Goal: Use online tool/utility: Utilize a website feature to perform a specific function

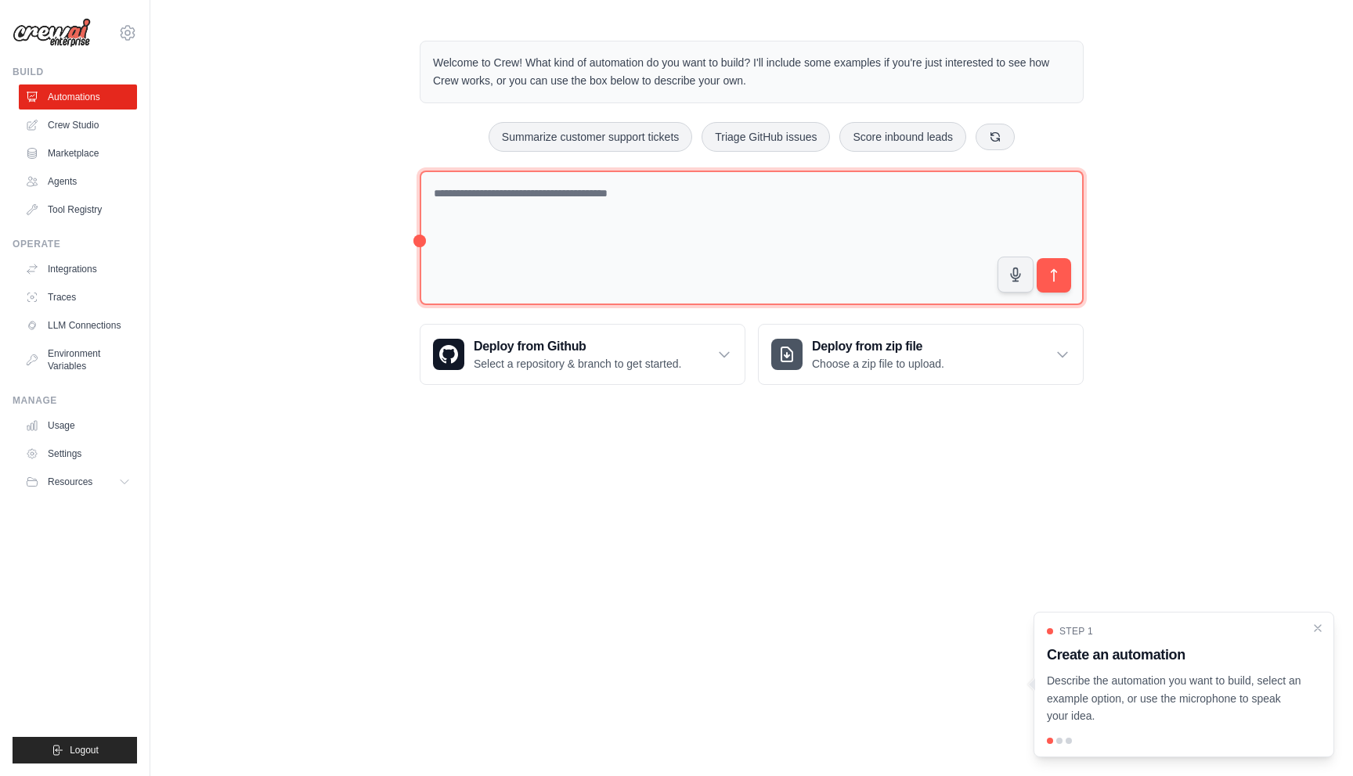
click at [489, 260] on textarea at bounding box center [752, 238] width 664 height 135
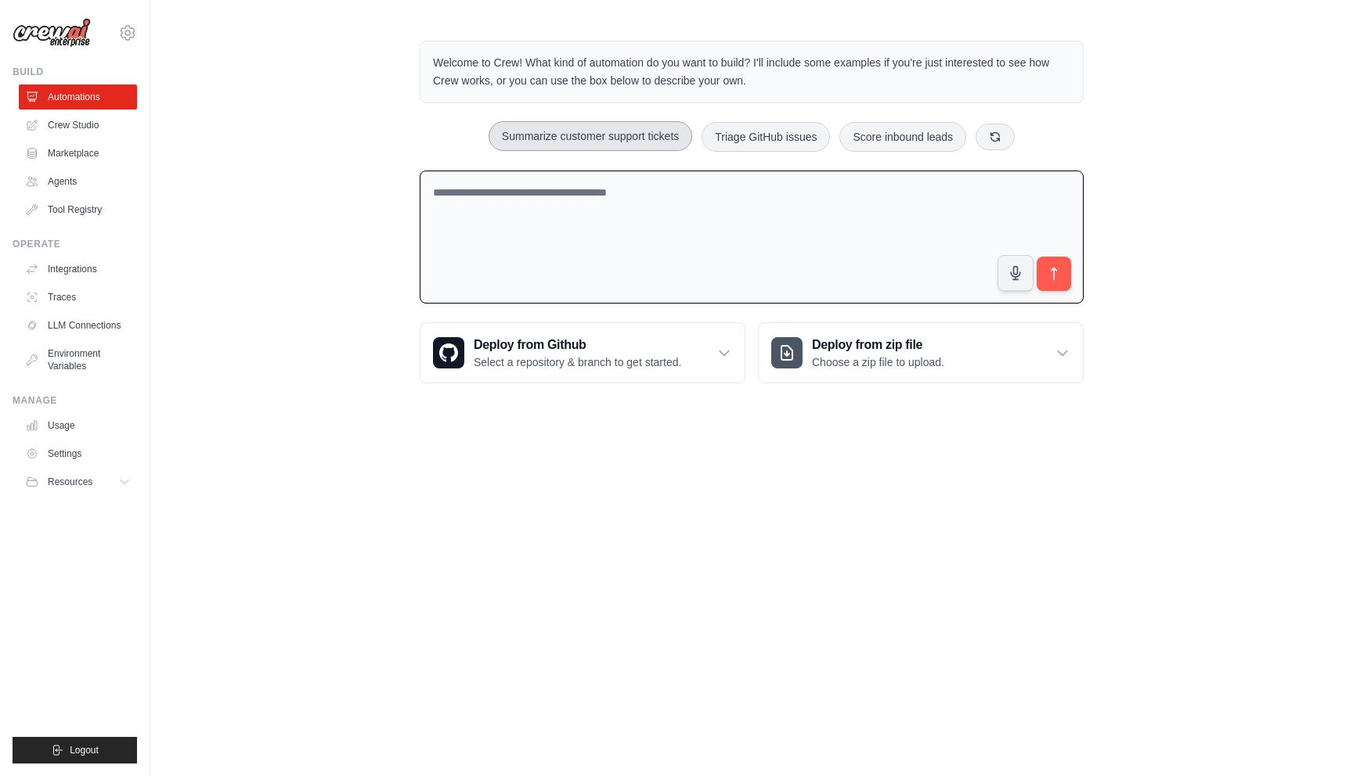
click at [553, 148] on button "Summarize customer support tickets" at bounding box center [590, 136] width 204 height 30
type textarea "**********"
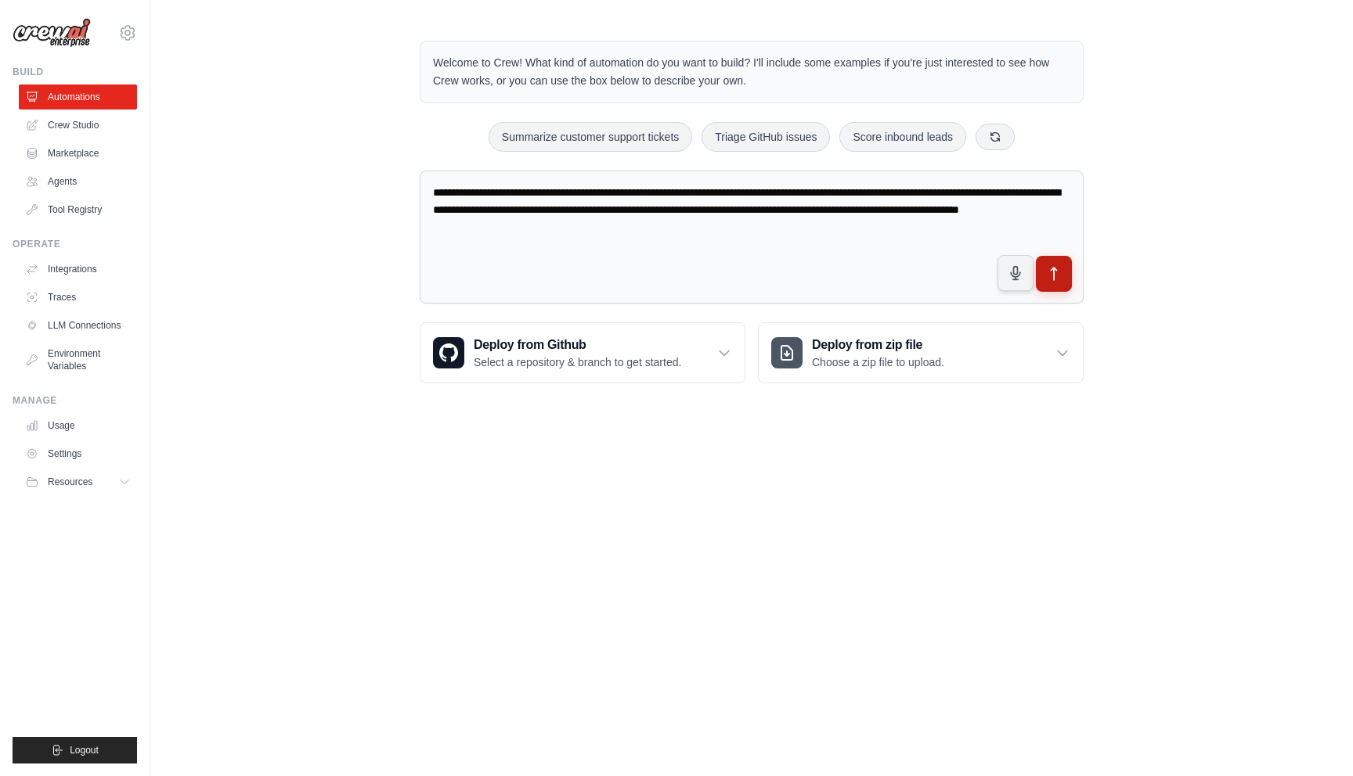
click at [1050, 278] on icon "submit" at bounding box center [1054, 274] width 16 height 16
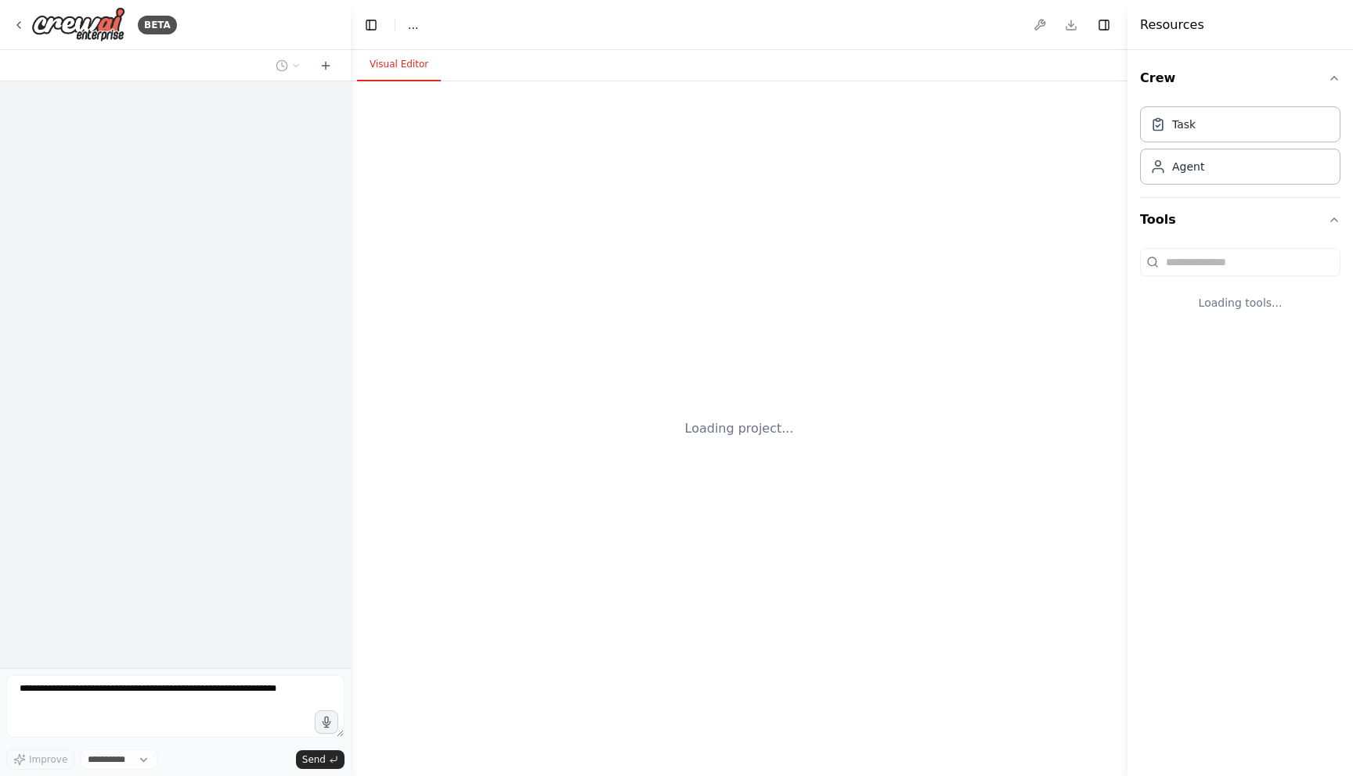
select select "****"
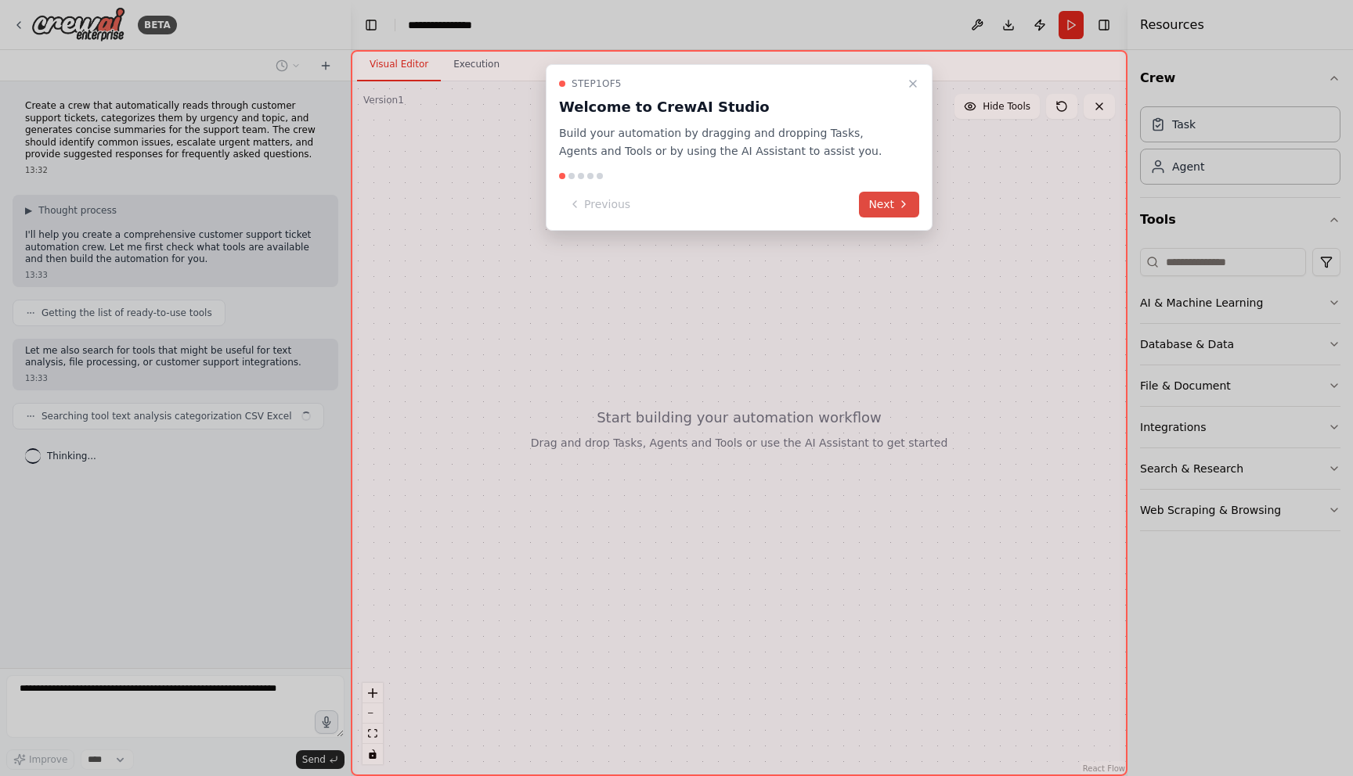
click at [893, 206] on button "Next" at bounding box center [889, 205] width 60 height 26
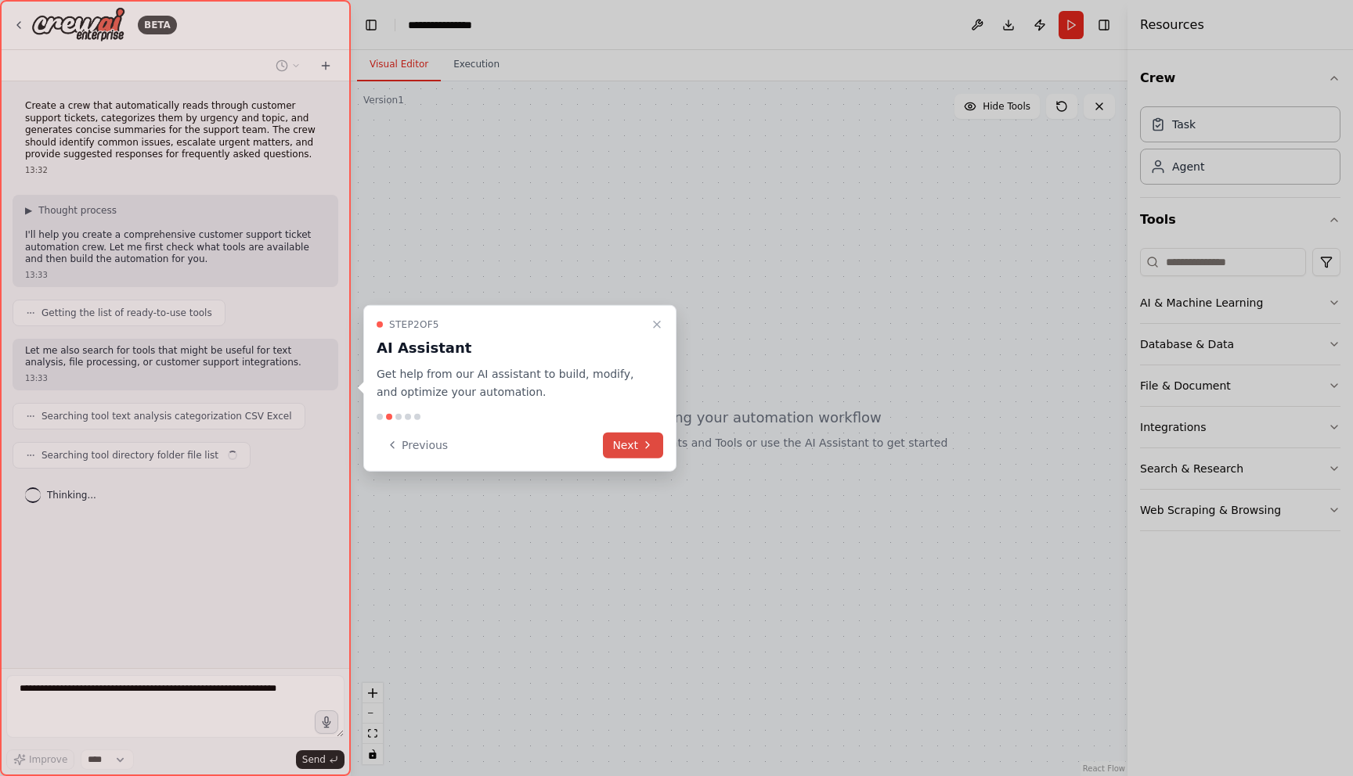
click at [643, 447] on icon at bounding box center [647, 445] width 13 height 13
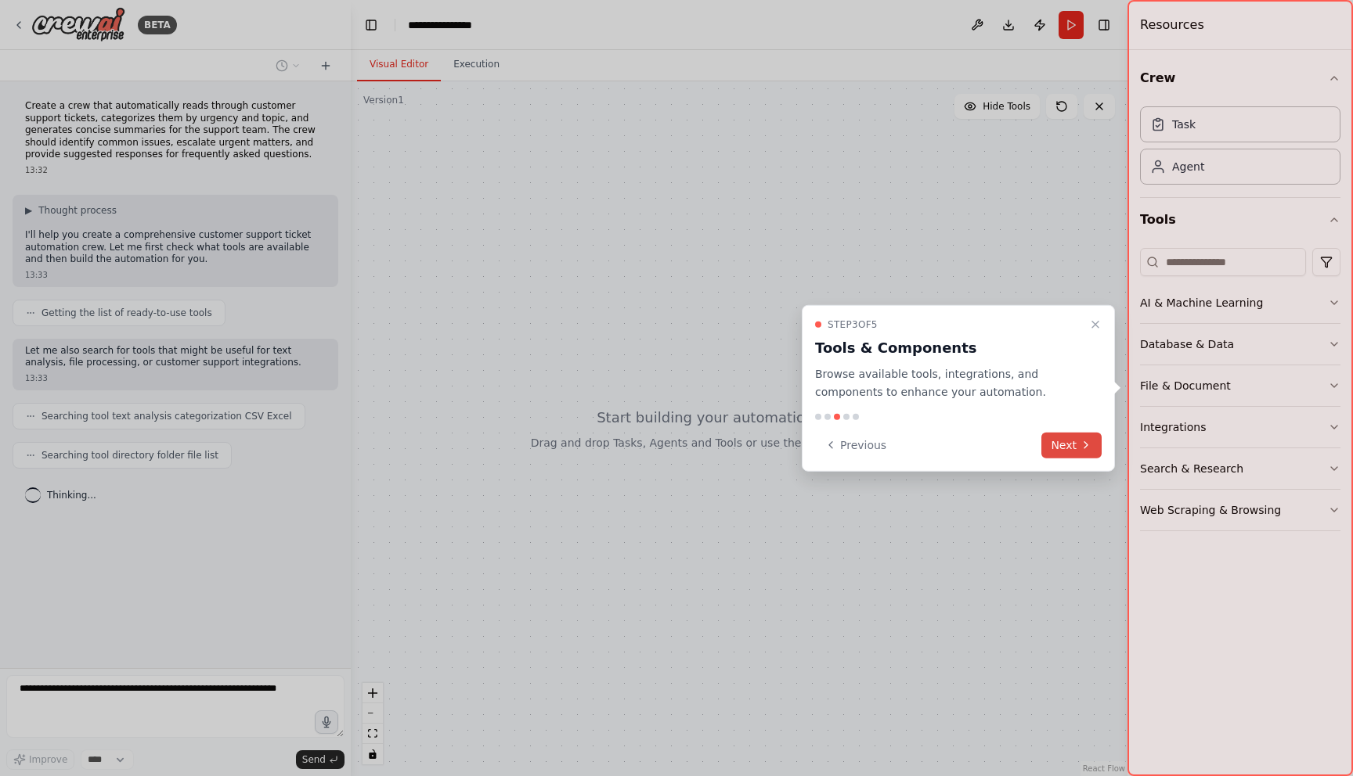
click at [1085, 442] on icon at bounding box center [1085, 445] width 3 height 6
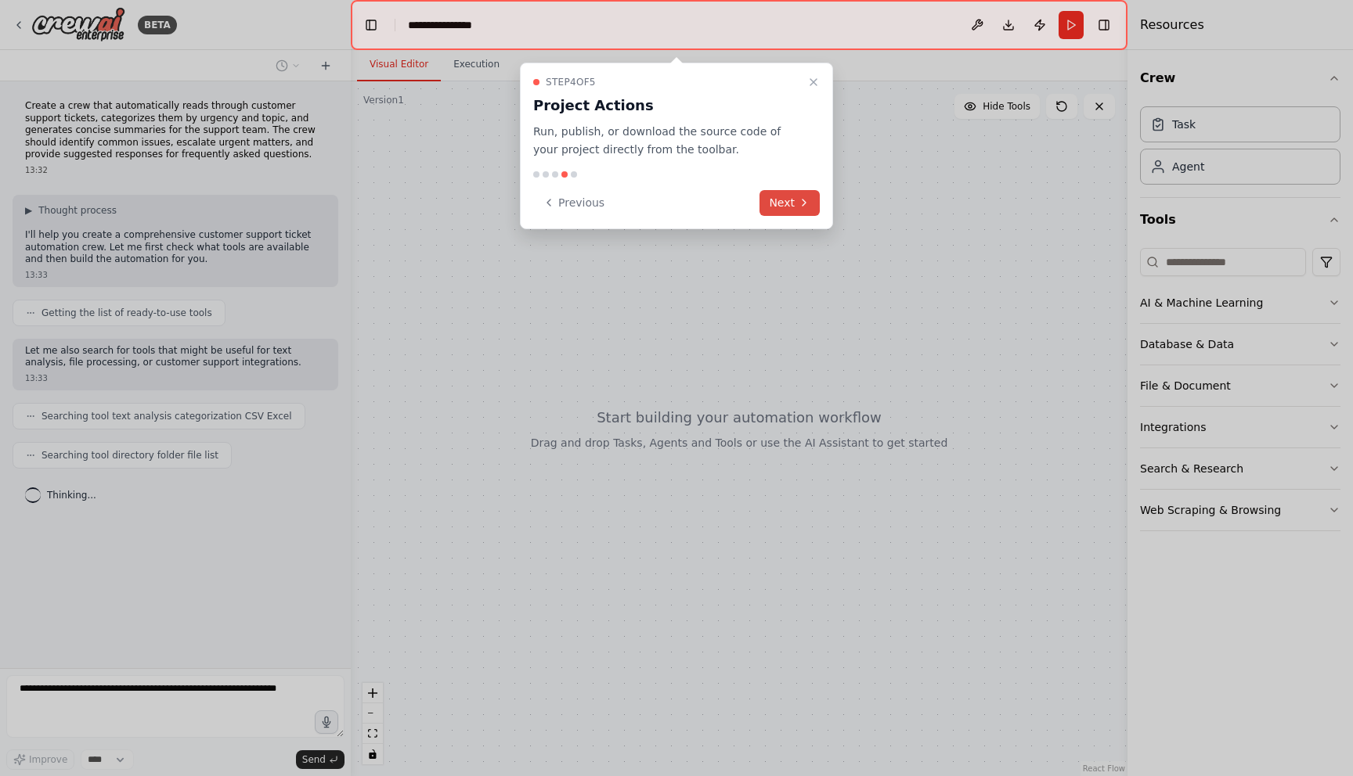
click at [813, 209] on button "Next" at bounding box center [789, 203] width 60 height 26
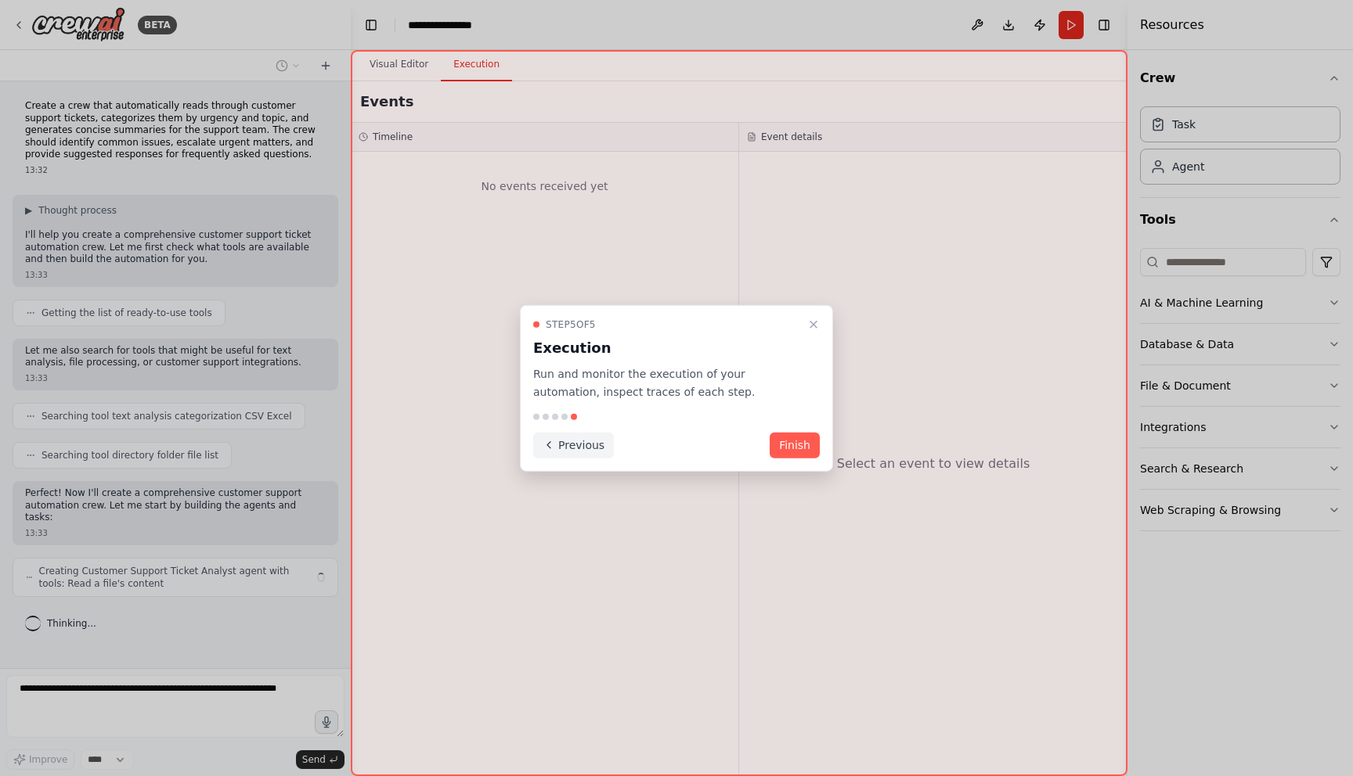
click at [582, 435] on button "Previous" at bounding box center [573, 445] width 81 height 26
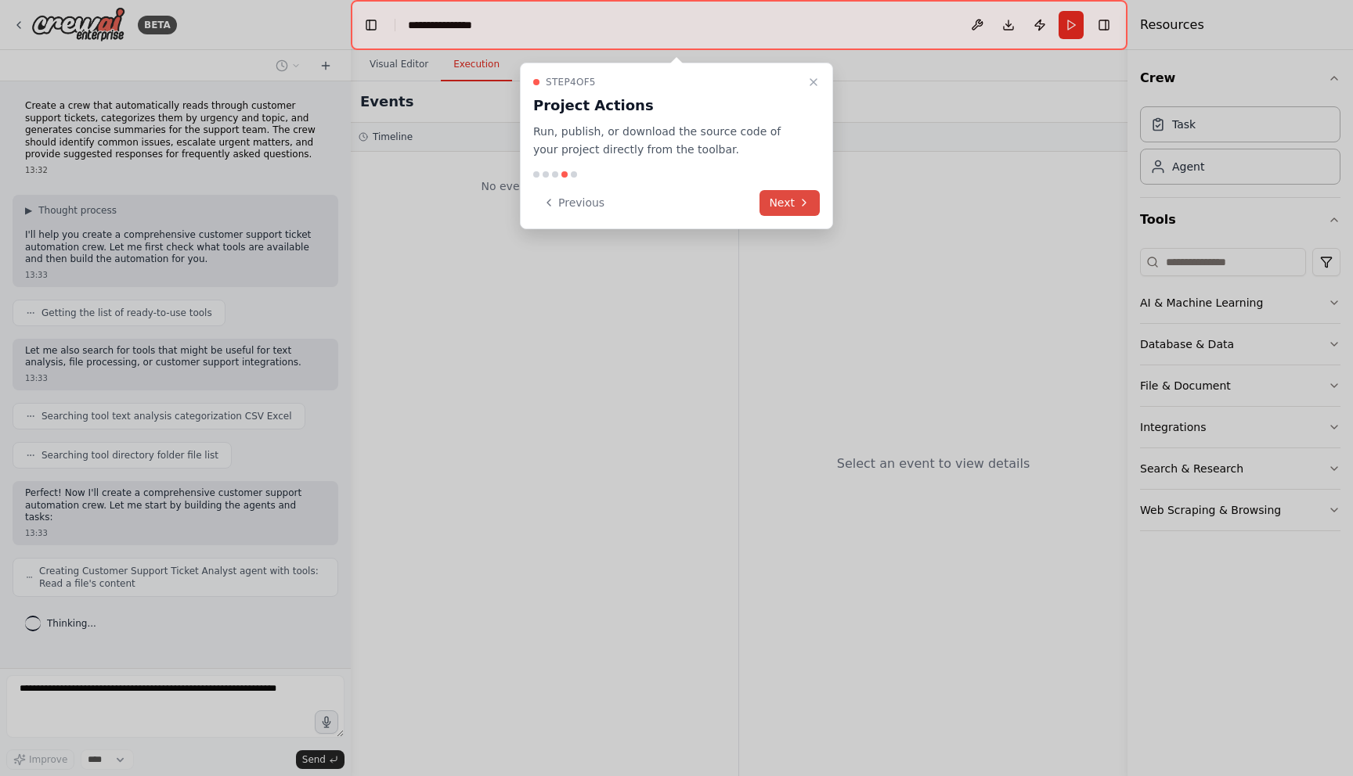
click at [787, 204] on button "Next" at bounding box center [789, 203] width 60 height 26
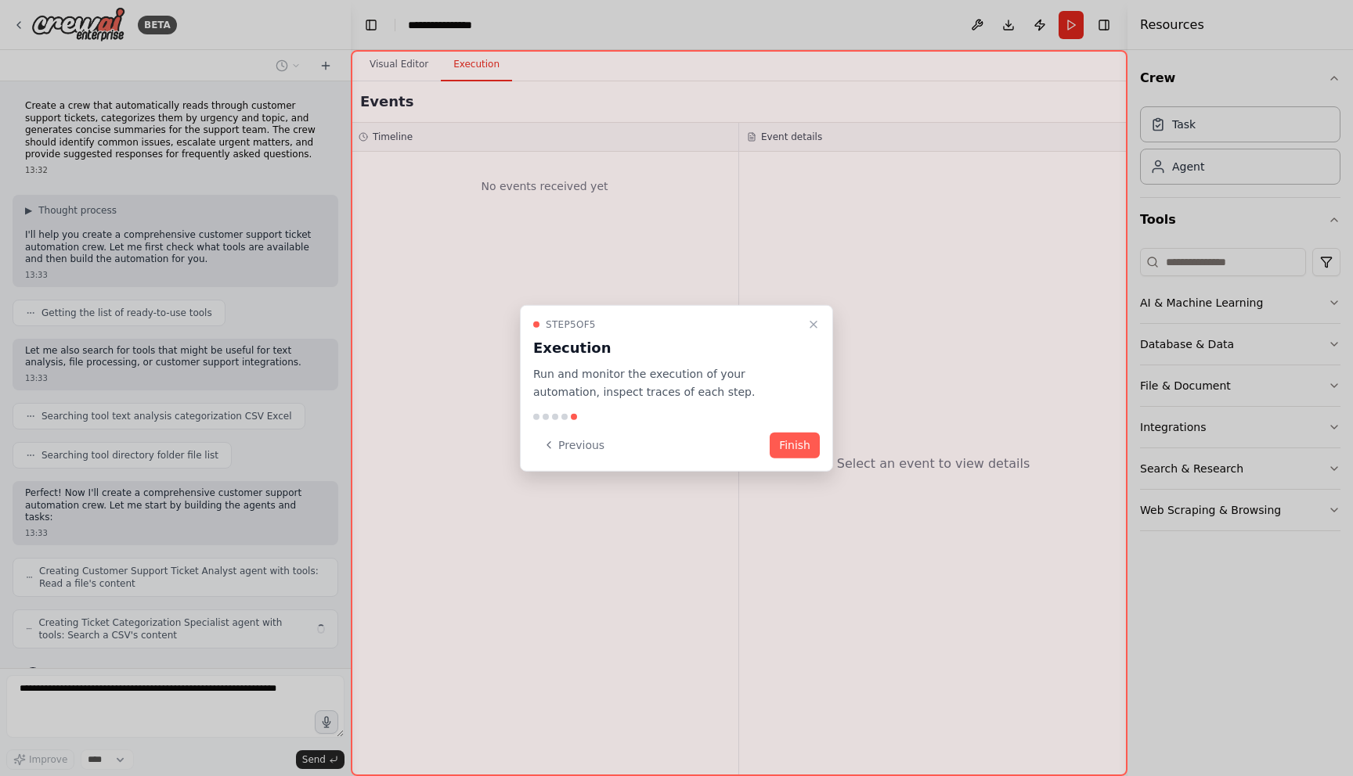
scroll to position [20, 0]
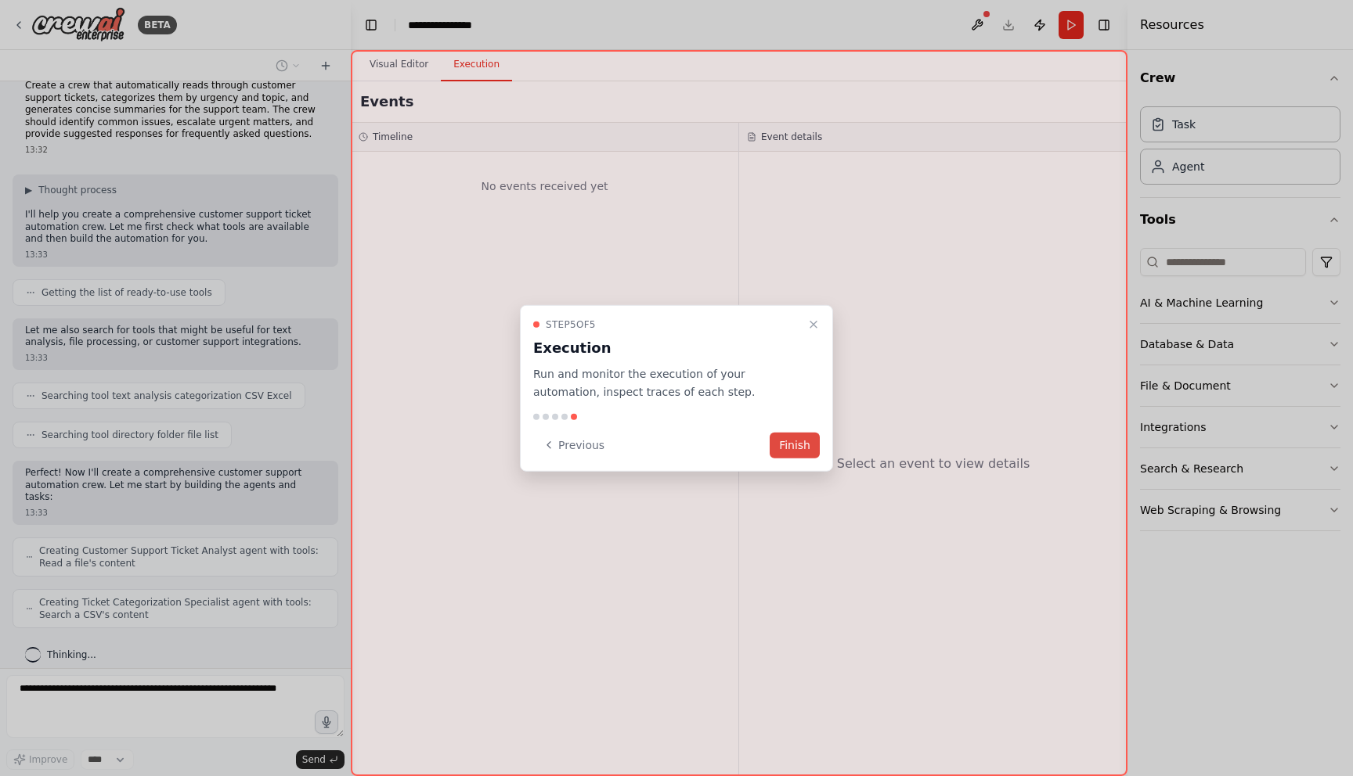
click at [784, 442] on button "Finish" at bounding box center [794, 445] width 50 height 26
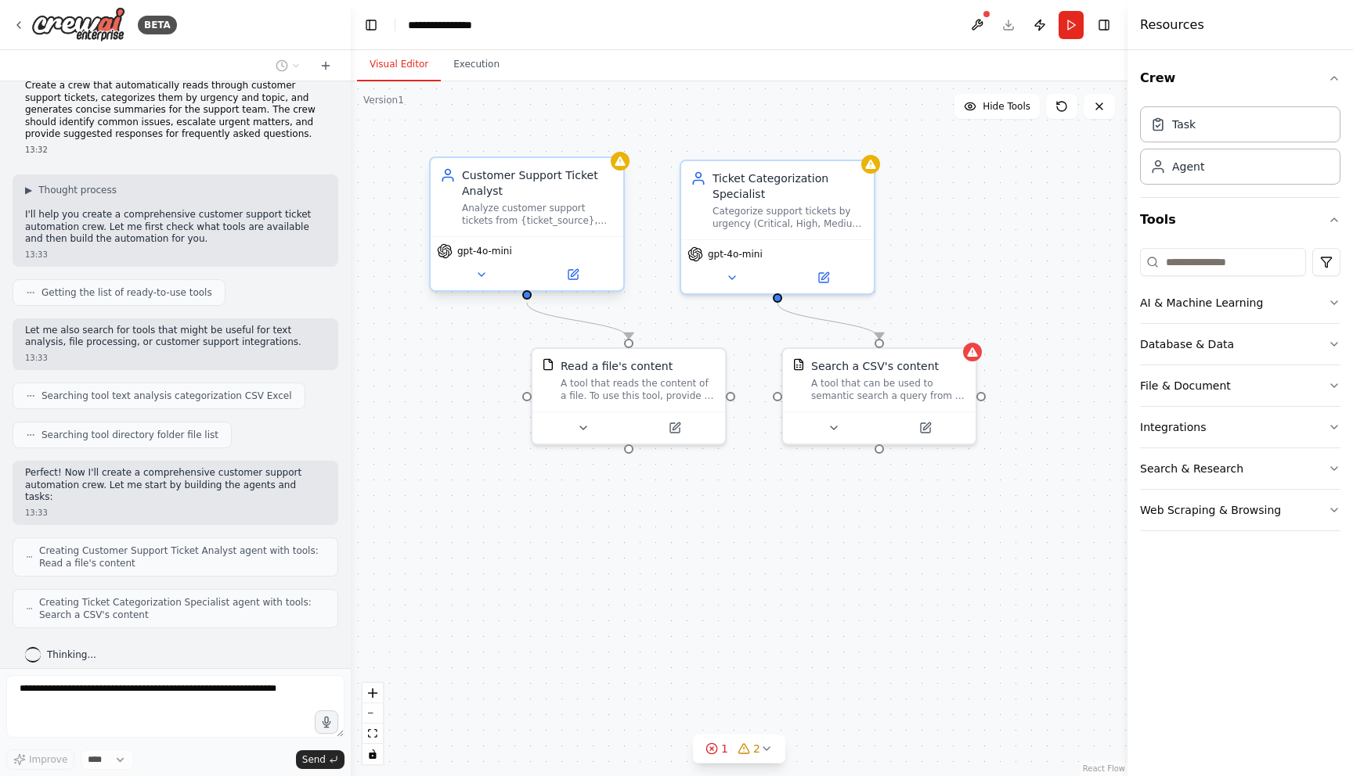
click at [522, 193] on div "Customer Support Ticket Analyst" at bounding box center [538, 183] width 152 height 31
click at [737, 275] on icon at bounding box center [732, 274] width 13 height 13
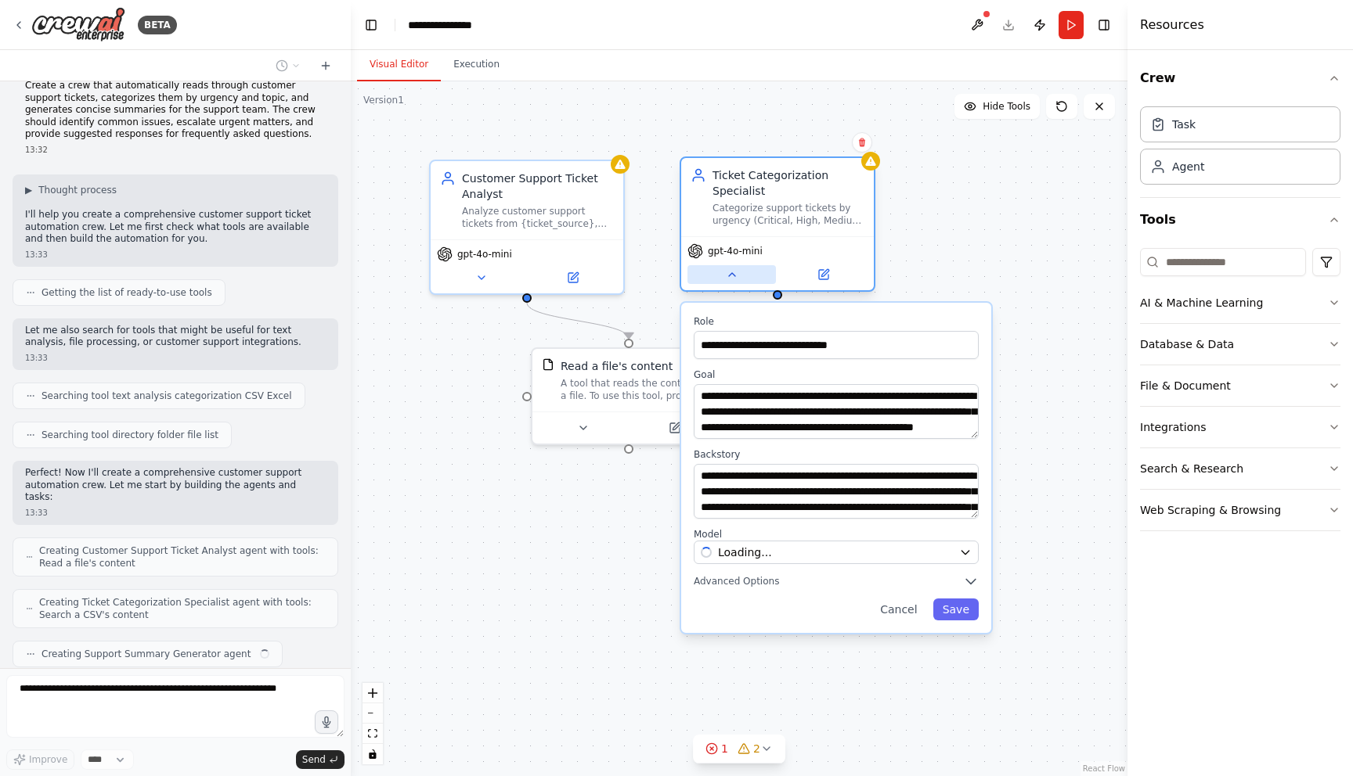
scroll to position [59, 0]
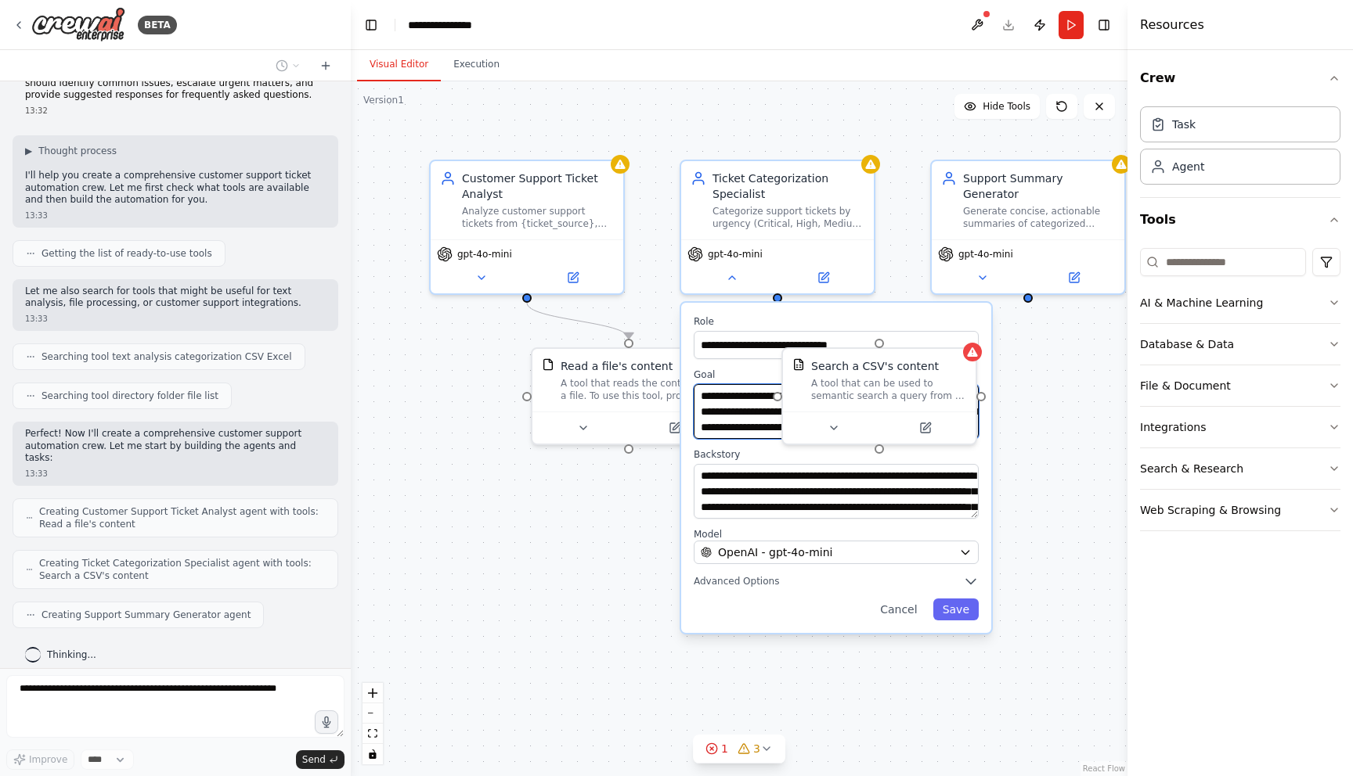
click at [726, 428] on textarea "**********" at bounding box center [835, 411] width 285 height 55
click at [729, 496] on textarea "**********" at bounding box center [835, 491] width 285 height 55
click at [746, 587] on span "Advanced Options" at bounding box center [735, 582] width 85 height 13
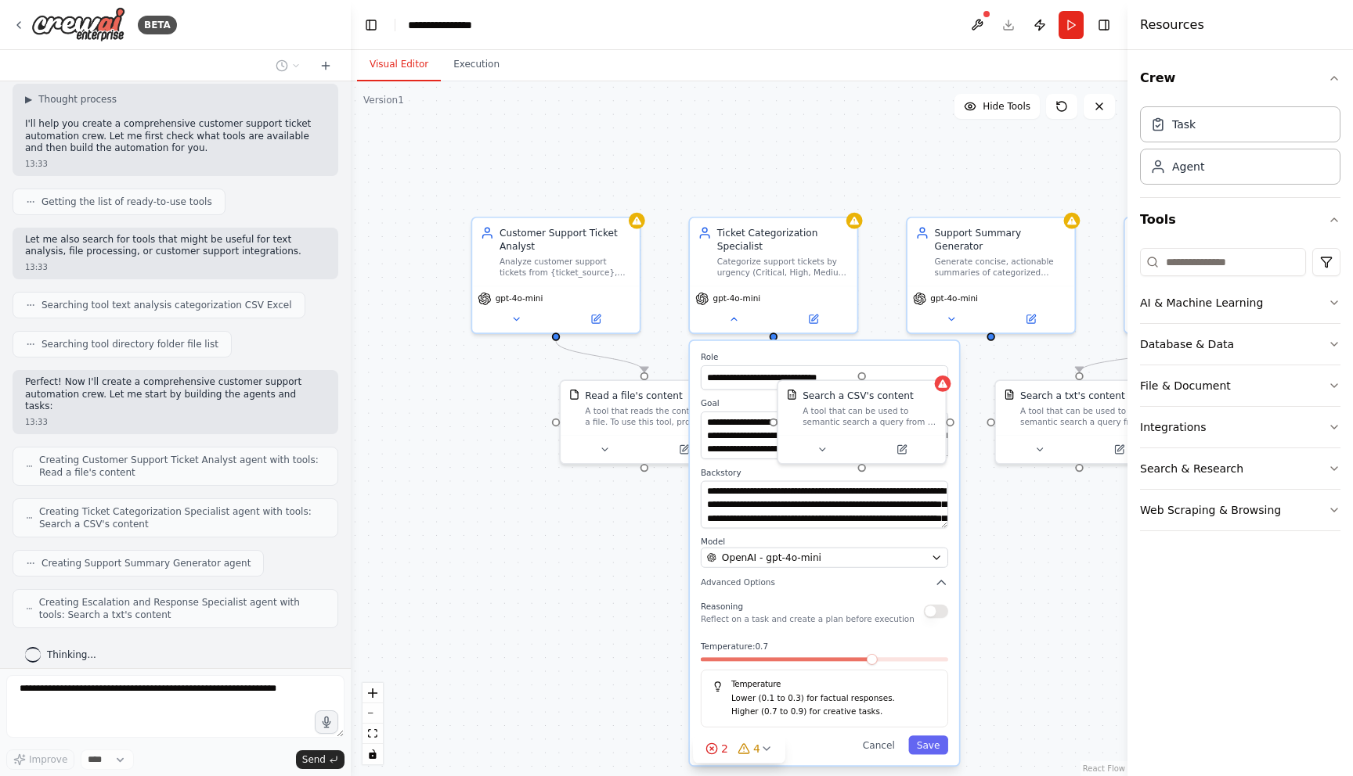
click at [747, 602] on div "Reasoning Reflect on a task and create a plan before execution" at bounding box center [808, 611] width 214 height 27
click at [1007, 631] on div ".deletable-edge-delete-btn { width: 20px; height: 20px; border: 0px solid #ffff…" at bounding box center [739, 428] width 776 height 695
click at [926, 744] on button "Save" at bounding box center [928, 745] width 40 height 19
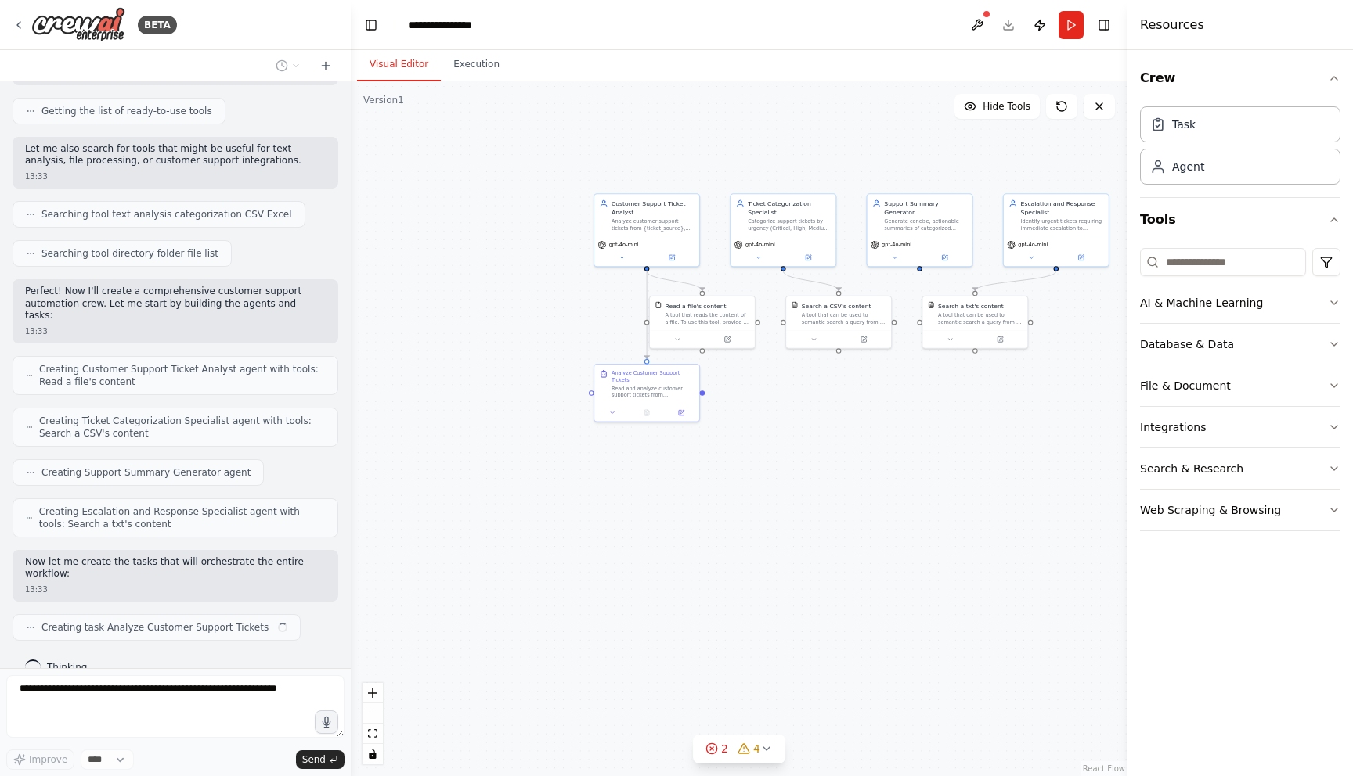
scroll to position [214, 0]
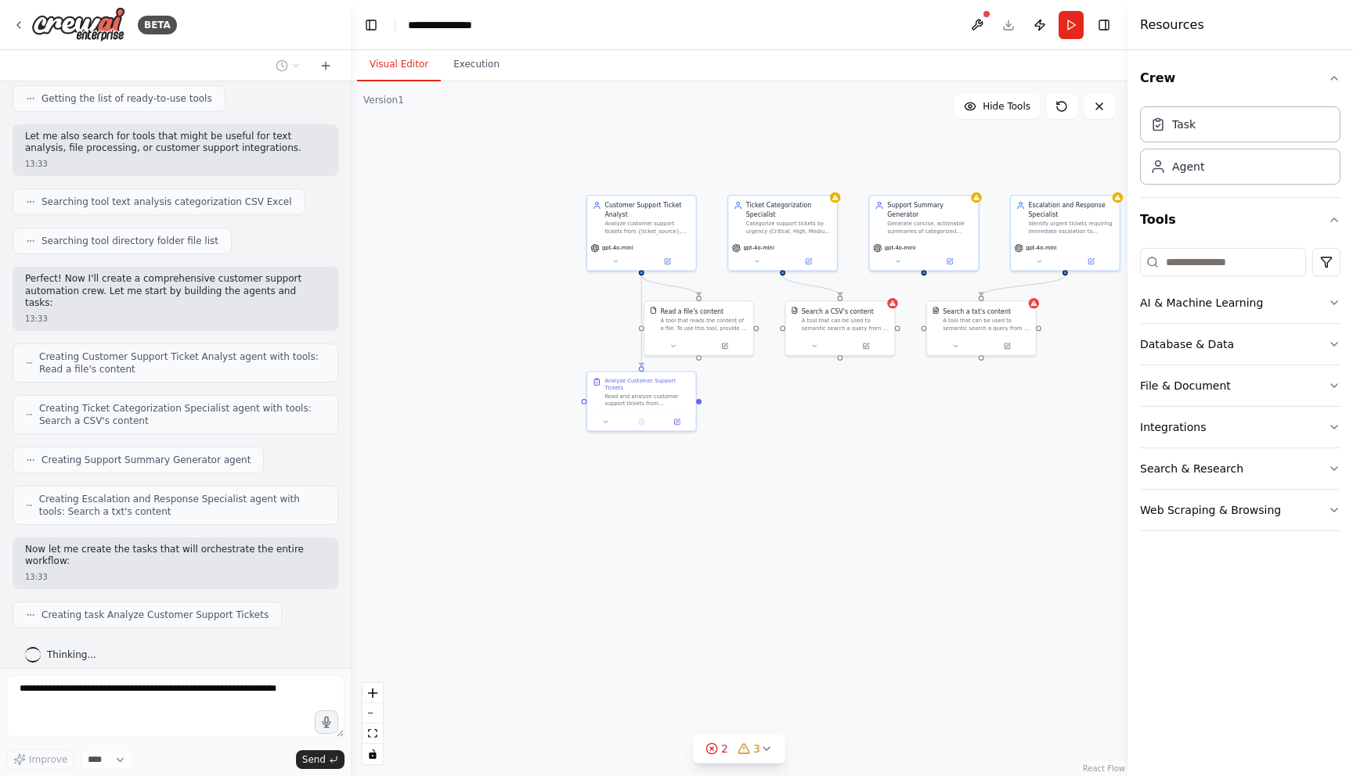
click at [828, 423] on div ".deletable-edge-delete-btn { width: 20px; height: 20px; border: 0px solid #ffff…" at bounding box center [739, 428] width 776 height 695
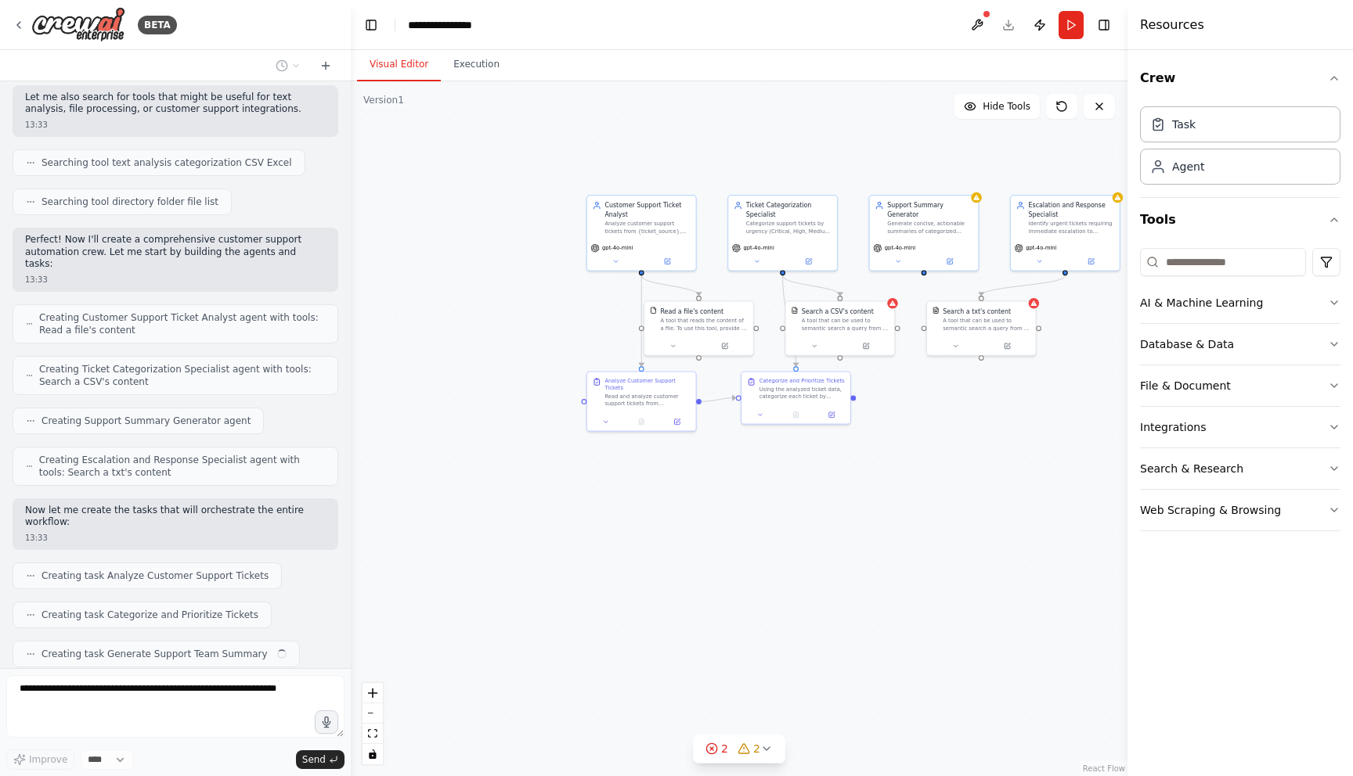
scroll to position [293, 0]
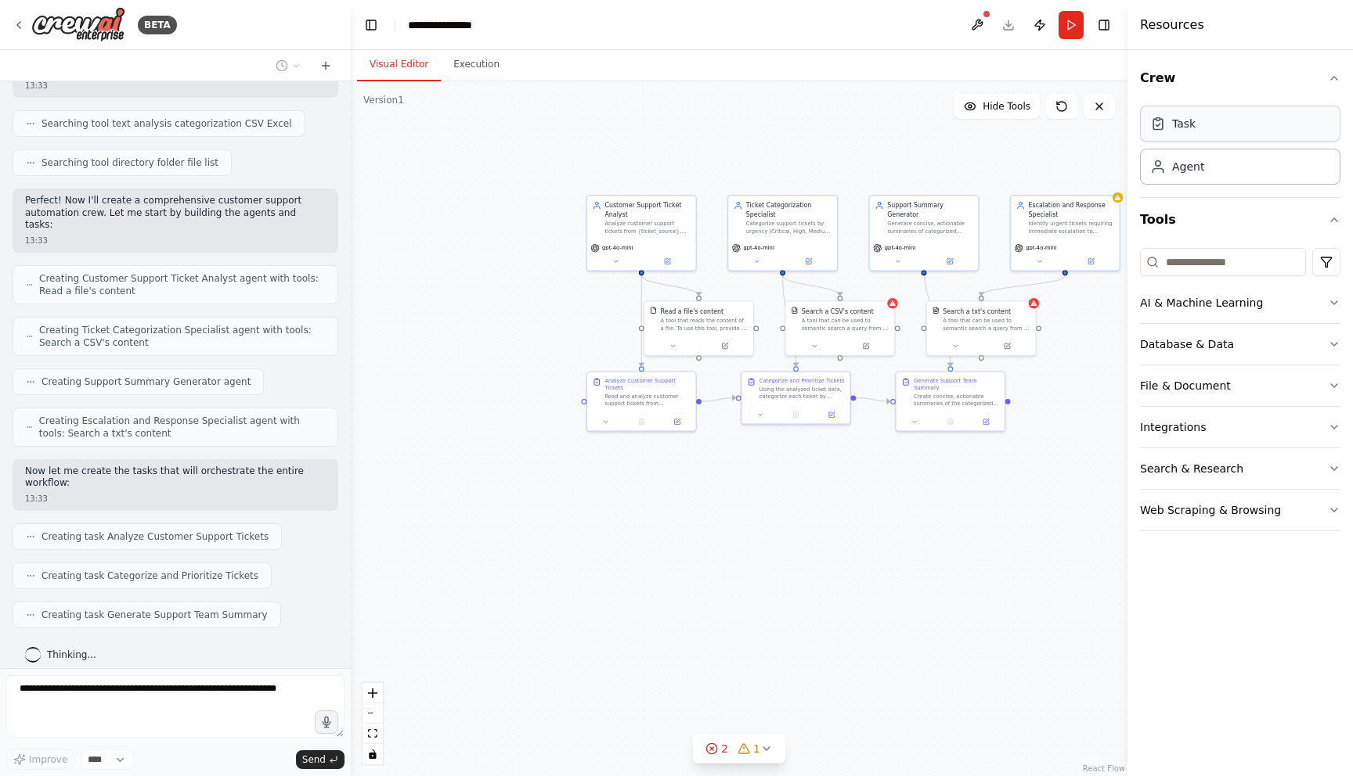
click at [1176, 133] on div "Task" at bounding box center [1240, 124] width 200 height 36
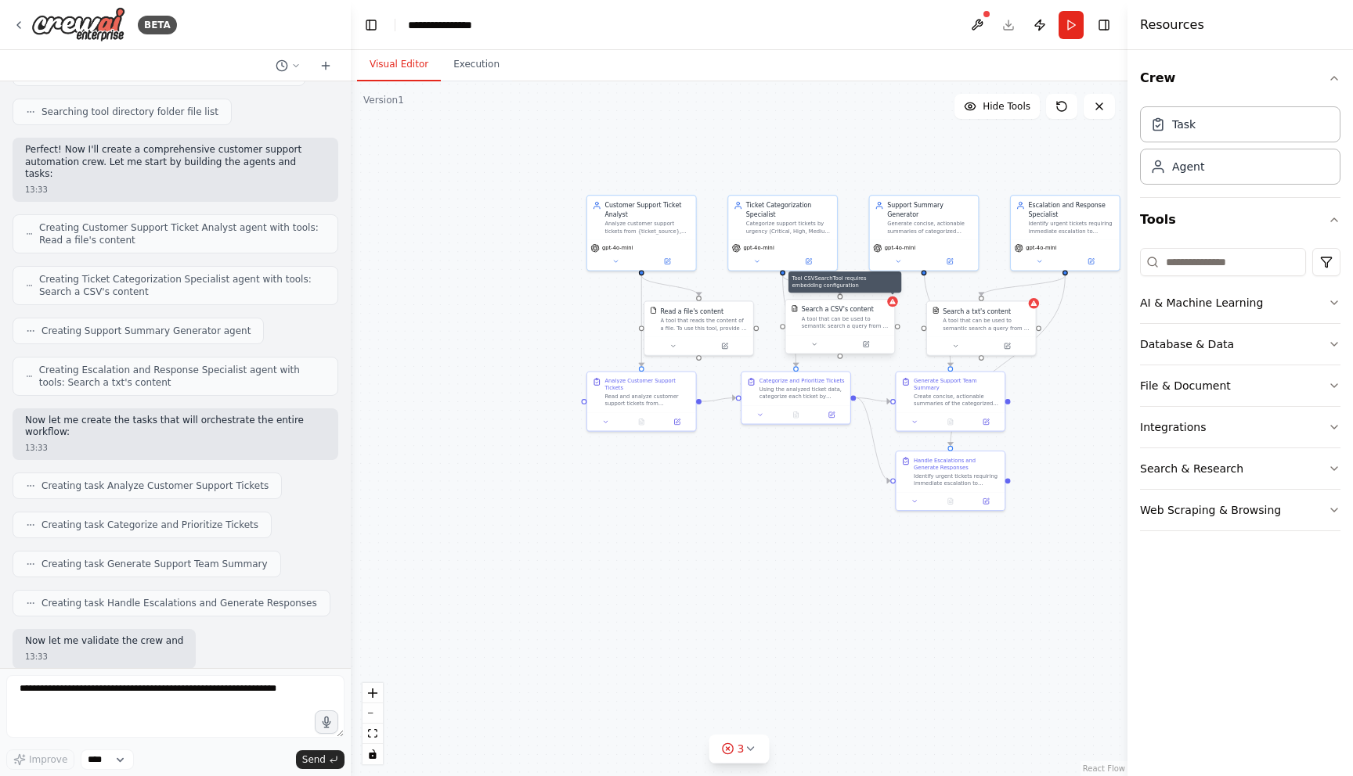
scroll to position [423, 0]
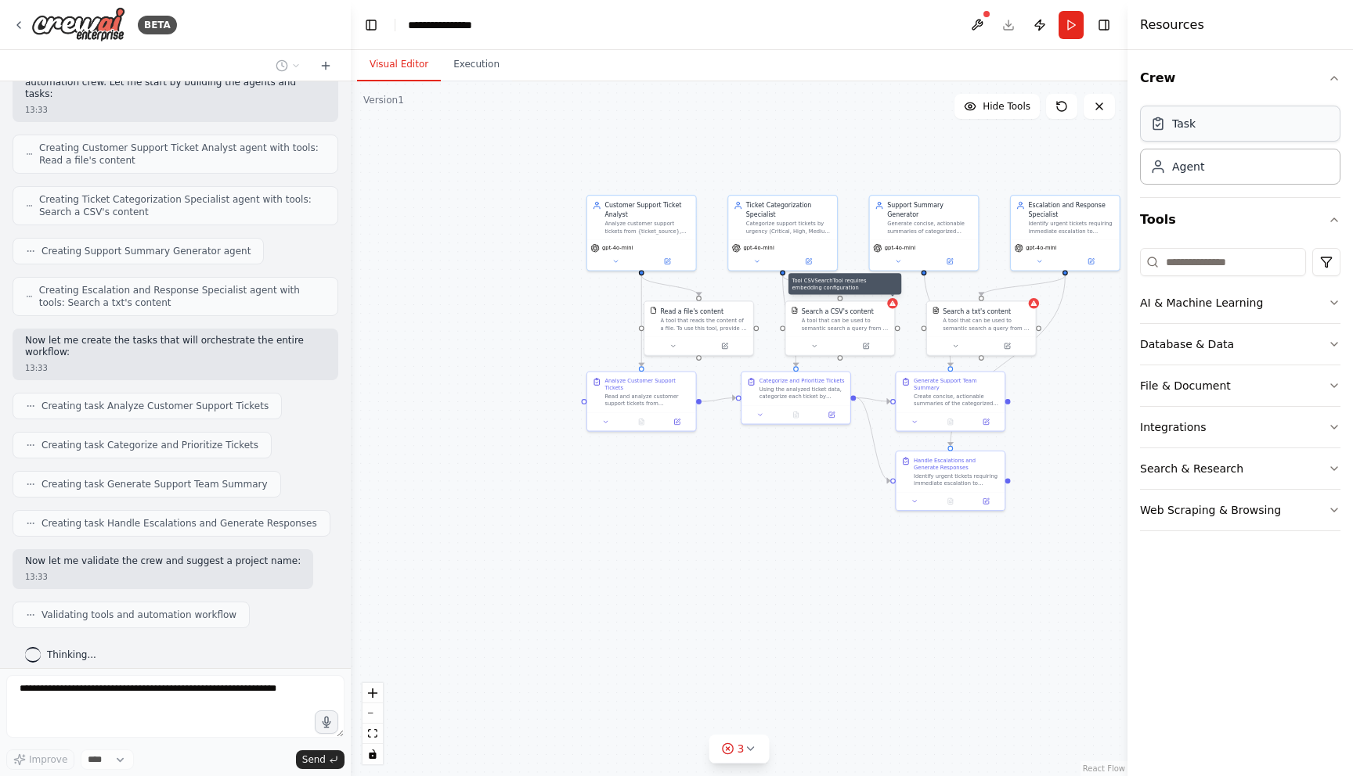
click at [1165, 121] on div "Task" at bounding box center [1172, 124] width 45 height 16
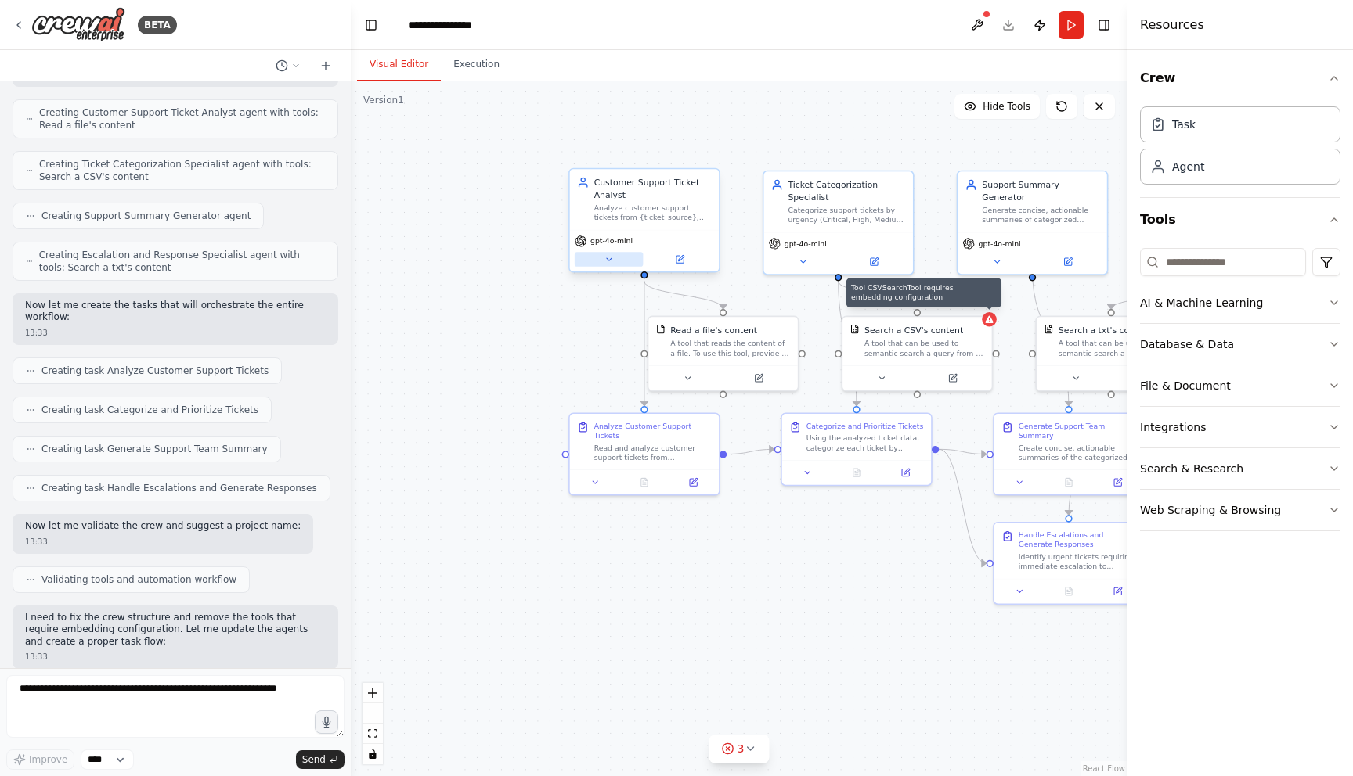
scroll to position [591, 0]
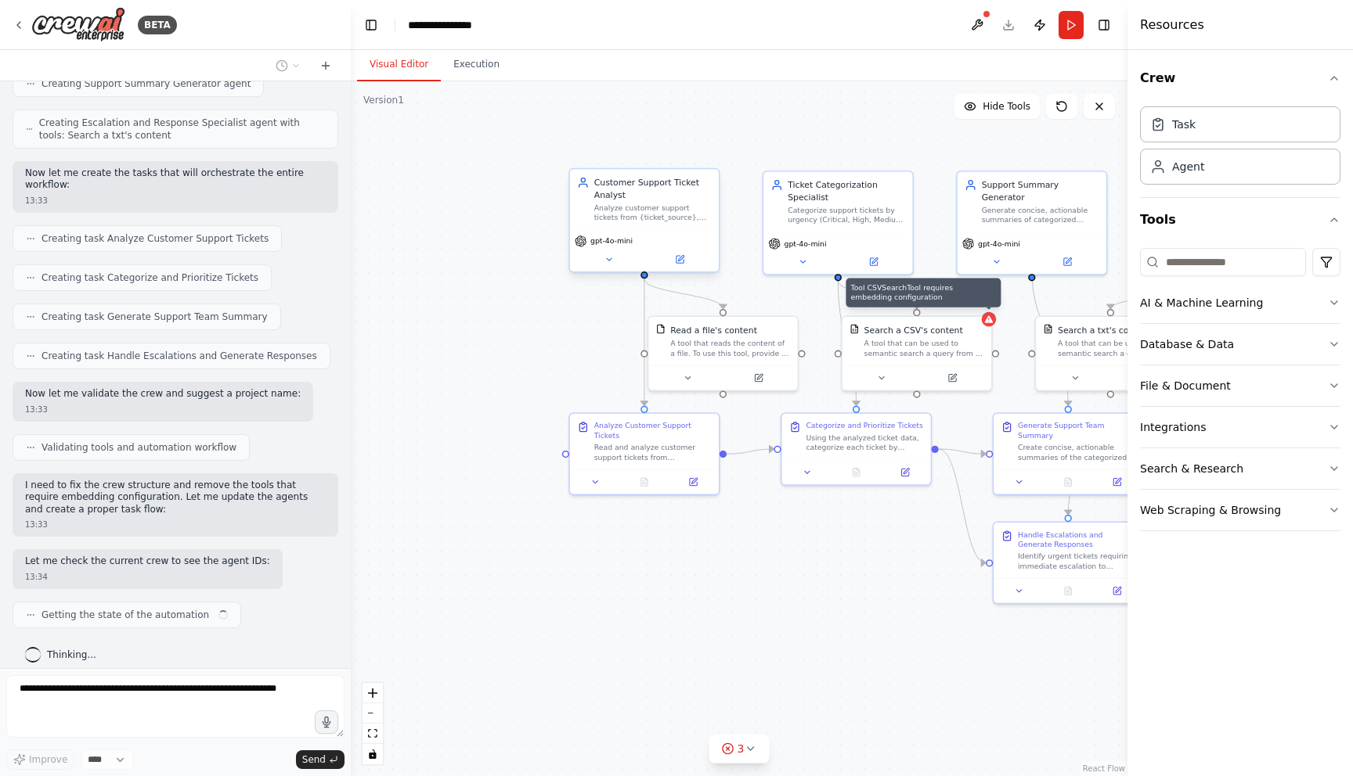
click at [625, 200] on div "Customer Support Ticket Analyst" at bounding box center [652, 189] width 117 height 24
click at [629, 211] on div "Analyze customer support tickets from {ticket_source}, extract key information …" at bounding box center [652, 214] width 117 height 20
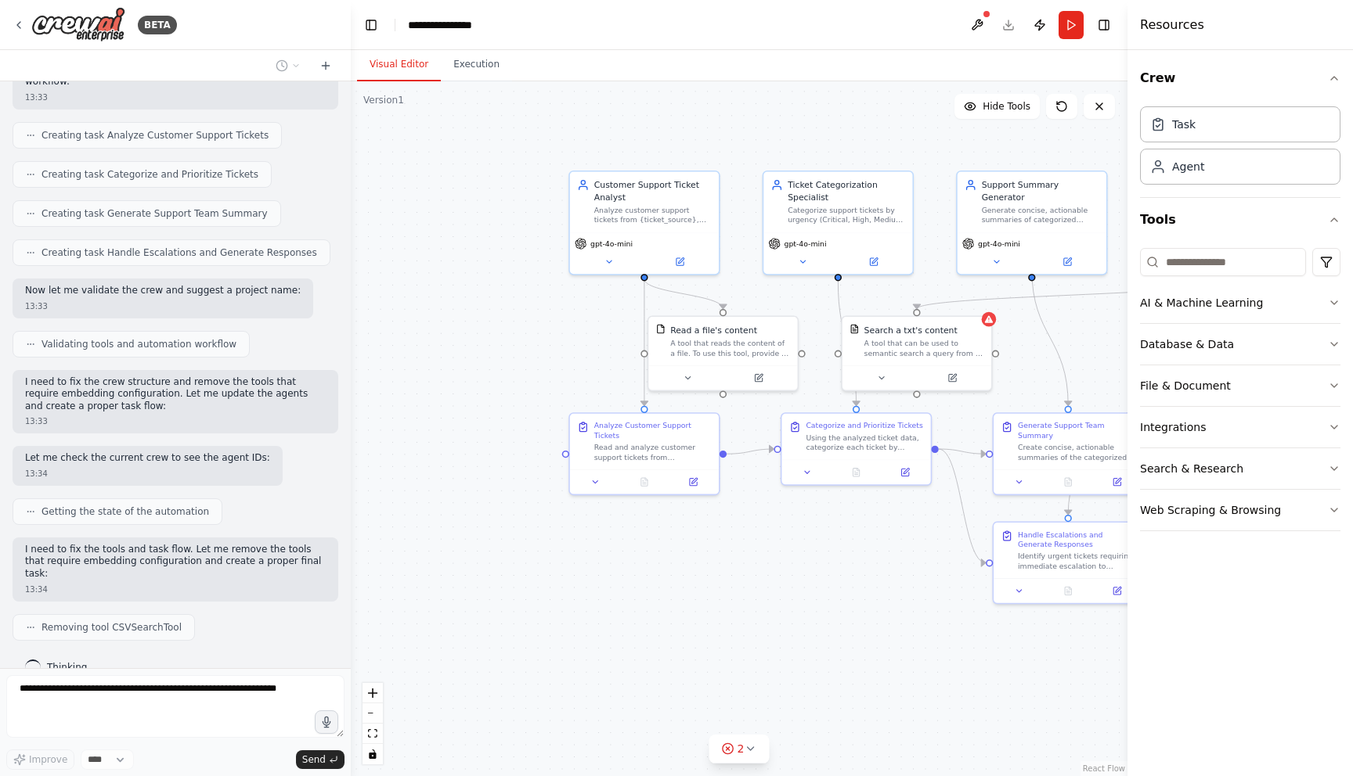
scroll to position [733, 0]
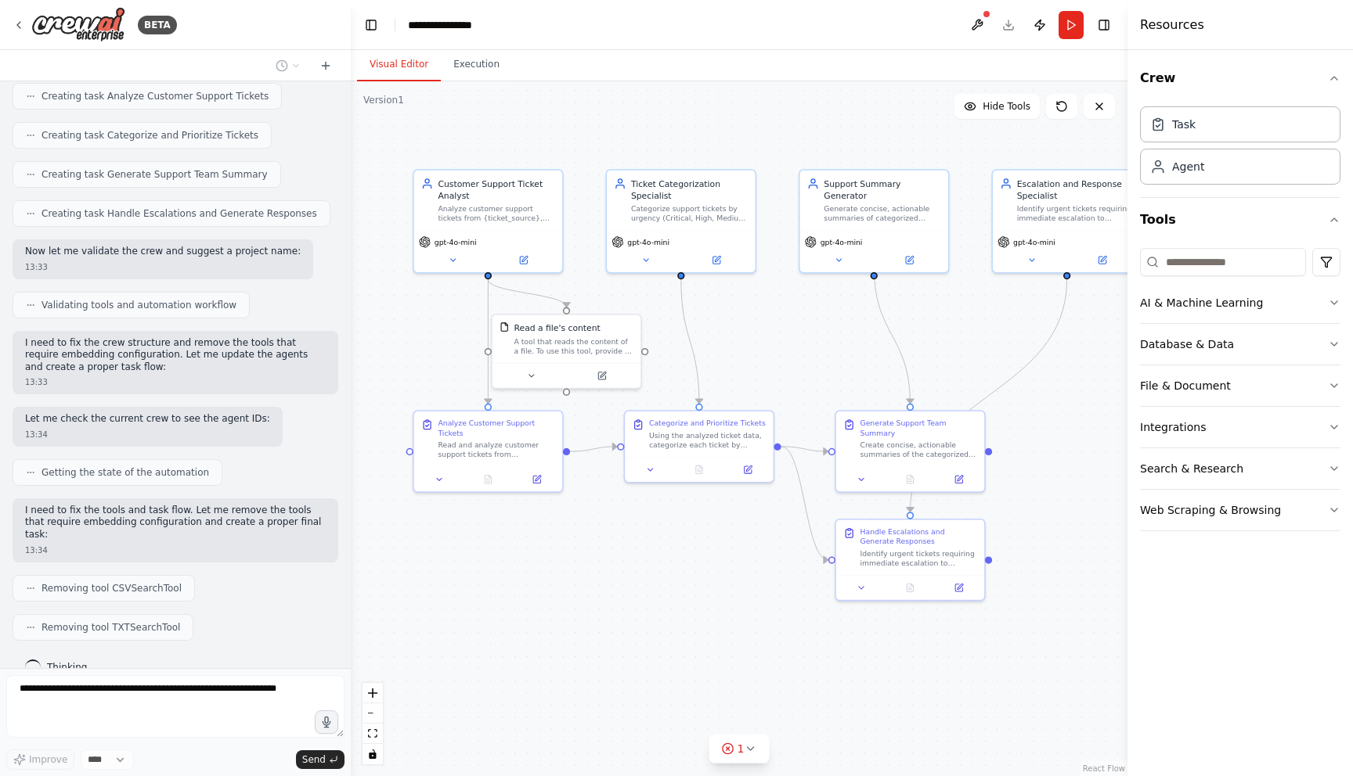
drag, startPoint x: 841, startPoint y: 642, endPoint x: 681, endPoint y: 642, distance: 160.5
click at [681, 642] on div ".deletable-edge-delete-btn { width: 20px; height: 20px; border: 0px solid #ffff…" at bounding box center [739, 428] width 776 height 695
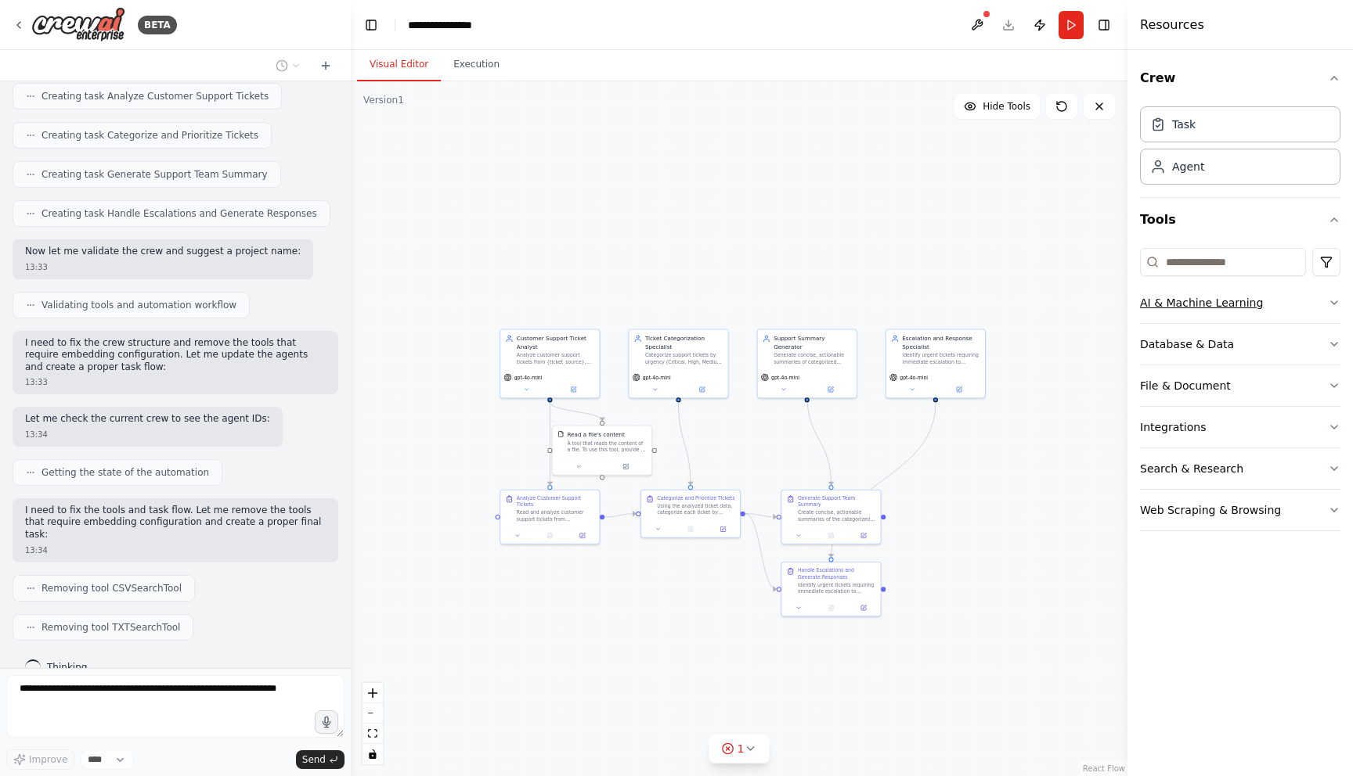
click at [1214, 305] on button "AI & Machine Learning" at bounding box center [1240, 303] width 200 height 41
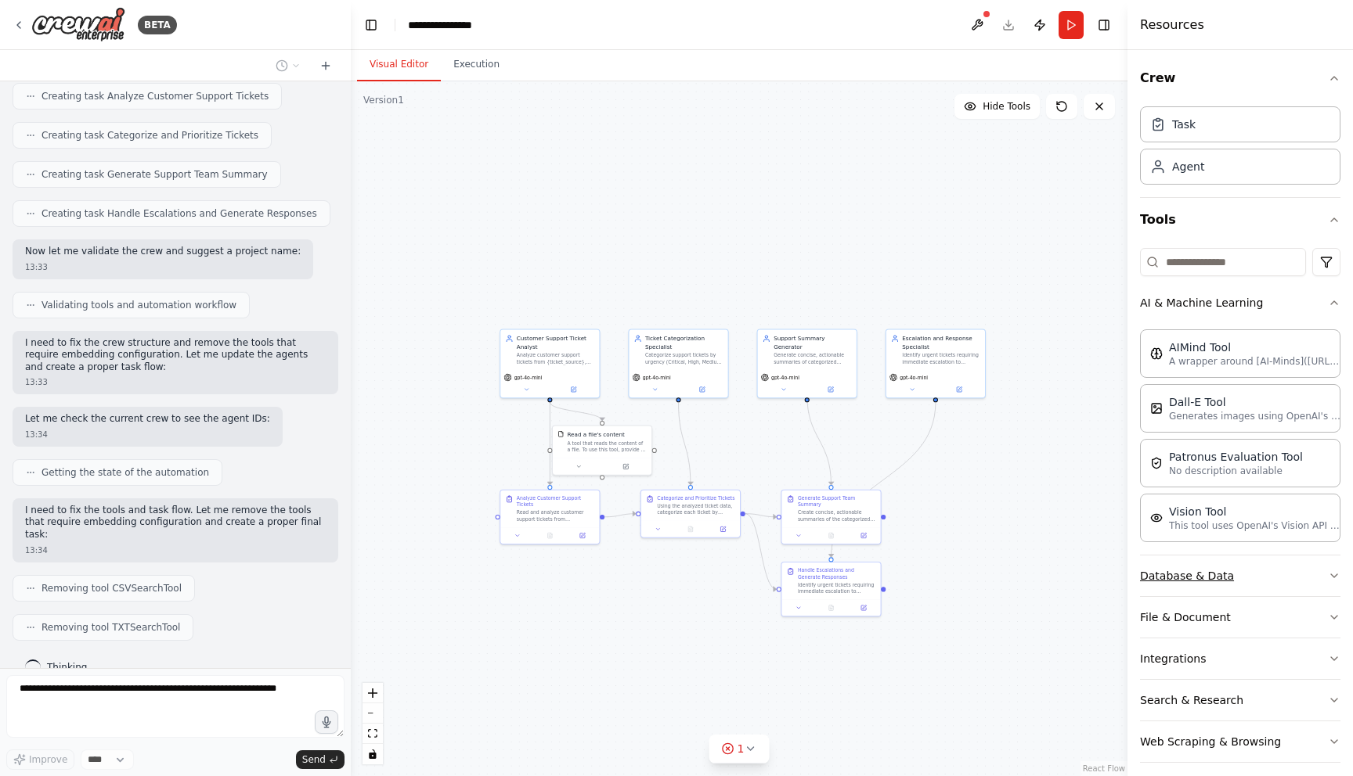
click at [1260, 585] on button "Database & Data" at bounding box center [1240, 576] width 200 height 41
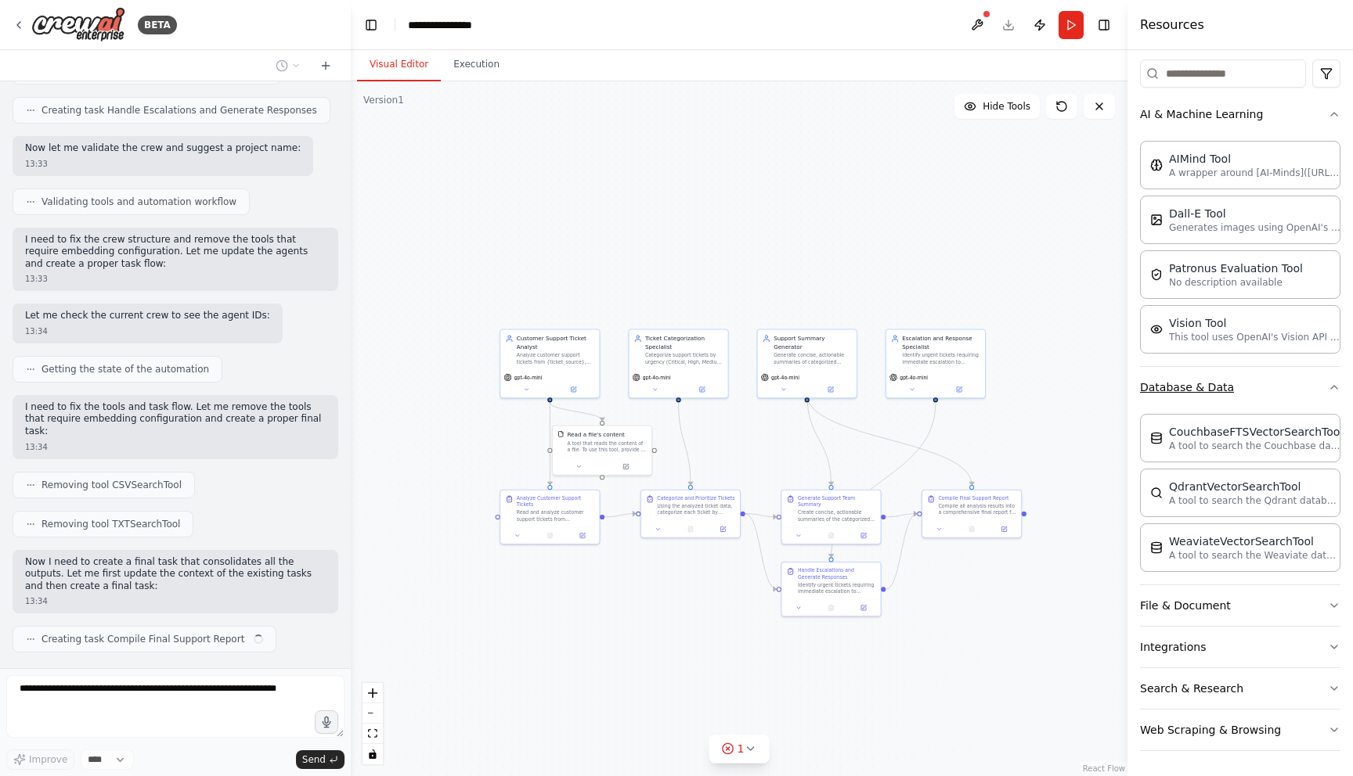
scroll to position [849, 0]
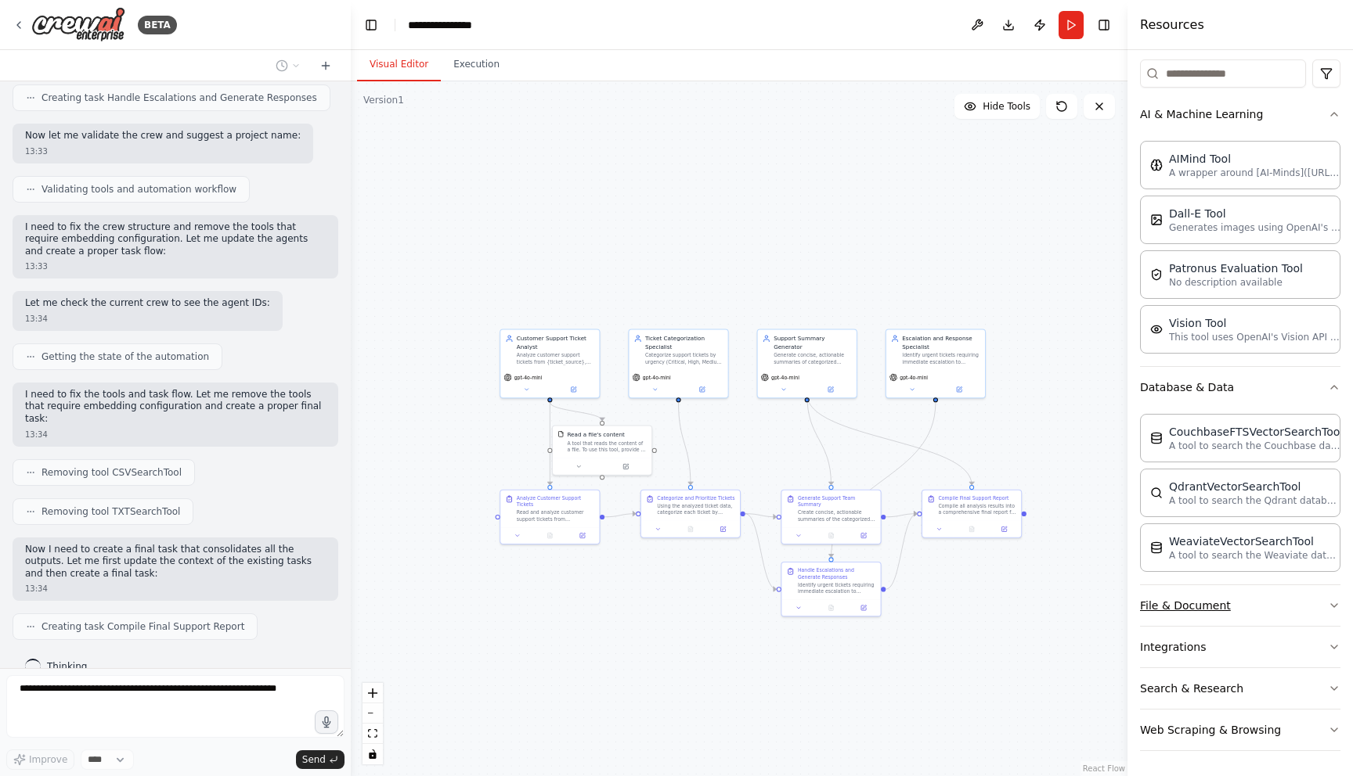
click at [1262, 607] on button "File & Document" at bounding box center [1240, 605] width 200 height 41
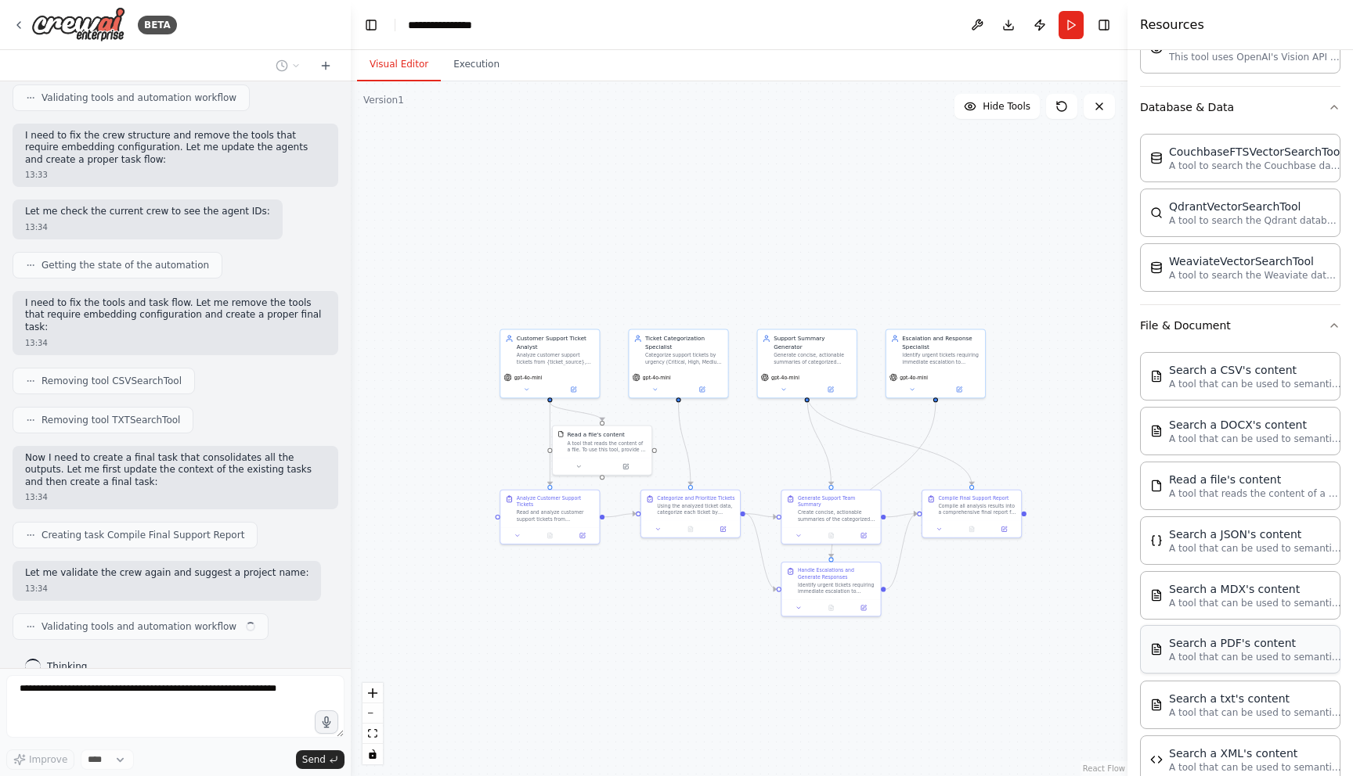
scroll to position [639, 0]
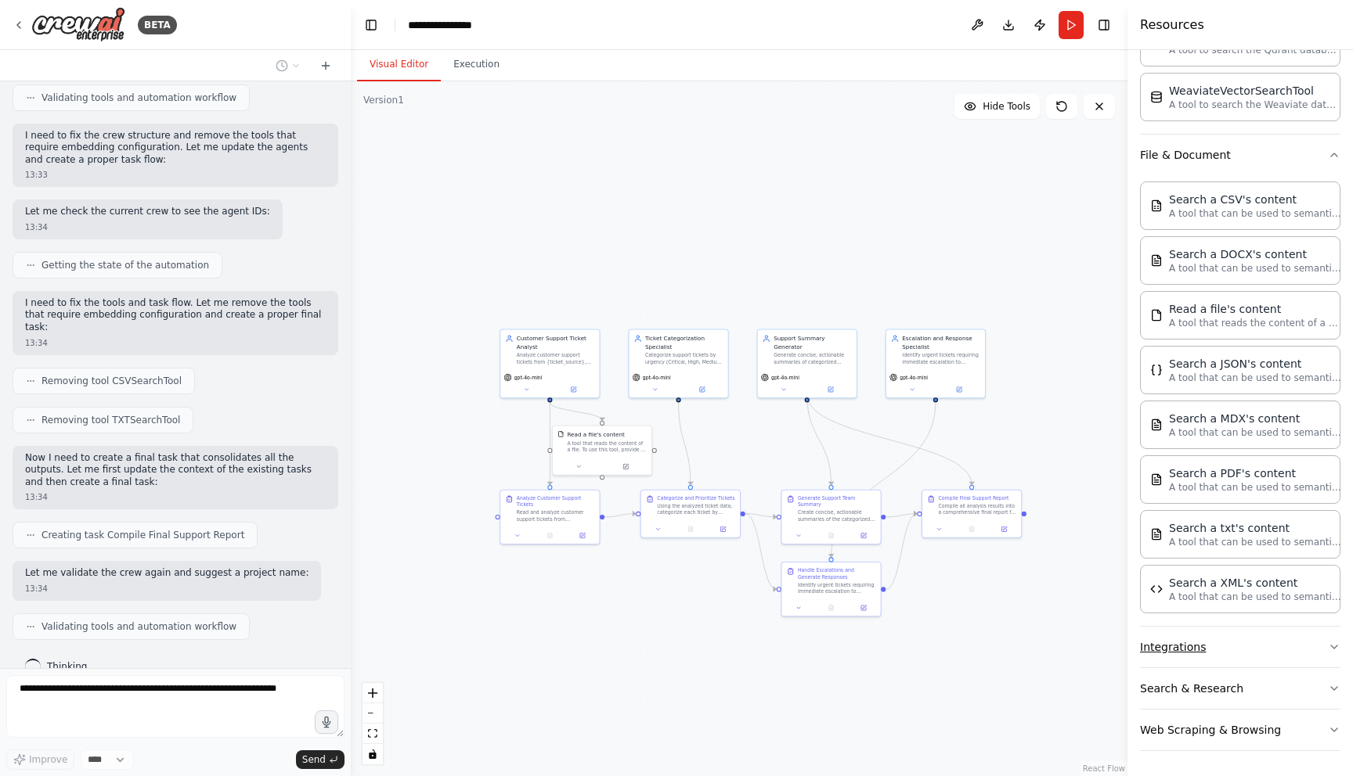
click at [1261, 665] on button "Integrations" at bounding box center [1240, 647] width 200 height 41
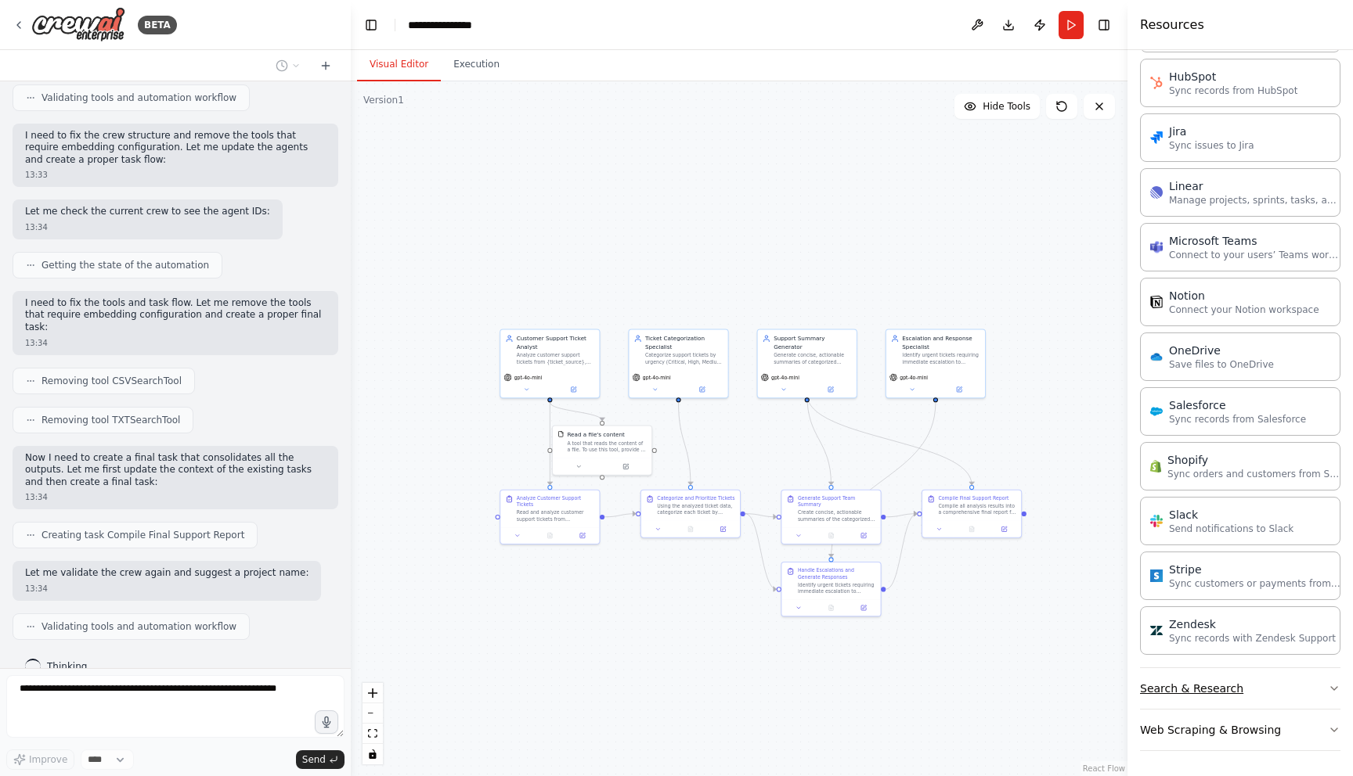
scroll to position [1044, 0]
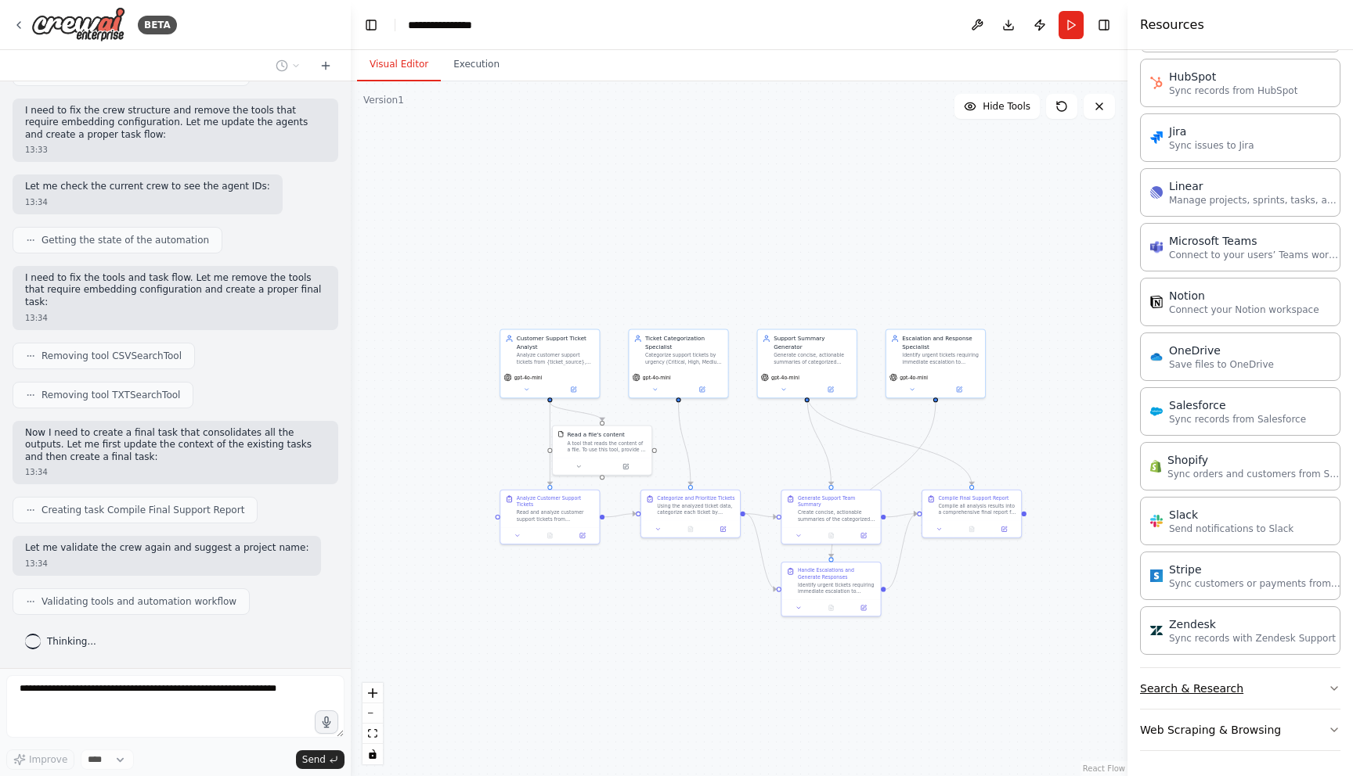
click at [1288, 686] on button "Search & Research" at bounding box center [1240, 688] width 200 height 41
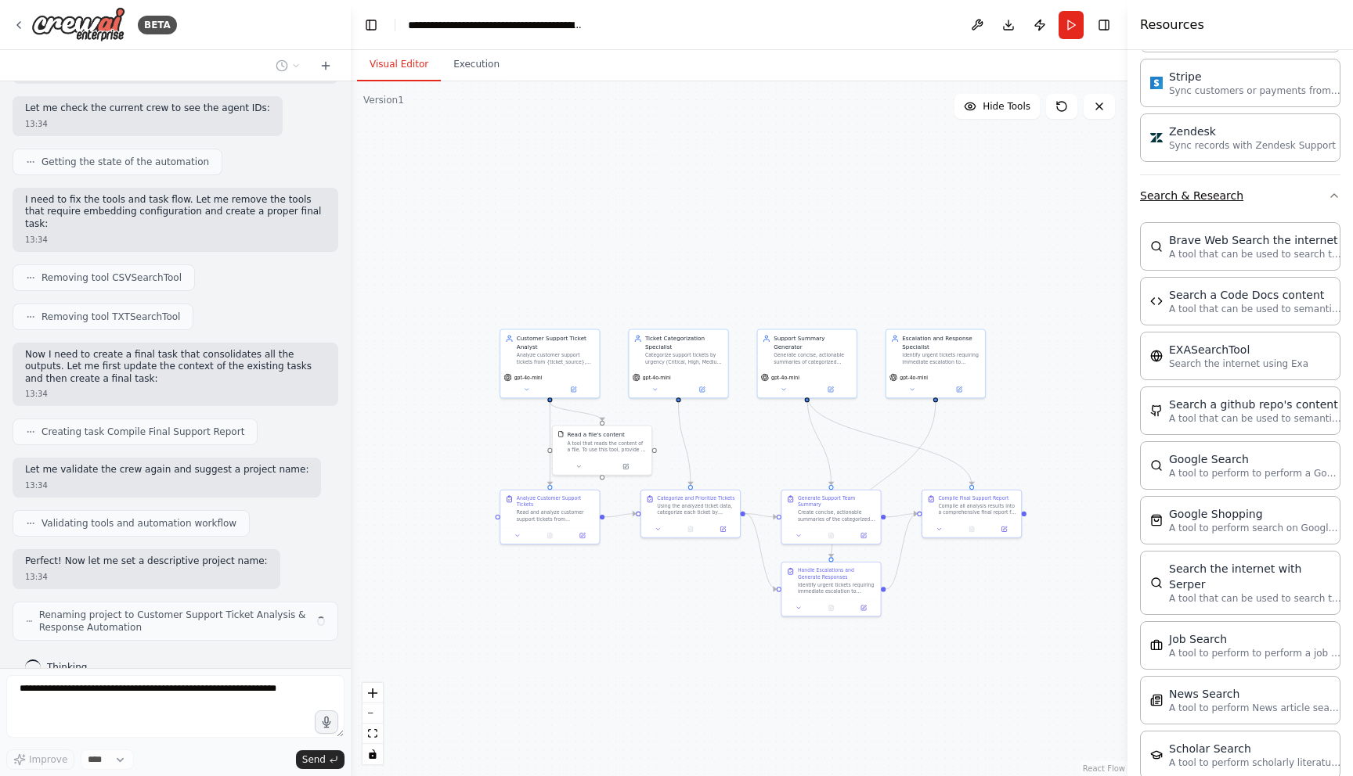
scroll to position [2543, 0]
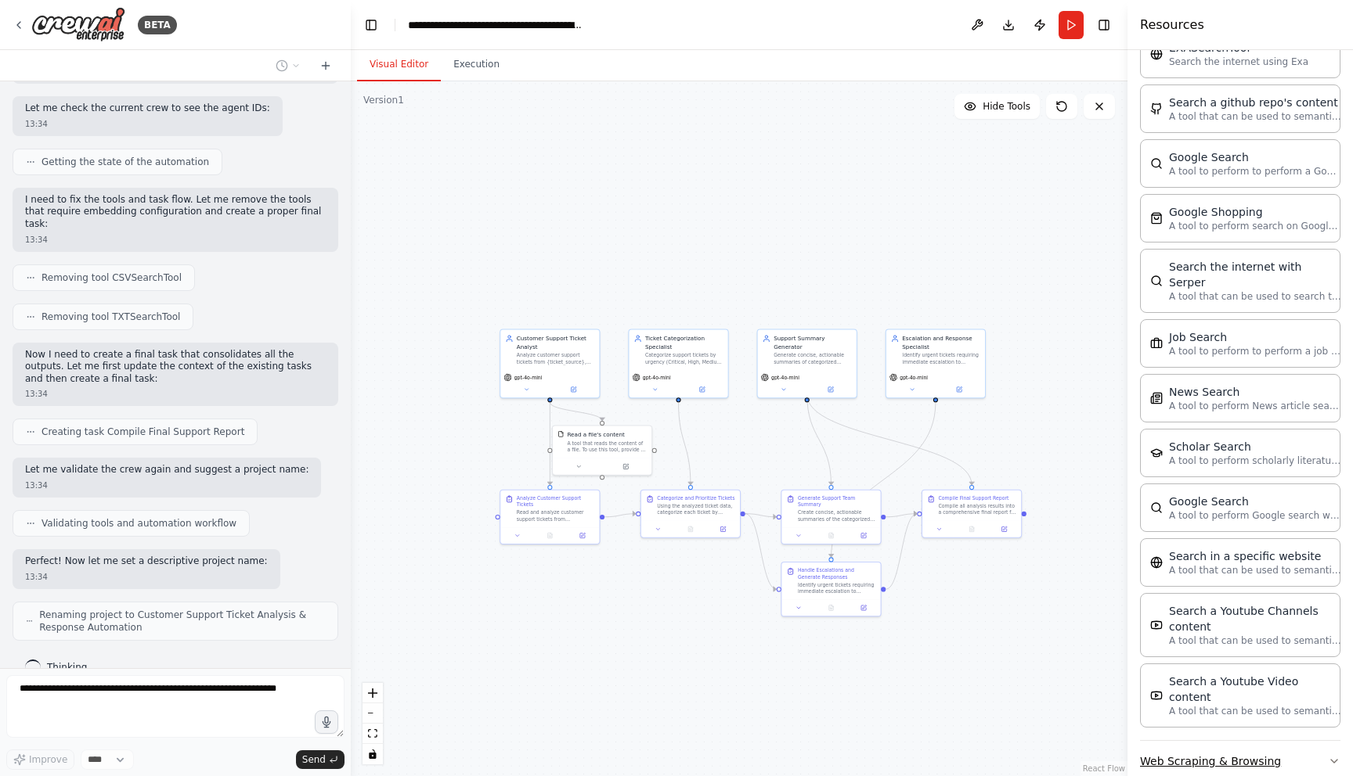
click at [1296, 744] on button "Web Scraping & Browsing" at bounding box center [1240, 761] width 200 height 41
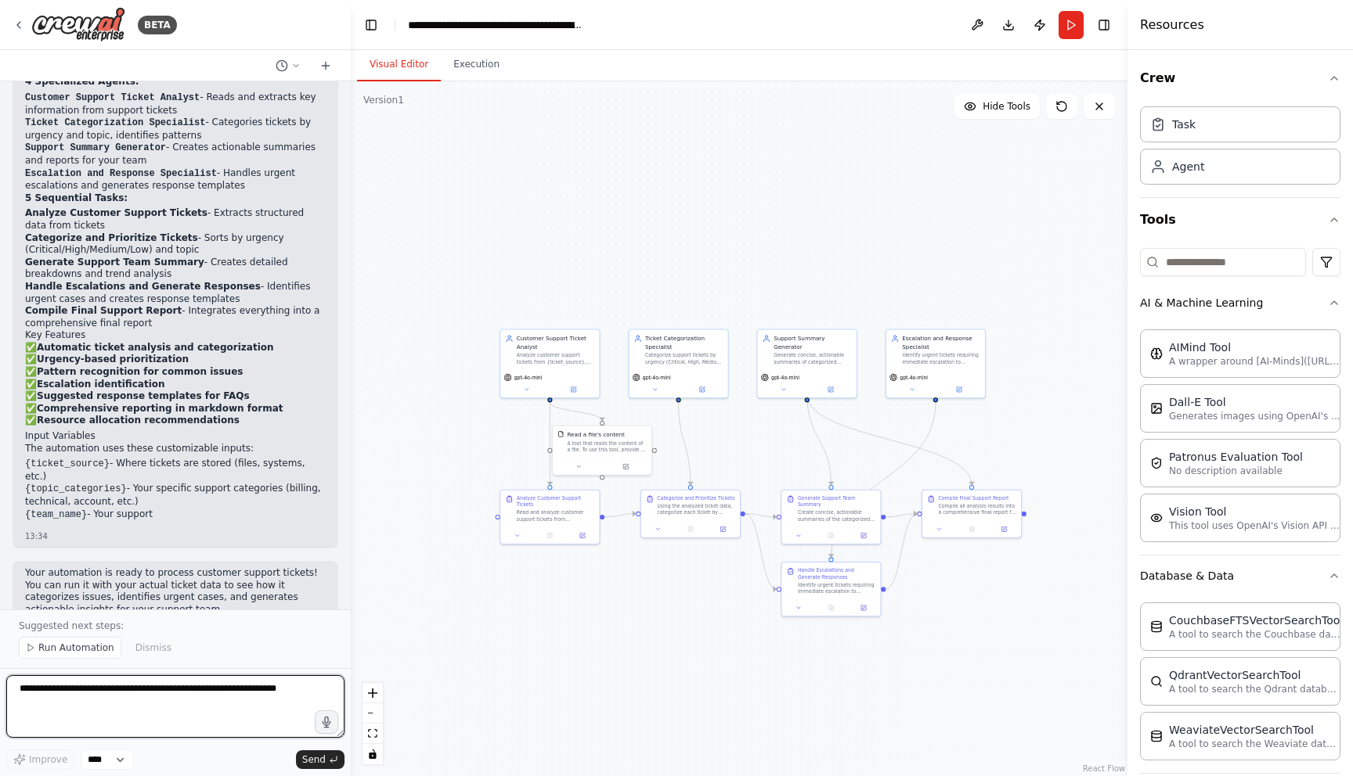
scroll to position [1680, 0]
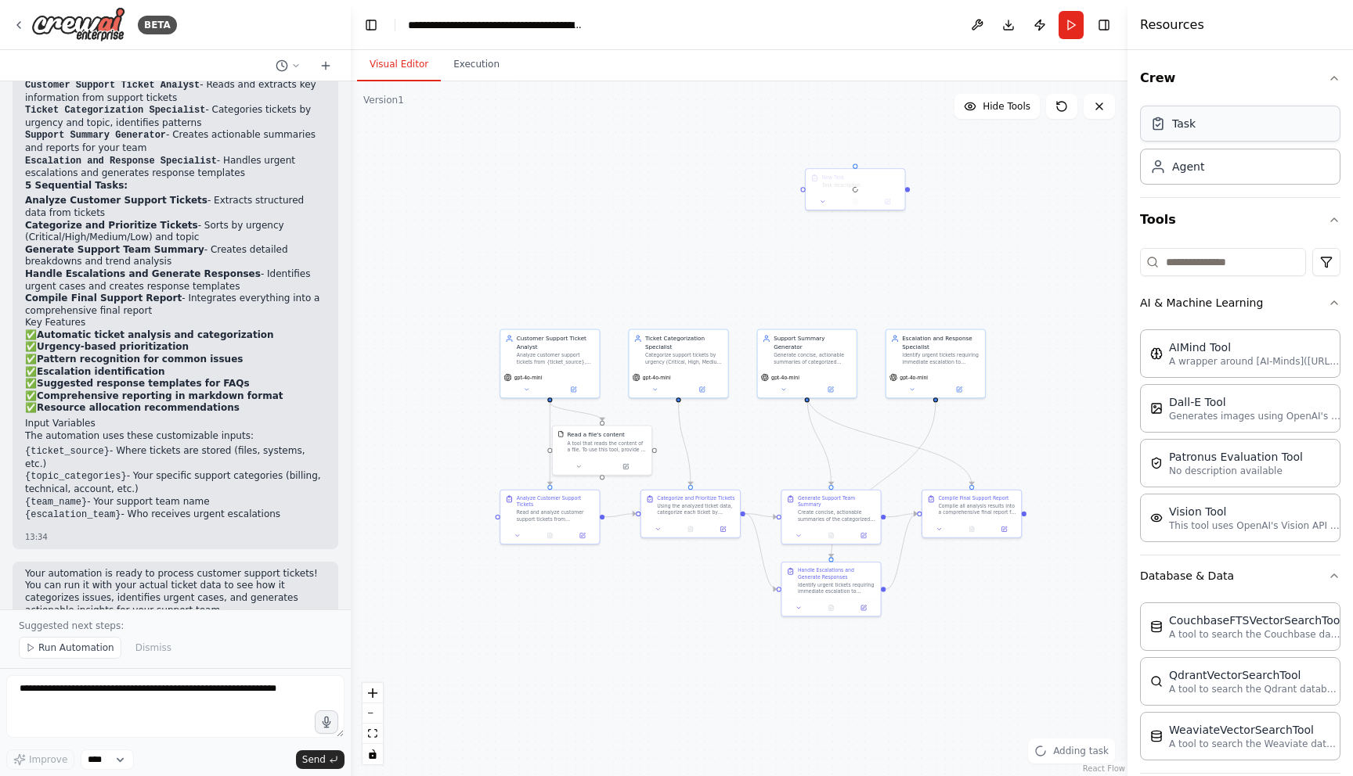
drag, startPoint x: 1181, startPoint y: 125, endPoint x: 809, endPoint y: 168, distance: 375.0
click at [837, 186] on div "Task description" at bounding box center [861, 184] width 78 height 6
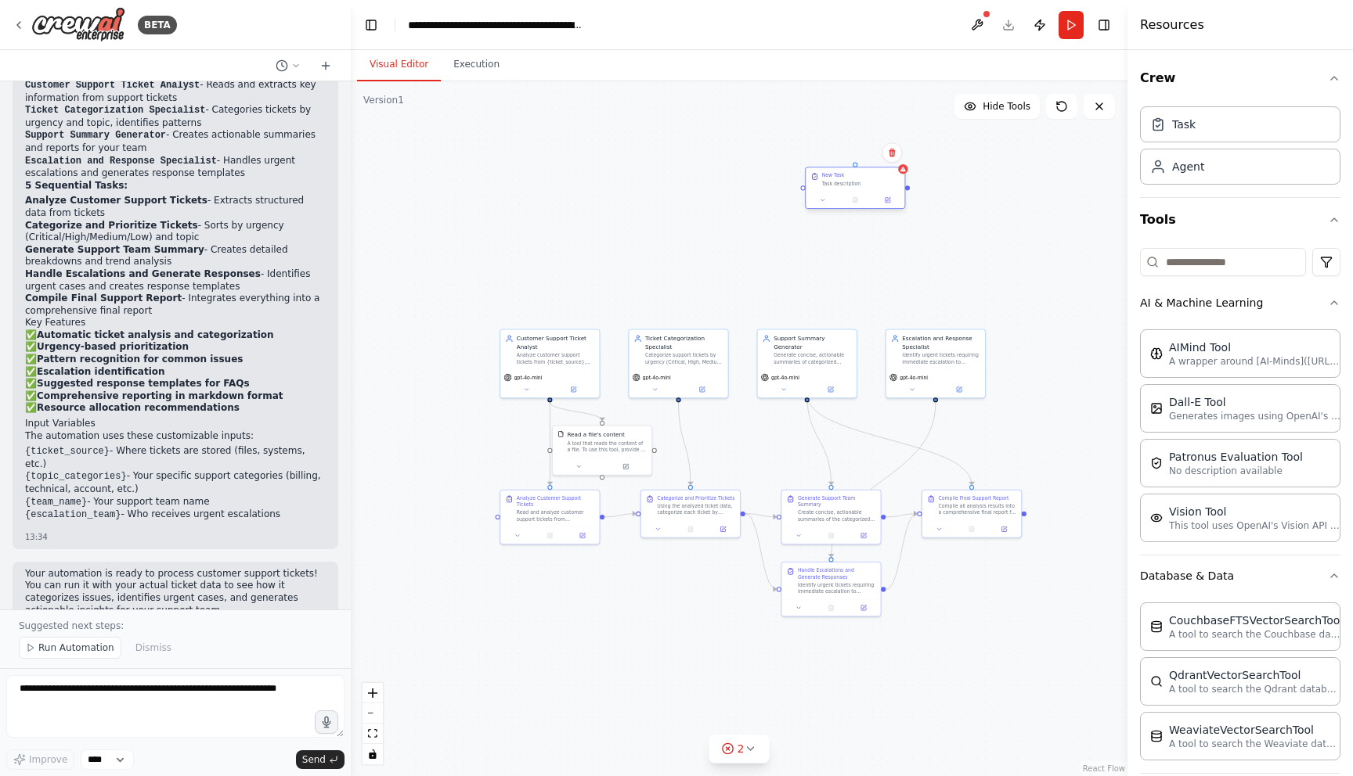
click at [825, 207] on div at bounding box center [854, 200] width 99 height 16
click at [823, 202] on icon at bounding box center [823, 200] width 6 height 6
click at [853, 299] on textarea "**********" at bounding box center [885, 311] width 146 height 28
click at [835, 229] on input "********" at bounding box center [885, 236] width 146 height 14
click at [850, 270] on textarea "**********" at bounding box center [885, 271] width 146 height 28
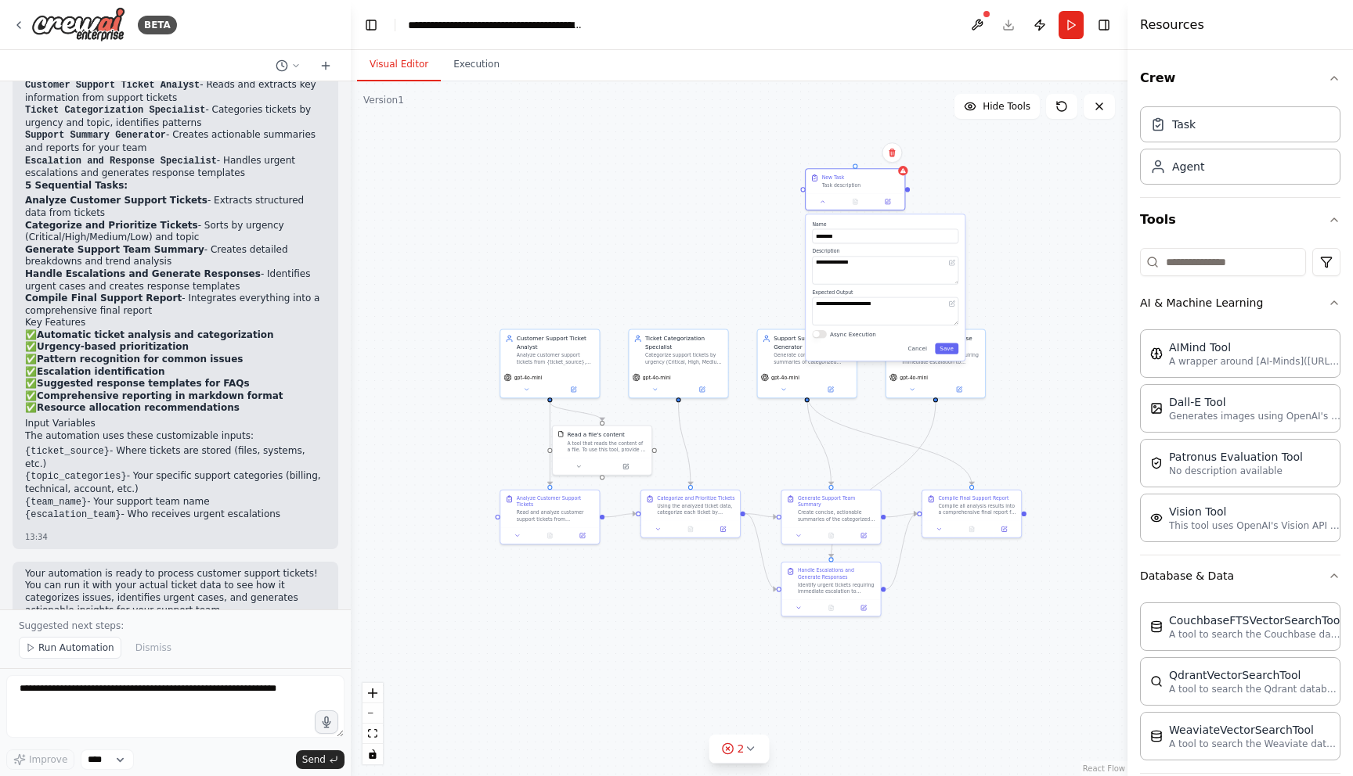
click at [721, 231] on div ".deletable-edge-delete-btn { width: 20px; height: 20px; border: 0px solid #ffff…" at bounding box center [739, 428] width 776 height 695
drag, startPoint x: 467, startPoint y: 139, endPoint x: 475, endPoint y: 148, distance: 11.6
click at [475, 148] on div ".deletable-edge-delete-btn { width: 20px; height: 20px; border: 0px solid #ffff…" at bounding box center [739, 428] width 776 height 695
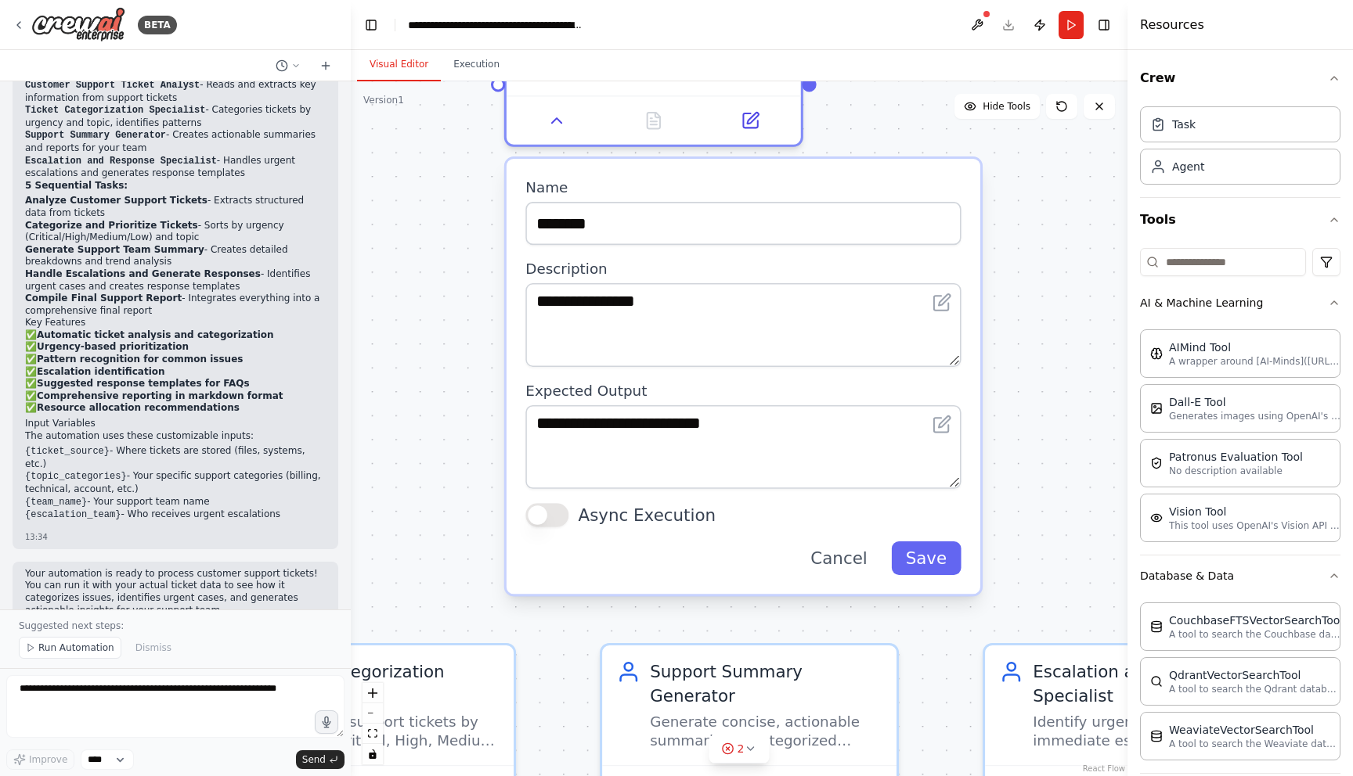
drag, startPoint x: 744, startPoint y: 304, endPoint x: 501, endPoint y: 149, distance: 288.6
click at [501, 149] on div ".deletable-edge-delete-btn { width: 20px; height: 20px; border: 0px solid #ffff…" at bounding box center [739, 428] width 776 height 695
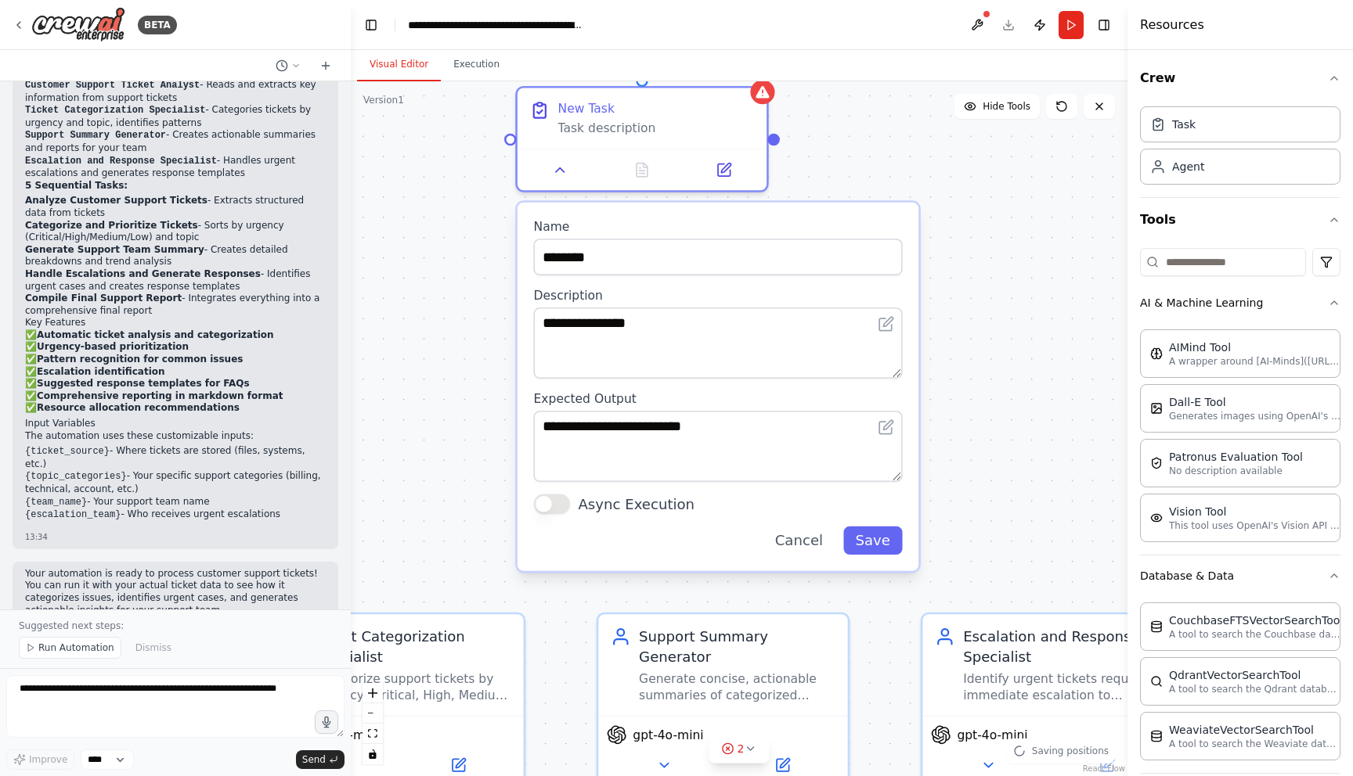
click at [410, 458] on div ".deletable-edge-delete-btn { width: 20px; height: 20px; border: 0px solid #ffff…" at bounding box center [739, 428] width 776 height 695
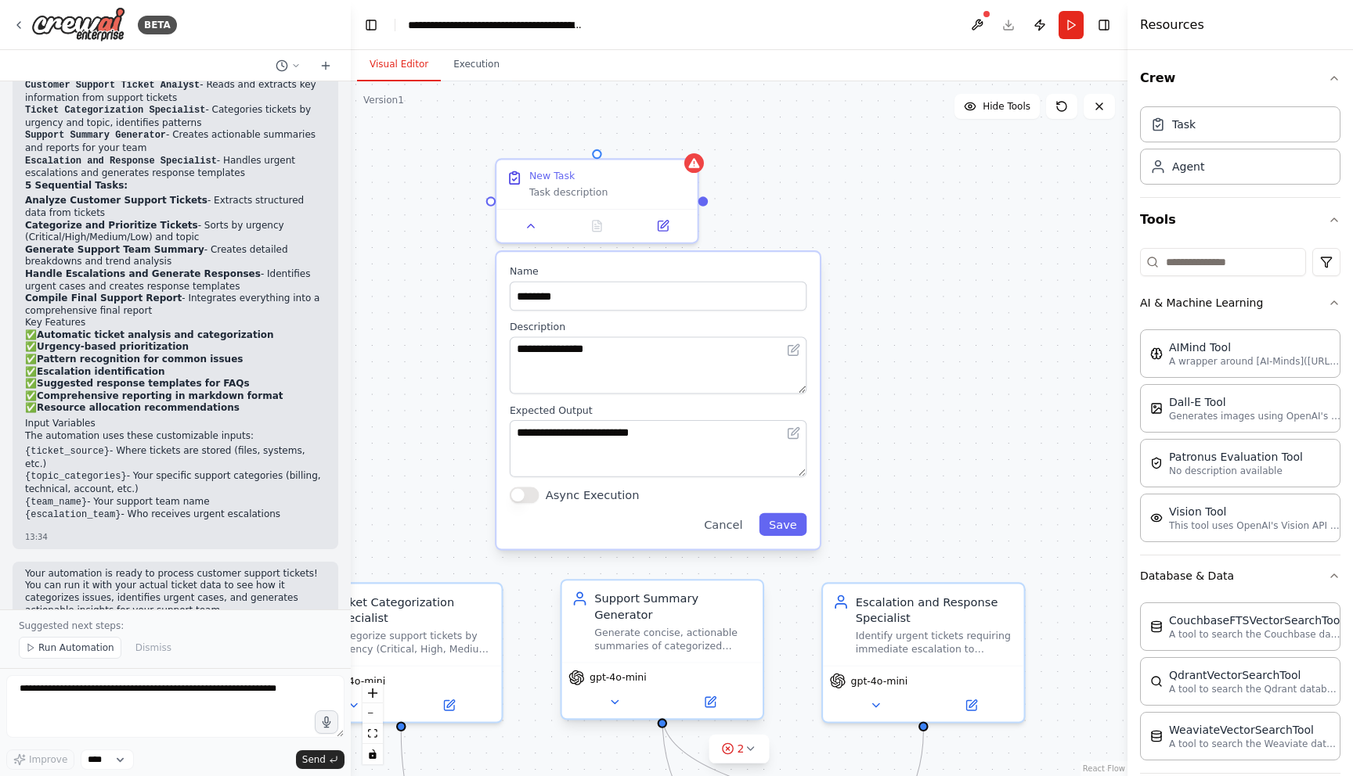
click at [660, 593] on div "Support Summary Generator" at bounding box center [673, 607] width 158 height 33
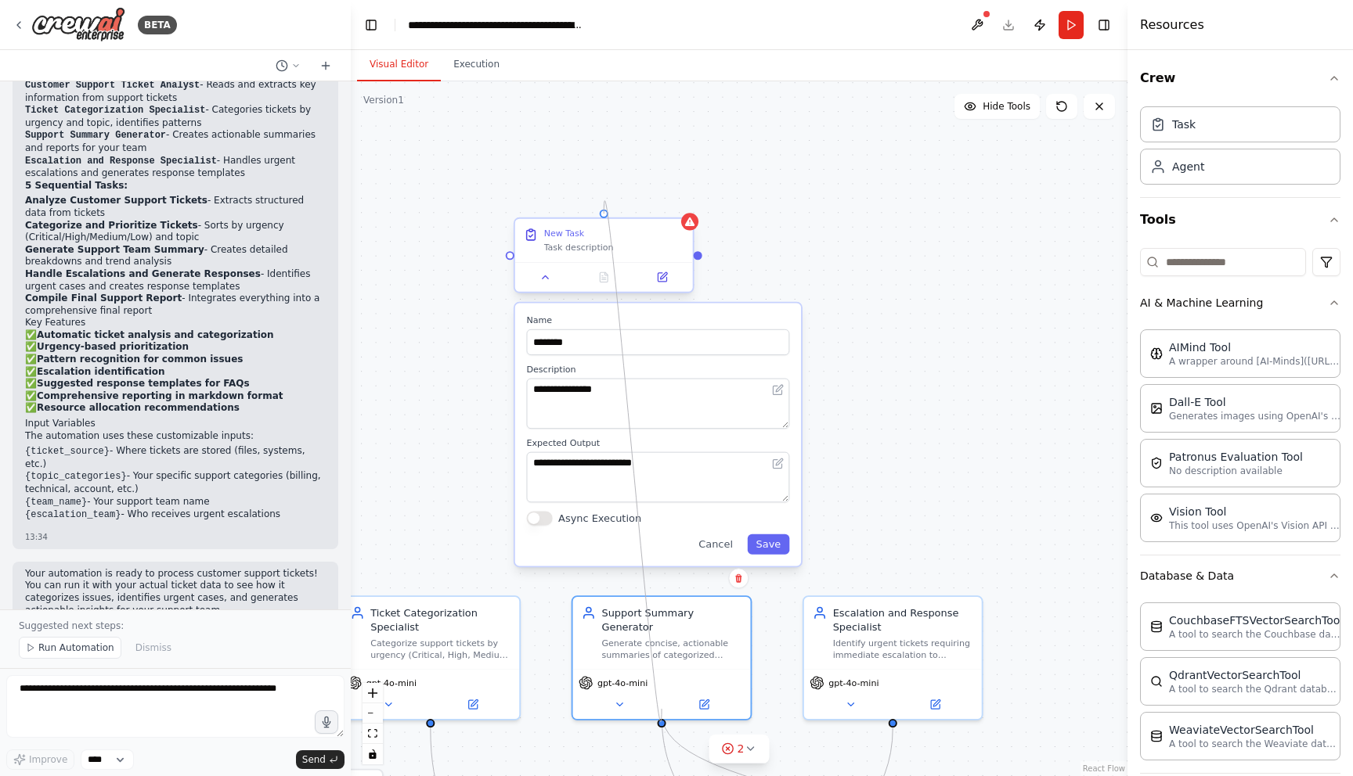
drag, startPoint x: 661, startPoint y: 708, endPoint x: 601, endPoint y: 214, distance: 497.5
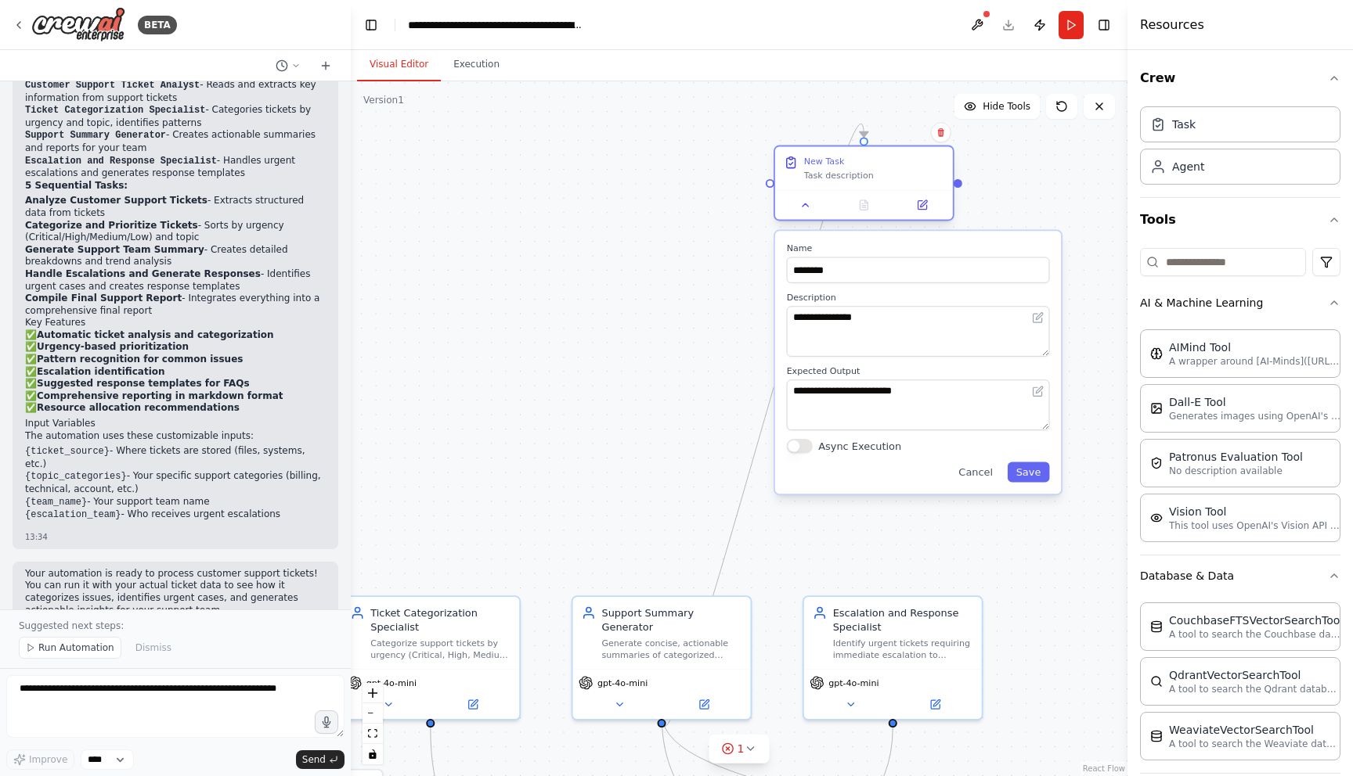
drag, startPoint x: 567, startPoint y: 232, endPoint x: 833, endPoint y: 162, distance: 275.3
click at [833, 162] on div "New Task" at bounding box center [824, 161] width 41 height 12
drag, startPoint x: 762, startPoint y: 444, endPoint x: 664, endPoint y: 390, distance: 111.8
click at [665, 390] on div ".deletable-edge-delete-btn { width: 20px; height: 20px; border: 0px solid #ffff…" at bounding box center [739, 428] width 776 height 695
drag, startPoint x: 846, startPoint y: 140, endPoint x: 785, endPoint y: 135, distance: 61.3
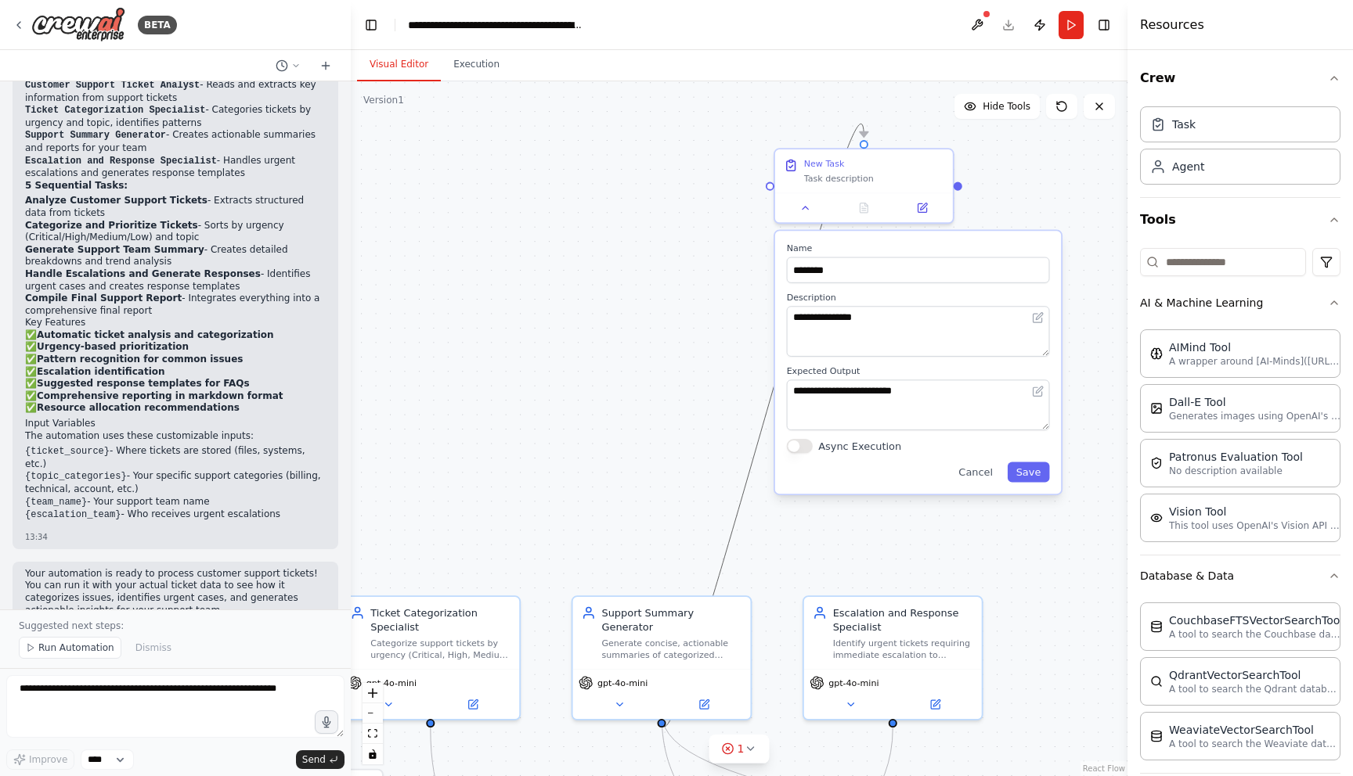
click at [786, 135] on div ".deletable-edge-delete-btn { width: 20px; height: 20px; border: 0px solid #ffff…" at bounding box center [739, 428] width 776 height 695
click at [755, 472] on icon "Edge from c264b2a6-e261-4a99-a416-cb6574717dbe to df172d97-eb20-4c7e-8839-cdf8b…" at bounding box center [762, 425] width 202 height 603
click at [744, 472] on icon "Edge from c264b2a6-e261-4a99-a416-cb6574717dbe to df172d97-eb20-4c7e-8839-cdf8b…" at bounding box center [762, 425] width 202 height 603
click at [844, 393] on textarea "**********" at bounding box center [918, 405] width 263 height 51
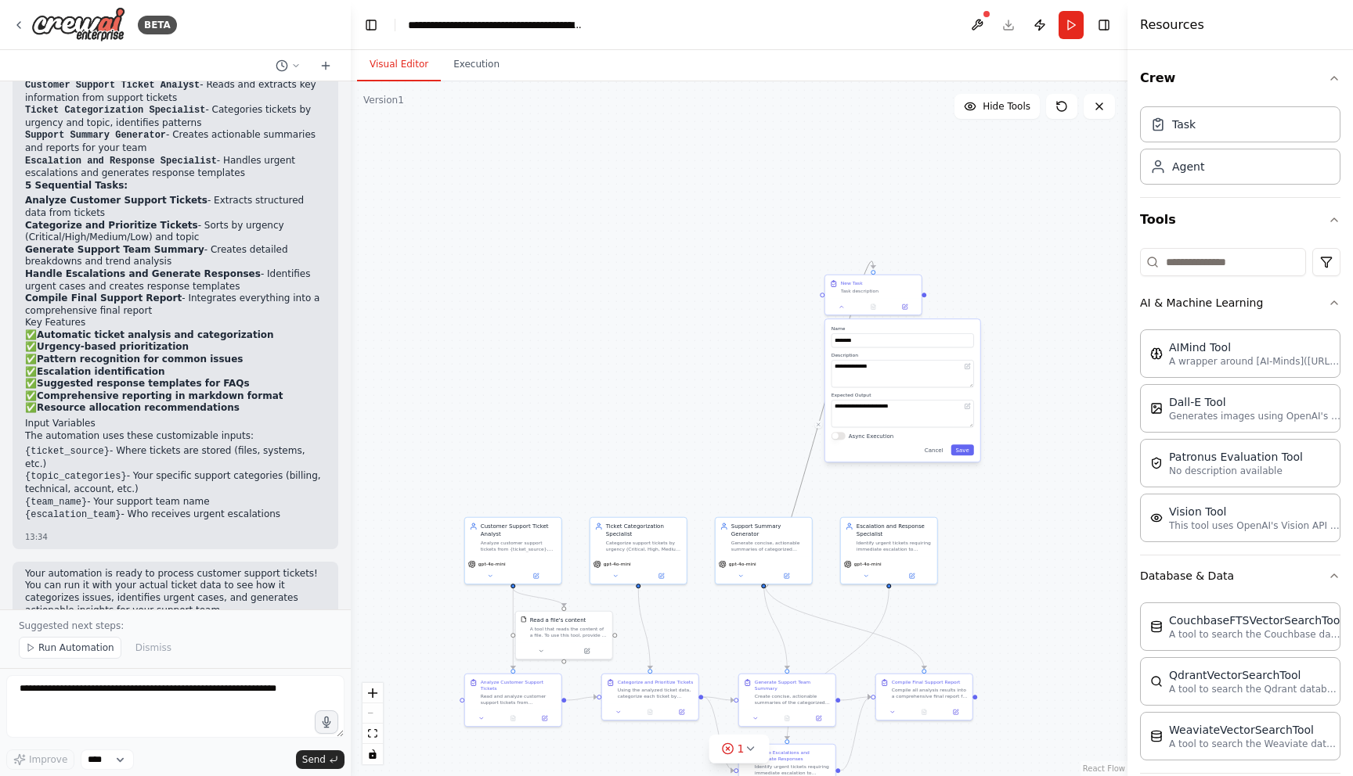
drag, startPoint x: 487, startPoint y: 297, endPoint x: 749, endPoint y: 399, distance: 281.5
click at [749, 399] on div ".deletable-edge-delete-btn { width: 20px; height: 20px; border: 0px solid #ffff…" at bounding box center [739, 428] width 776 height 695
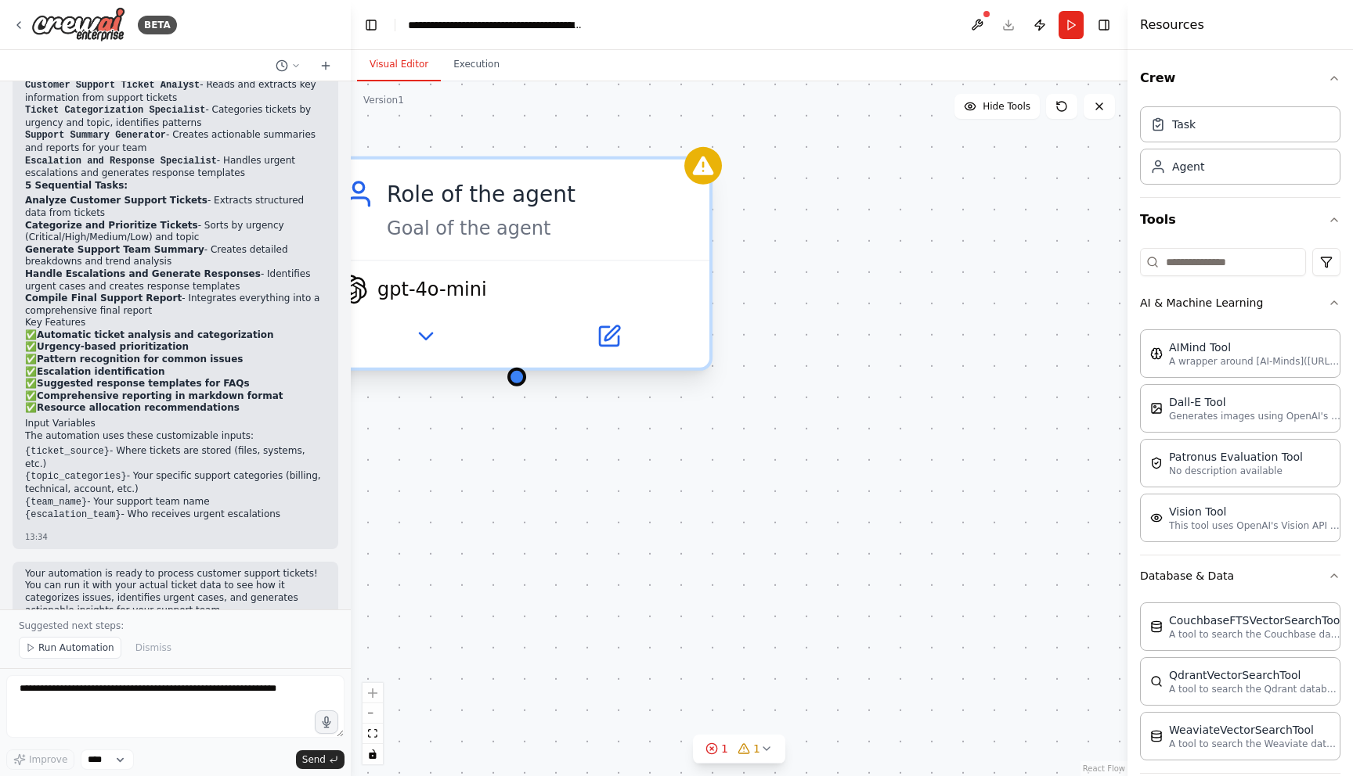
click at [448, 221] on div "Goal of the agent" at bounding box center [539, 228] width 304 height 25
click at [448, 222] on div "Goal of the agent" at bounding box center [539, 228] width 304 height 25
click at [449, 247] on div "Role of the agent Goal of the agent" at bounding box center [516, 210] width 385 height 100
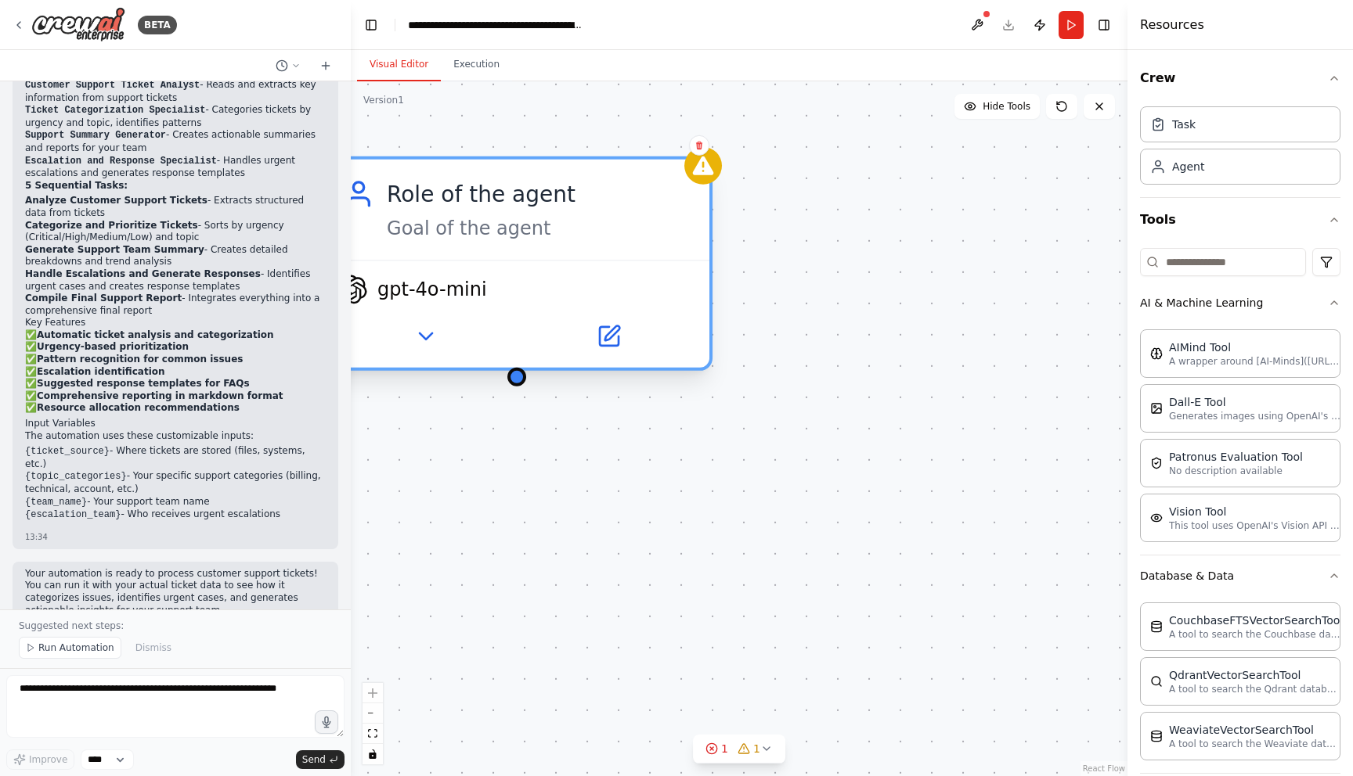
click at [449, 247] on div "Role of the agent Goal of the agent" at bounding box center [516, 210] width 385 height 100
click at [622, 342] on button at bounding box center [608, 337] width 177 height 38
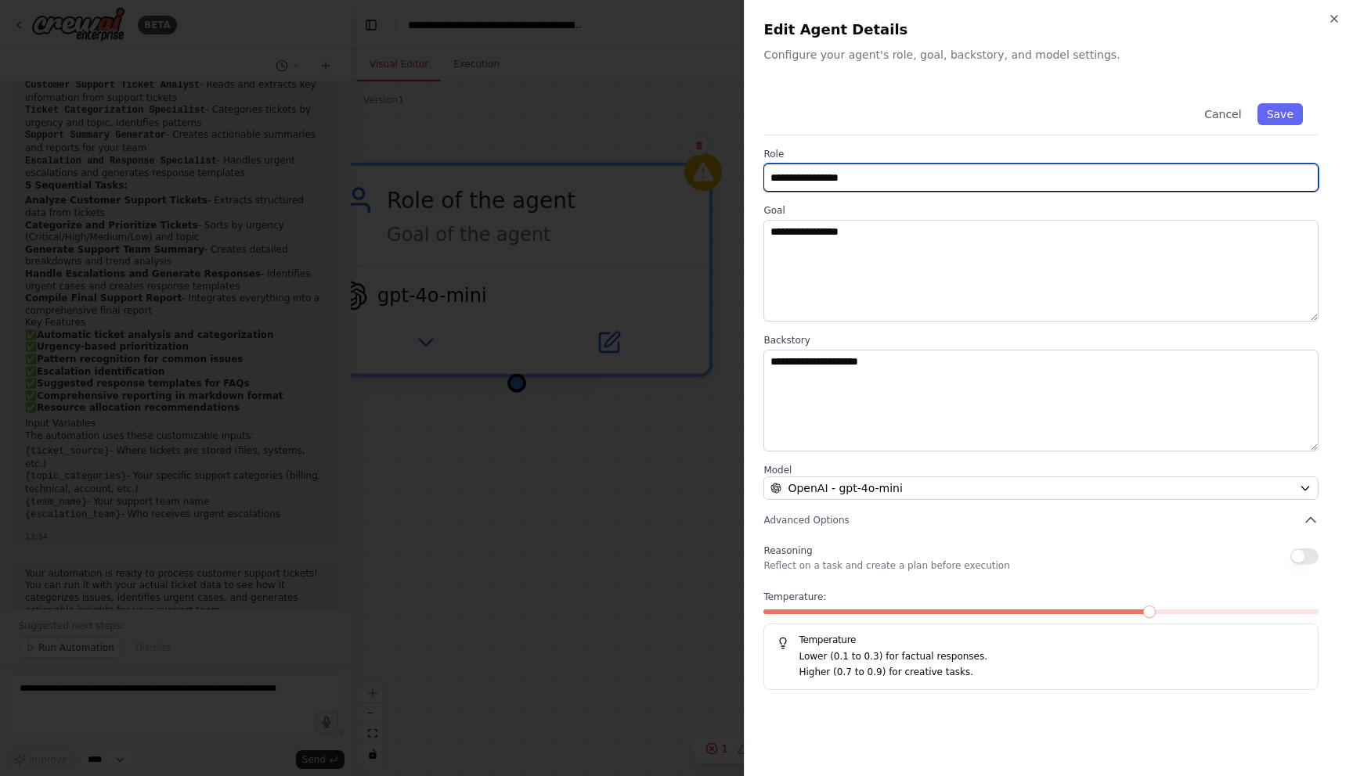
click at [813, 172] on input "**********" at bounding box center [1040, 178] width 555 height 28
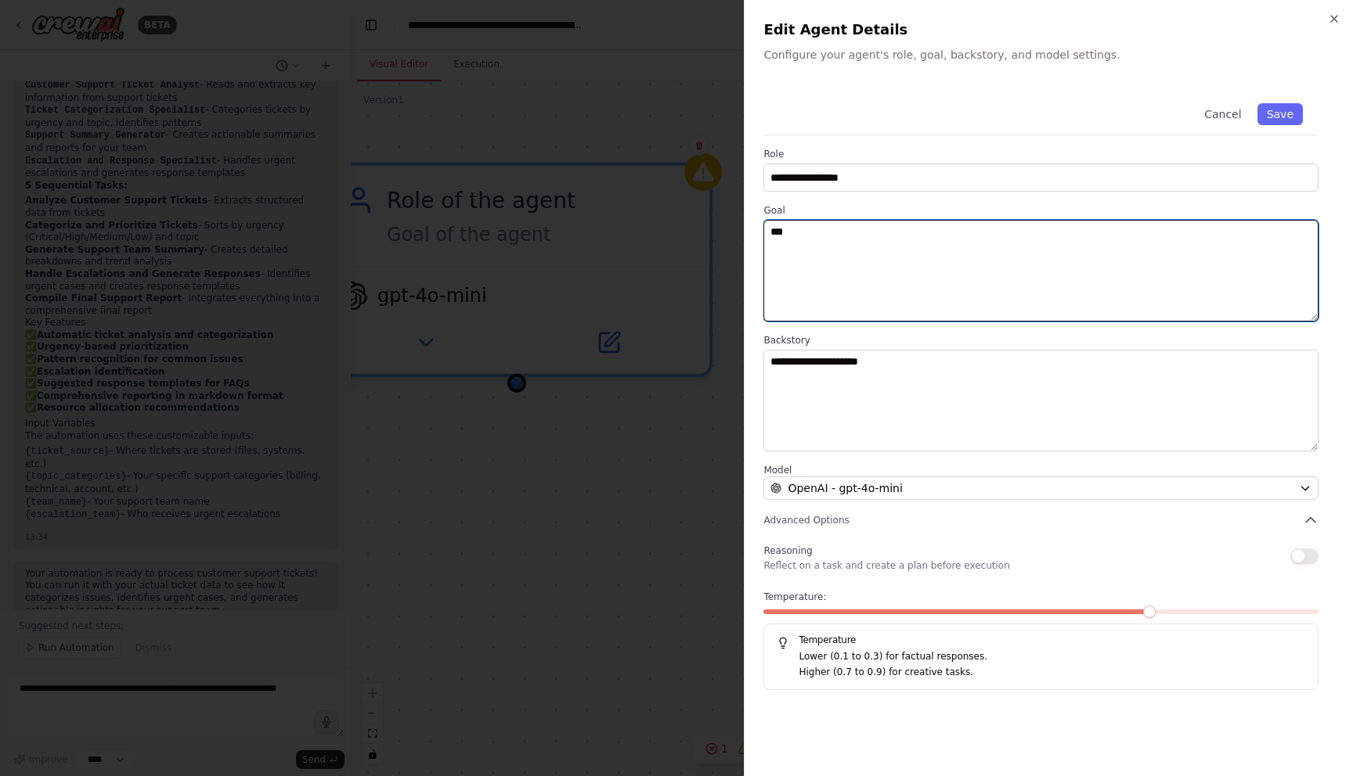
type textarea "***"
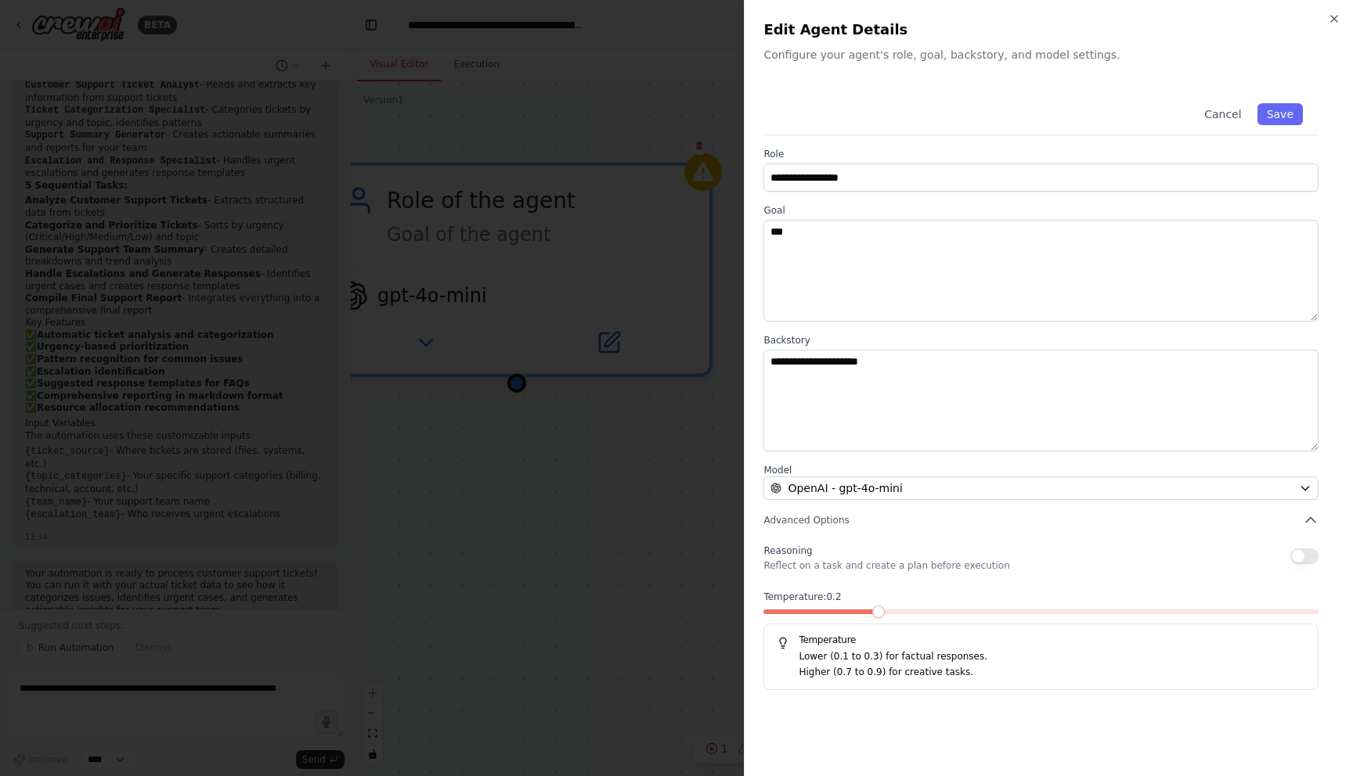
click at [884, 606] on span at bounding box center [878, 612] width 13 height 13
click at [913, 614] on span at bounding box center [1040, 612] width 555 height 5
click at [1279, 518] on button "Advanced Options" at bounding box center [1040, 521] width 555 height 16
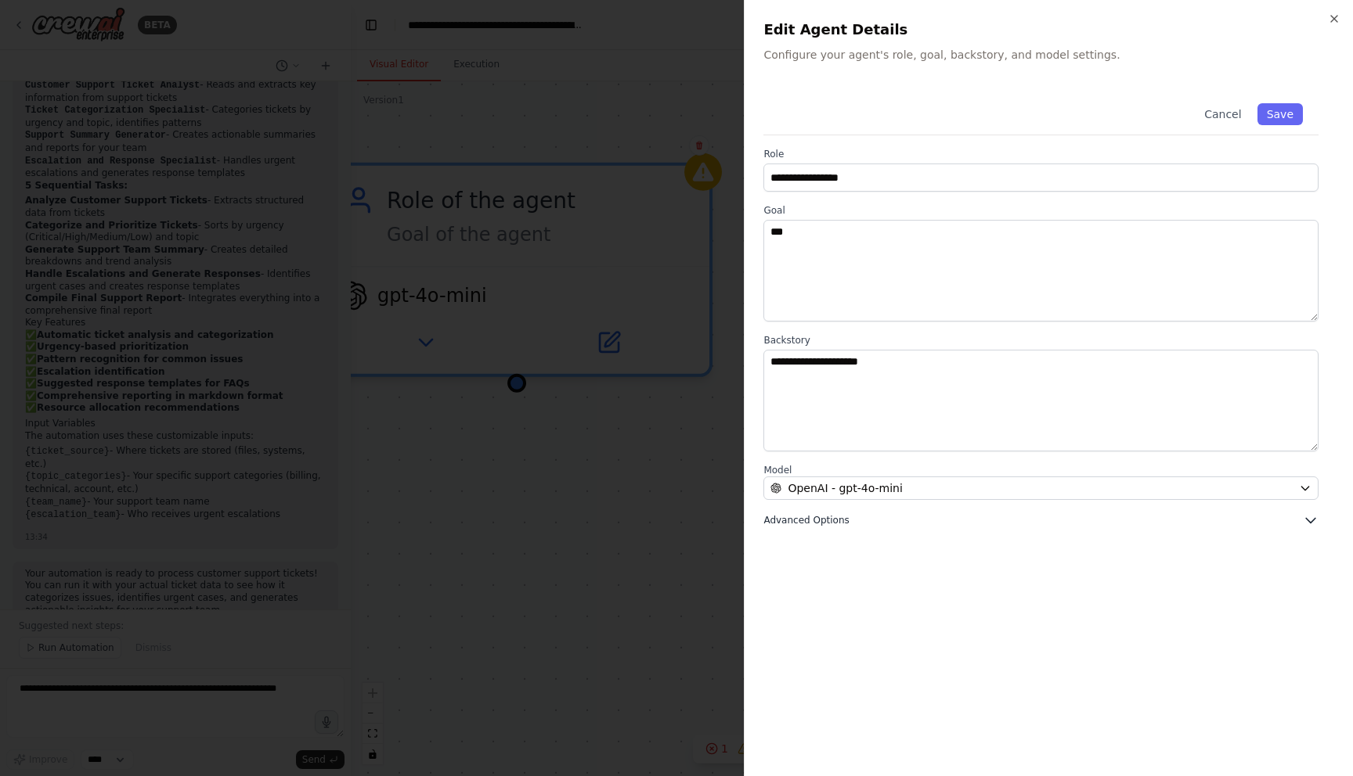
click at [1279, 518] on button "Advanced Options" at bounding box center [1040, 521] width 555 height 16
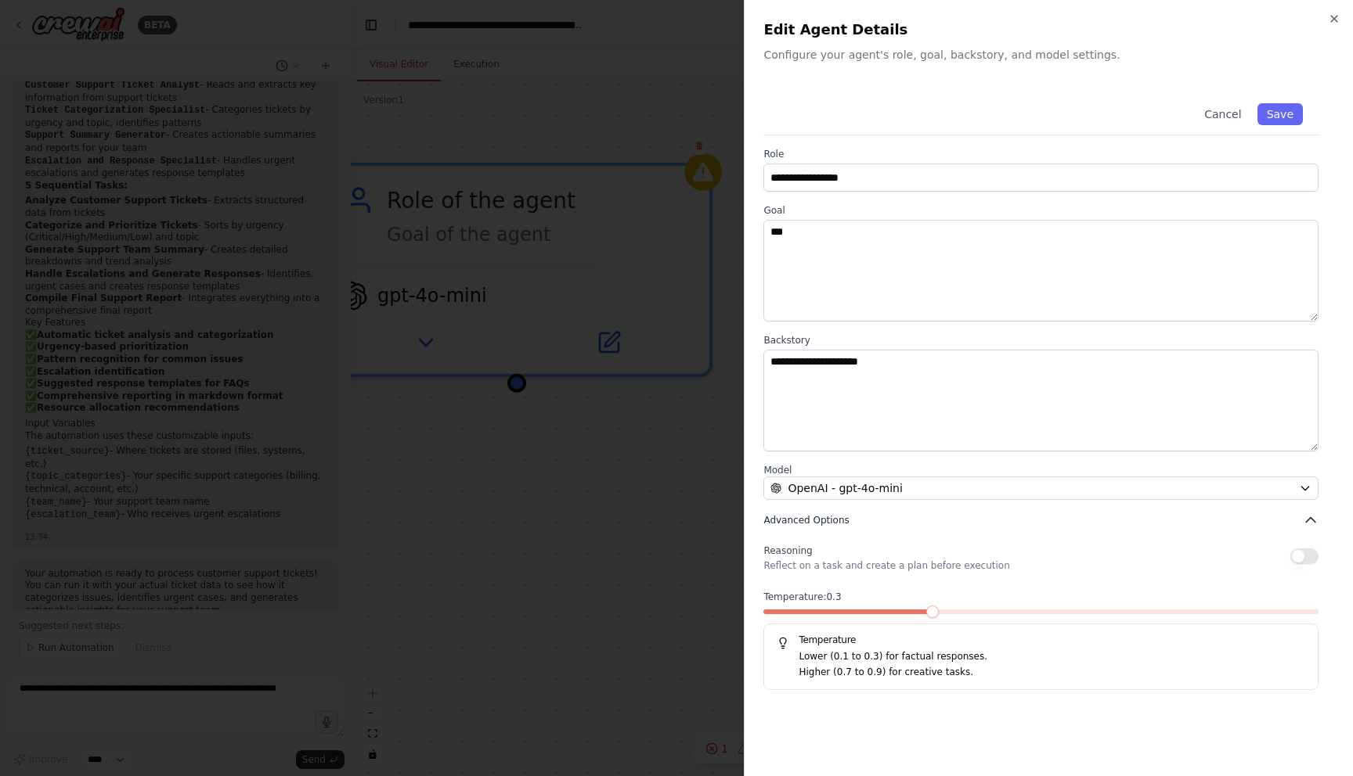
click at [1291, 518] on button "Advanced Options" at bounding box center [1040, 521] width 555 height 16
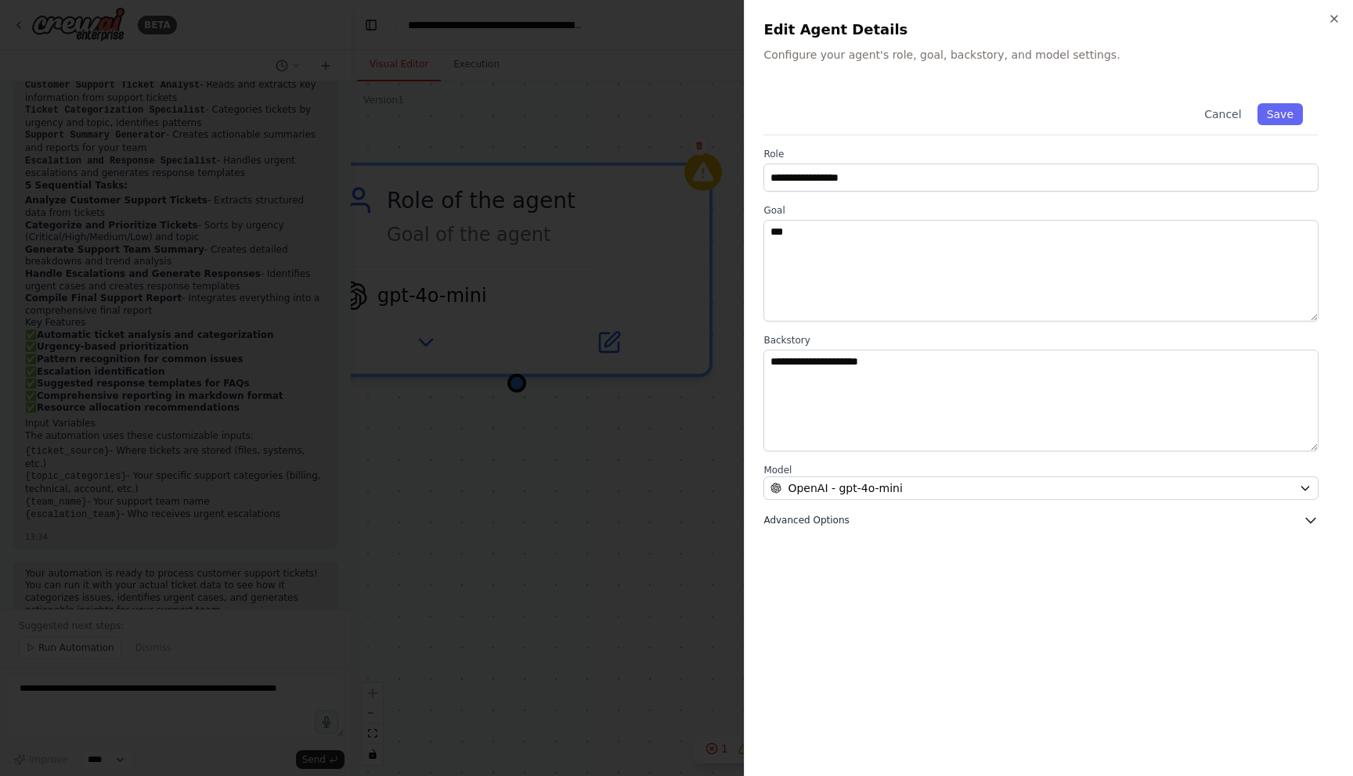
click at [1291, 518] on button "Advanced Options" at bounding box center [1040, 521] width 555 height 16
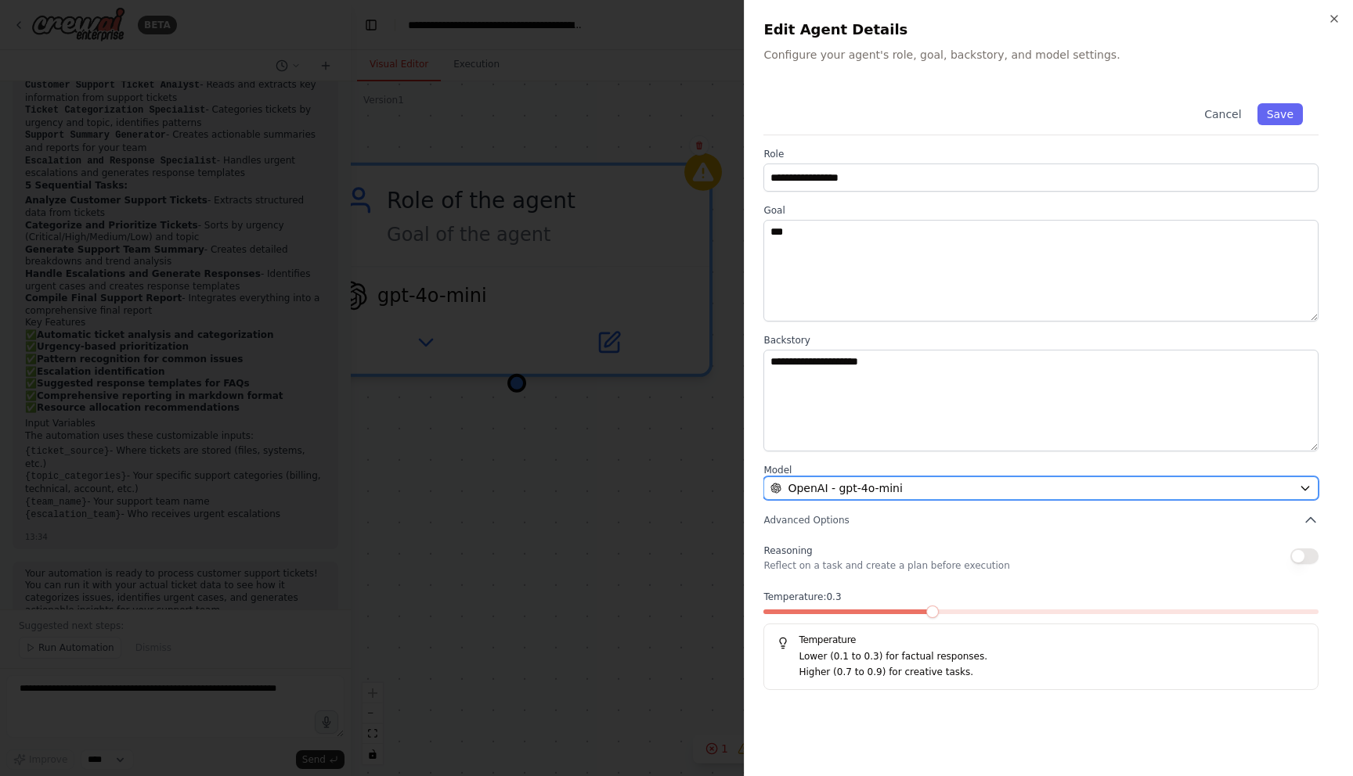
click at [1201, 484] on div "OpenAI - gpt-4o-mini" at bounding box center [1031, 489] width 522 height 16
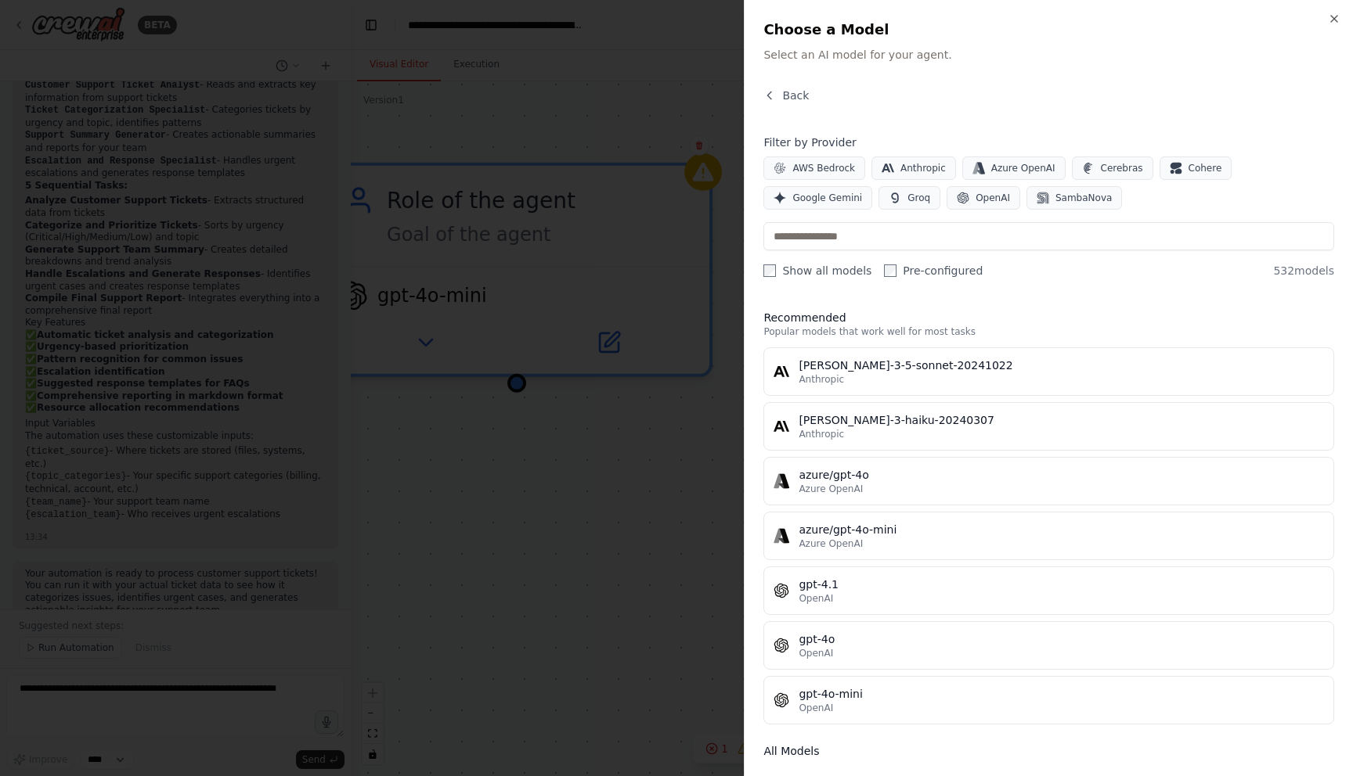
click at [778, 85] on div "Close Choose a Model Select an AI model for your agent. Back Filter by Provider…" at bounding box center [1048, 388] width 609 height 776
click at [770, 99] on icon "button" at bounding box center [769, 95] width 13 height 13
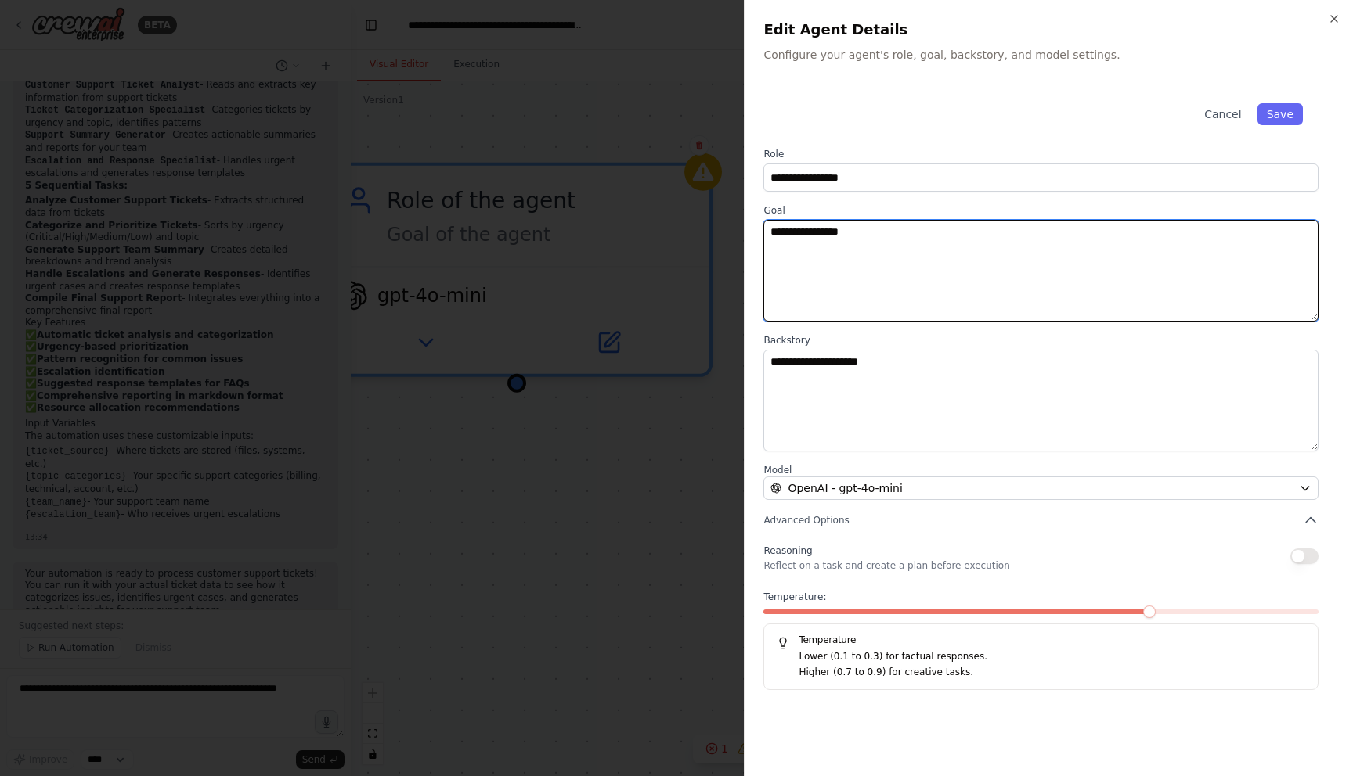
click at [865, 250] on textarea "**********" at bounding box center [1040, 271] width 555 height 102
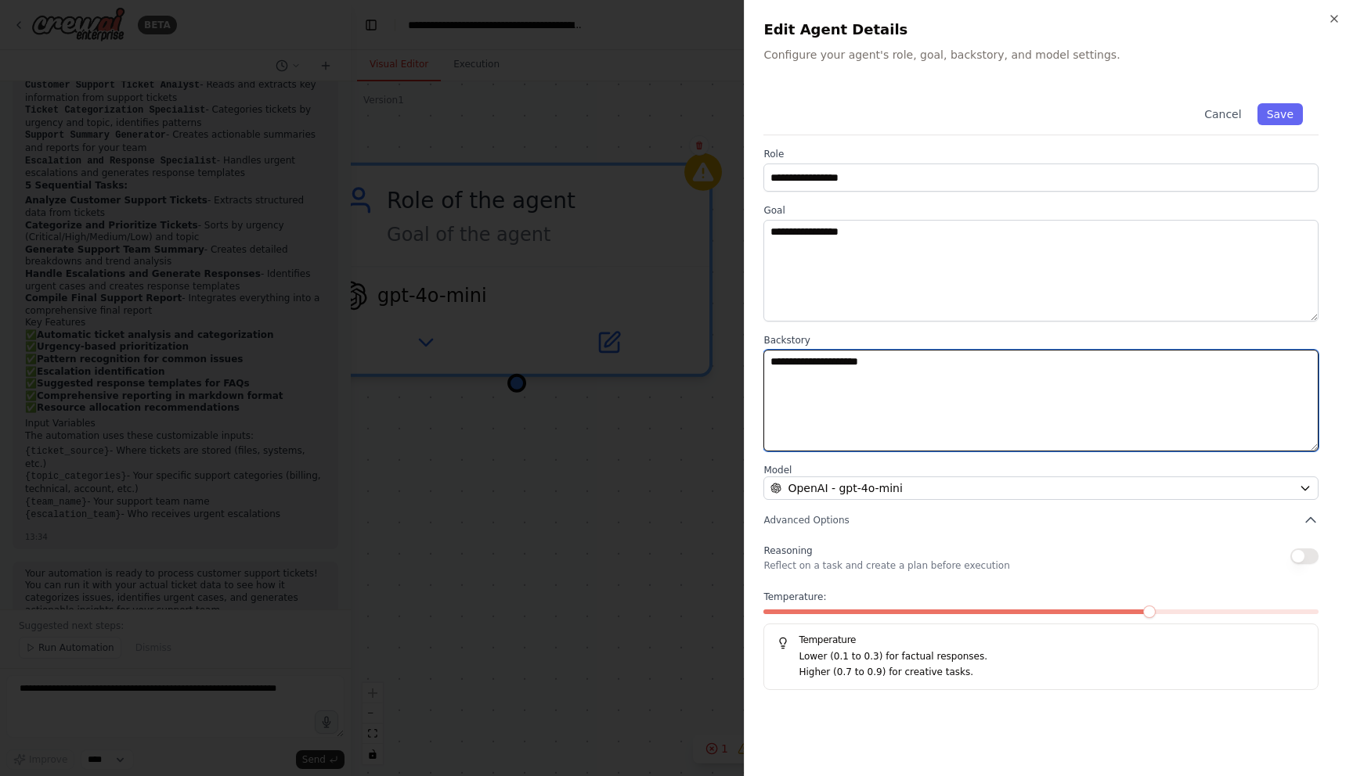
click at [852, 367] on textarea "**********" at bounding box center [1040, 401] width 555 height 102
type textarea "**********"
type textarea "*********"
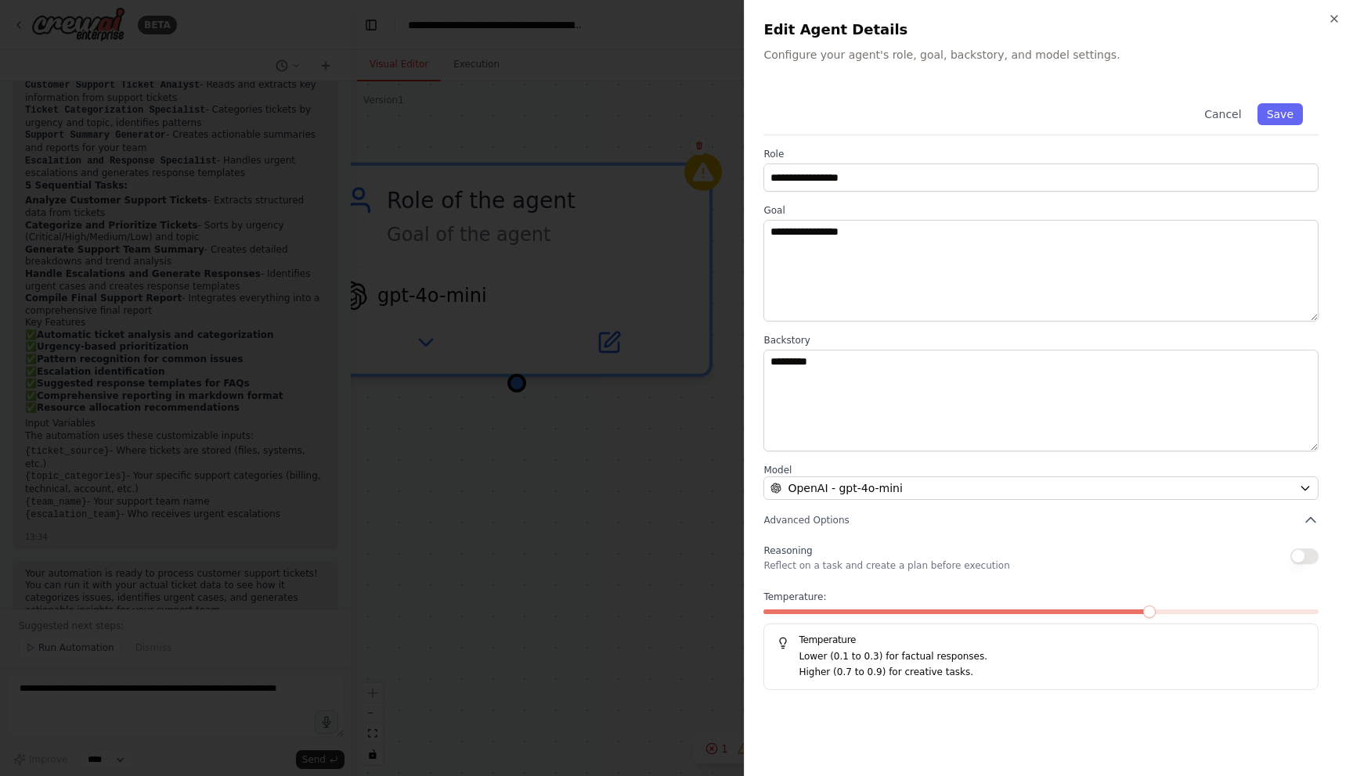
click at [499, 484] on div at bounding box center [676, 388] width 1353 height 776
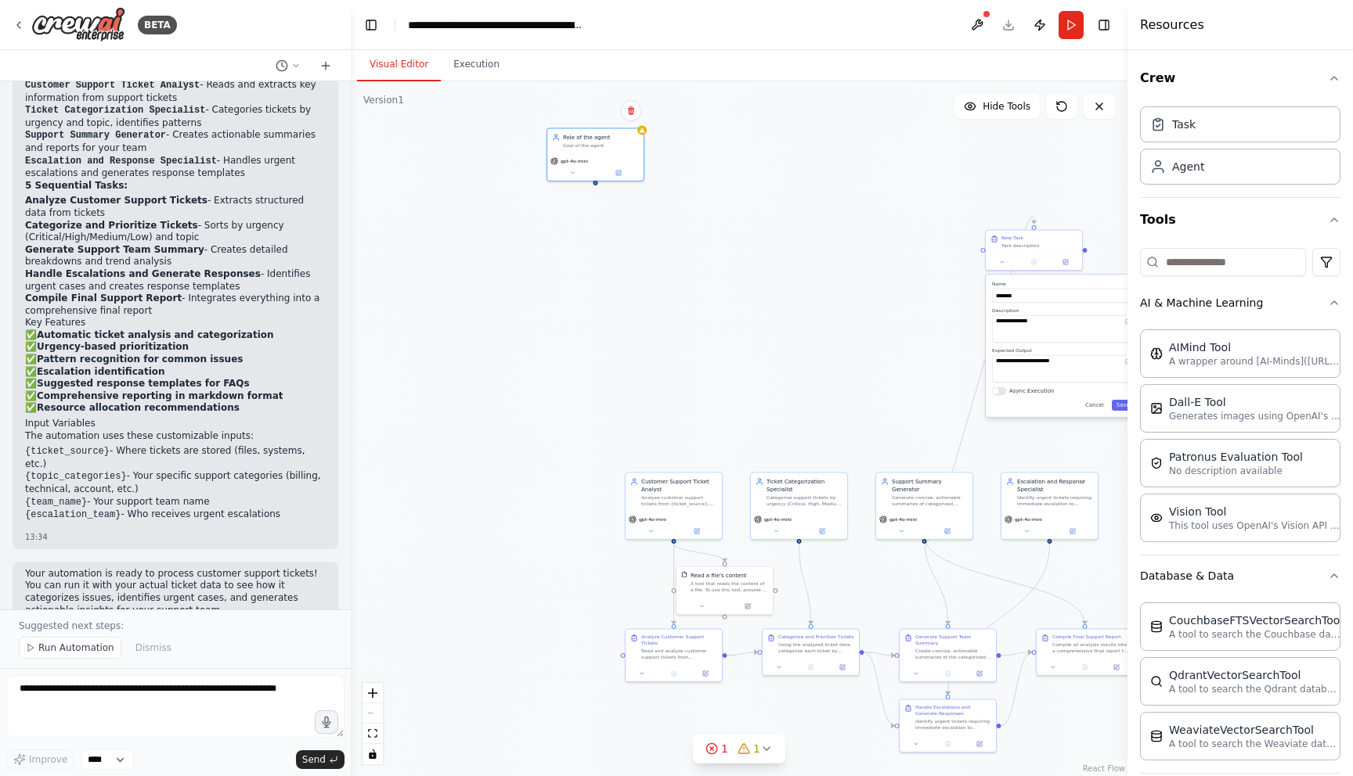
drag, startPoint x: 495, startPoint y: 525, endPoint x: 586, endPoint y: 250, distance: 289.6
click at [586, 250] on div ".deletable-edge-delete-btn { width: 20px; height: 20px; border: 0px solid #ffff…" at bounding box center [739, 428] width 776 height 695
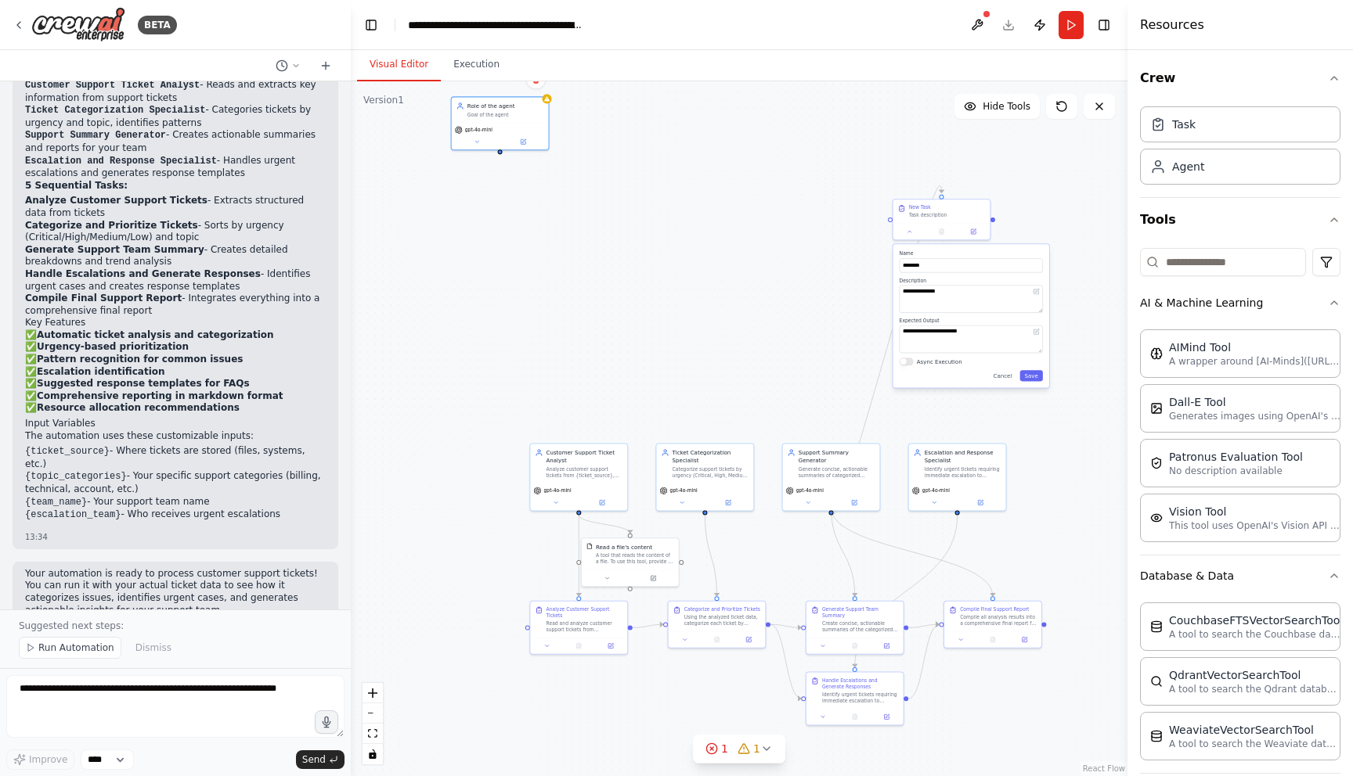
drag, startPoint x: 502, startPoint y: 258, endPoint x: 406, endPoint y: 230, distance: 99.3
click at [407, 230] on div ".deletable-edge-delete-btn { width: 20px; height: 20px; border: 0px solid #ffff…" at bounding box center [739, 428] width 776 height 695
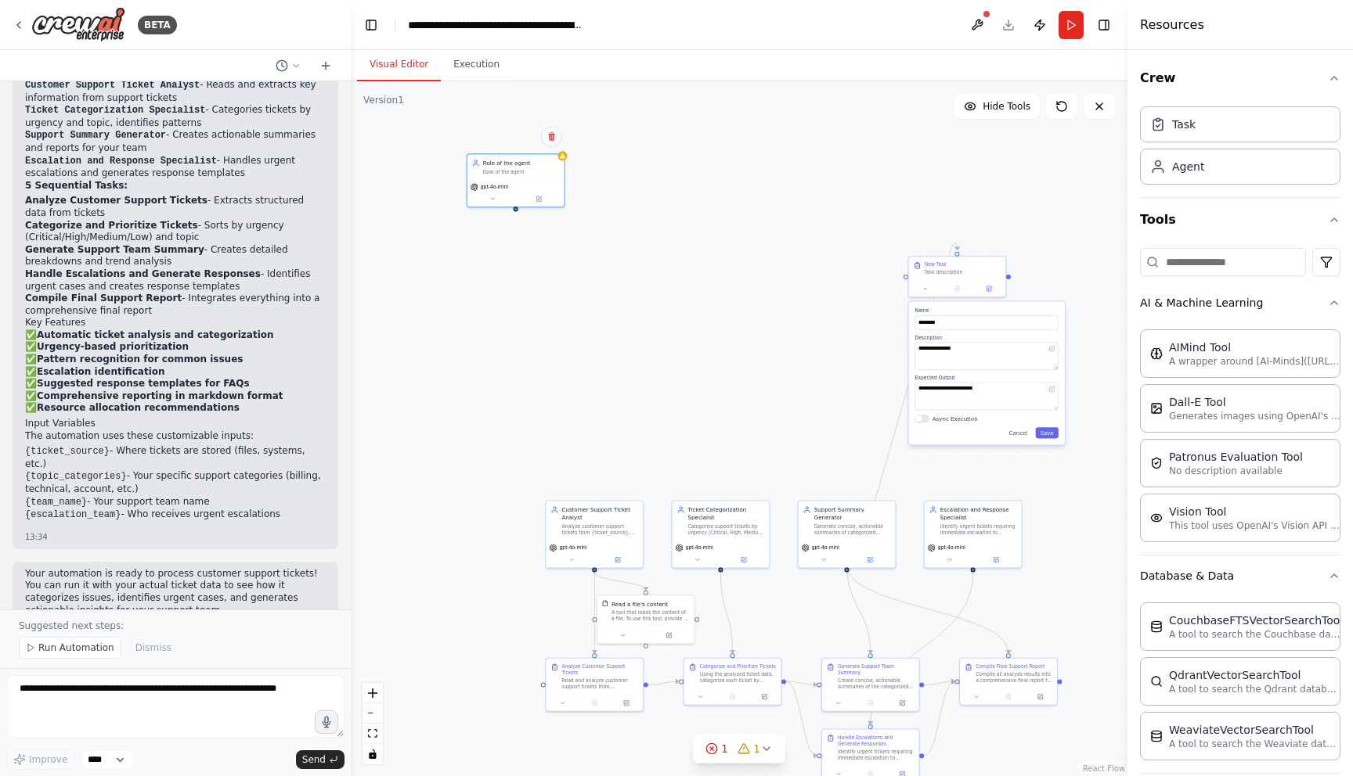
drag, startPoint x: 1072, startPoint y: 721, endPoint x: 946, endPoint y: 590, distance: 181.0
click at [1086, 776] on div ".deletable-edge-delete-btn { width: 20px; height: 20px; border: 0px solid #ffff…" at bounding box center [739, 428] width 776 height 695
click at [507, 174] on div "Role of the agent Goal of the agent" at bounding box center [514, 165] width 97 height 25
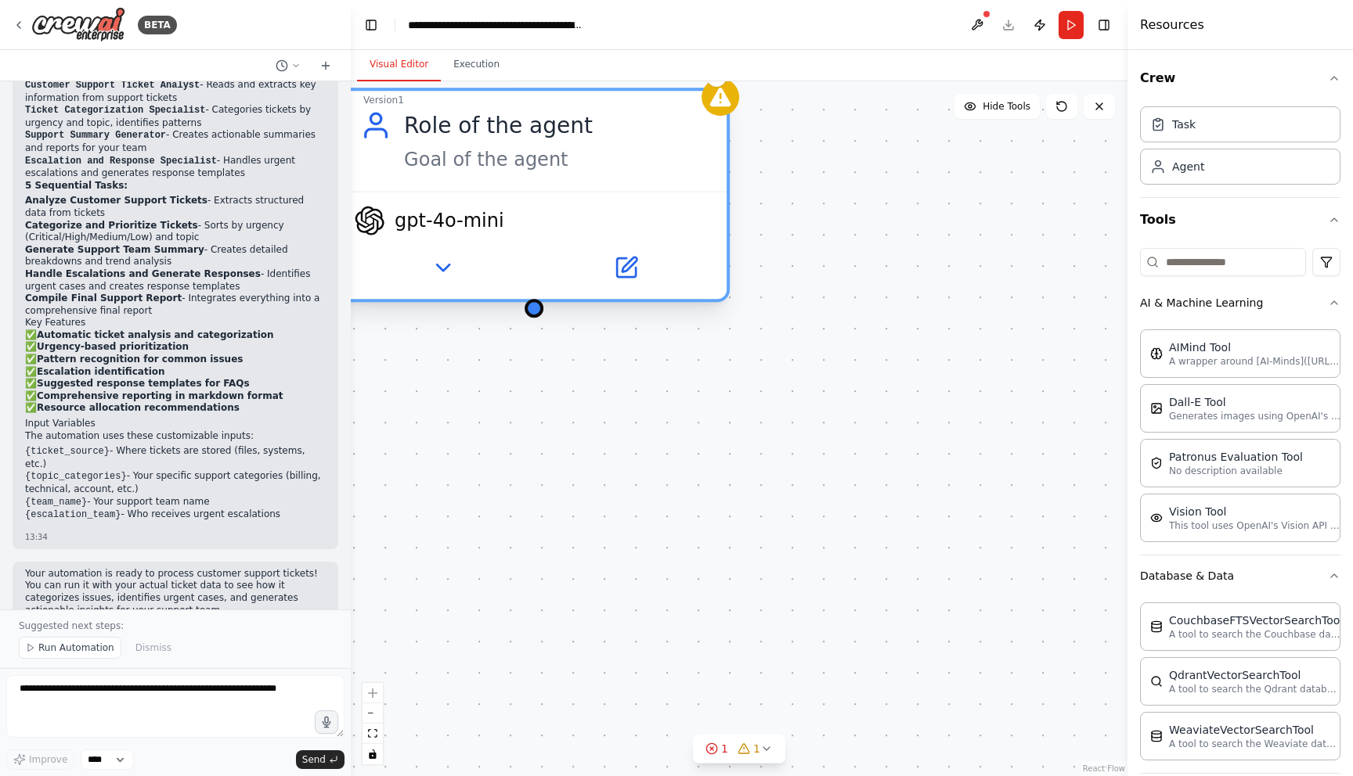
click at [514, 189] on div "Role of the agent Goal of the agent" at bounding box center [533, 141] width 385 height 100
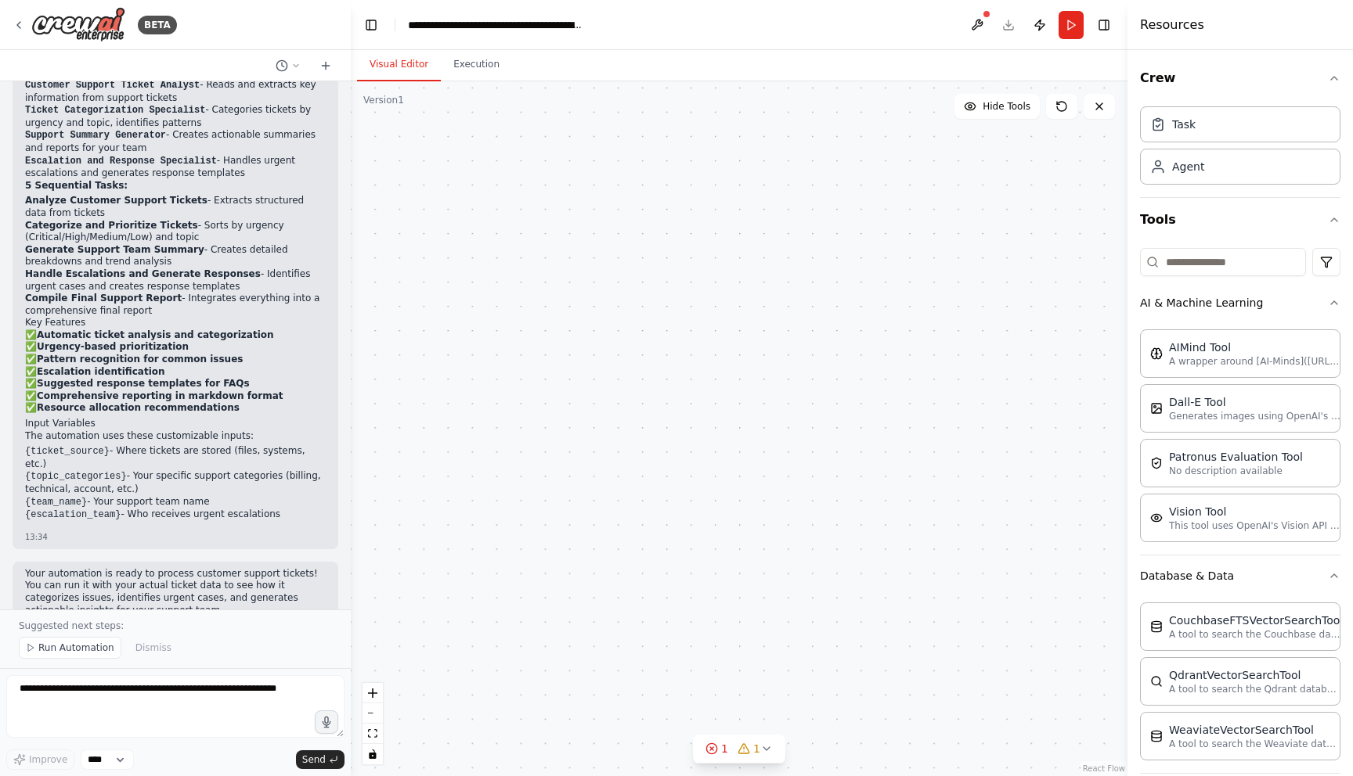
drag, startPoint x: 507, startPoint y: 574, endPoint x: 638, endPoint y: 233, distance: 364.7
click at [641, 196] on div ".deletable-edge-delete-btn { width: 20px; height: 20px; border: 0px solid #ffff…" at bounding box center [739, 428] width 776 height 695
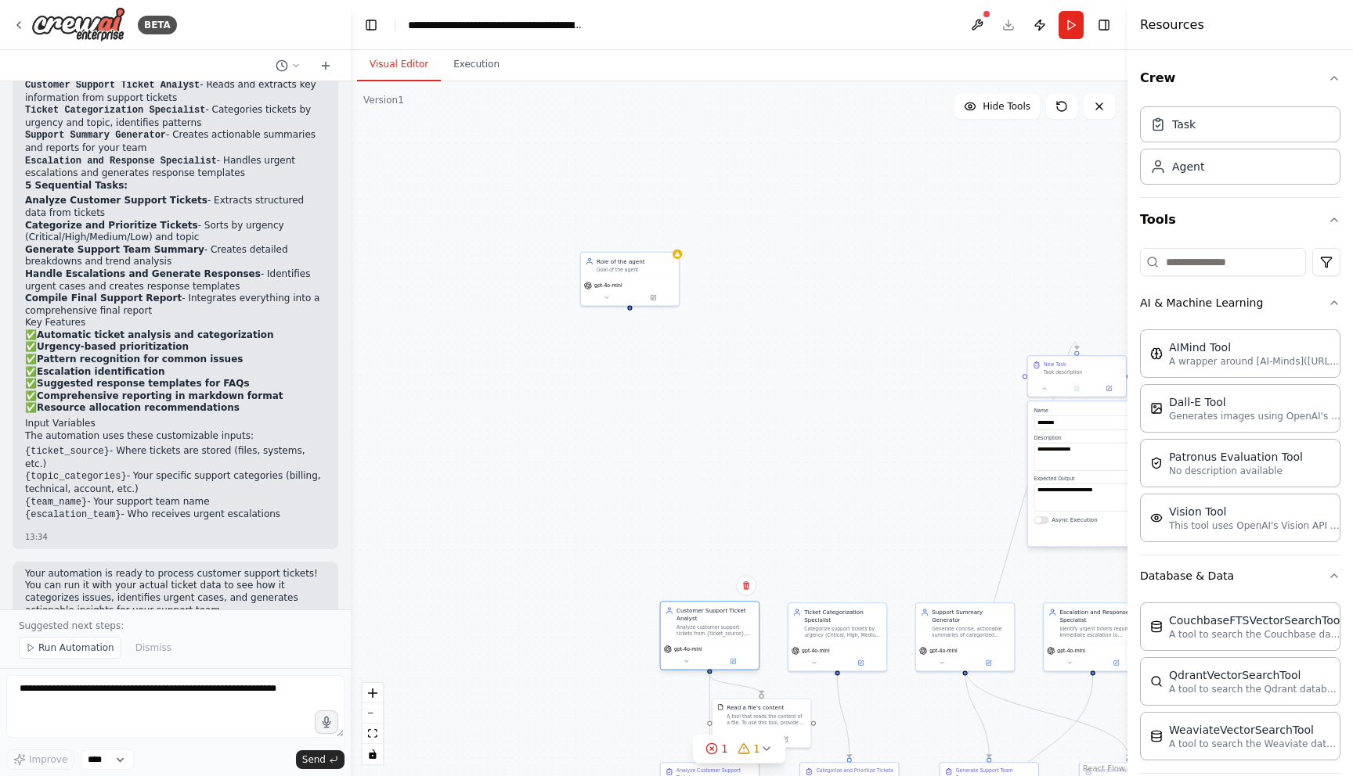
click at [683, 614] on div "Customer Support Ticket Analyst" at bounding box center [714, 615] width 77 height 16
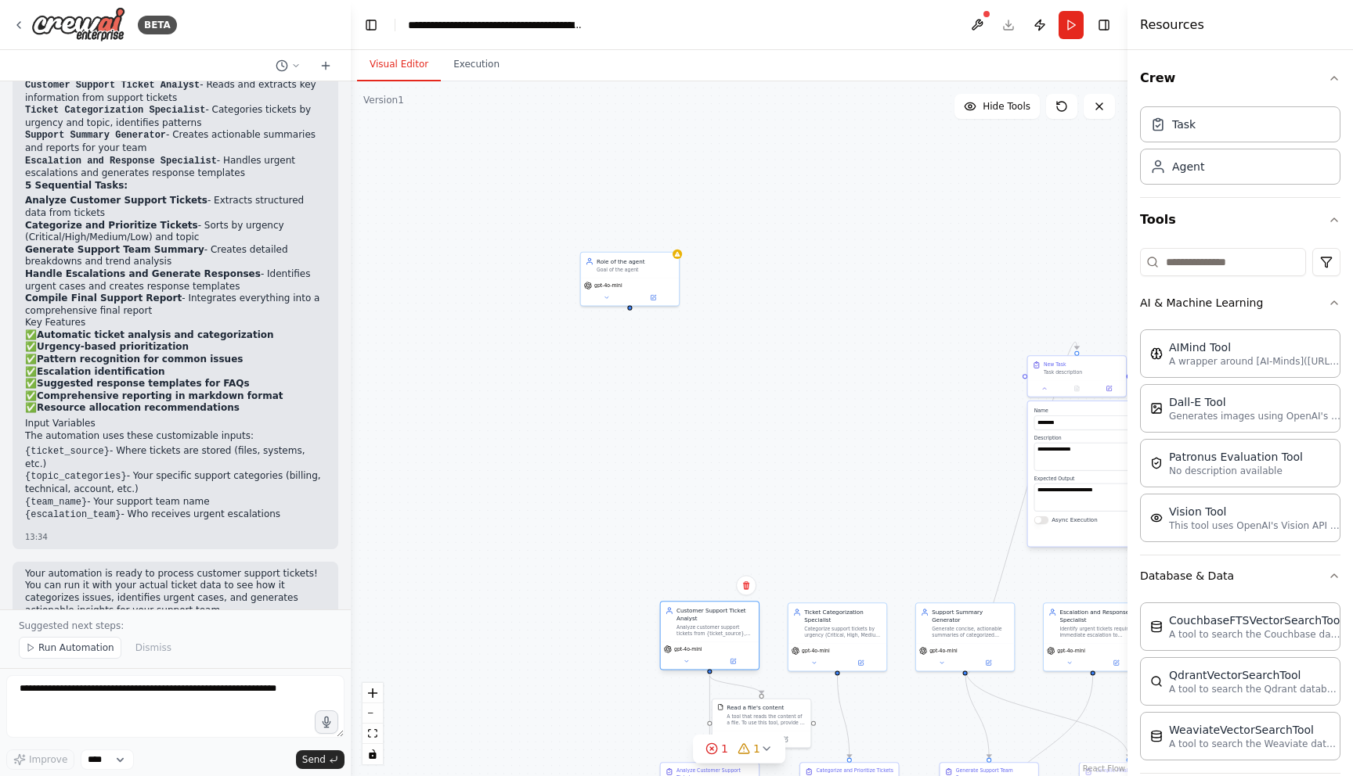
click at [690, 637] on div "Customer Support Ticket Analyst Analyze customer support tickets from {ticket_s…" at bounding box center [710, 622] width 98 height 40
click at [733, 660] on icon at bounding box center [734, 661] width 4 height 4
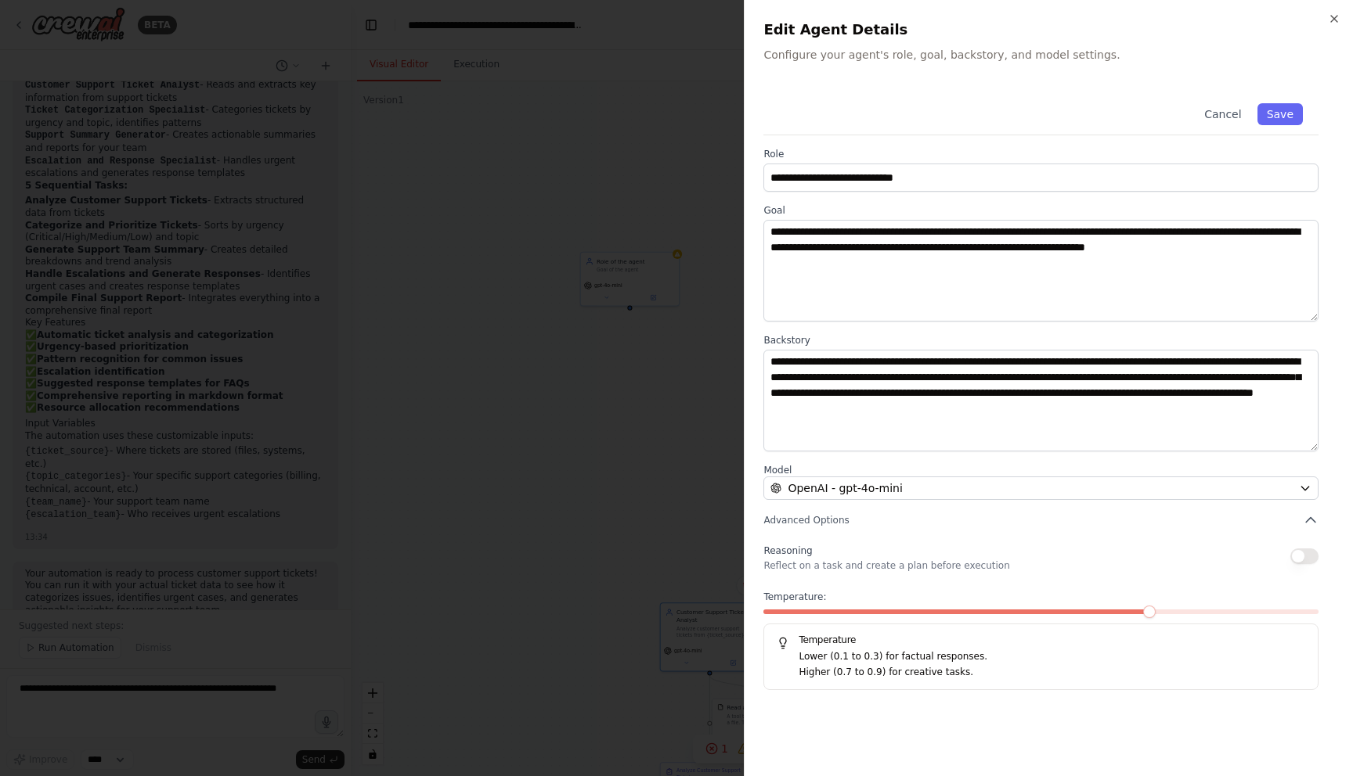
click at [559, 407] on div at bounding box center [676, 388] width 1353 height 776
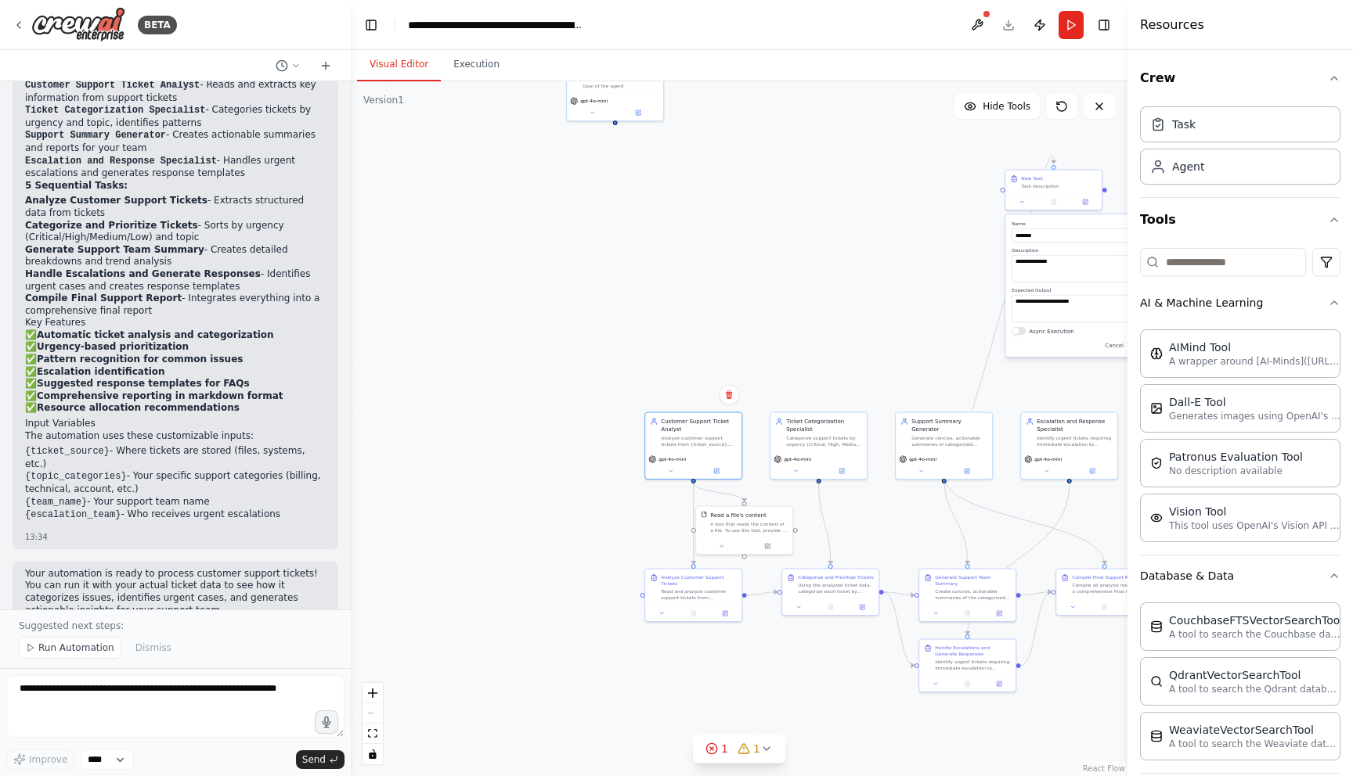
drag, startPoint x: 603, startPoint y: 538, endPoint x: 590, endPoint y: 351, distance: 187.5
click at [590, 351] on div ".deletable-edge-delete-btn { width: 20px; height: 20px; border: 0px solid #ffff…" at bounding box center [739, 428] width 776 height 695
drag, startPoint x: 743, startPoint y: 523, endPoint x: 790, endPoint y: 518, distance: 47.2
click at [790, 518] on div "A tool that reads the content of a file. To use this tool, provide a 'file_path…" at bounding box center [791, 518] width 77 height 13
click at [703, 582] on div "Analyze Customer Support Tickets" at bounding box center [699, 579] width 76 height 13
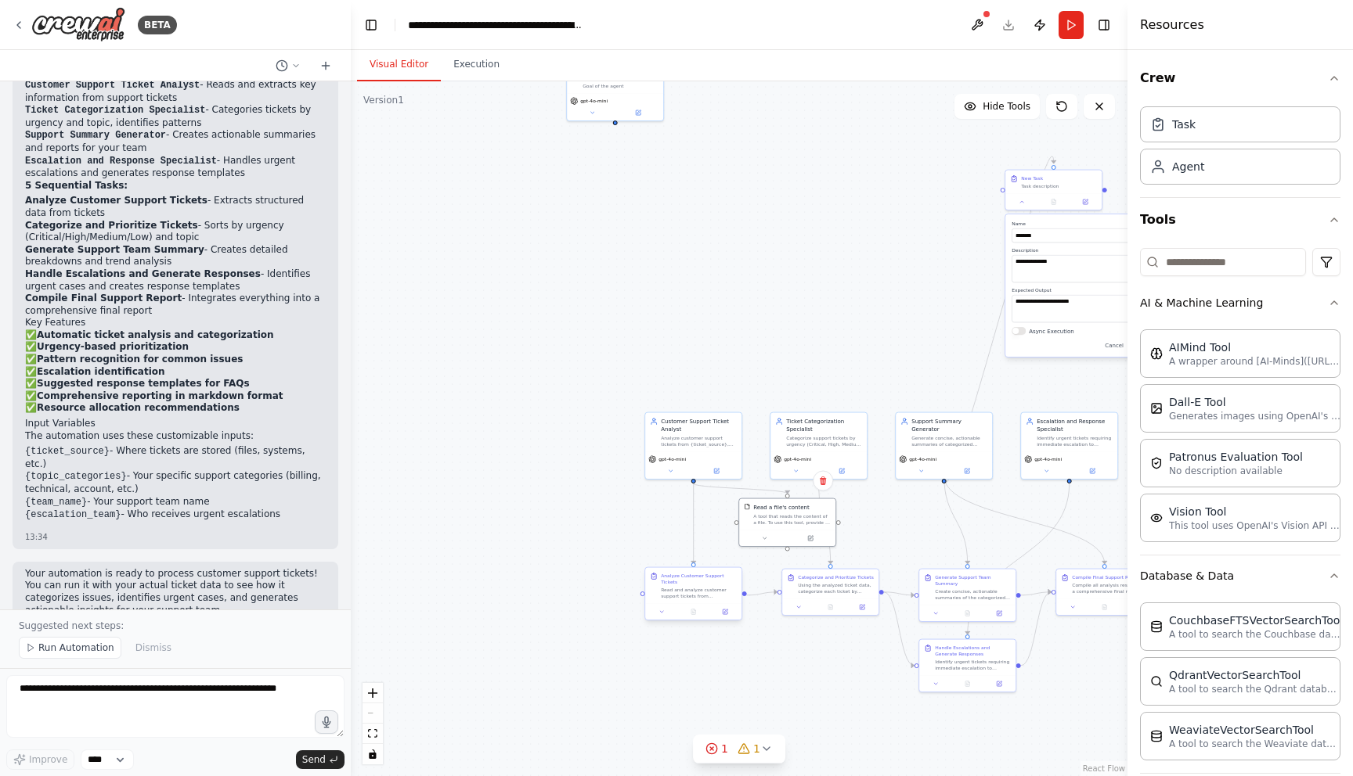
click at [703, 582] on div "Analyze Customer Support Tickets" at bounding box center [699, 579] width 76 height 13
click at [817, 535] on button at bounding box center [810, 536] width 45 height 9
click at [818, 536] on button at bounding box center [810, 536] width 45 height 9
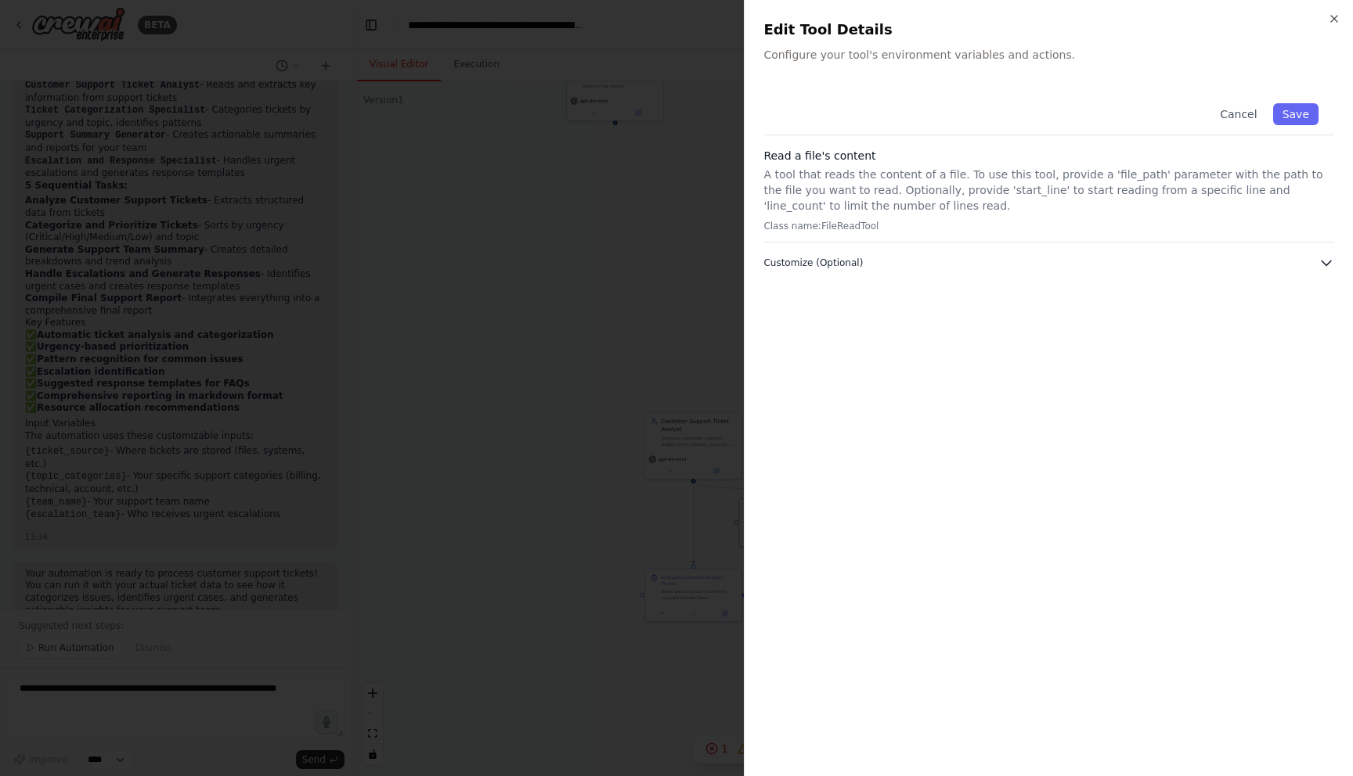
click at [850, 267] on span "Customize (Optional)" at bounding box center [812, 263] width 99 height 13
click at [631, 350] on div at bounding box center [676, 388] width 1353 height 776
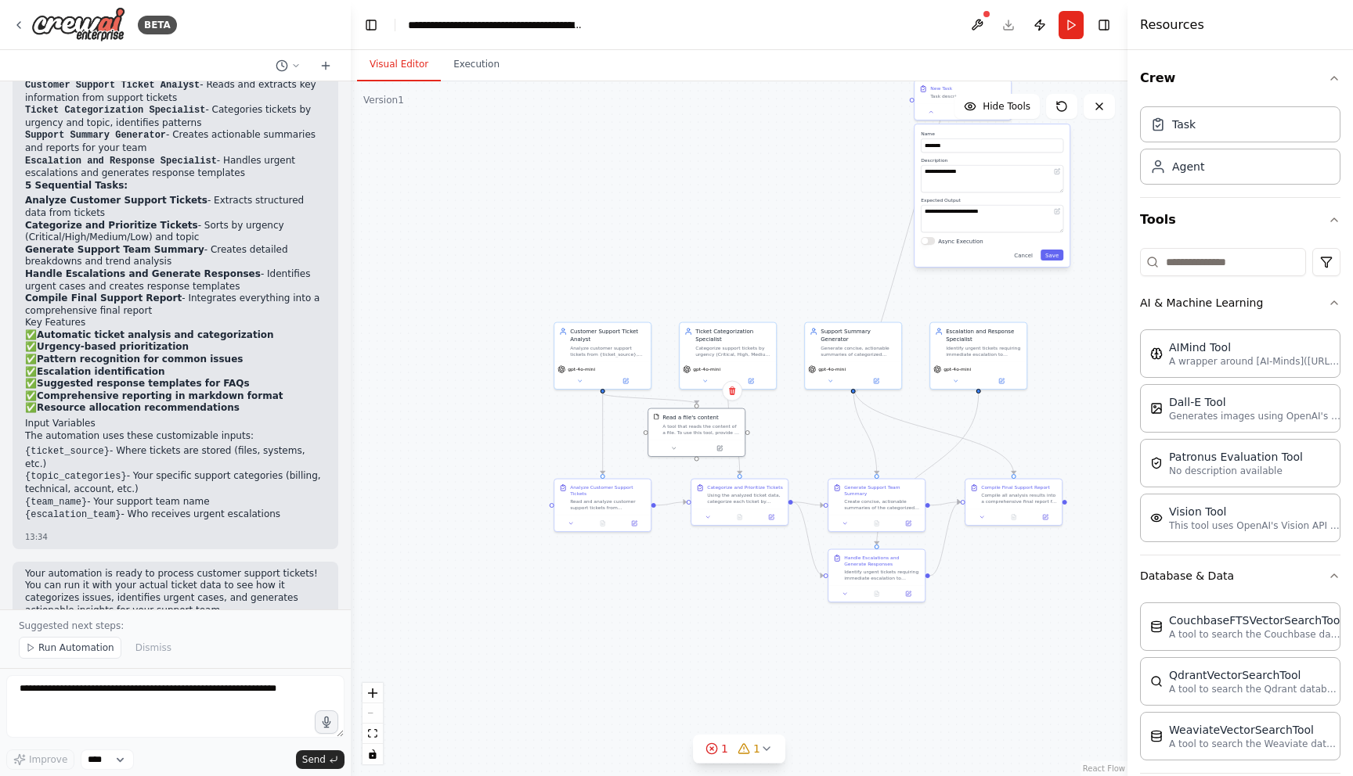
drag, startPoint x: 882, startPoint y: 250, endPoint x: 791, endPoint y: 160, distance: 127.9
click at [791, 160] on div ".deletable-edge-delete-btn { width: 20px; height: 20px; border: 0px solid #ffff…" at bounding box center [739, 428] width 776 height 695
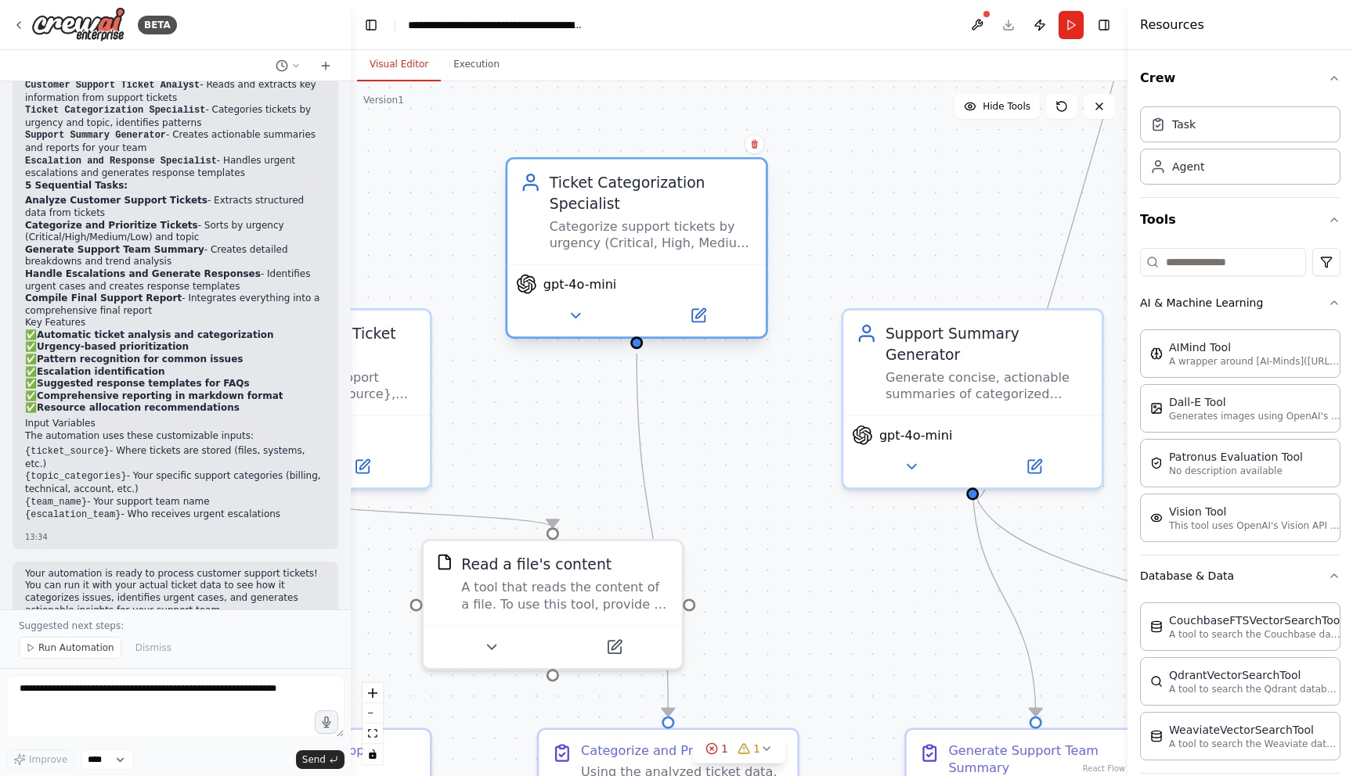
drag, startPoint x: 668, startPoint y: 411, endPoint x: 668, endPoint y: 270, distance: 140.9
click at [668, 270] on div "gpt-4o-mini" at bounding box center [636, 301] width 258 height 73
click at [630, 250] on div "Categorize support tickets by urgency (Critical, High, Medium, Low) and topic a…" at bounding box center [651, 235] width 204 height 34
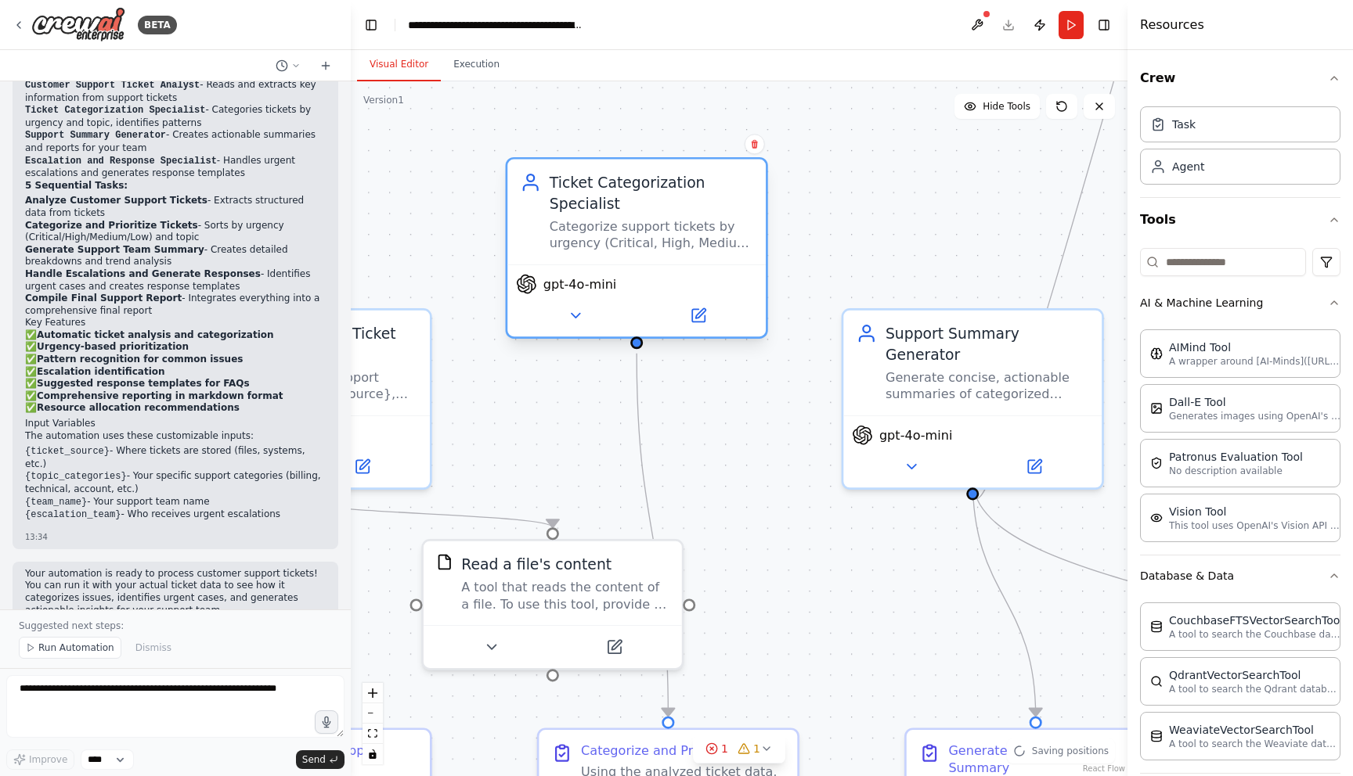
click at [630, 250] on div "Categorize support tickets by urgency (Critical, High, Medium, Low) and topic a…" at bounding box center [651, 235] width 204 height 34
click at [607, 291] on span "gpt-4o-mini" at bounding box center [580, 284] width 74 height 16
click at [592, 314] on button at bounding box center [575, 315] width 119 height 25
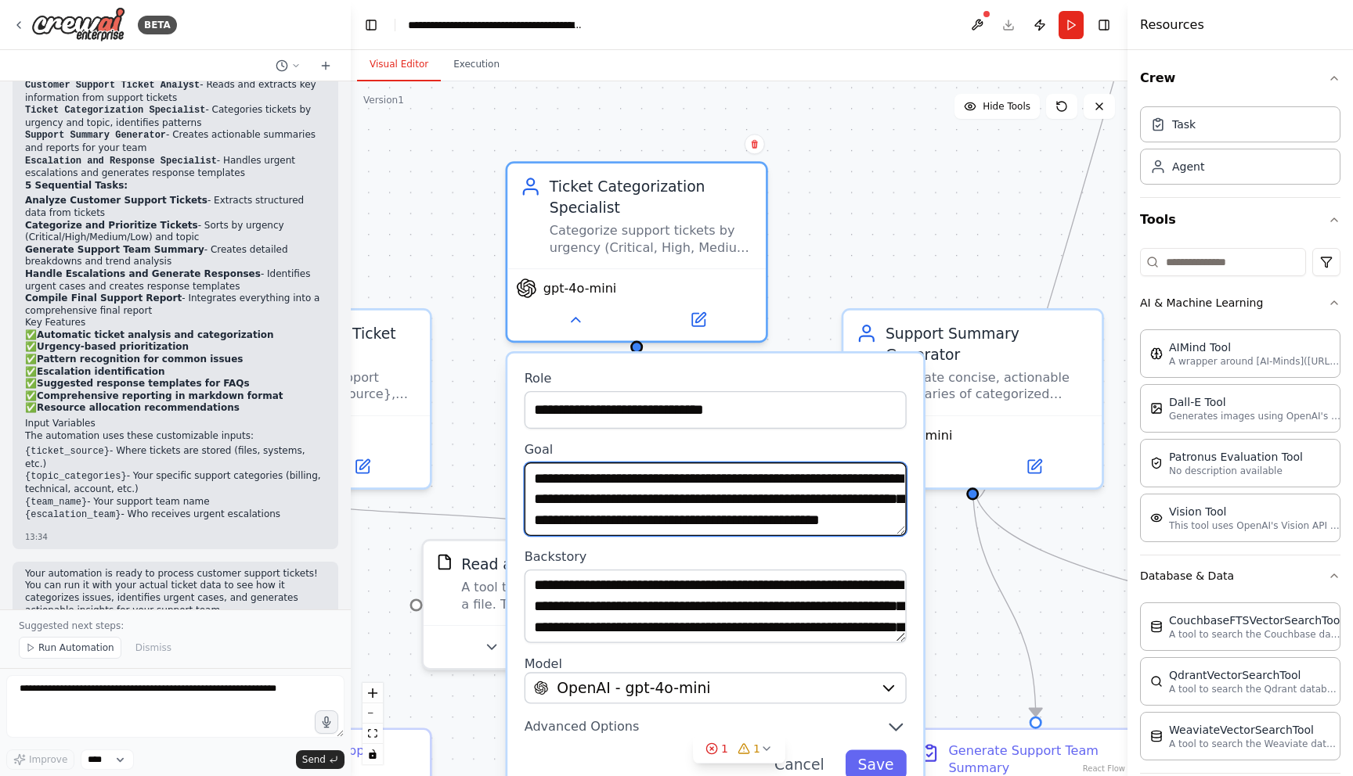
click at [697, 528] on textarea "**********" at bounding box center [715, 500] width 382 height 74
drag, startPoint x: 697, startPoint y: 528, endPoint x: 700, endPoint y: 558, distance: 29.8
click at [700, 558] on div "**********" at bounding box center [715, 575] width 416 height 443
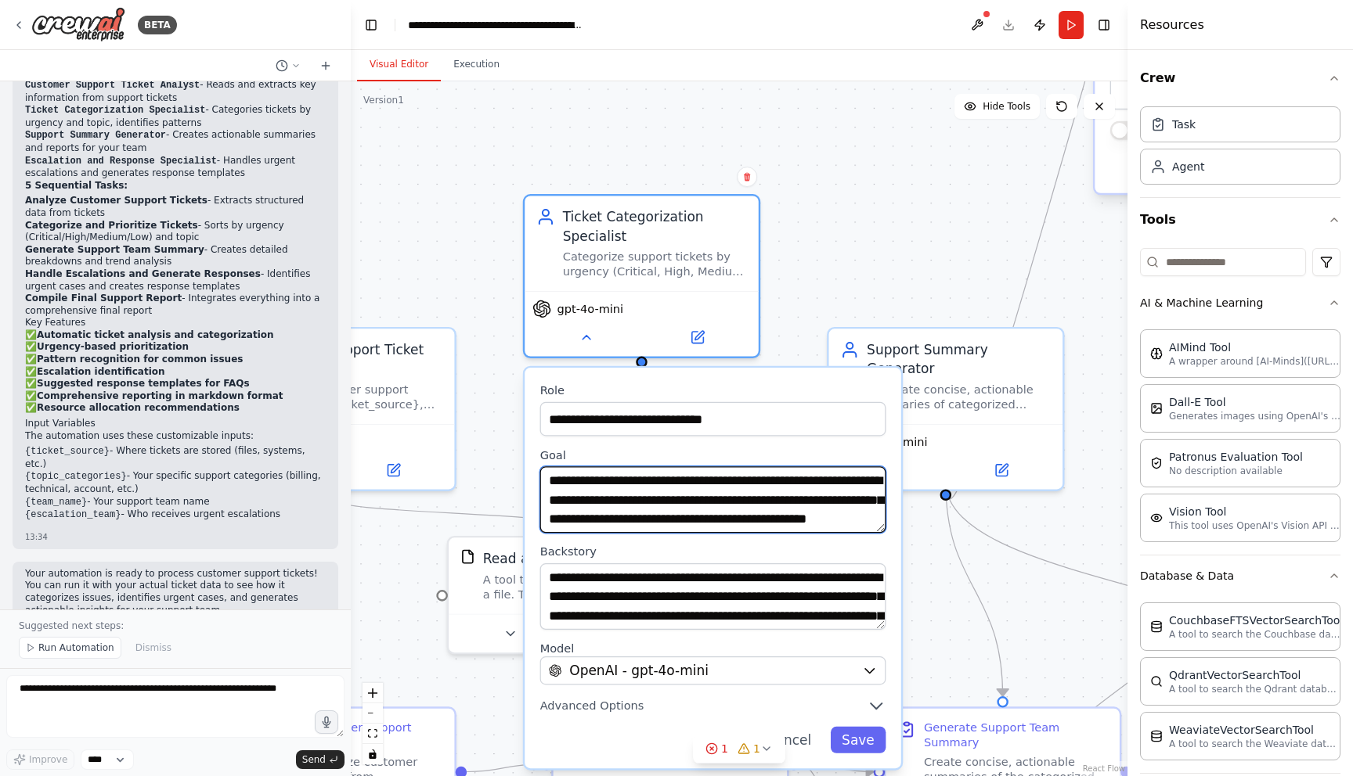
drag, startPoint x: 690, startPoint y: 484, endPoint x: 704, endPoint y: 561, distance: 78.6
click at [704, 561] on div "**********" at bounding box center [712, 568] width 376 height 401
click at [1072, 38] on header "**********" at bounding box center [739, 25] width 776 height 50
click at [1068, 21] on button "Run" at bounding box center [1070, 25] width 25 height 28
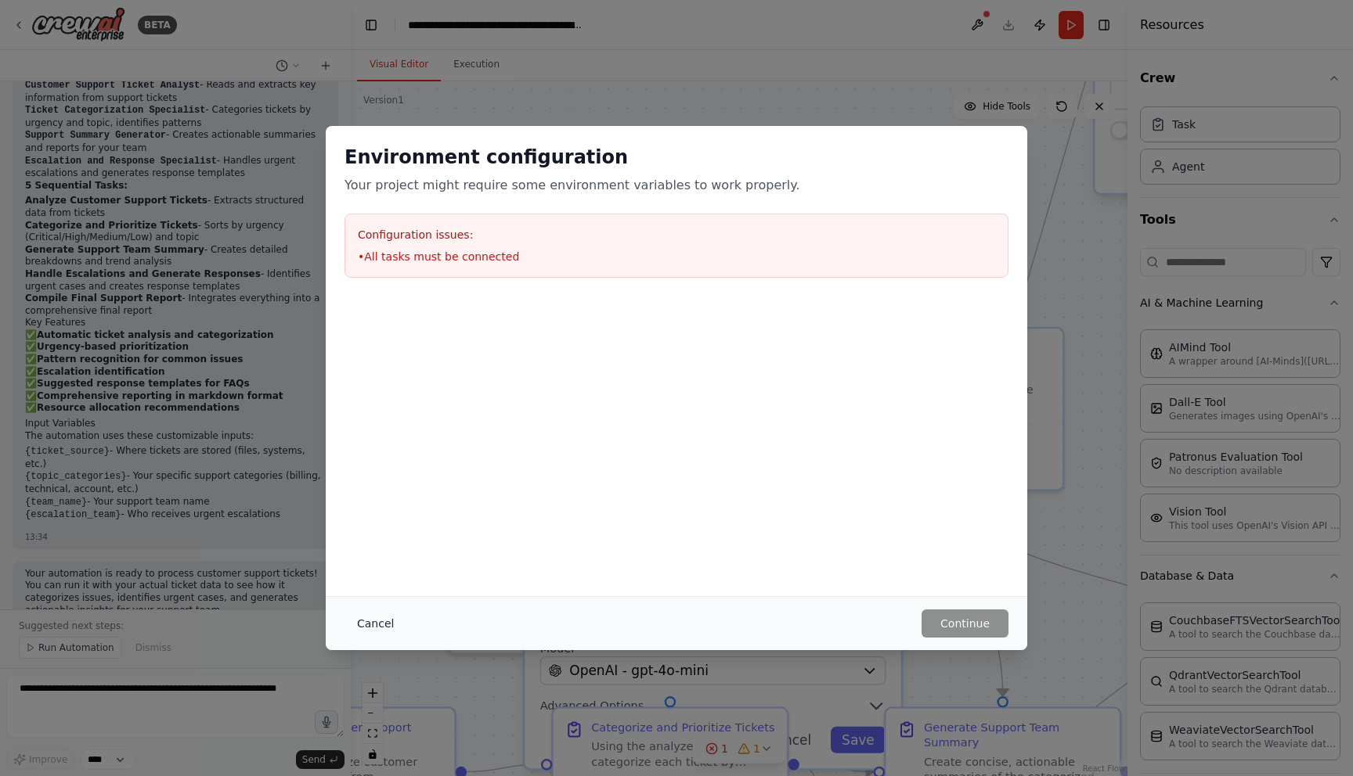
click at [378, 630] on button "Cancel" at bounding box center [375, 624] width 62 height 28
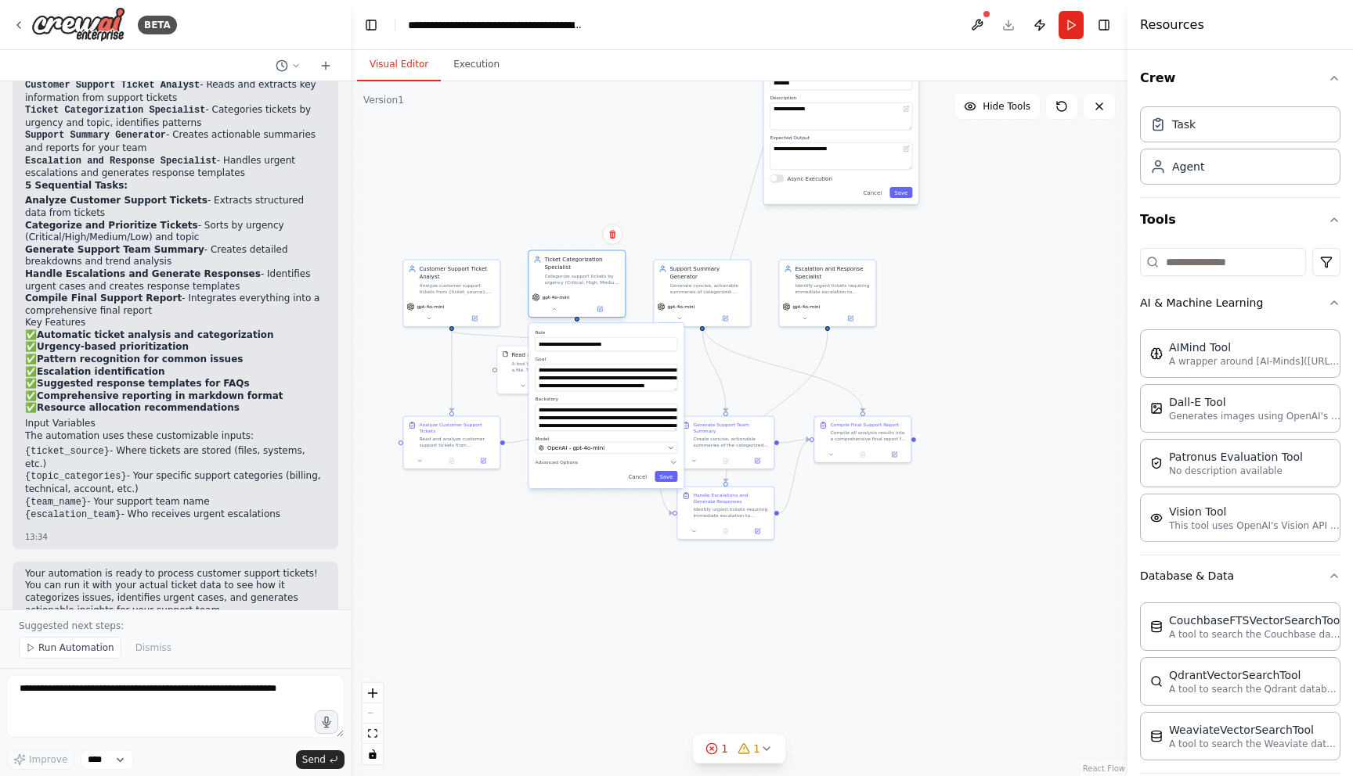
drag, startPoint x: 529, startPoint y: 212, endPoint x: 532, endPoint y: 261, distance: 48.6
click at [532, 261] on div "Ticket Categorization Specialist Categorize support tickets by urgency (Critica…" at bounding box center [576, 270] width 96 height 39
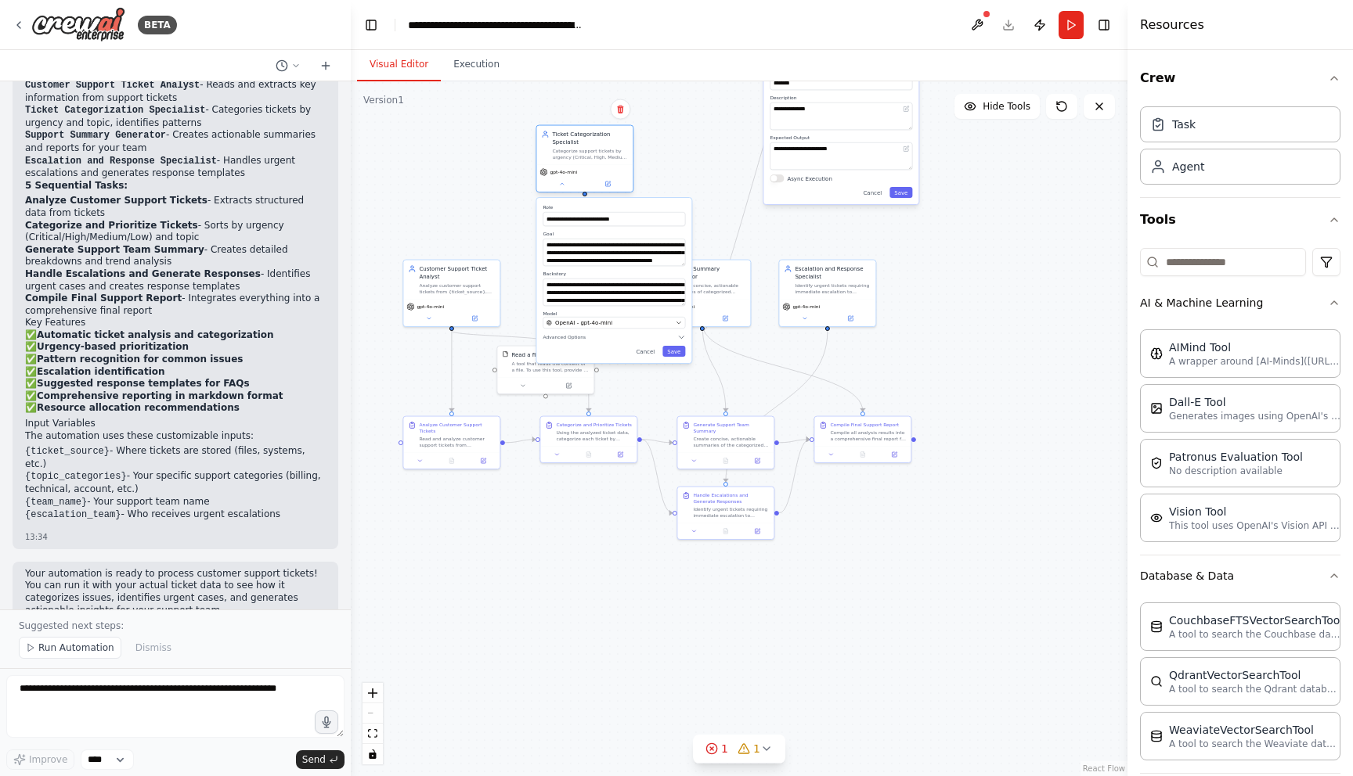
drag, startPoint x: 578, startPoint y: 274, endPoint x: 587, endPoint y: 145, distance: 129.5
click at [588, 145] on div "Ticket Categorization Specialist Categorize support tickets by urgency (Critica…" at bounding box center [590, 146] width 76 height 30
click at [806, 135] on label "Expected Output" at bounding box center [840, 138] width 142 height 6
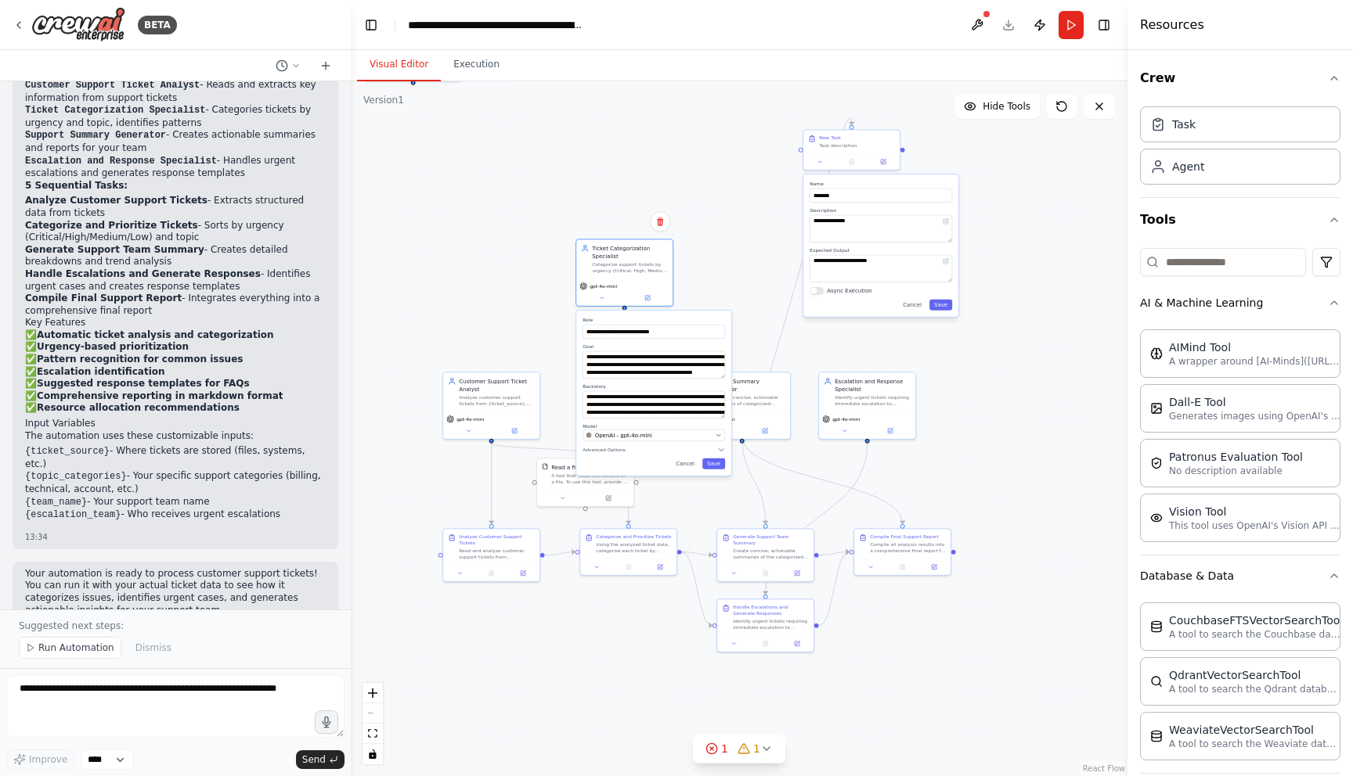
drag, startPoint x: 720, startPoint y: 128, endPoint x: 764, endPoint y: 251, distance: 130.5
click at [764, 251] on div ".deletable-edge-delete-btn { width: 20px; height: 20px; border: 0px solid #ffff…" at bounding box center [739, 428] width 776 height 695
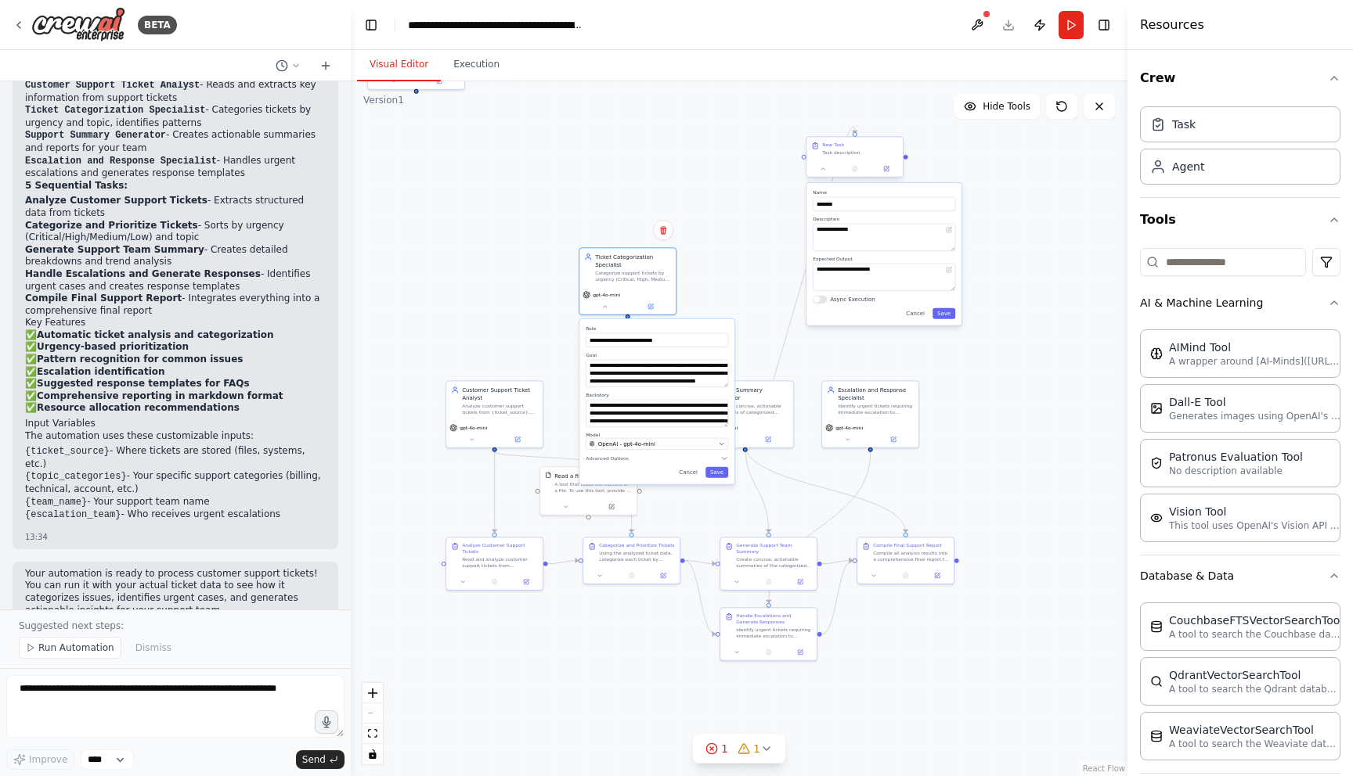
click at [839, 152] on div "Task description" at bounding box center [860, 152] width 76 height 6
click at [887, 124] on icon at bounding box center [889, 121] width 9 height 9
click at [852, 117] on button "Confirm" at bounding box center [846, 122] width 56 height 19
click at [1074, 23] on button "Run" at bounding box center [1070, 25] width 25 height 28
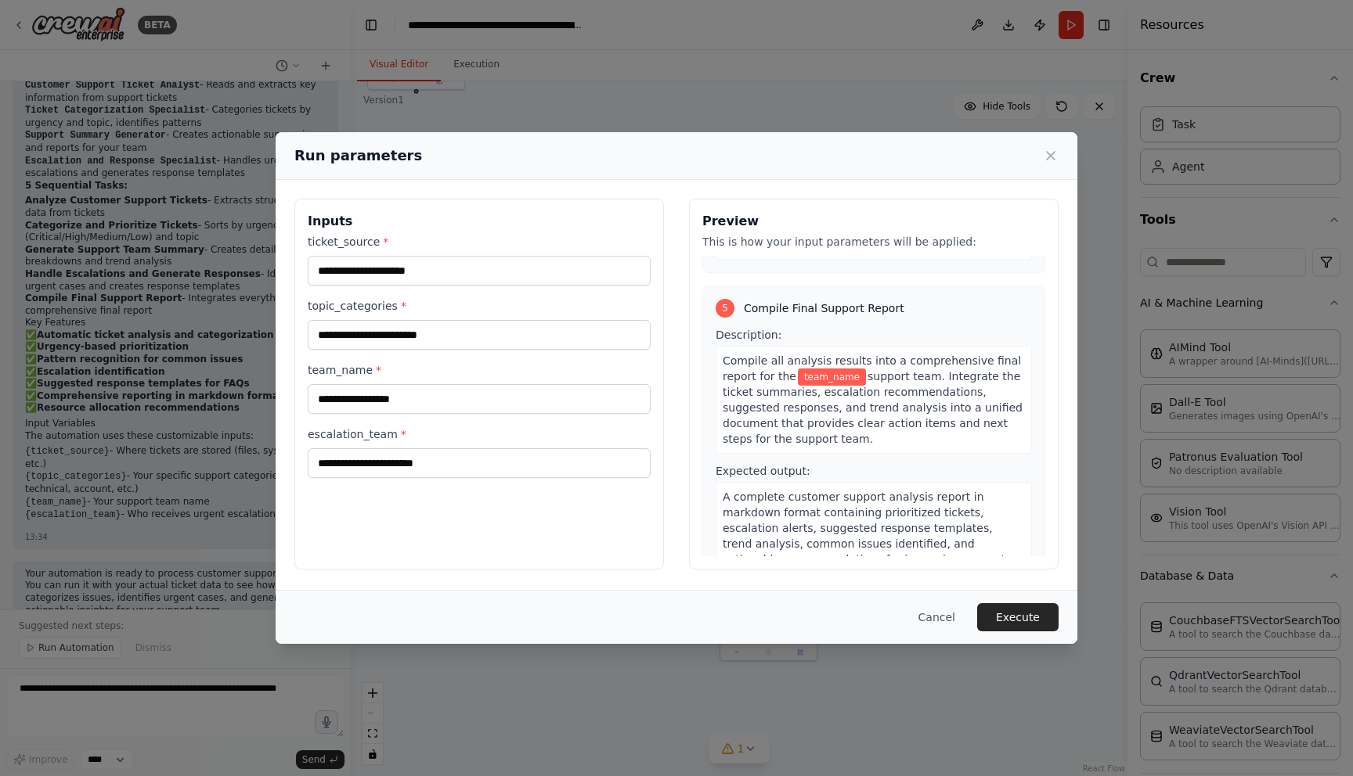
scroll to position [771, 0]
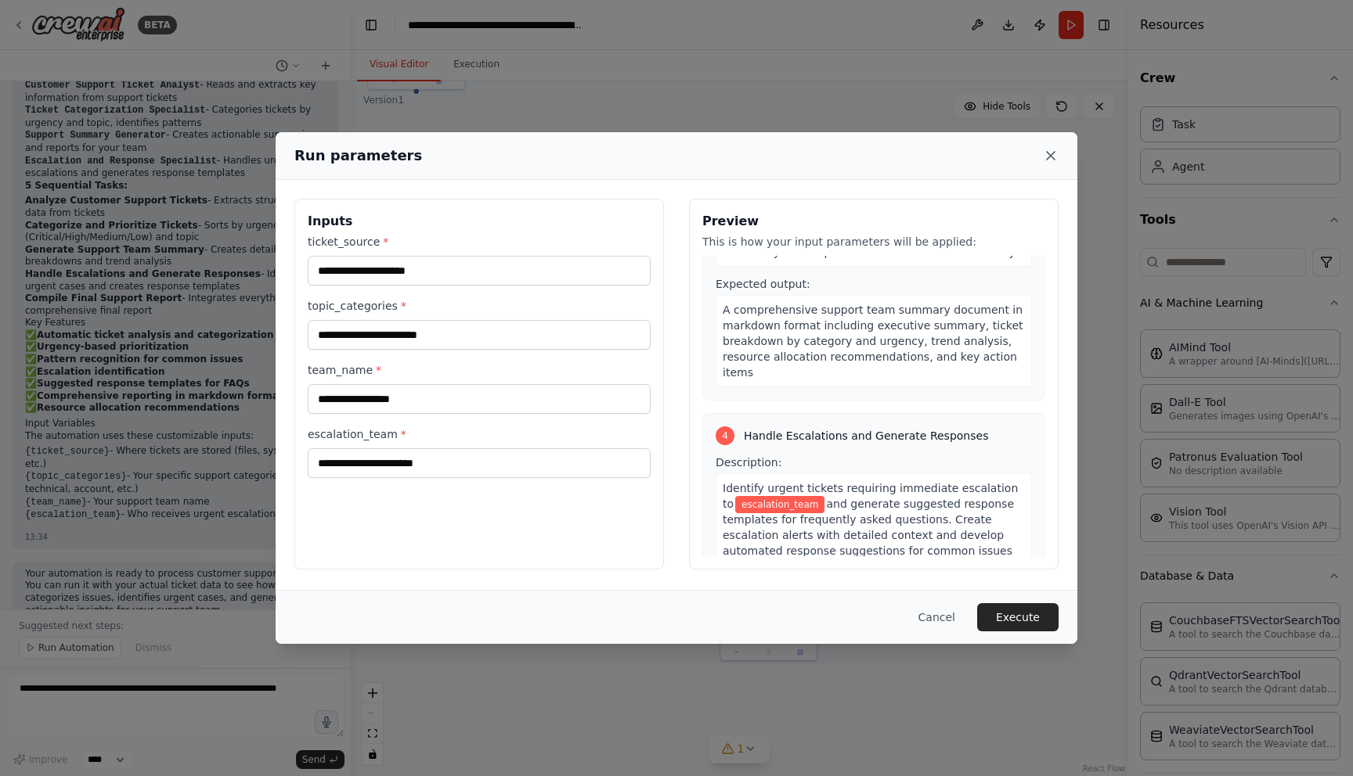
click at [1054, 153] on icon at bounding box center [1051, 156] width 16 height 16
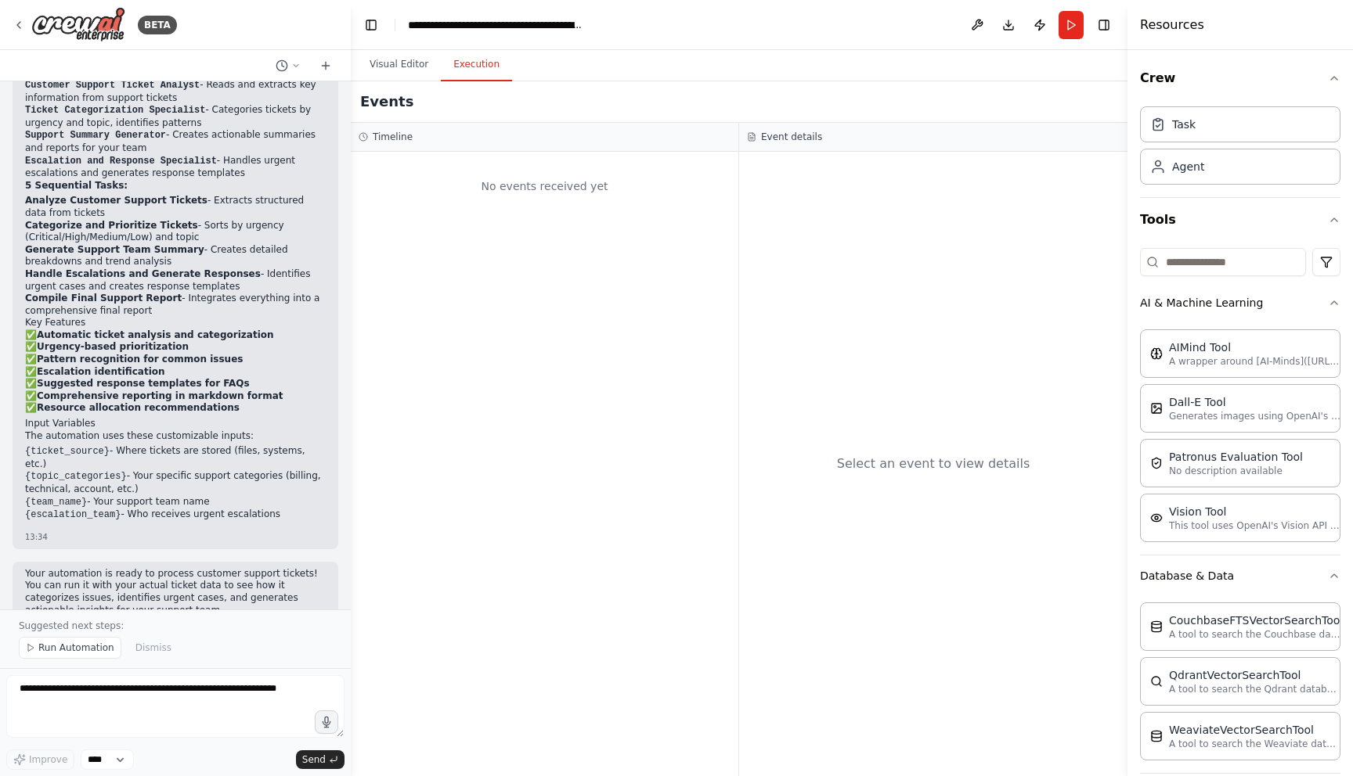
click at [471, 72] on button "Execution" at bounding box center [476, 65] width 71 height 33
click at [401, 68] on button "Visual Editor" at bounding box center [399, 65] width 84 height 33
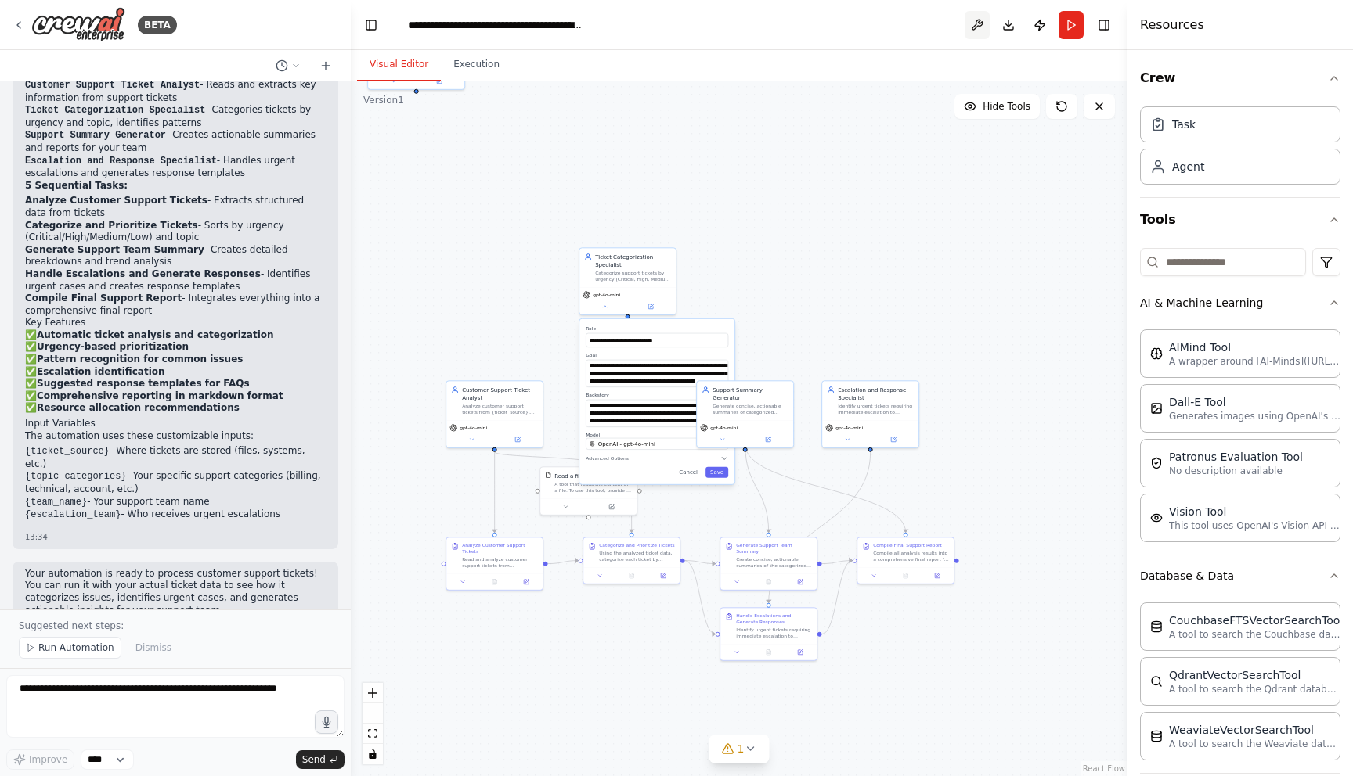
click at [975, 28] on button at bounding box center [976, 25] width 25 height 28
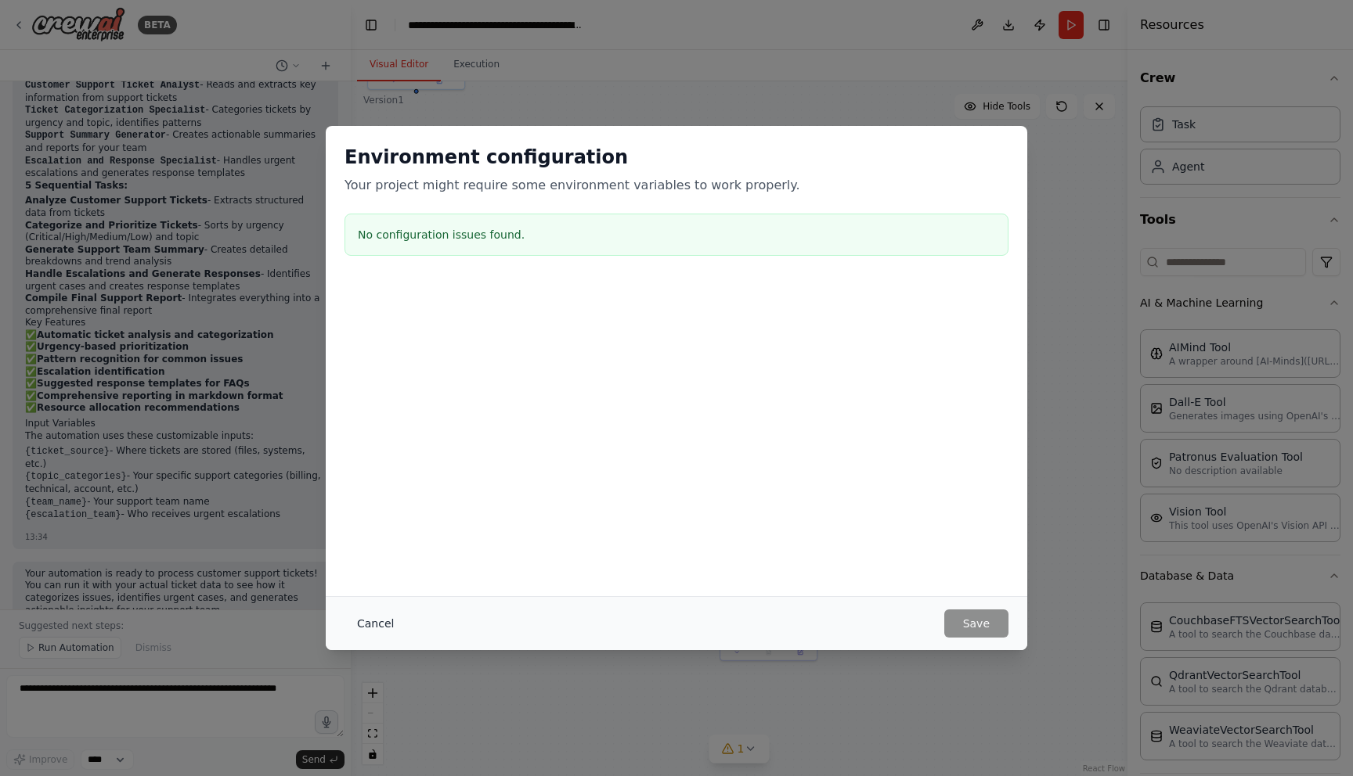
click at [393, 623] on button "Cancel" at bounding box center [375, 624] width 62 height 28
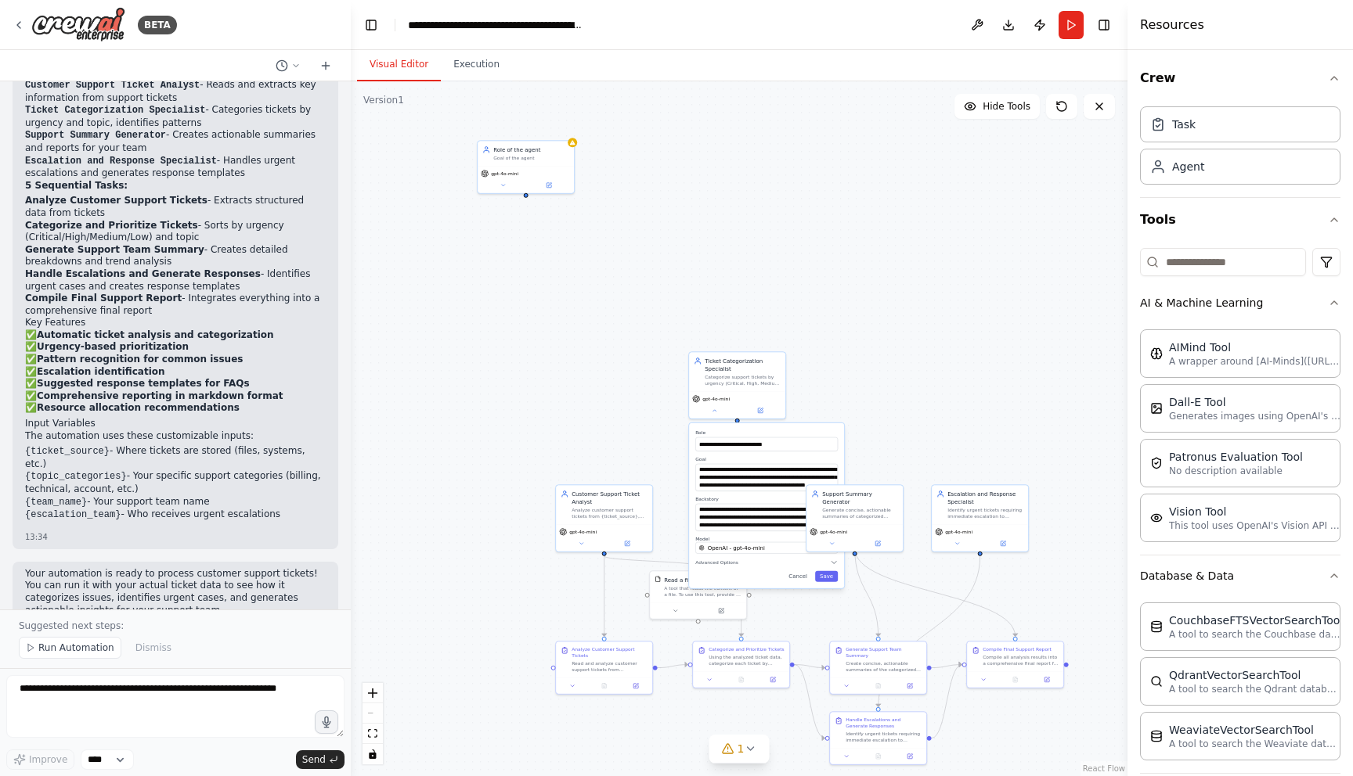
drag, startPoint x: 725, startPoint y: 222, endPoint x: 840, endPoint y: 336, distance: 162.2
click at [840, 336] on div ".deletable-edge-delete-btn { width: 20px; height: 20px; border: 0px solid #ffff…" at bounding box center [739, 428] width 776 height 695
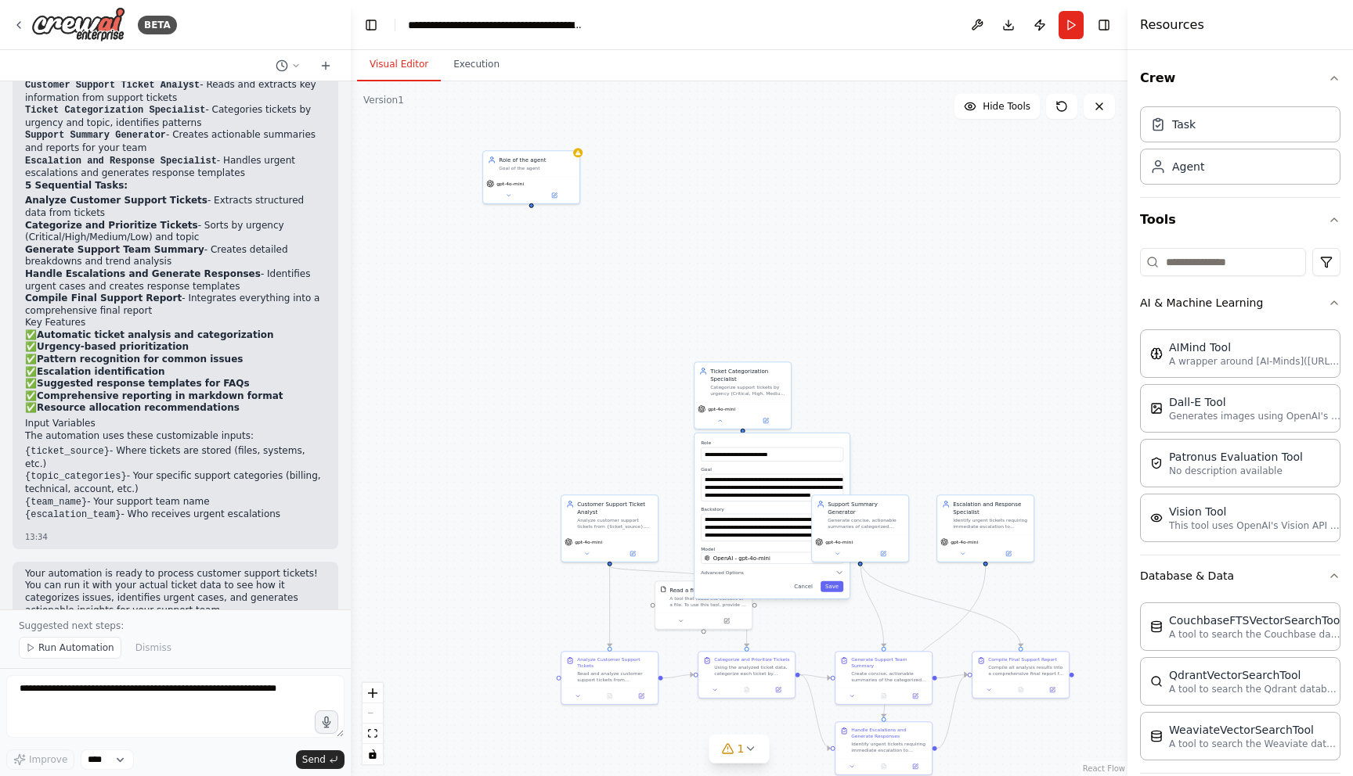
click at [727, 211] on div ".deletable-edge-delete-btn { width: 20px; height: 20px; border: 0px solid #ffff…" at bounding box center [739, 428] width 776 height 695
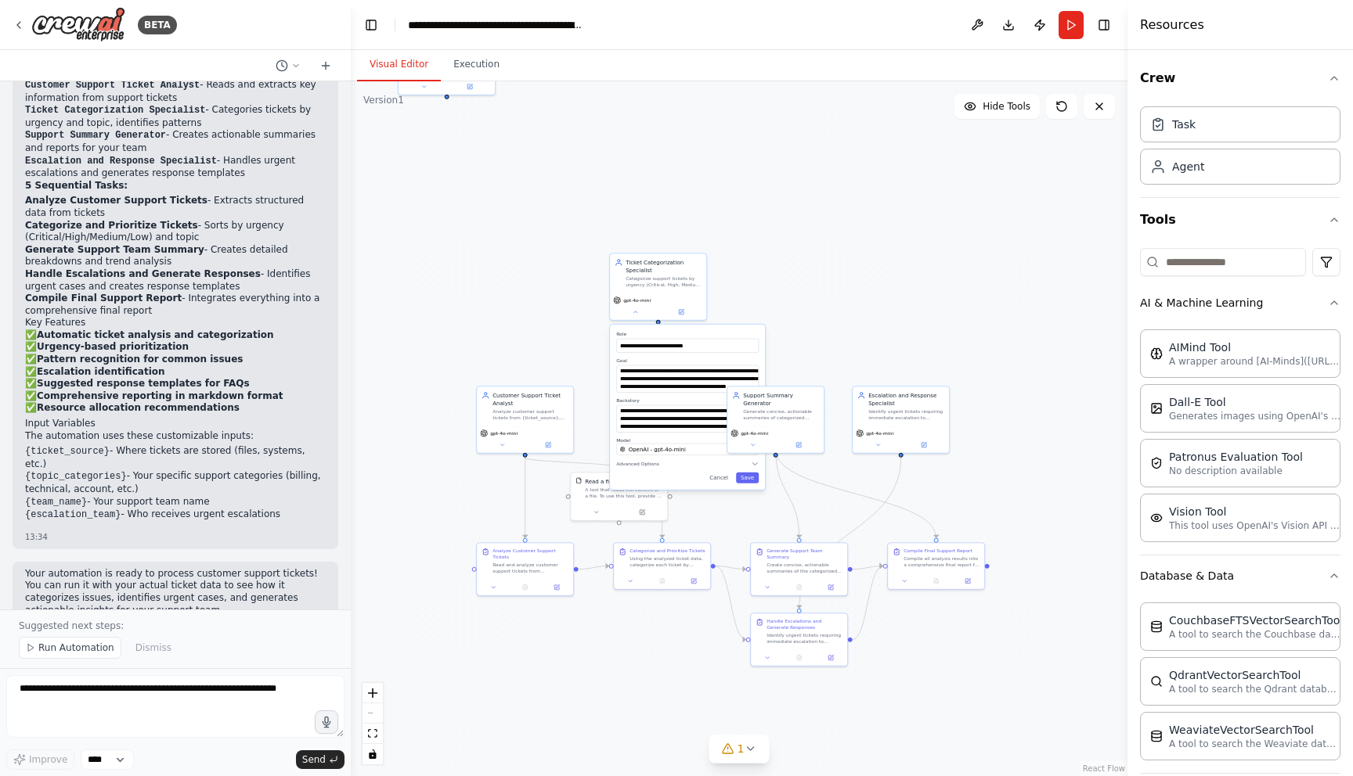
drag, startPoint x: 743, startPoint y: 283, endPoint x: 658, endPoint y: 176, distance: 136.5
click at [658, 176] on div ".deletable-edge-delete-btn { width: 20px; height: 20px; border: 0px solid #ffff…" at bounding box center [739, 428] width 776 height 695
click at [747, 748] on icon at bounding box center [750, 748] width 6 height 3
click at [600, 745] on div ".deletable-edge-delete-btn { width: 20px; height: 20px; border: 0px solid #ffff…" at bounding box center [739, 428] width 776 height 695
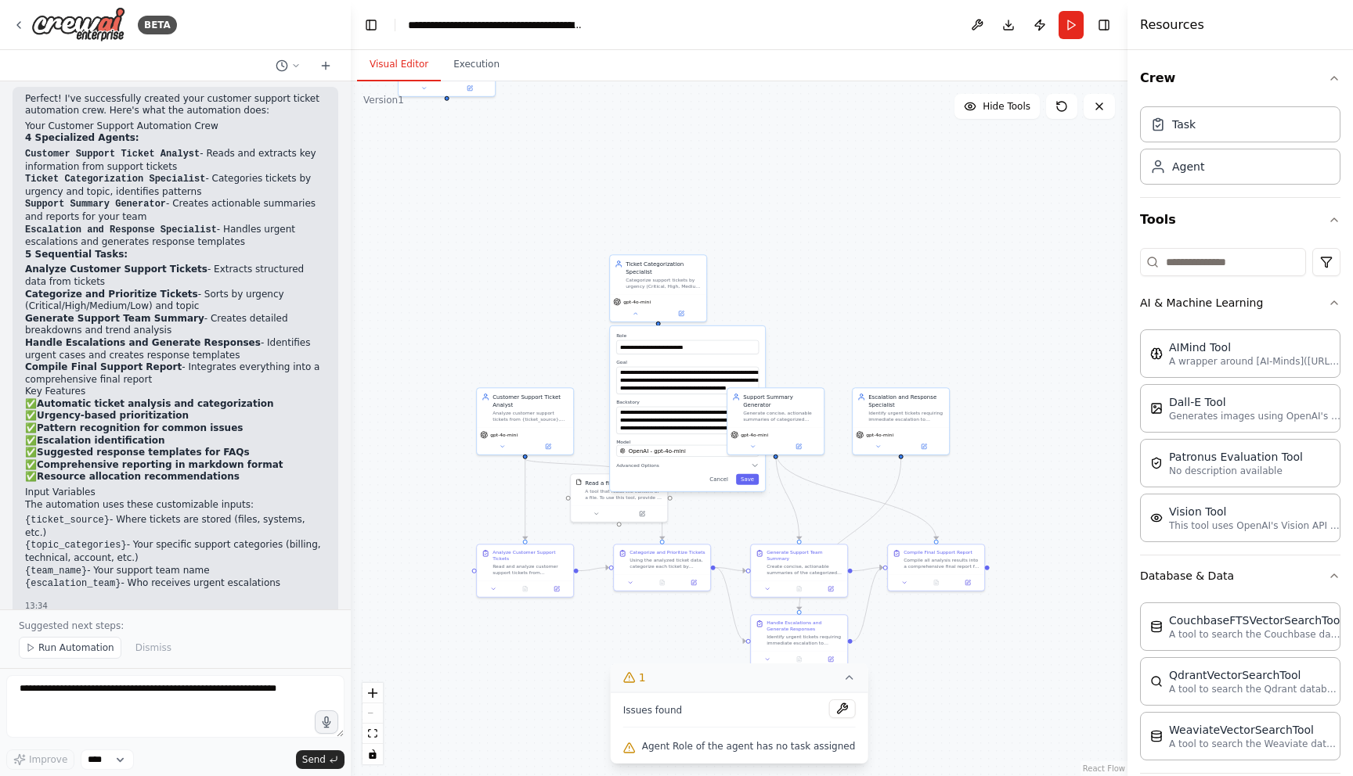
scroll to position [1620, 0]
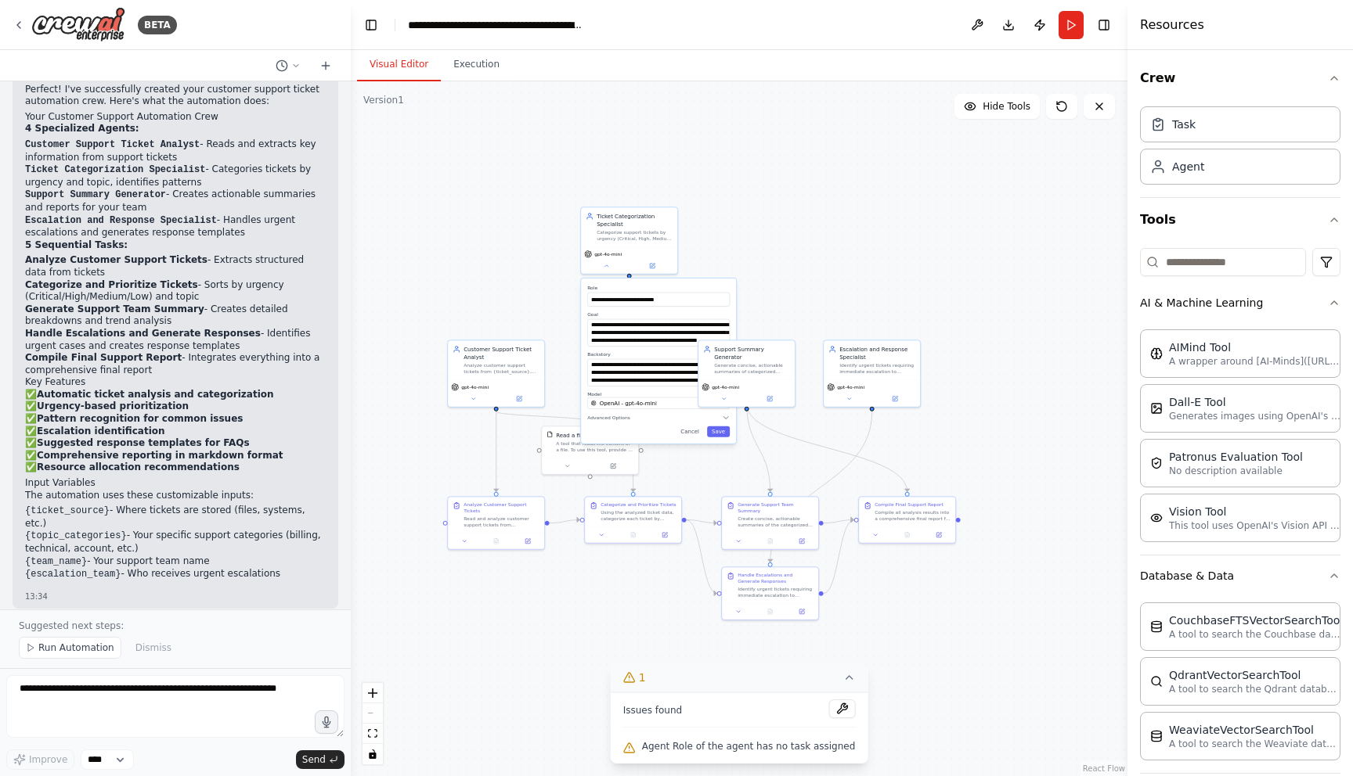
drag, startPoint x: 448, startPoint y: 359, endPoint x: 420, endPoint y: 312, distance: 55.8
click at [420, 312] on div ".deletable-edge-delete-btn { width: 20px; height: 20px; border: 0px solid #ffff…" at bounding box center [739, 428] width 776 height 695
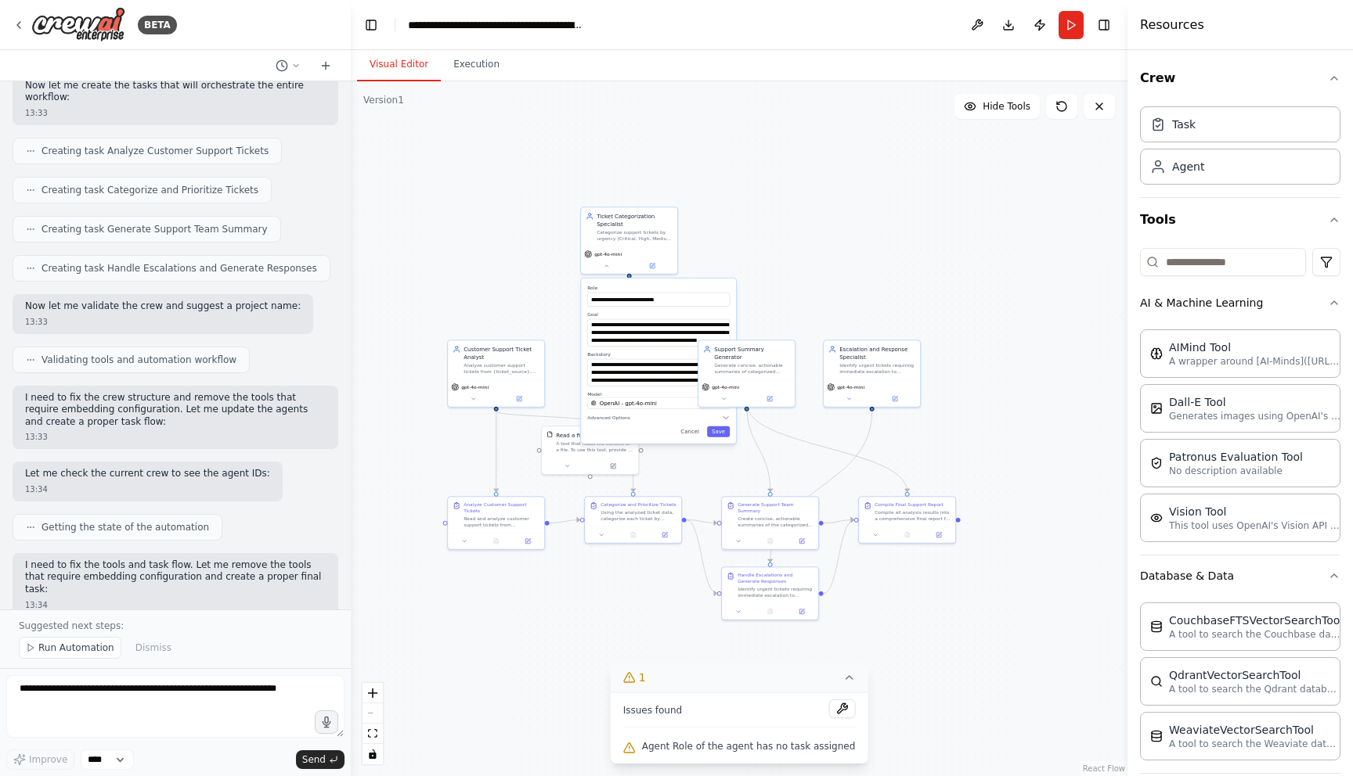
scroll to position [0, 0]
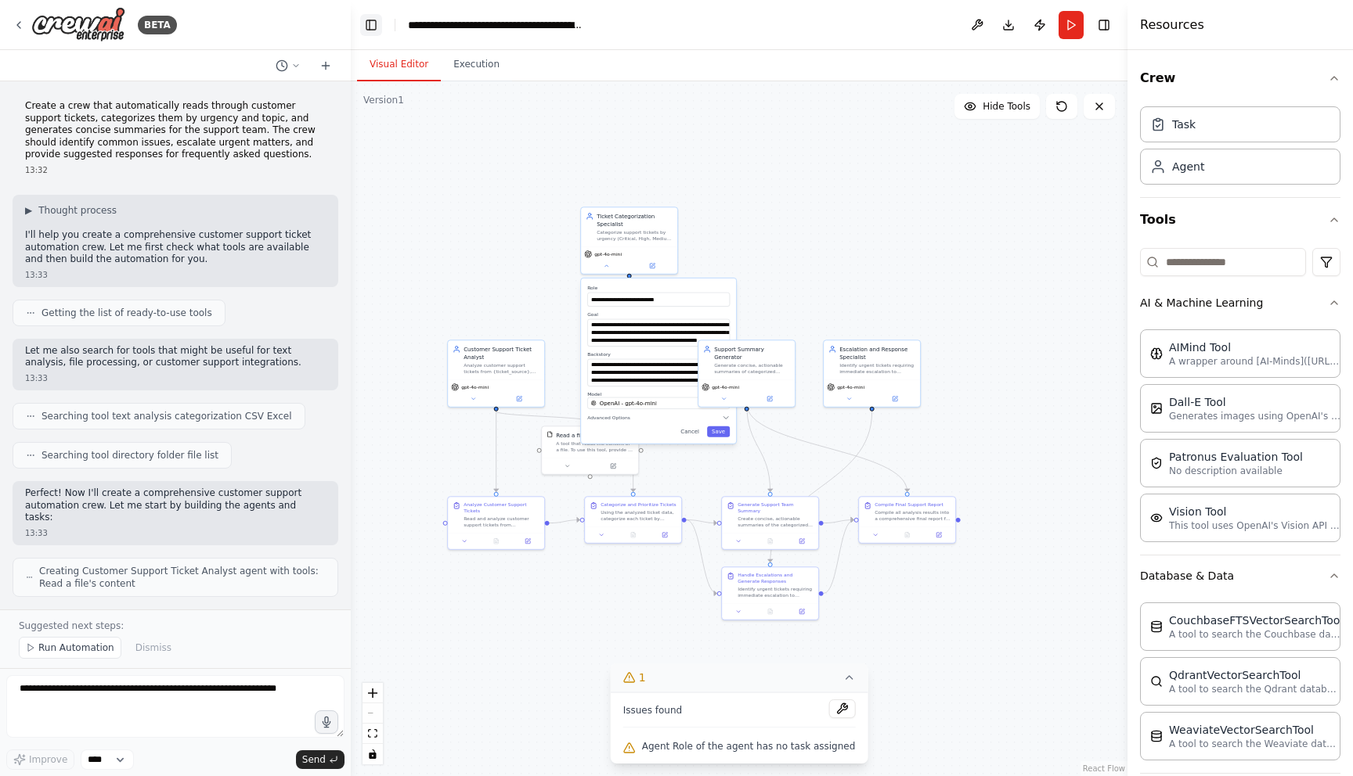
click at [370, 23] on button "Toggle Left Sidebar" at bounding box center [371, 25] width 22 height 22
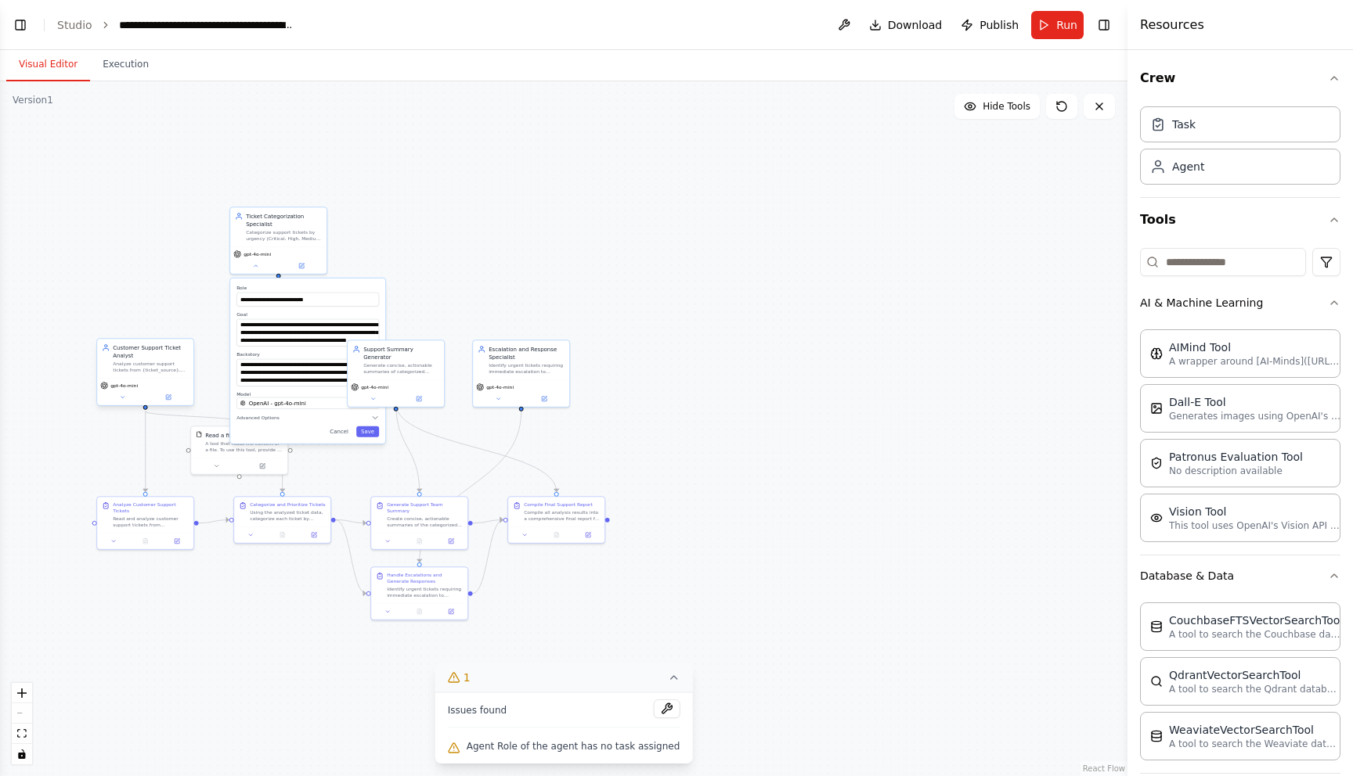
click at [158, 352] on div "Customer Support Ticket Analyst" at bounding box center [151, 352] width 76 height 16
drag, startPoint x: 158, startPoint y: 352, endPoint x: 89, endPoint y: 250, distance: 123.5
click at [89, 250] on div "Customer Support Ticket Analyst" at bounding box center [80, 250] width 76 height 16
drag, startPoint x: 162, startPoint y: 521, endPoint x: 124, endPoint y: 643, distance: 127.0
click at [124, 643] on div "Read and analyze customer support tickets from {ticket_source}. Extract key inf…" at bounding box center [112, 645] width 76 height 13
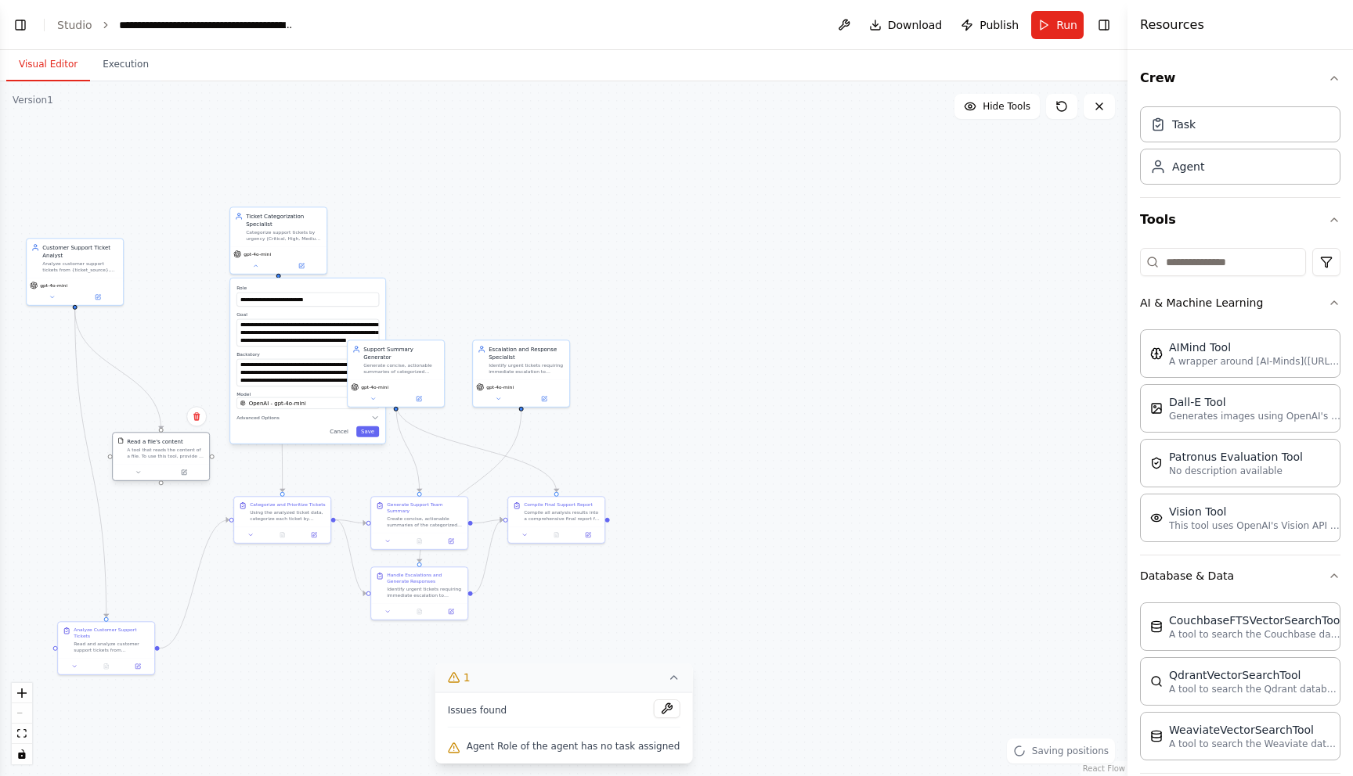
drag, startPoint x: 218, startPoint y: 440, endPoint x: 141, endPoint y: 440, distance: 76.7
click at [141, 447] on div "A tool that reads the content of a file. To use this tool, provide a 'file_path…" at bounding box center [165, 453] width 77 height 13
click at [141, 440] on div "A tool that reads the content of a file. To use this tool, provide a 'file_path…" at bounding box center [165, 445] width 77 height 13
click at [133, 464] on button at bounding box center [138, 464] width 45 height 9
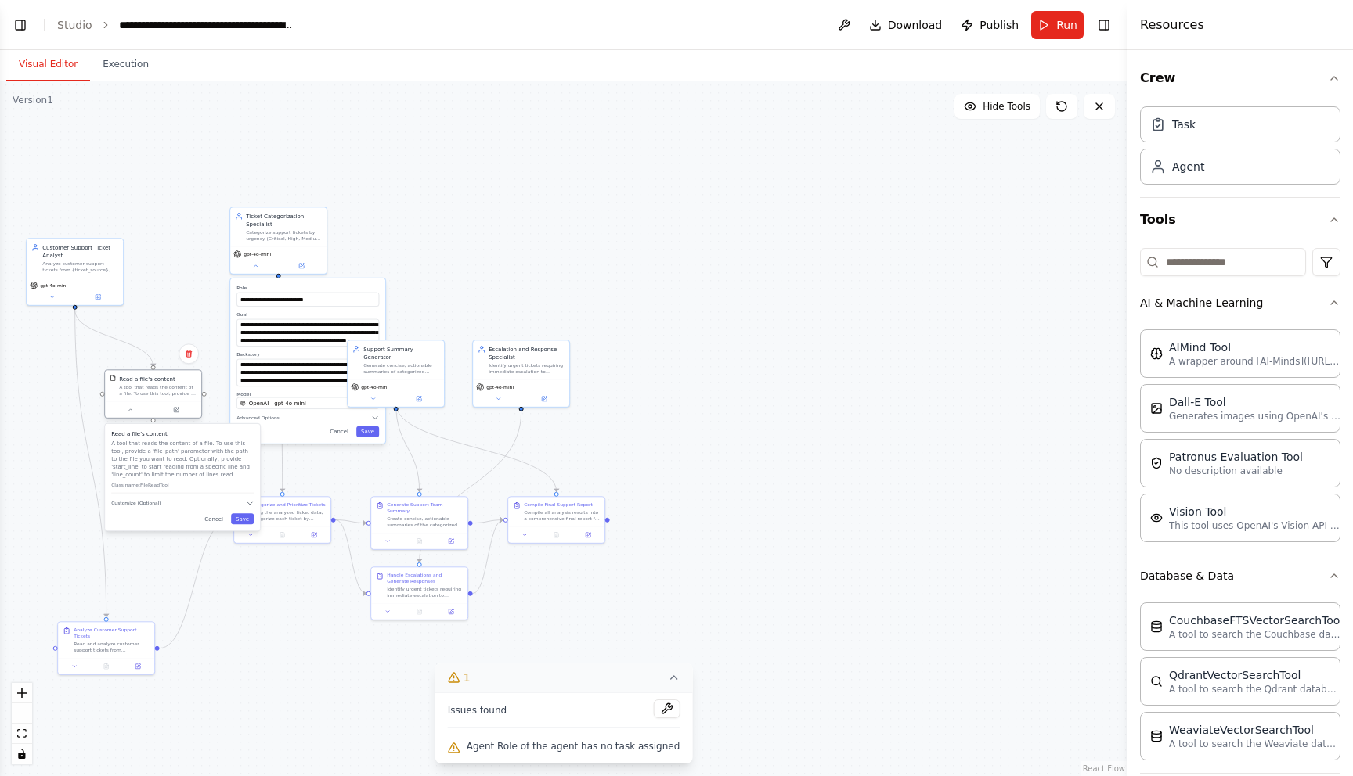
drag, startPoint x: 138, startPoint y: 447, endPoint x: 130, endPoint y: 389, distance: 58.4
click at [130, 389] on div "A tool that reads the content of a file. To use this tool, provide a 'file_path…" at bounding box center [157, 390] width 77 height 13
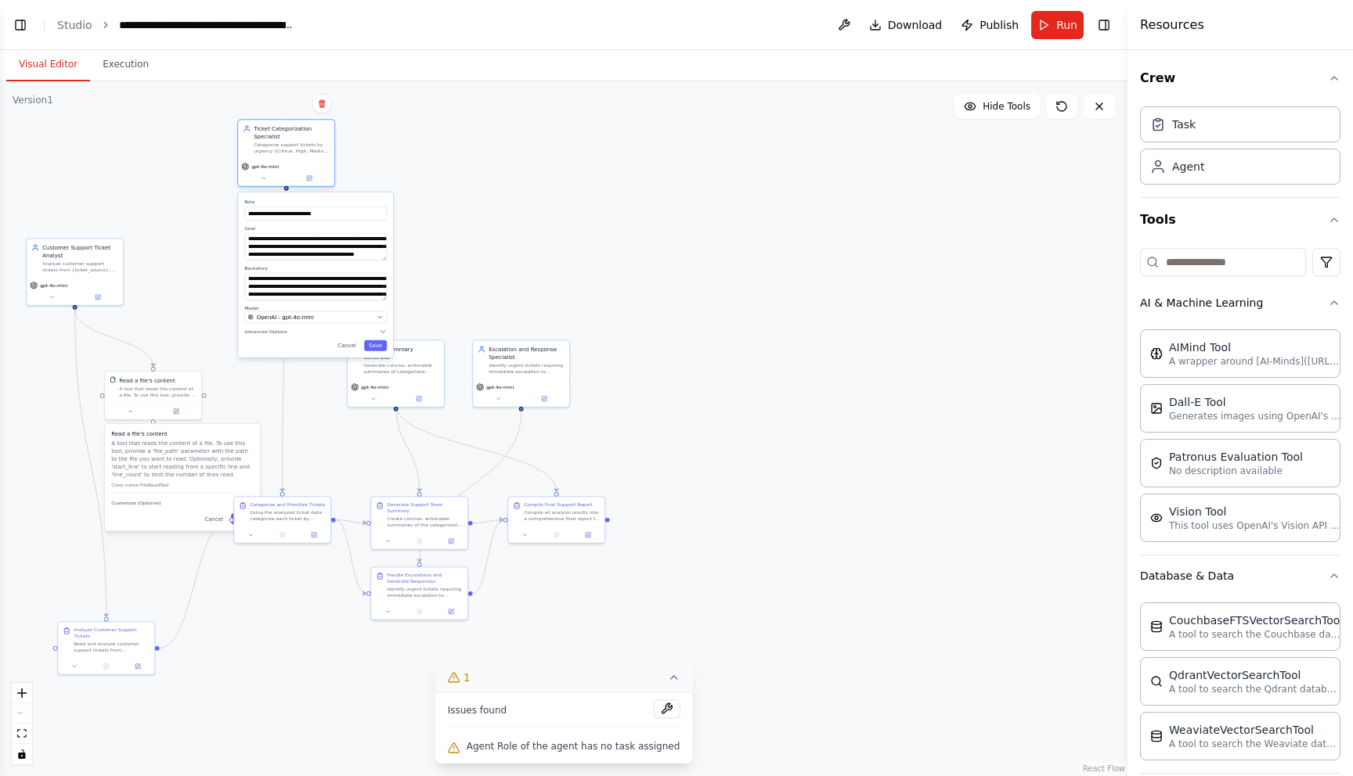
drag, startPoint x: 250, startPoint y: 243, endPoint x: 258, endPoint y: 153, distance: 89.5
click at [258, 153] on div "Ticket Categorization Specialist Categorize support tickets by urgency (Critica…" at bounding box center [286, 139] width 96 height 39
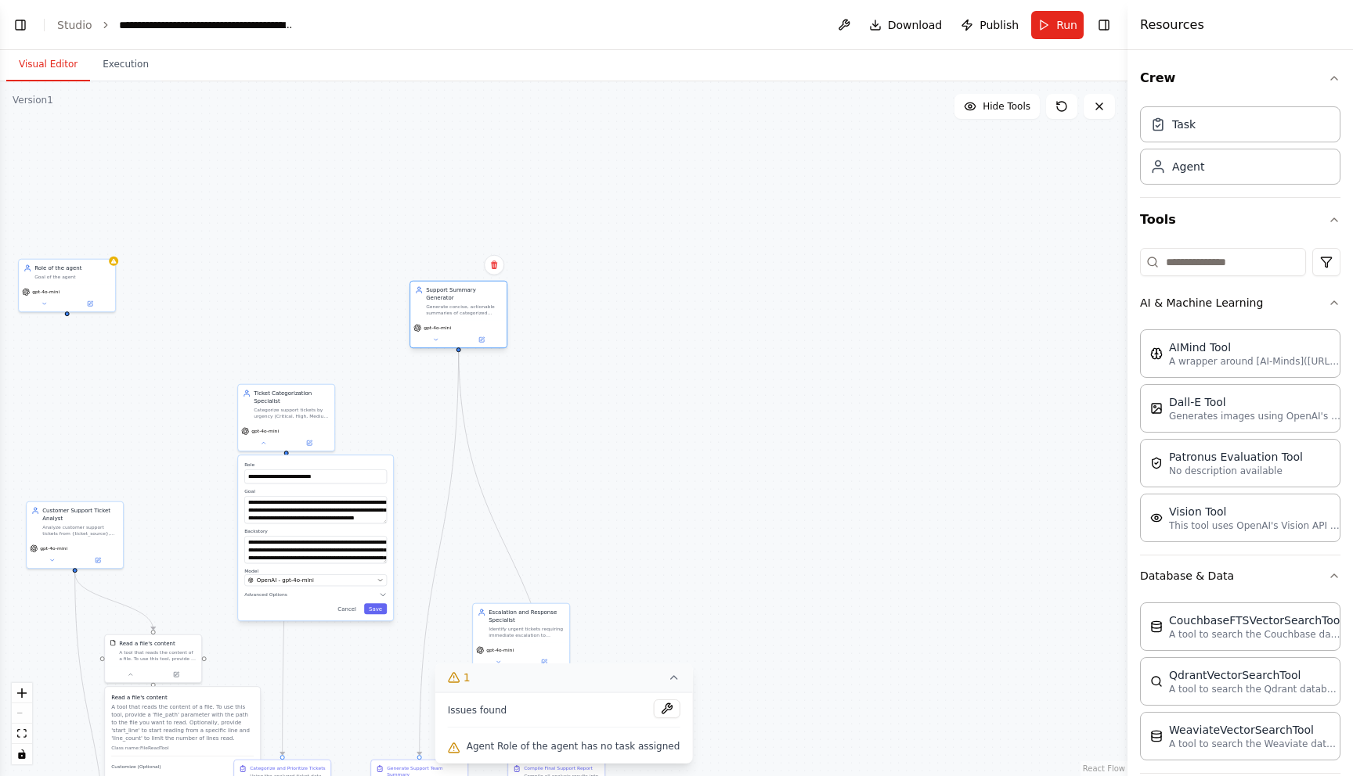
drag, startPoint x: 412, startPoint y: 350, endPoint x: 470, endPoint y: 301, distance: 75.0
click at [470, 301] on div "Support Summary Generator" at bounding box center [464, 294] width 76 height 16
drag, startPoint x: 528, startPoint y: 618, endPoint x: 694, endPoint y: 478, distance: 216.7
click at [694, 478] on div "Escalation and Response Specialist" at bounding box center [691, 474] width 76 height 16
click at [1018, 23] on span "Publish" at bounding box center [998, 25] width 39 height 16
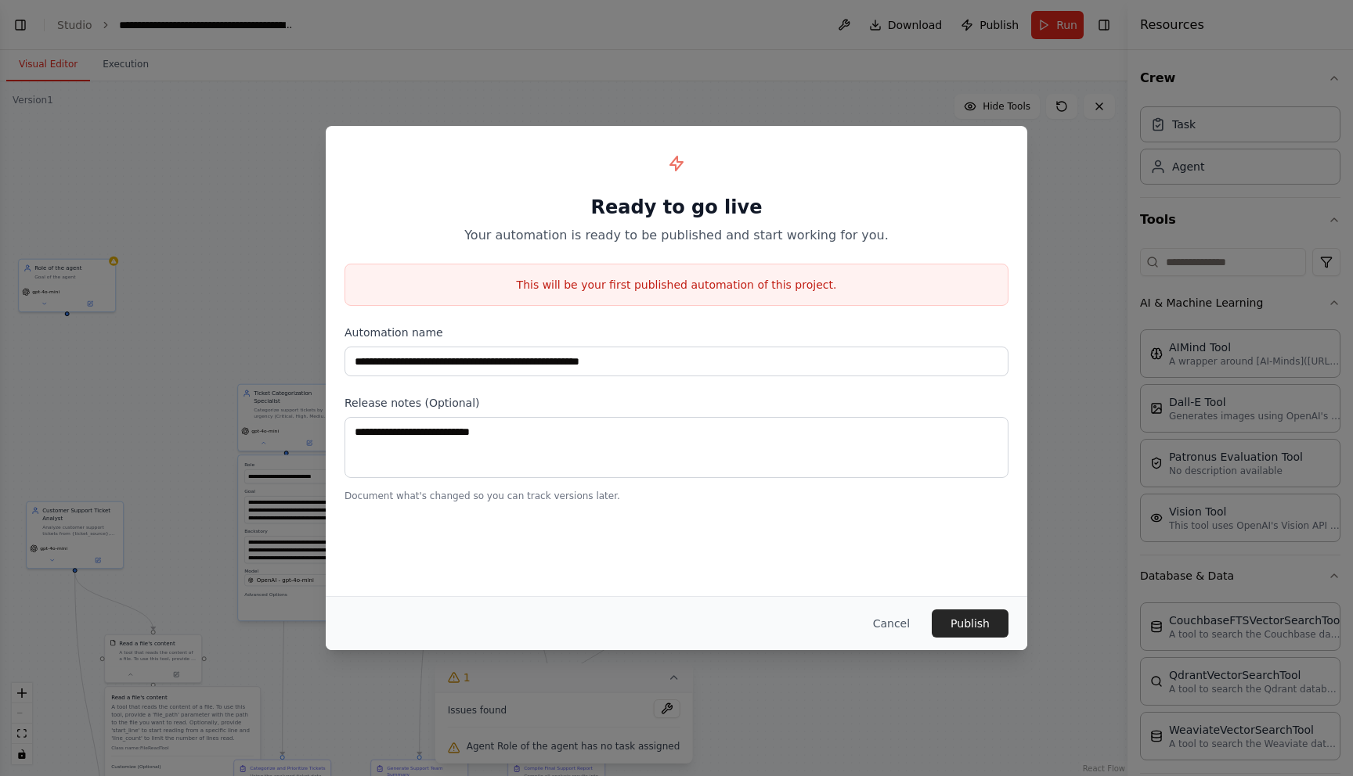
click at [749, 92] on div "**********" at bounding box center [676, 388] width 1353 height 776
click at [895, 633] on button "Cancel" at bounding box center [891, 624] width 62 height 28
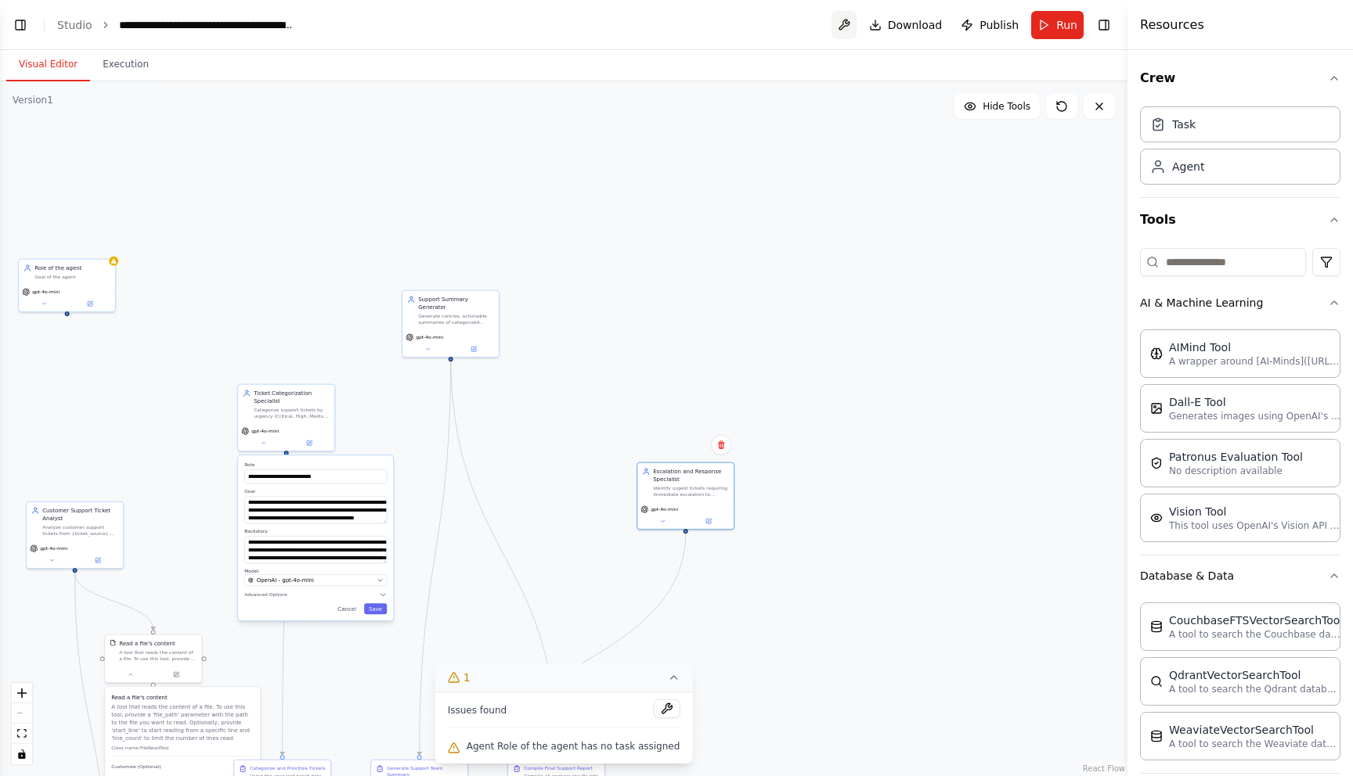
click at [843, 26] on button at bounding box center [843, 25] width 25 height 28
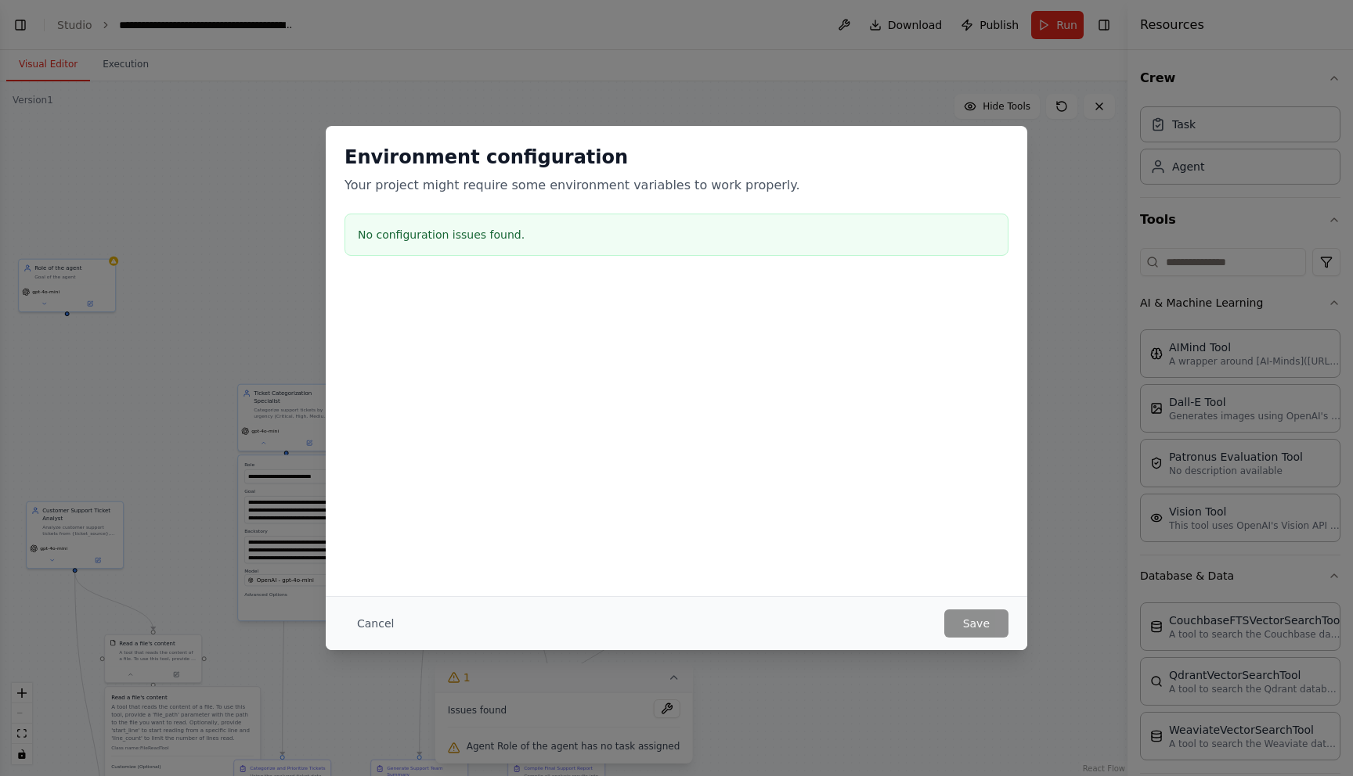
click at [378, 656] on div "Environment configuration Your project might require some environment variables…" at bounding box center [676, 388] width 1353 height 776
click at [387, 614] on button "Cancel" at bounding box center [375, 624] width 62 height 28
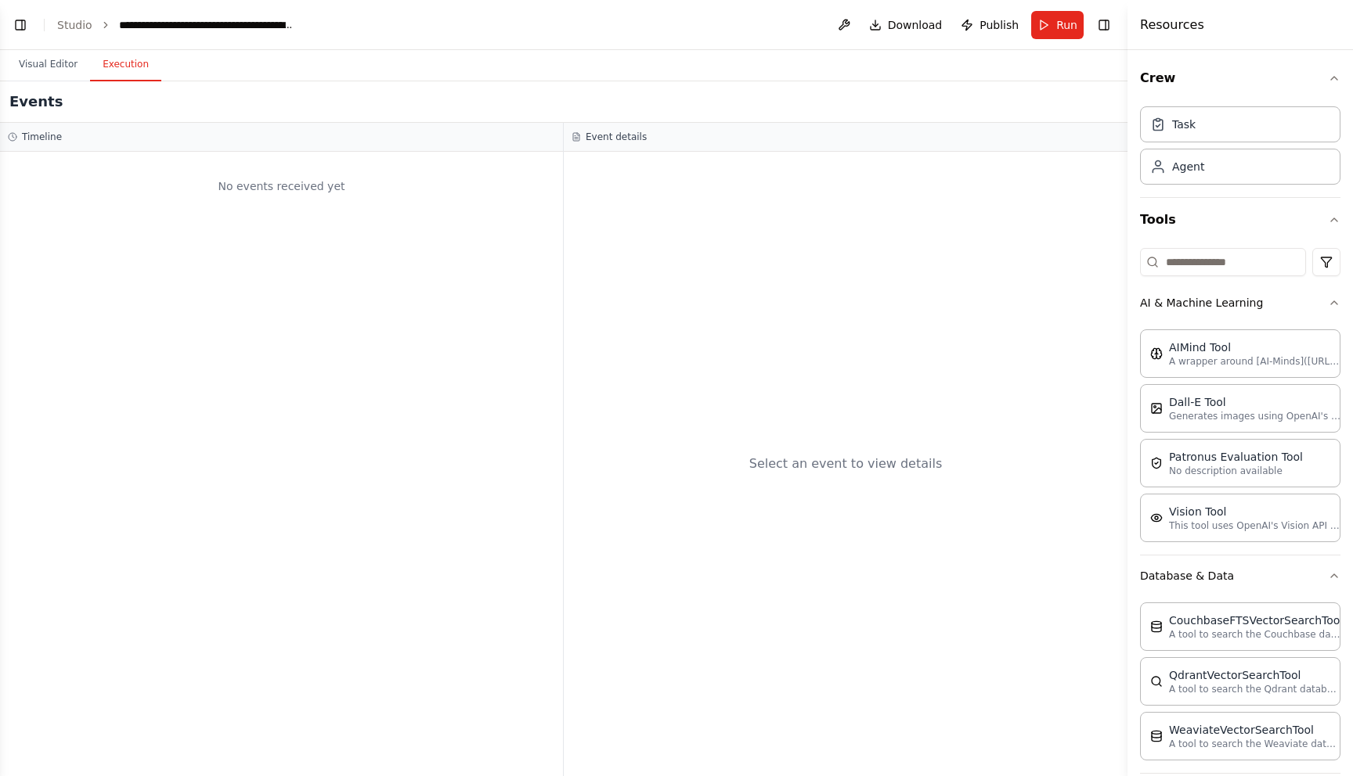
click at [113, 63] on button "Execution" at bounding box center [125, 65] width 71 height 33
click at [50, 67] on button "Visual Editor" at bounding box center [48, 65] width 84 height 33
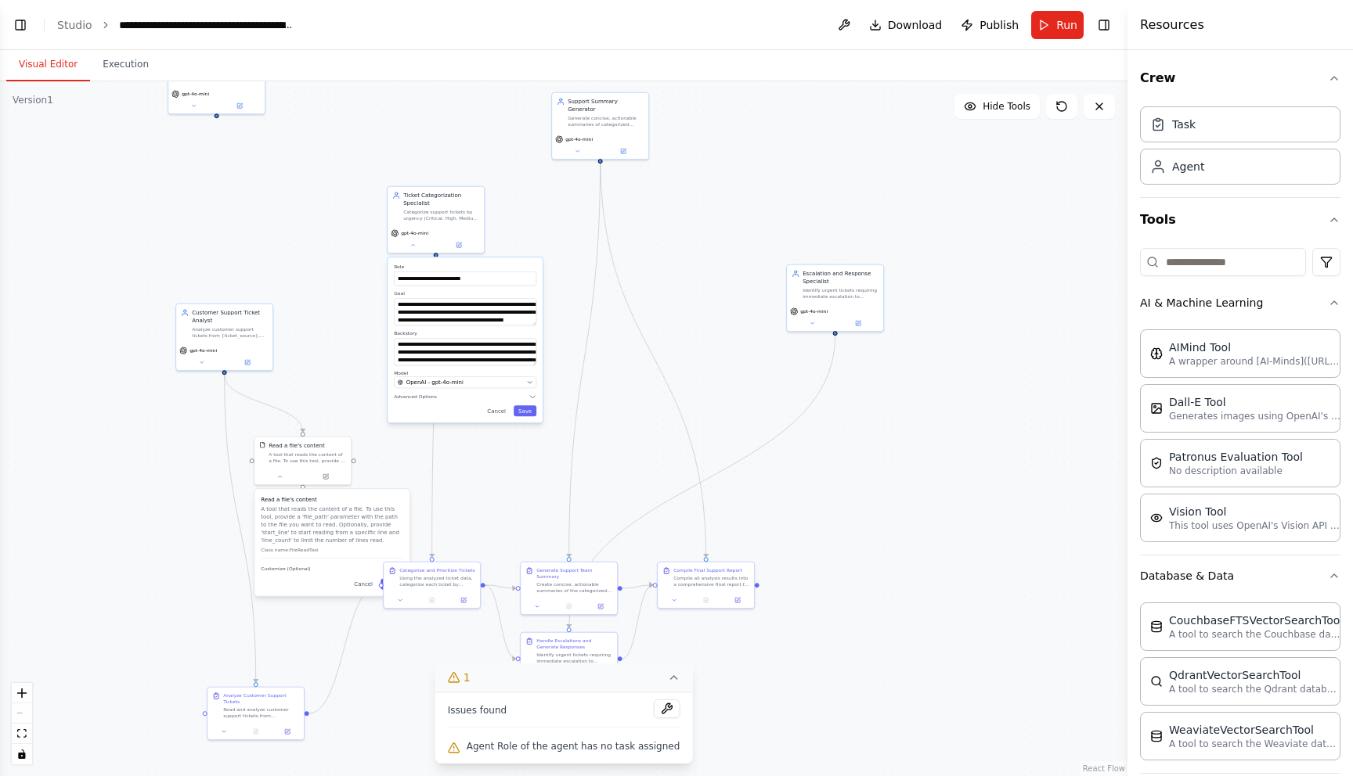
drag, startPoint x: 657, startPoint y: 442, endPoint x: 808, endPoint y: 236, distance: 255.5
click at [808, 236] on div ".deletable-edge-delete-btn { width: 20px; height: 20px; border: 0px solid #ffff…" at bounding box center [563, 428] width 1127 height 695
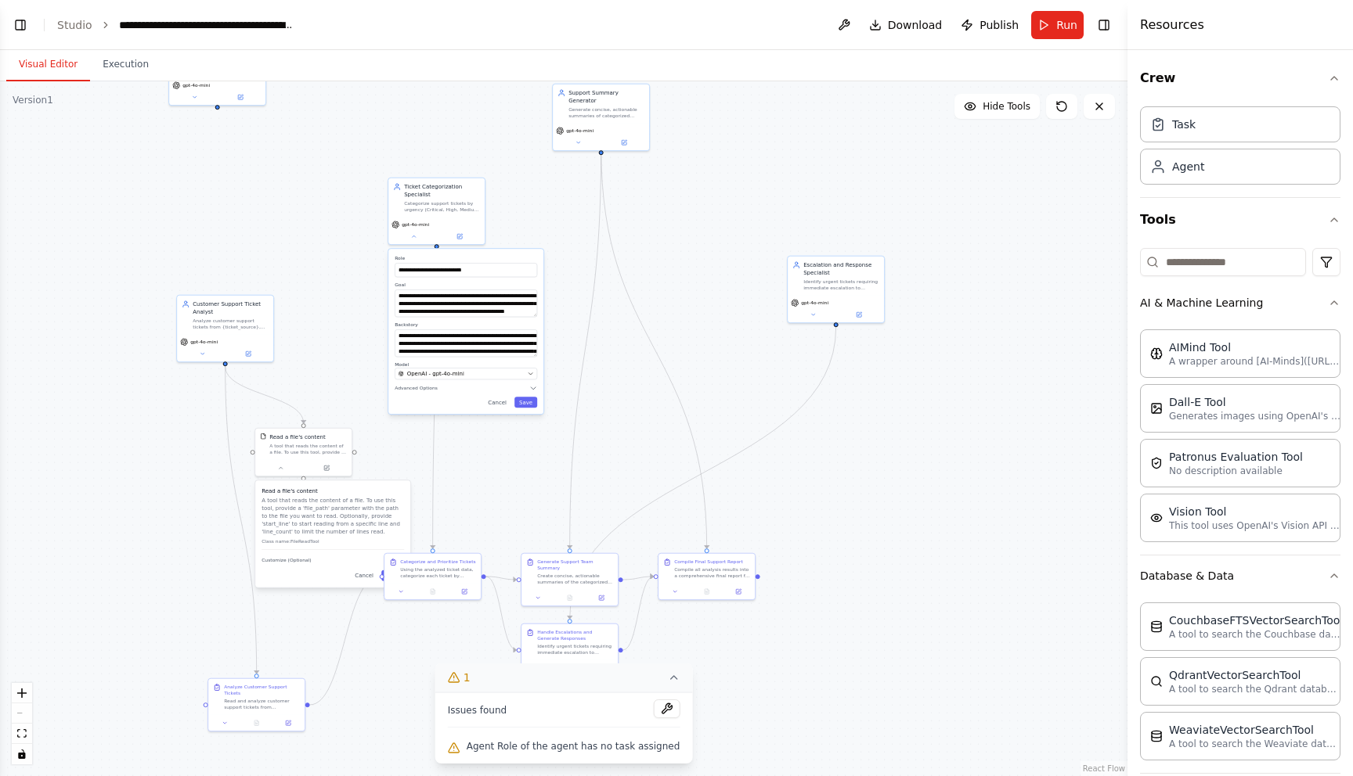
click at [823, 522] on div ".deletable-edge-delete-btn { width: 20px; height: 20px; border: 0px solid #ffff…" at bounding box center [563, 428] width 1127 height 695
drag, startPoint x: 824, startPoint y: 276, endPoint x: 622, endPoint y: 458, distance: 271.6
click at [622, 458] on div "Escalation and Response Specialist Identify urgent tickets requiring immediate …" at bounding box center [638, 455] width 76 height 30
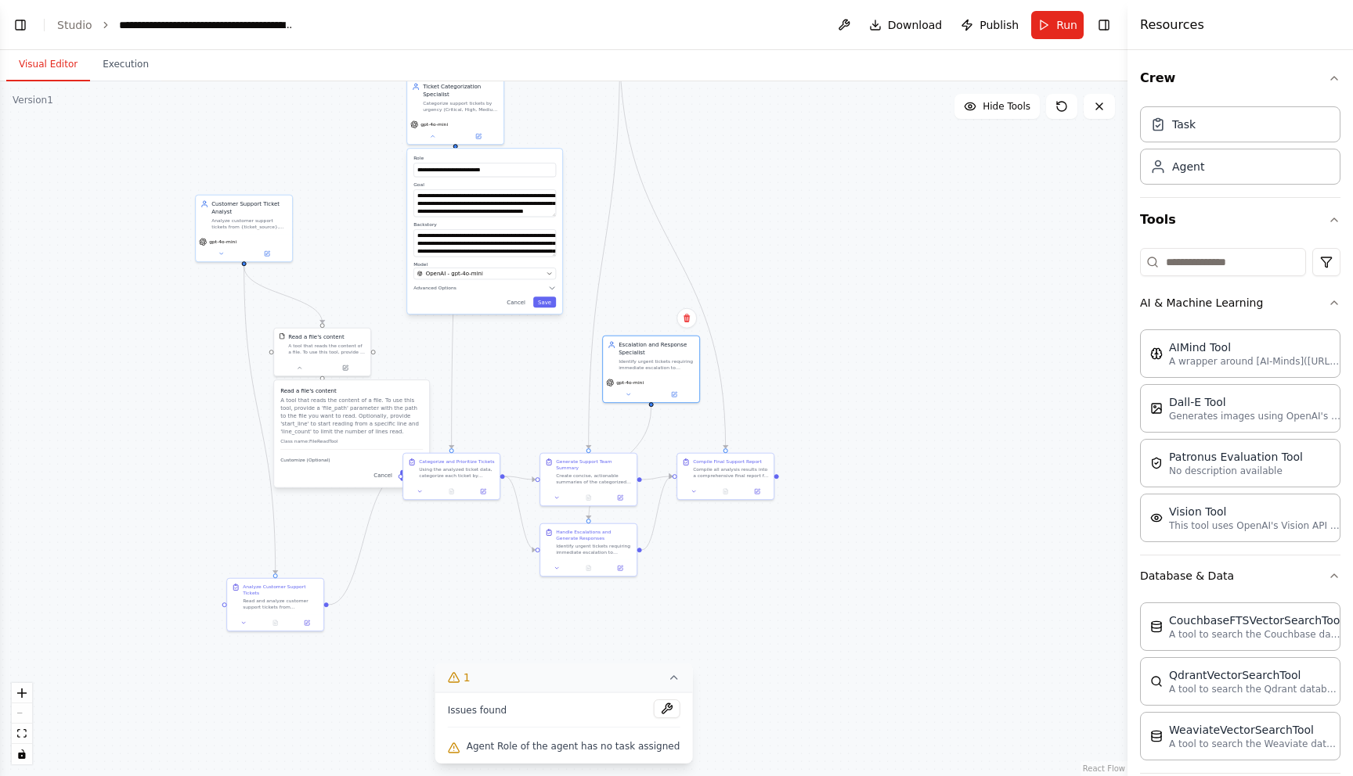
drag, startPoint x: 470, startPoint y: 490, endPoint x: 489, endPoint y: 390, distance: 101.9
click at [489, 390] on div ".deletable-edge-delete-btn { width: 20px; height: 20px; border: 0px solid #ffff…" at bounding box center [563, 428] width 1127 height 695
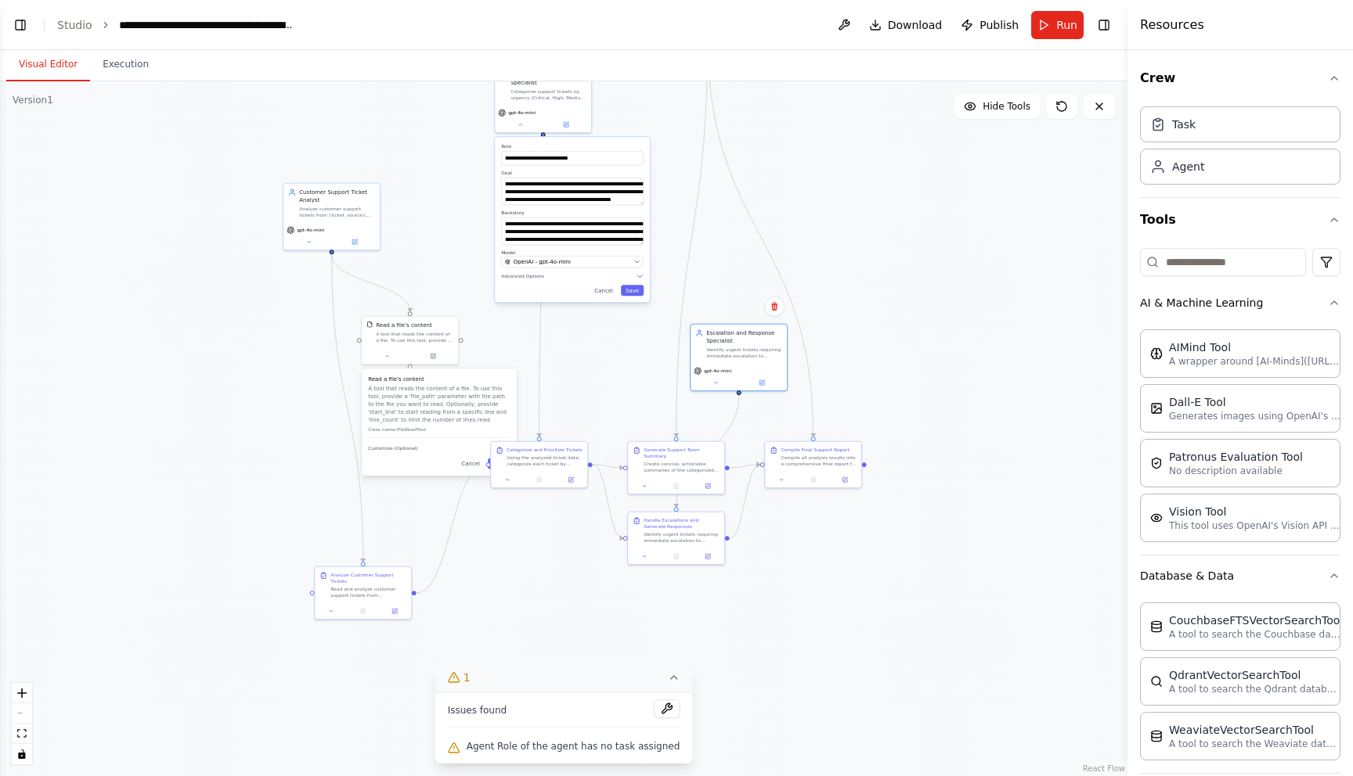
drag, startPoint x: 303, startPoint y: 725, endPoint x: 391, endPoint y: 713, distance: 88.4
click at [391, 713] on div ".deletable-edge-delete-btn { width: 20px; height: 20px; border: 0px solid #ffff…" at bounding box center [563, 428] width 1127 height 695
drag, startPoint x: 525, startPoint y: 459, endPoint x: 504, endPoint y: 590, distance: 133.2
click at [504, 590] on div "Using the analyzed ticket data, categorize each ticket by urgency level (Critic…" at bounding box center [525, 592] width 76 height 13
click at [519, 124] on icon at bounding box center [520, 123] width 6 height 6
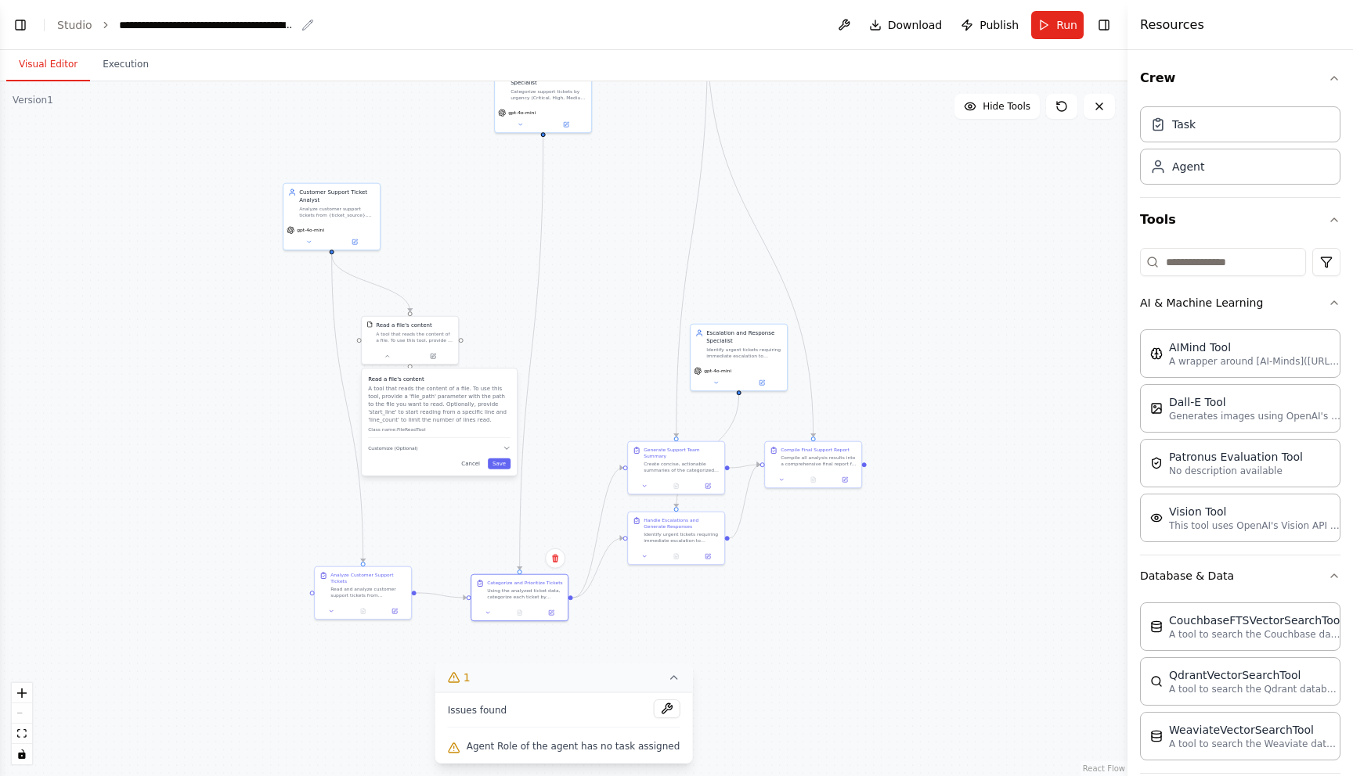
click at [173, 29] on div "**********" at bounding box center [207, 25] width 176 height 16
click at [1047, 32] on button "Run" at bounding box center [1057, 25] width 52 height 28
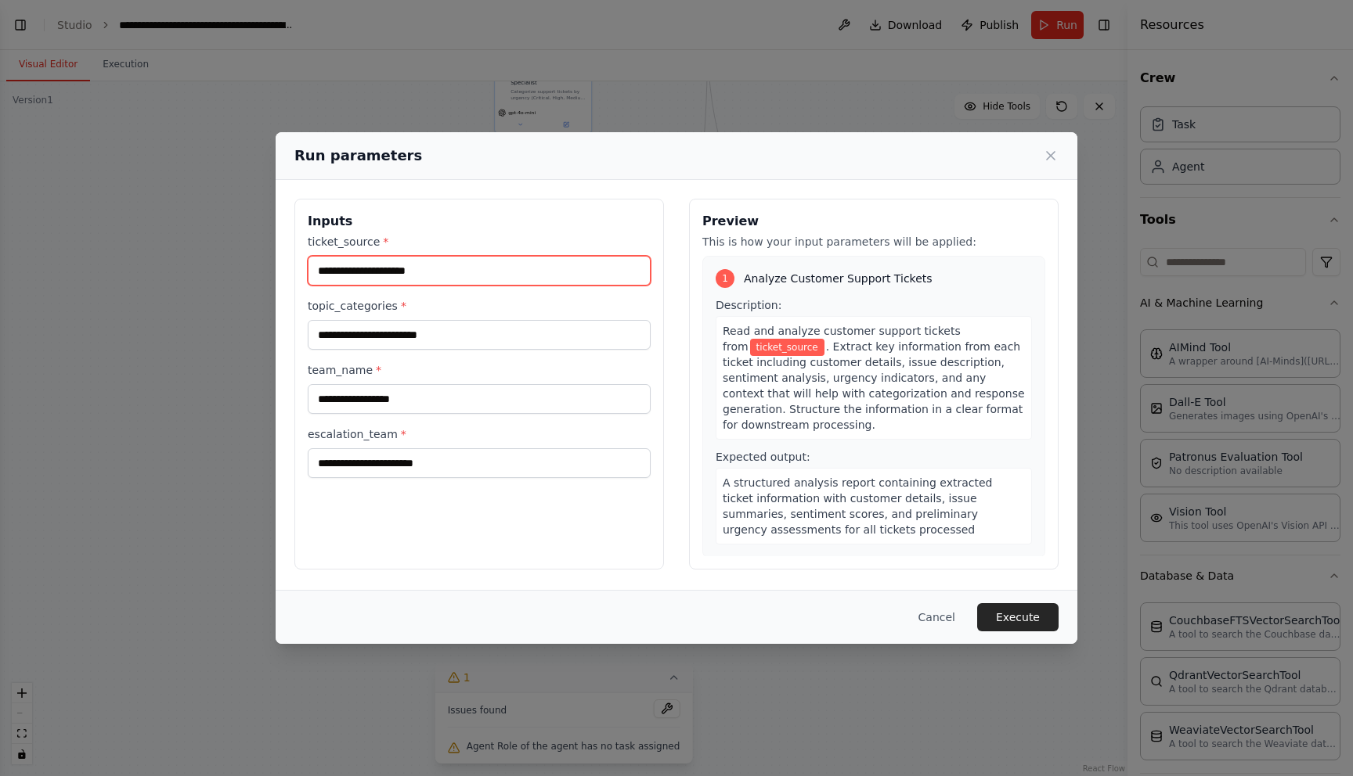
click at [383, 273] on input "ticket_source *" at bounding box center [479, 271] width 343 height 30
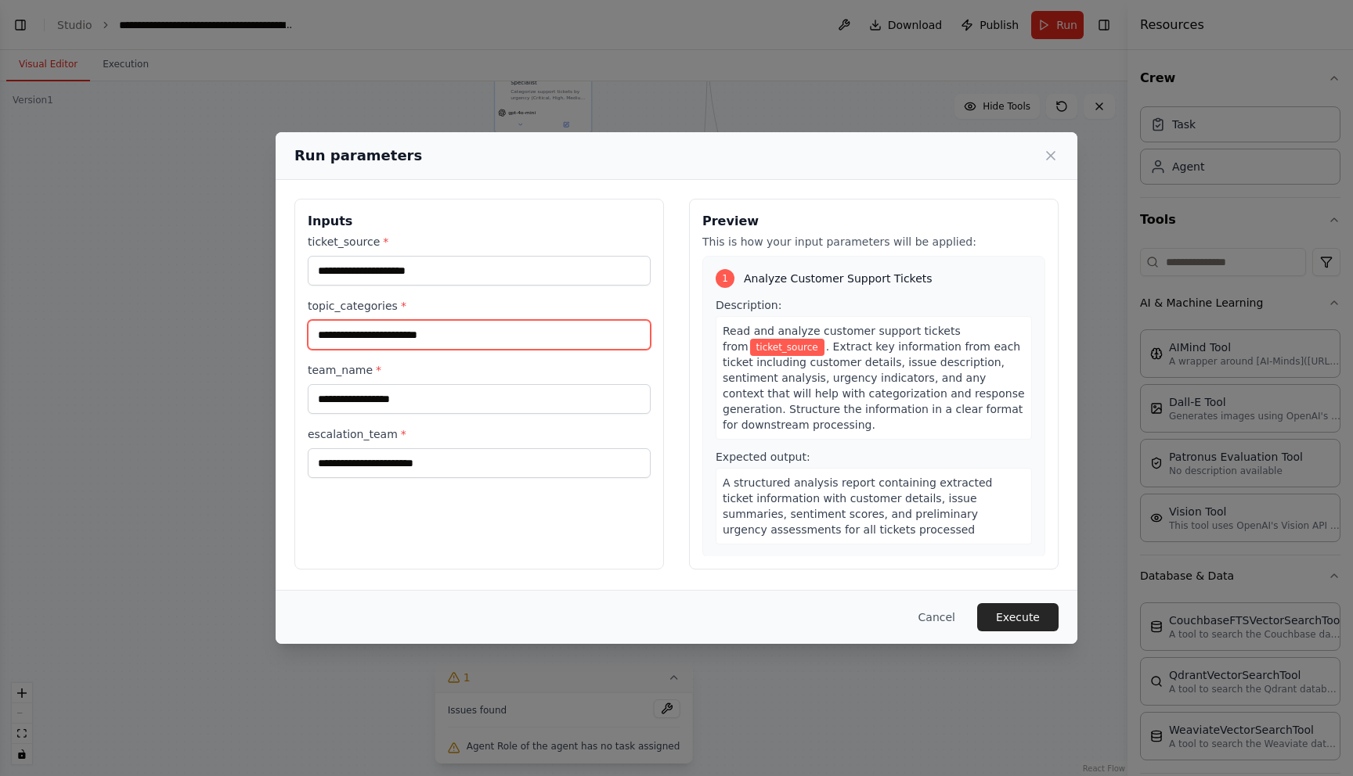
click at [386, 333] on input "topic_categories *" at bounding box center [479, 335] width 343 height 30
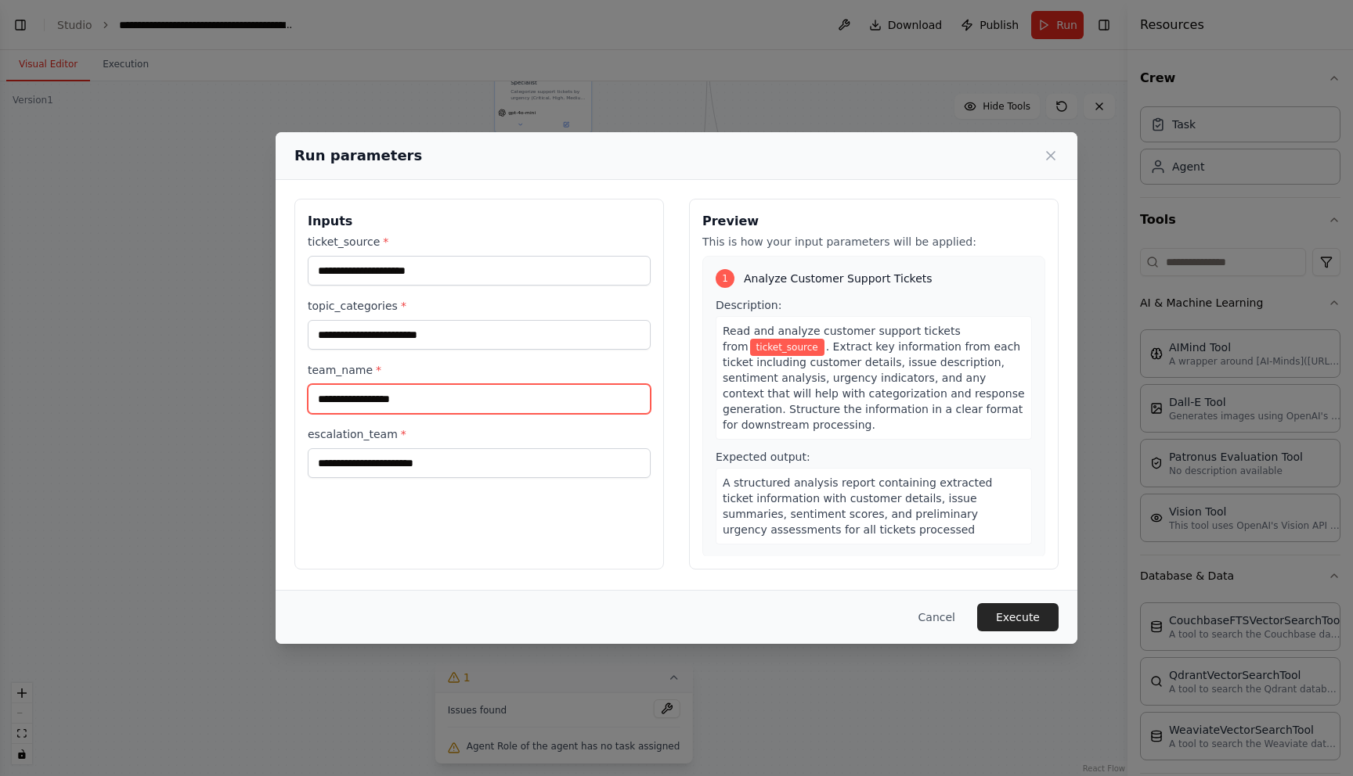
click at [366, 396] on input "team_name *" at bounding box center [479, 399] width 343 height 30
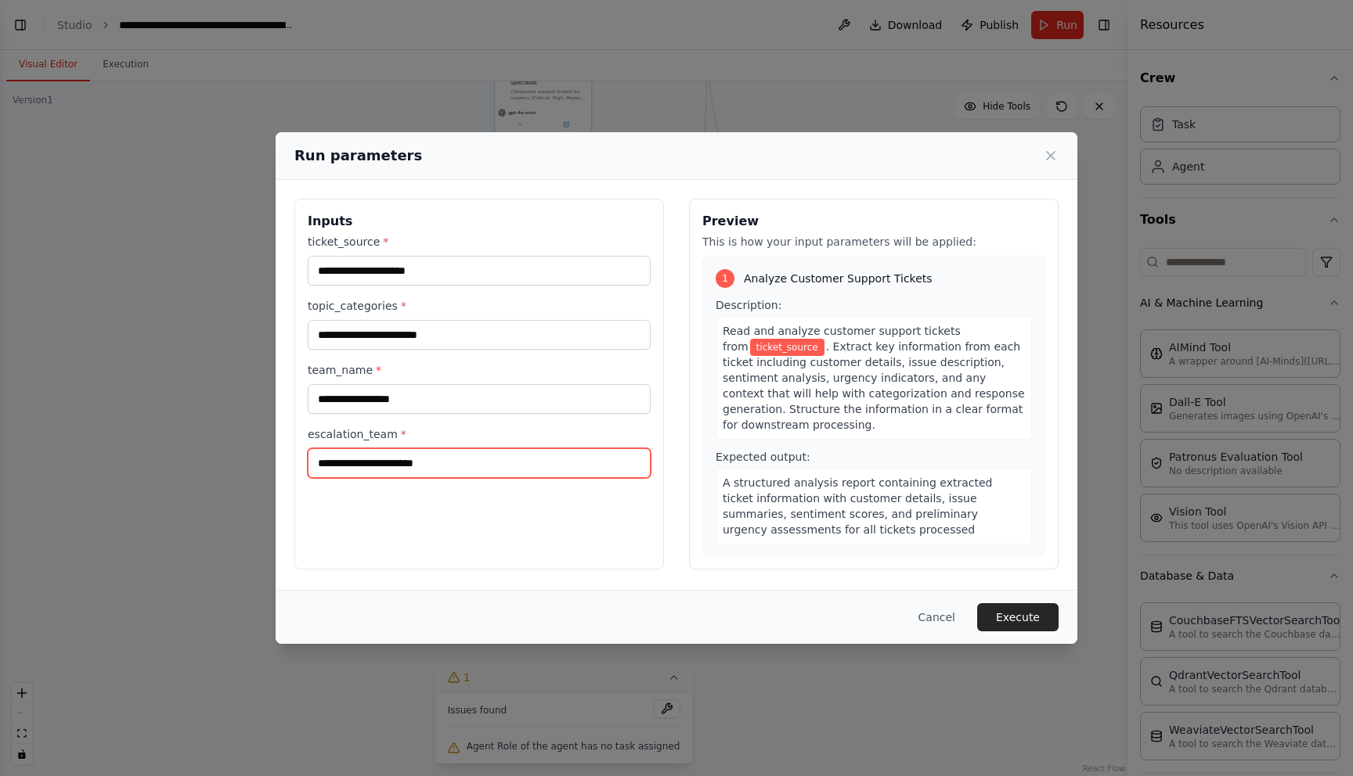
click at [355, 469] on input "escalation_team *" at bounding box center [479, 463] width 343 height 30
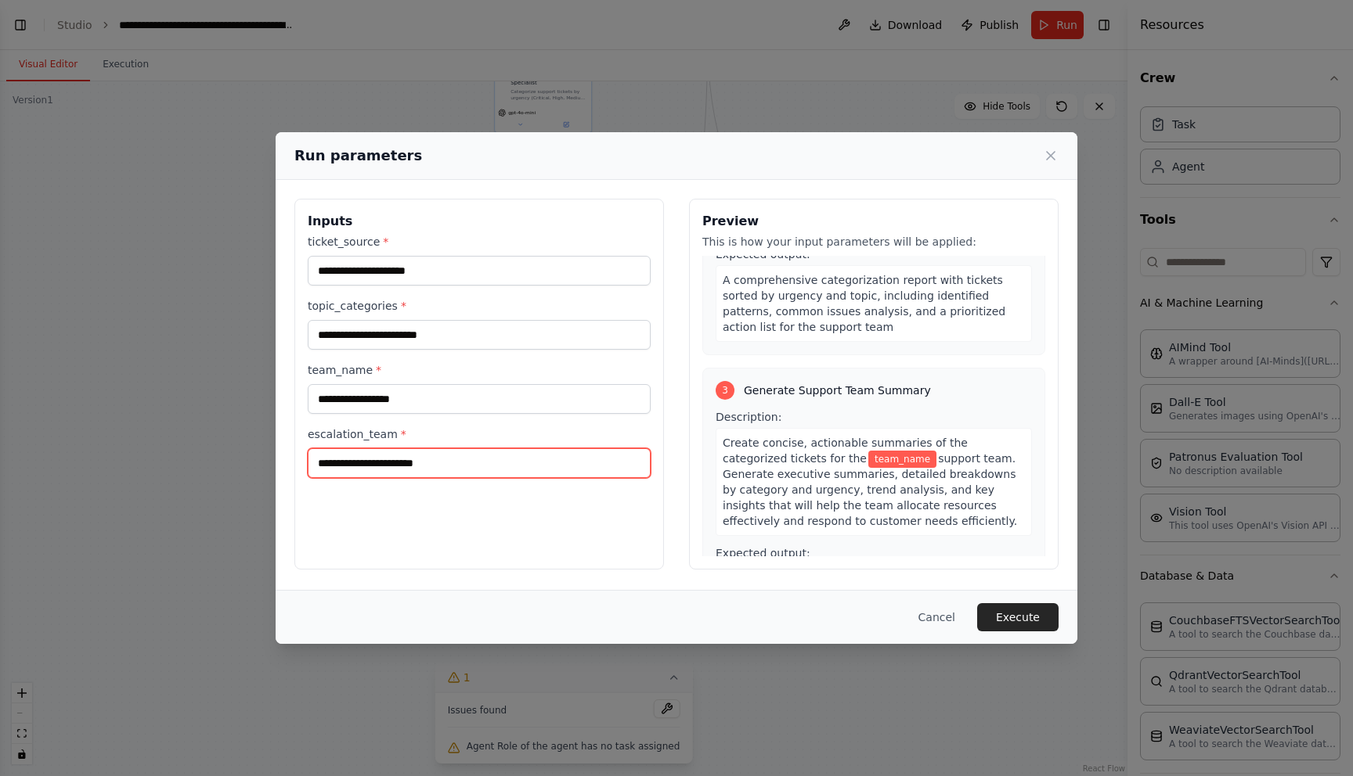
scroll to position [526, 0]
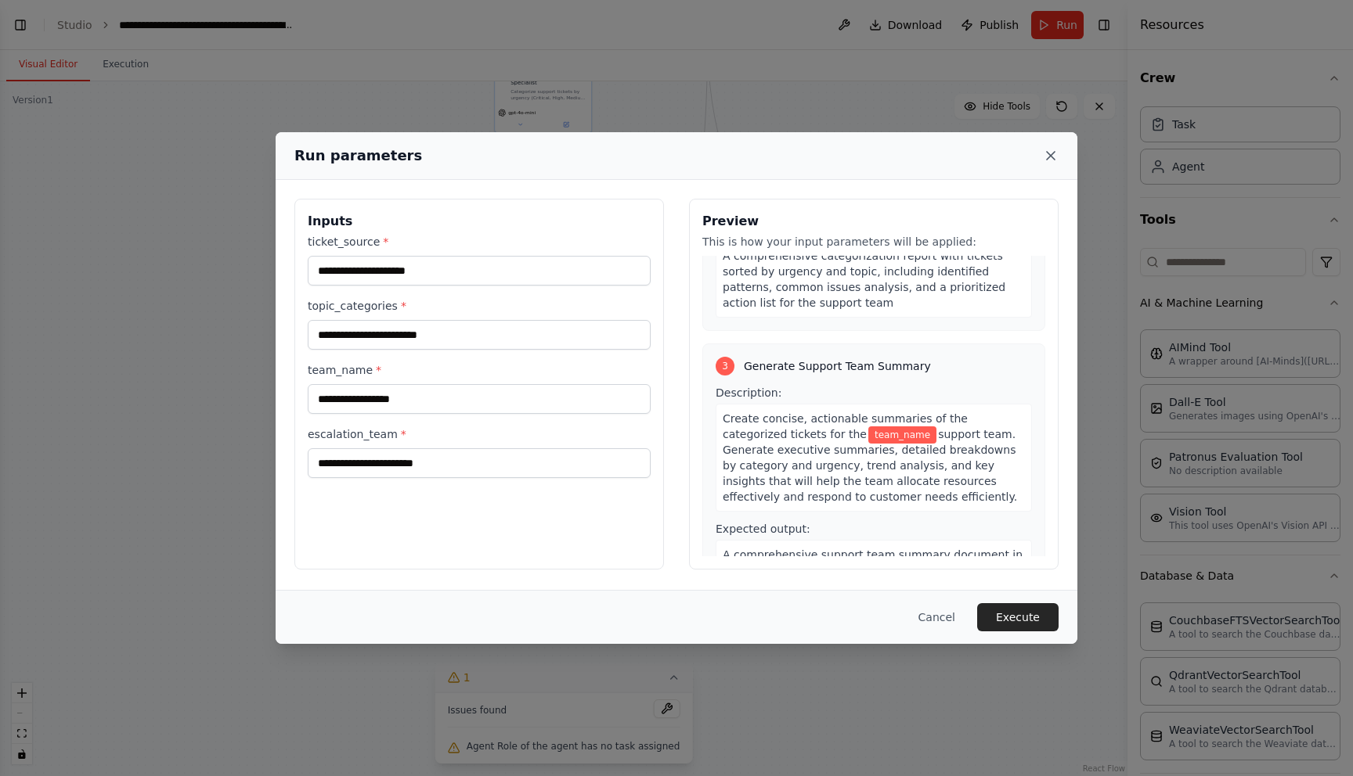
click at [1051, 153] on icon at bounding box center [1051, 156] width 16 height 16
click at [1051, 153] on div ".deletable-edge-delete-btn { width: 20px; height: 20px; border: 0px solid #ffff…" at bounding box center [563, 428] width 1127 height 695
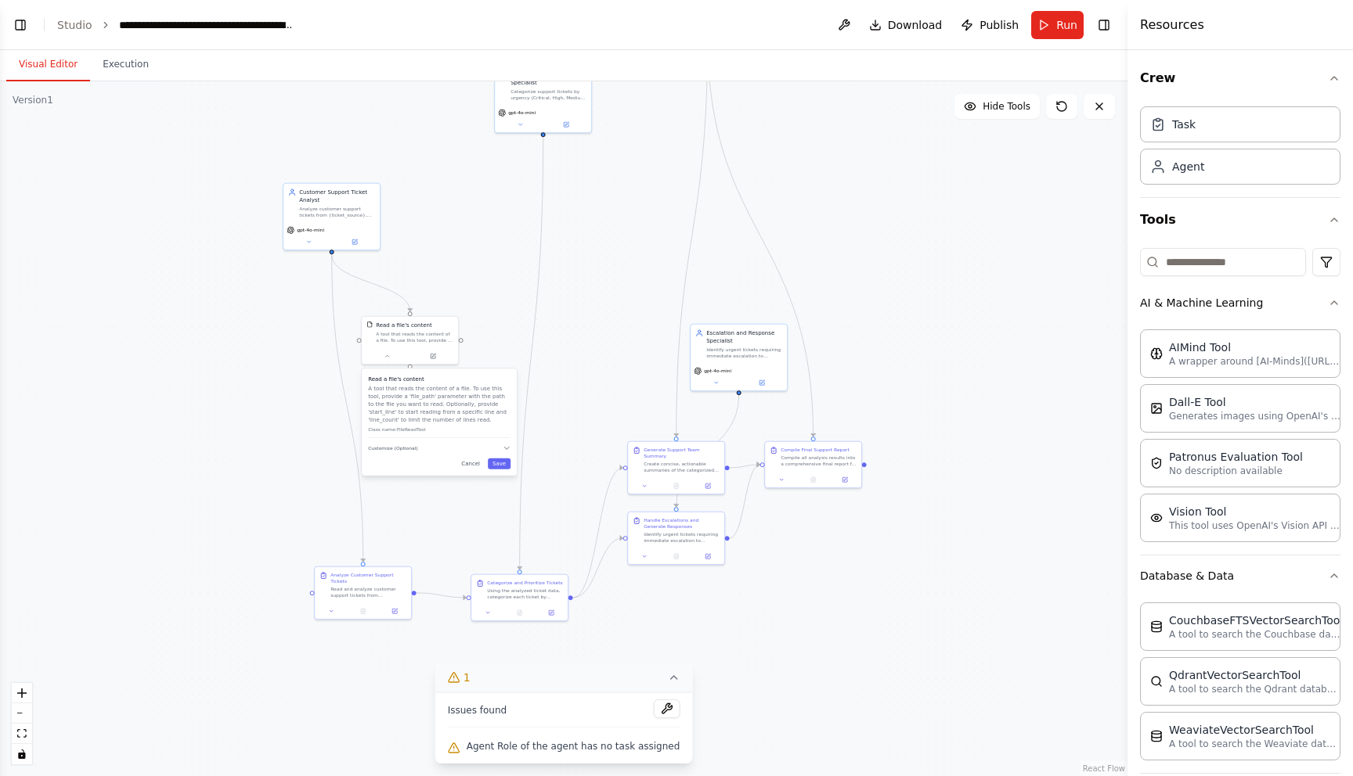
click at [1051, 153] on div ".deletable-edge-delete-btn { width: 20px; height: 20px; border: 0px solid #ffff…" at bounding box center [563, 428] width 1127 height 695
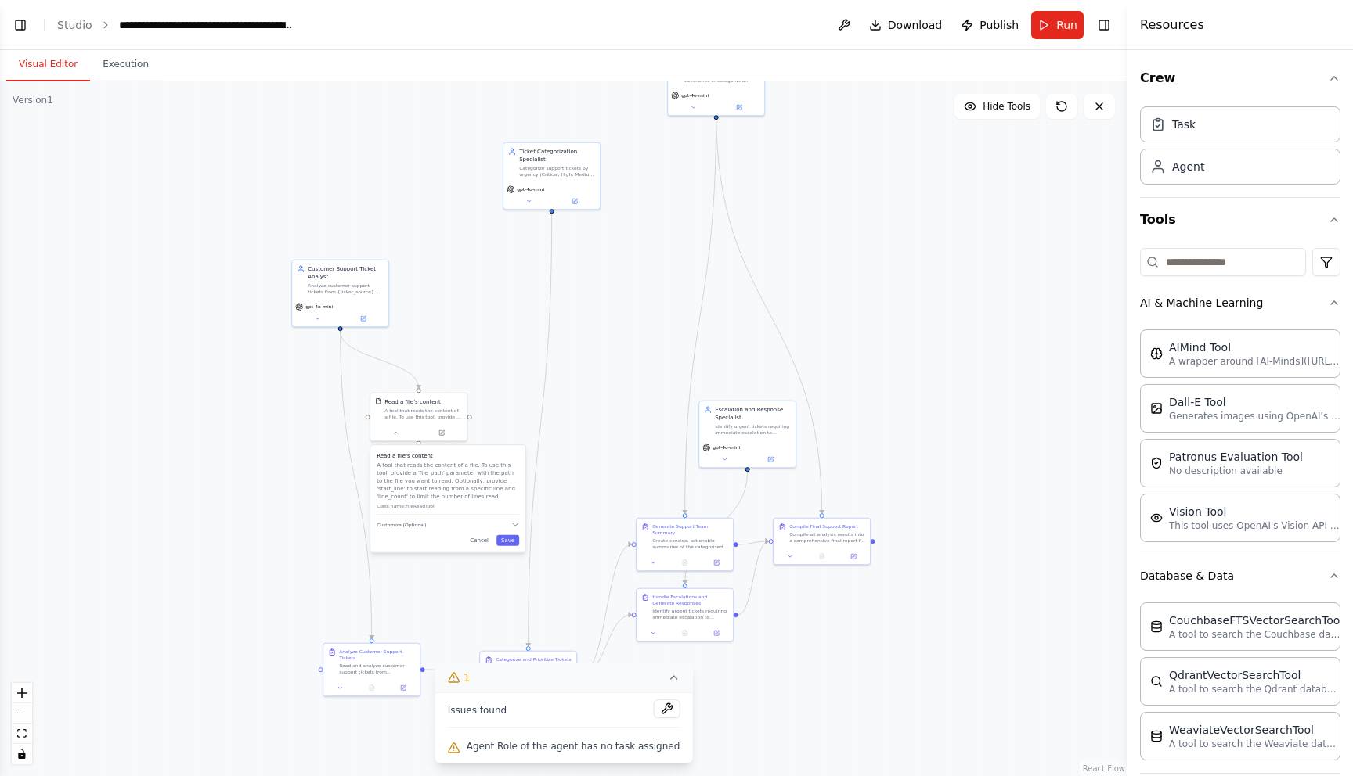
drag, startPoint x: 617, startPoint y: 355, endPoint x: 629, endPoint y: 445, distance: 90.8
click at [629, 445] on div ".deletable-edge-delete-btn { width: 20px; height: 20px; border: 0px solid #ffff…" at bounding box center [563, 428] width 1127 height 695
drag, startPoint x: 1043, startPoint y: 61, endPoint x: 1042, endPoint y: 80, distance: 18.9
click at [1042, 80] on div "Visual Editor Execution" at bounding box center [563, 65] width 1127 height 31
click at [862, 16] on header "**********" at bounding box center [563, 25] width 1127 height 50
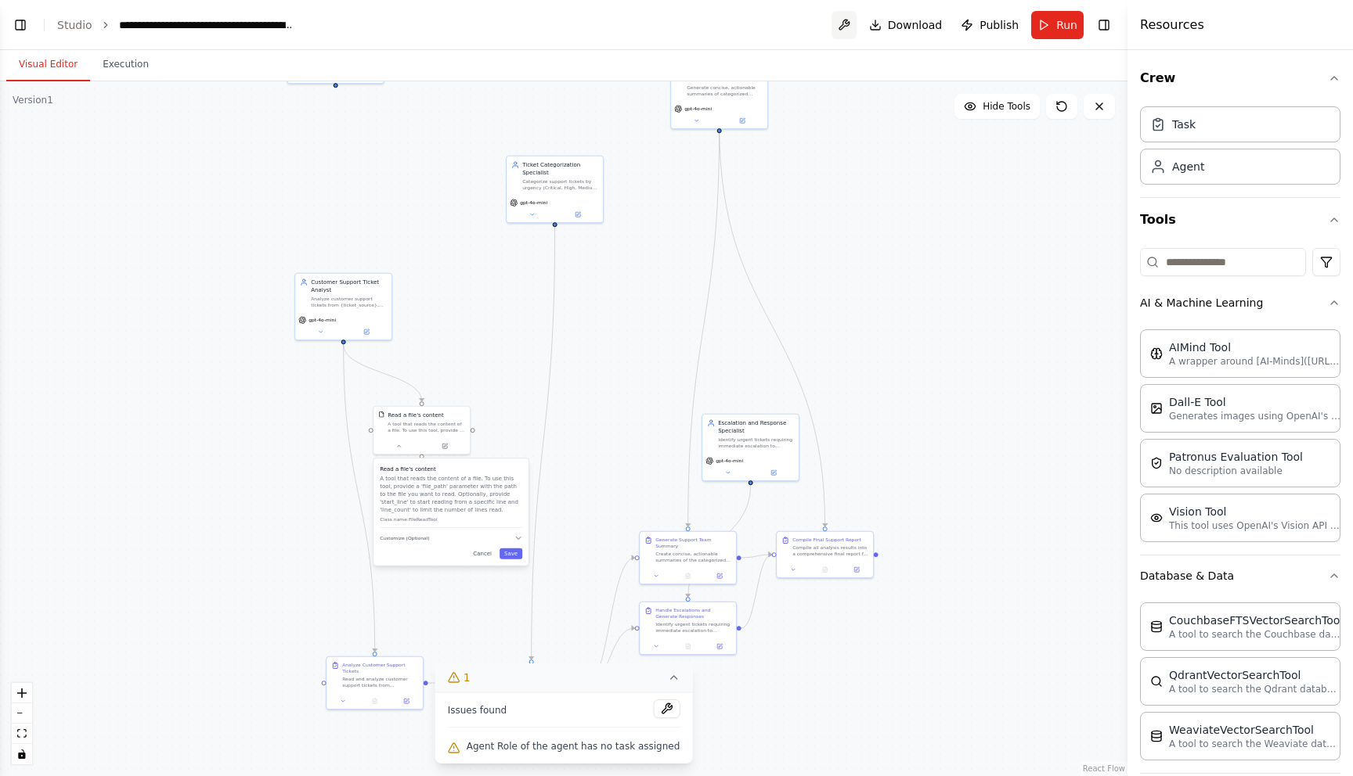
click at [844, 23] on button at bounding box center [843, 25] width 25 height 28
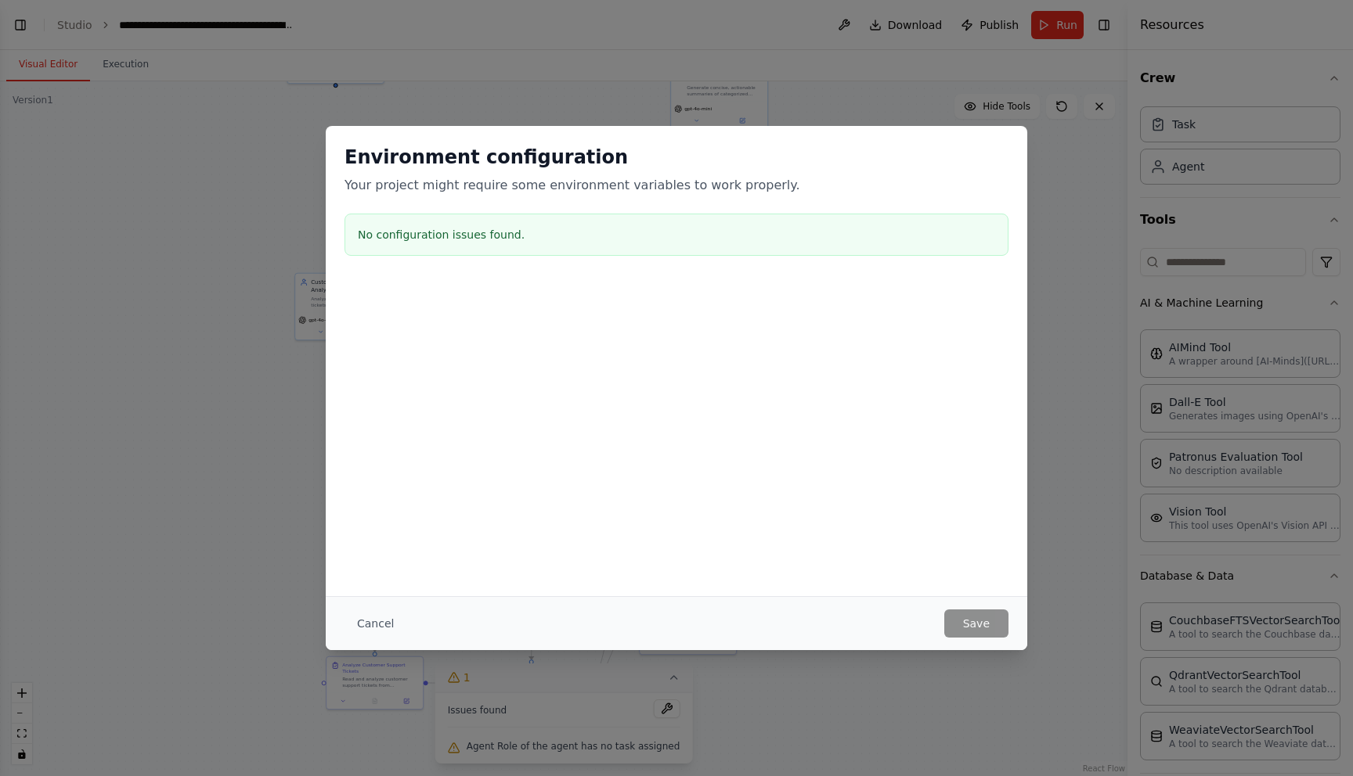
click at [161, 225] on div "Environment configuration Your project might require some environment variables…" at bounding box center [676, 388] width 1353 height 776
click at [83, 33] on div "Environment configuration Your project might require some environment variables…" at bounding box center [676, 388] width 1353 height 776
click at [70, 23] on div "Environment configuration Your project might require some environment variables…" at bounding box center [676, 388] width 1353 height 776
click at [361, 623] on button "Cancel" at bounding box center [375, 624] width 62 height 28
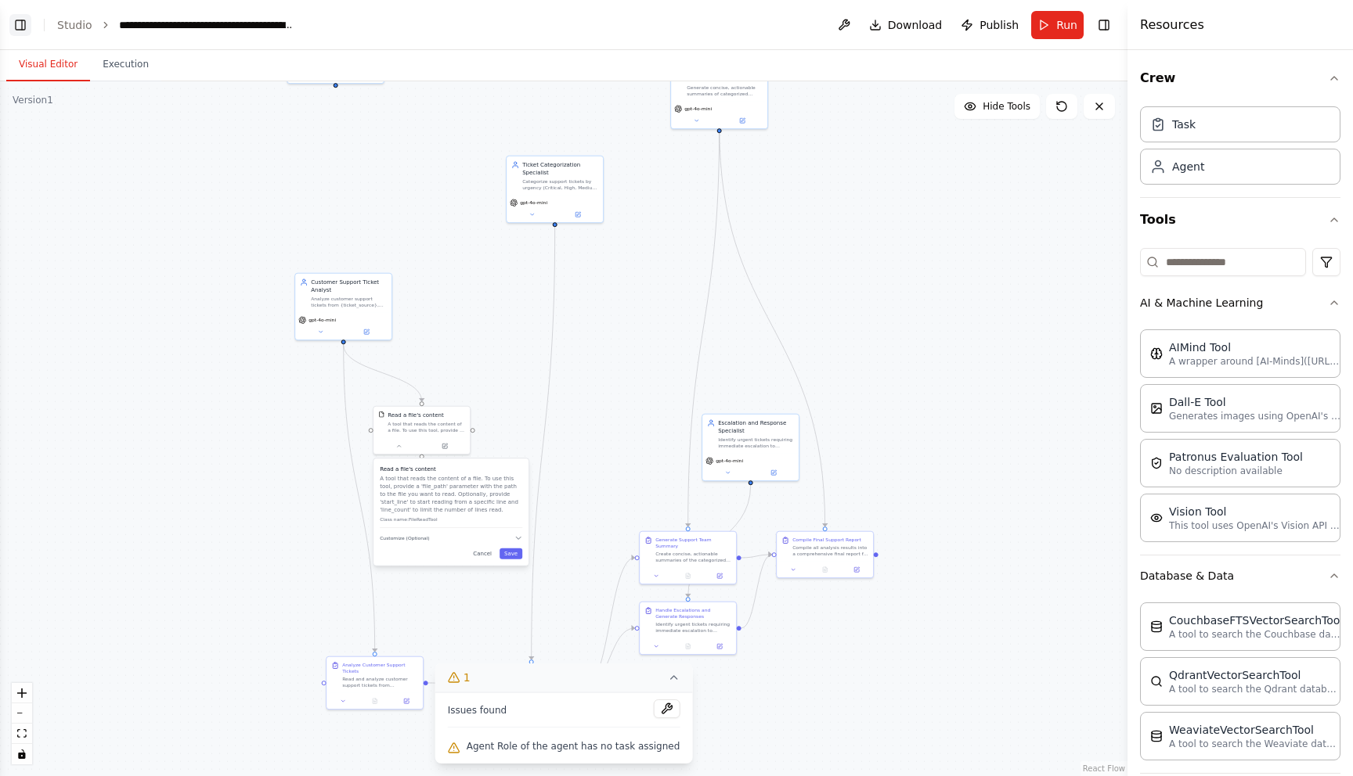
click at [22, 25] on button "Toggle Left Sidebar" at bounding box center [20, 25] width 22 height 22
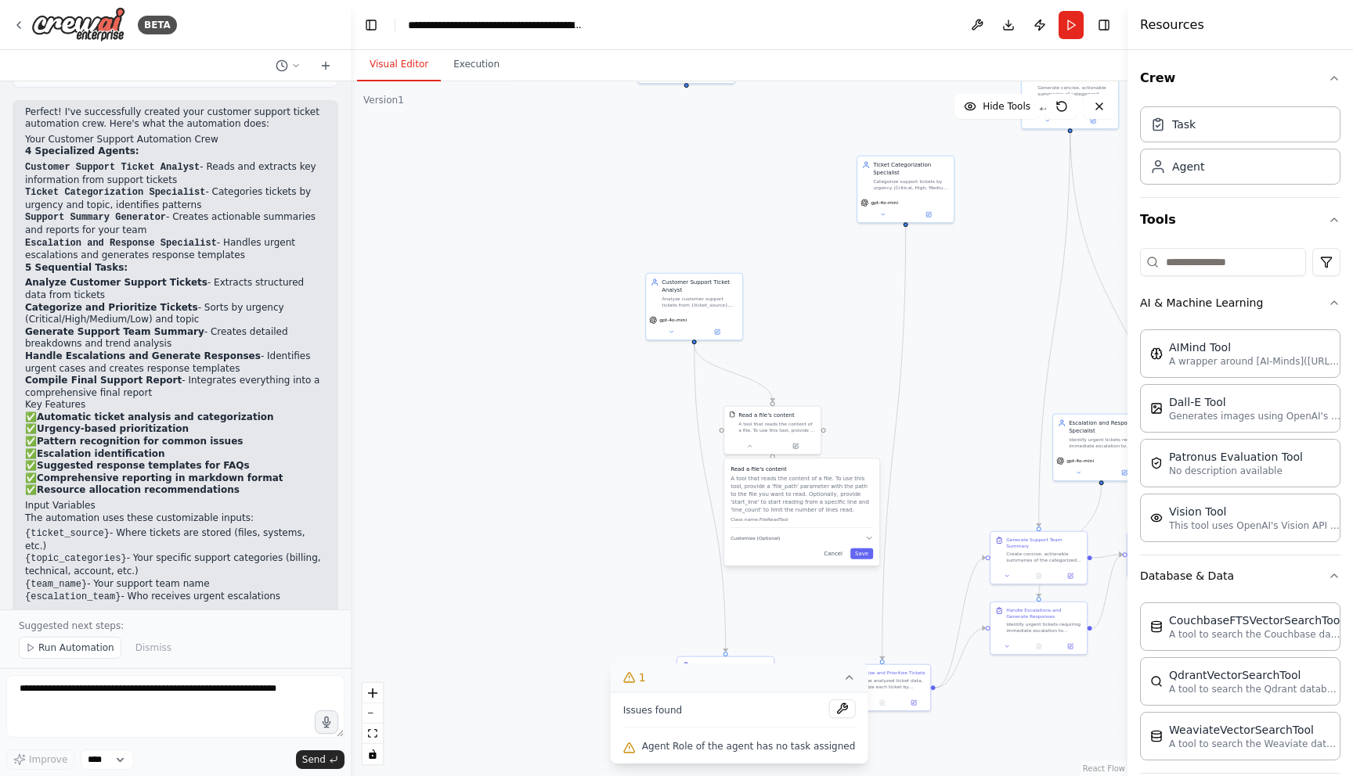
scroll to position [1680, 0]
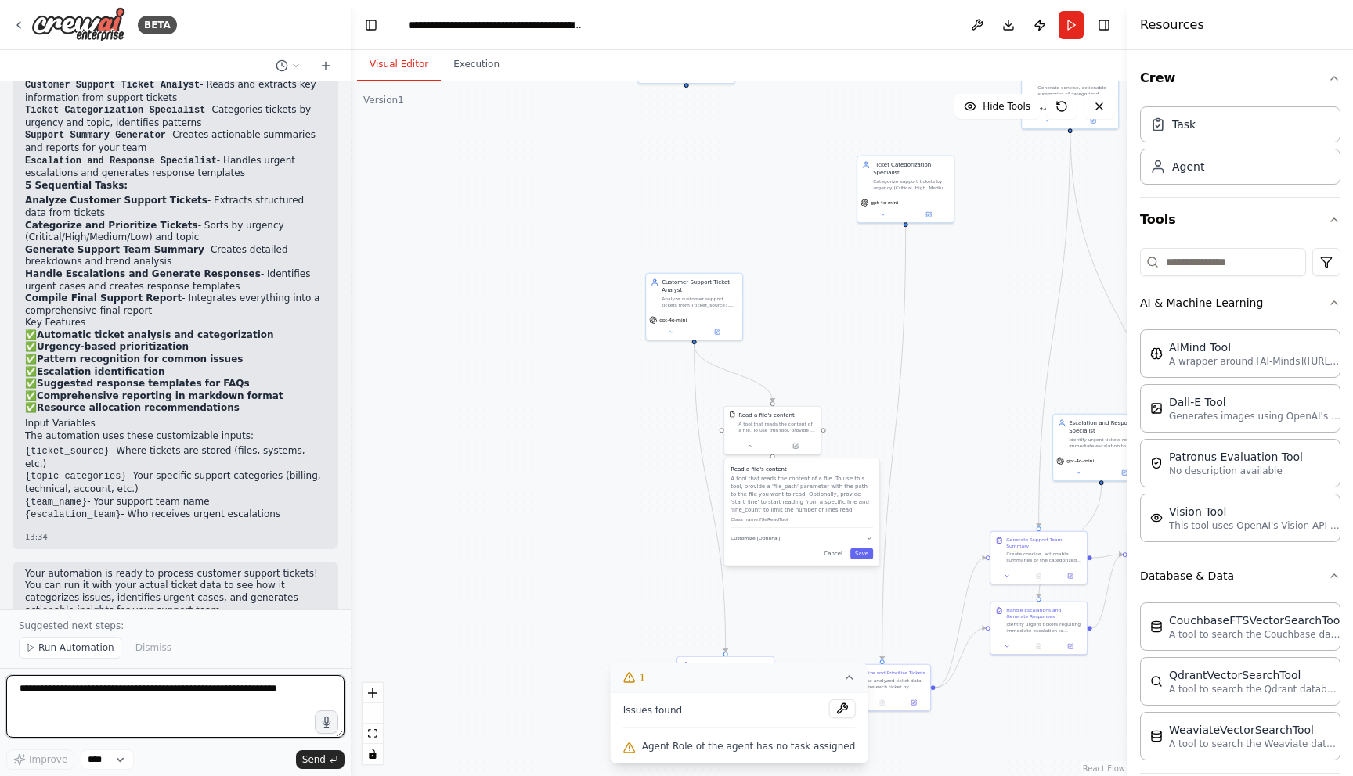
click at [110, 705] on textarea at bounding box center [175, 706] width 338 height 63
type textarea "*"
type textarea "**********"
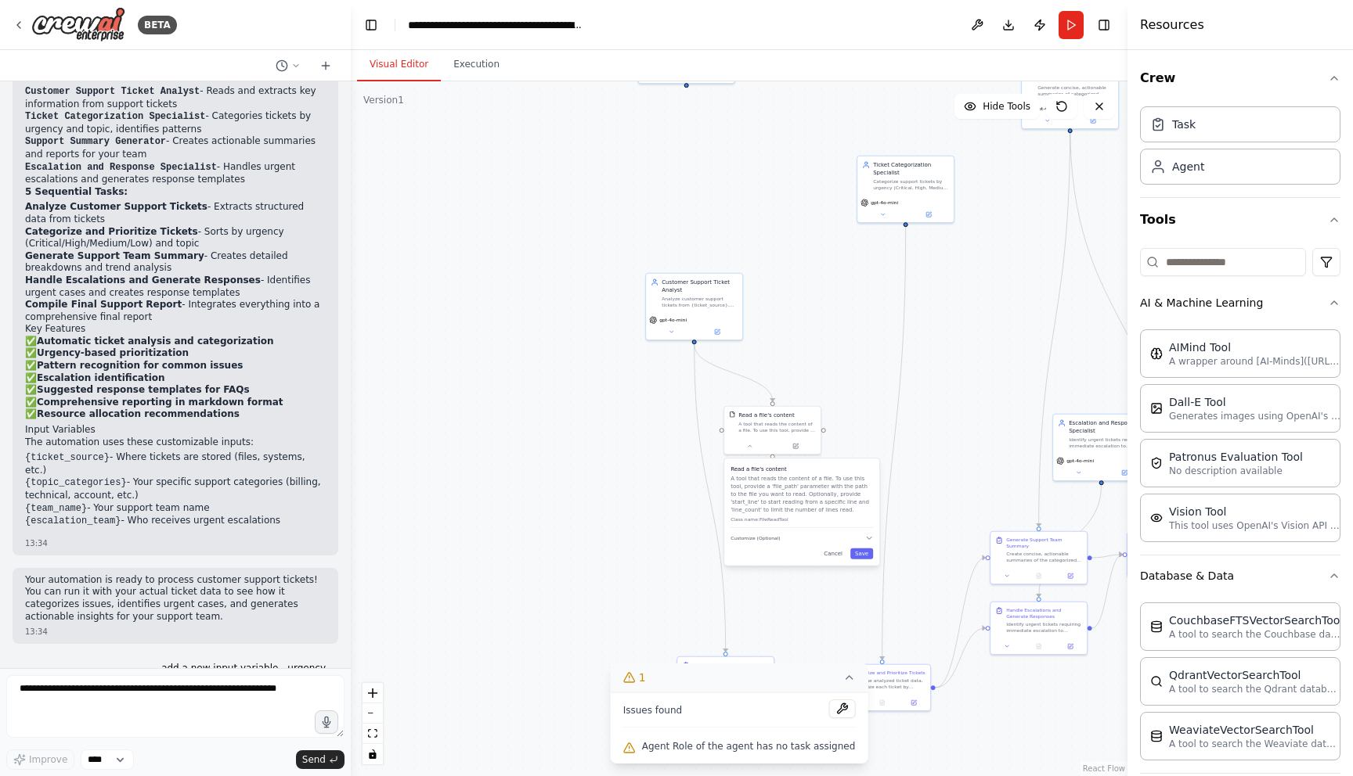
scroll to position [1714, 0]
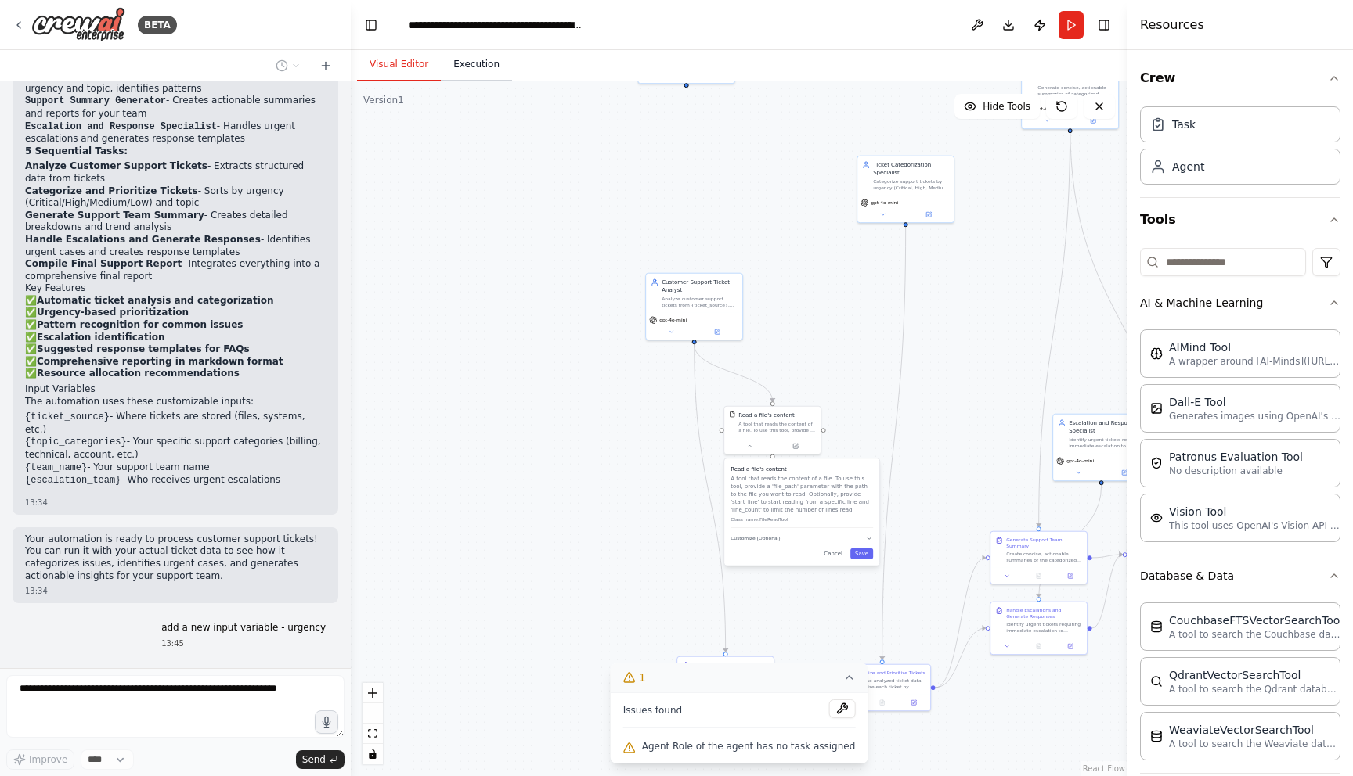
click at [459, 64] on button "Execution" at bounding box center [476, 65] width 71 height 33
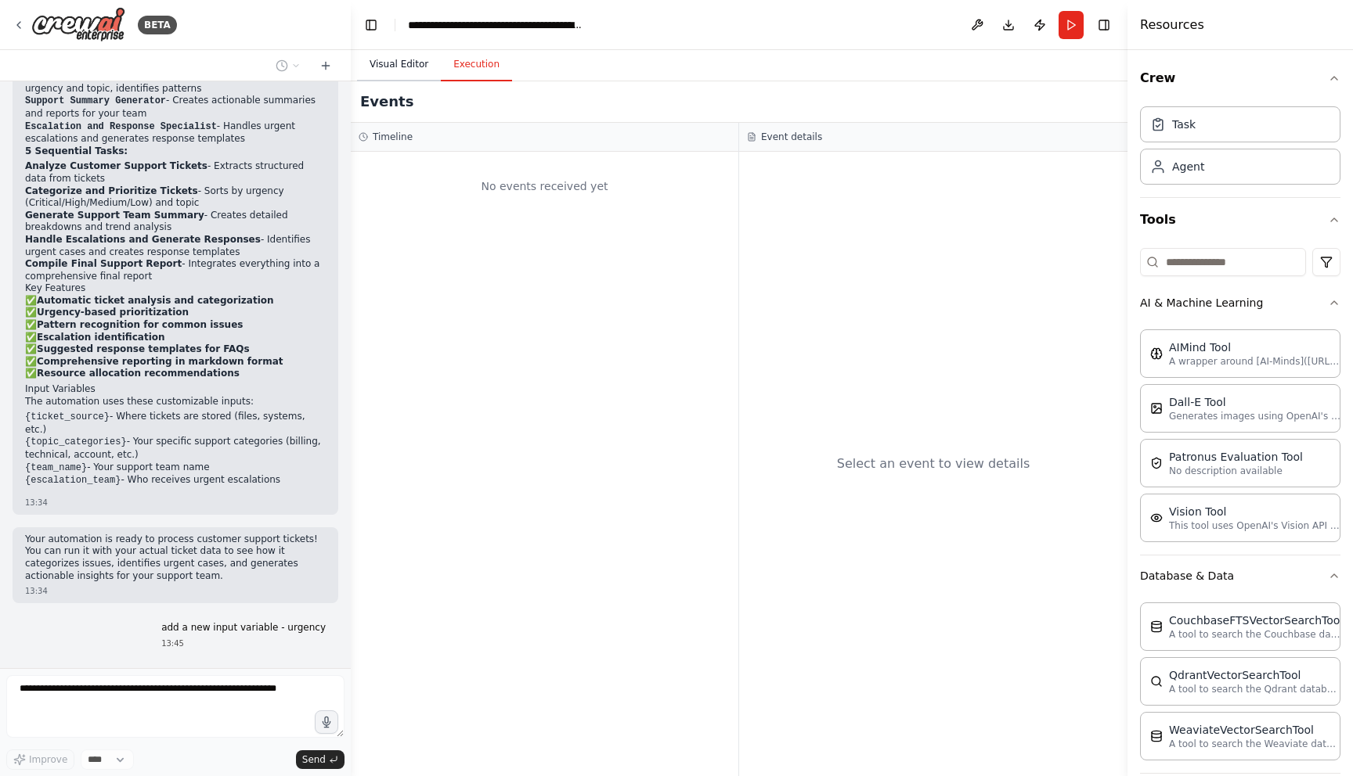
click at [398, 72] on button "Visual Editor" at bounding box center [399, 65] width 84 height 33
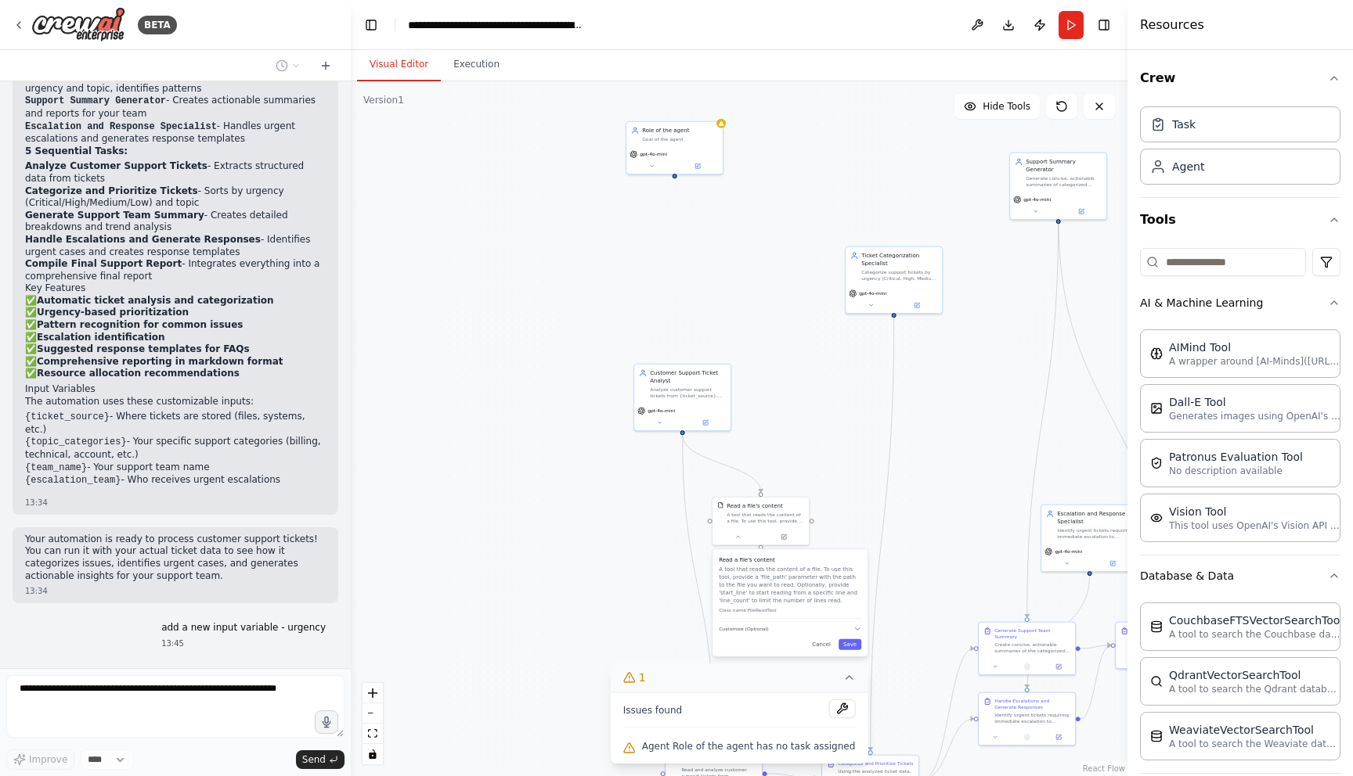
drag, startPoint x: 642, startPoint y: 221, endPoint x: 625, endPoint y: 316, distance: 97.0
click at [625, 316] on div ".deletable-edge-delete-btn { width: 20px; height: 20px; border: 0px solid #ffff…" at bounding box center [739, 428] width 776 height 695
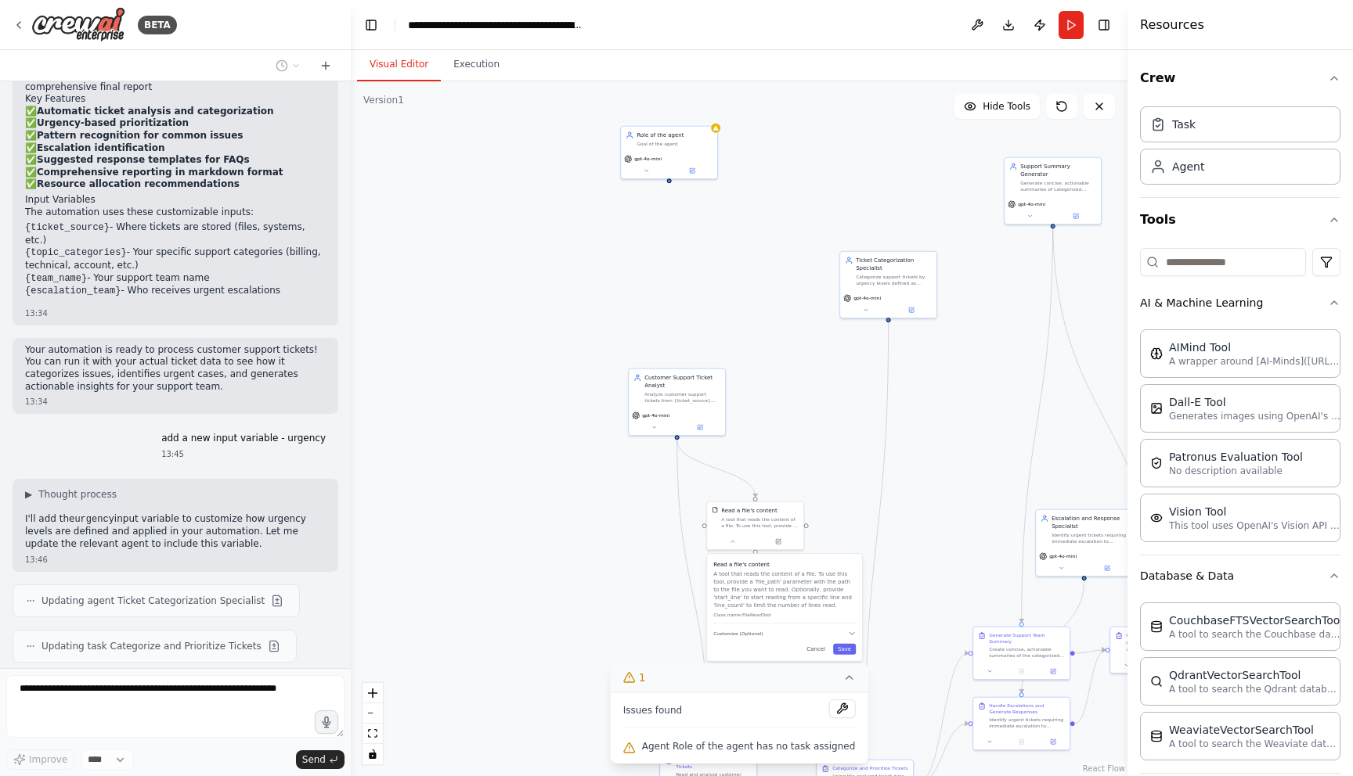
scroll to position [1949, 0]
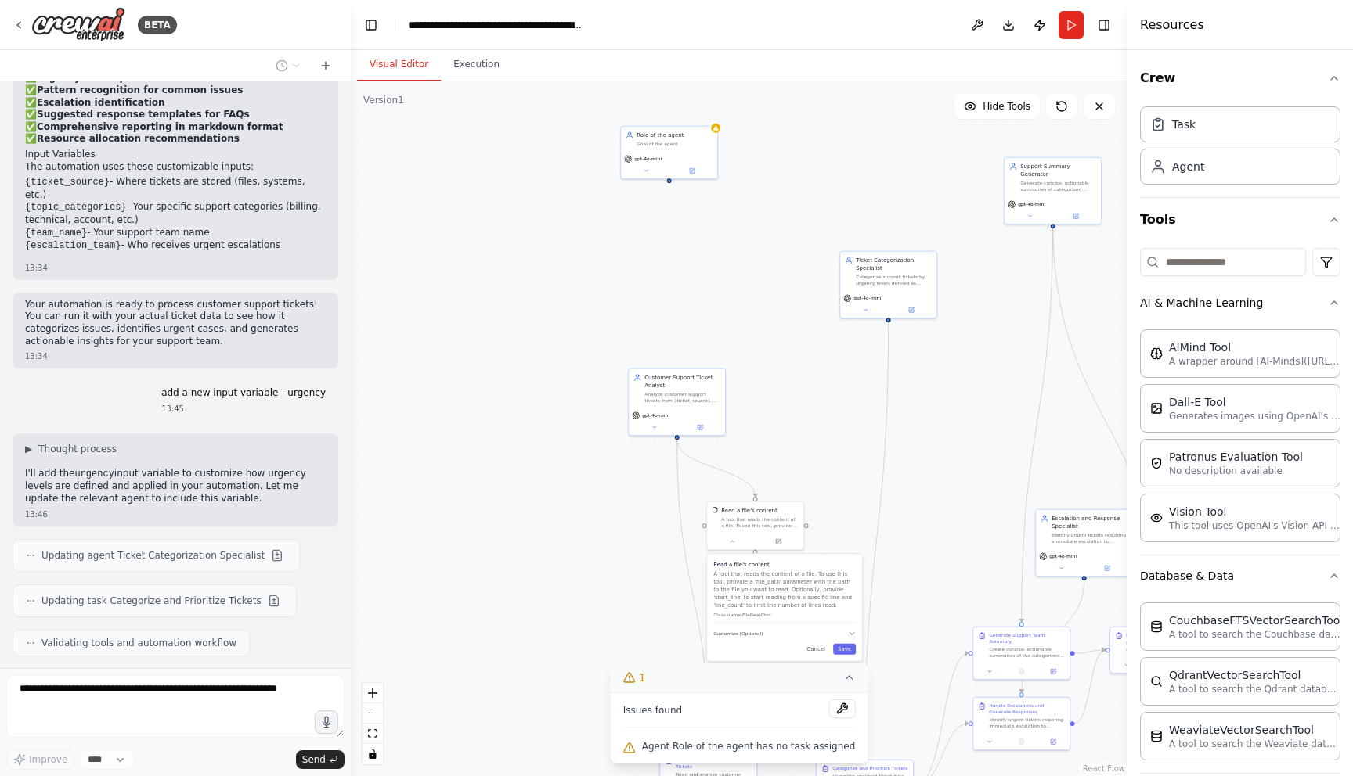
click at [159, 549] on span "Updating agent Ticket Categorization Specialist" at bounding box center [152, 555] width 223 height 13
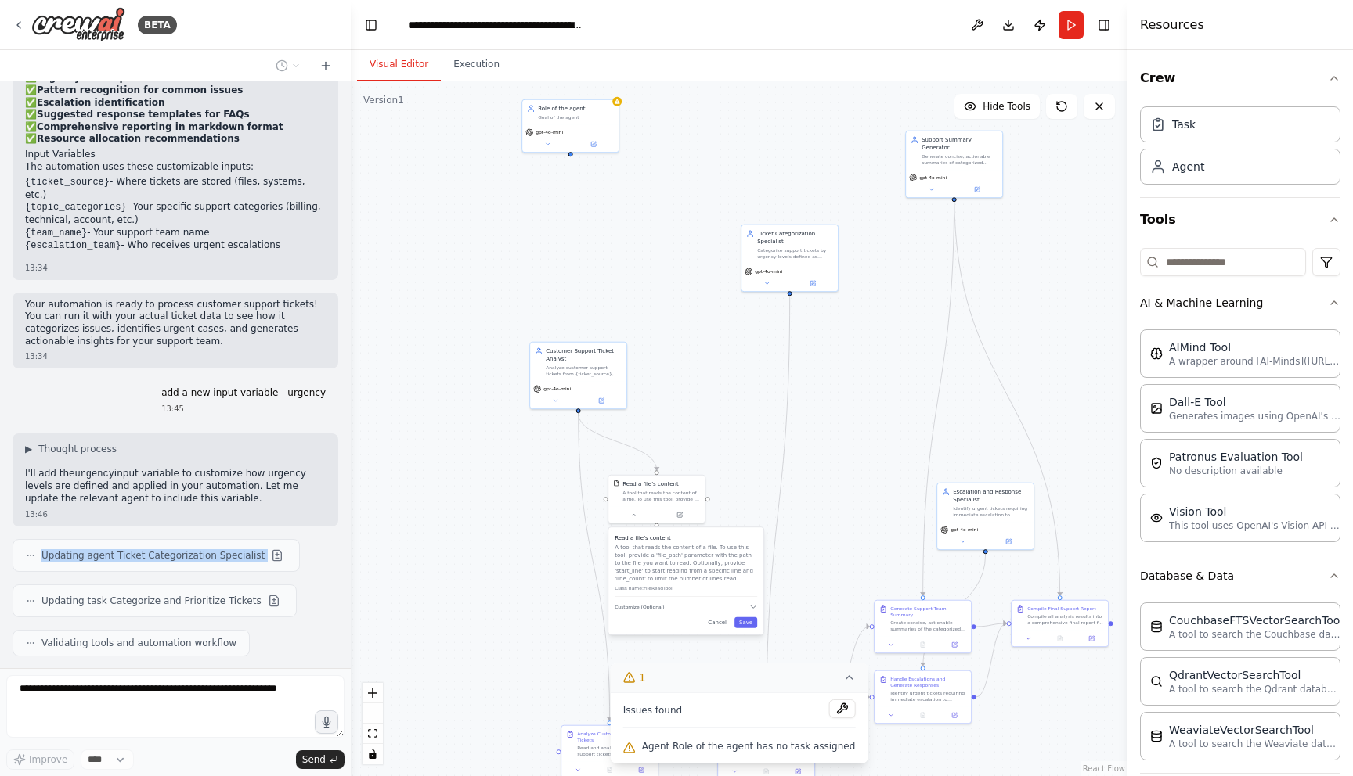
drag, startPoint x: 430, startPoint y: 501, endPoint x: 310, endPoint y: 463, distance: 125.5
click at [310, 463] on div "BETA Create a crew that automatically reads through customer support tickets, c…" at bounding box center [676, 388] width 1353 height 776
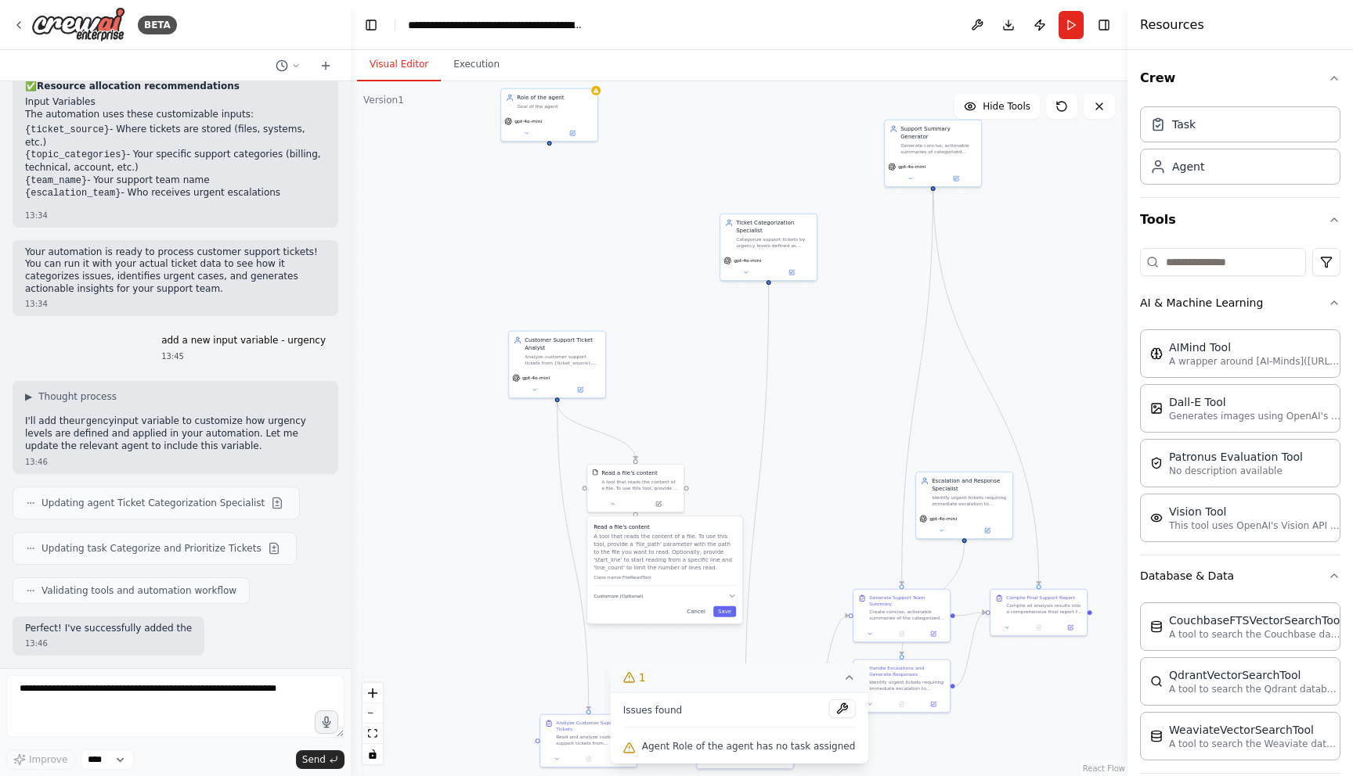
click at [310, 465] on div "Create a crew that automatically reads through customer support tickets, catego…" at bounding box center [175, 374] width 351 height 587
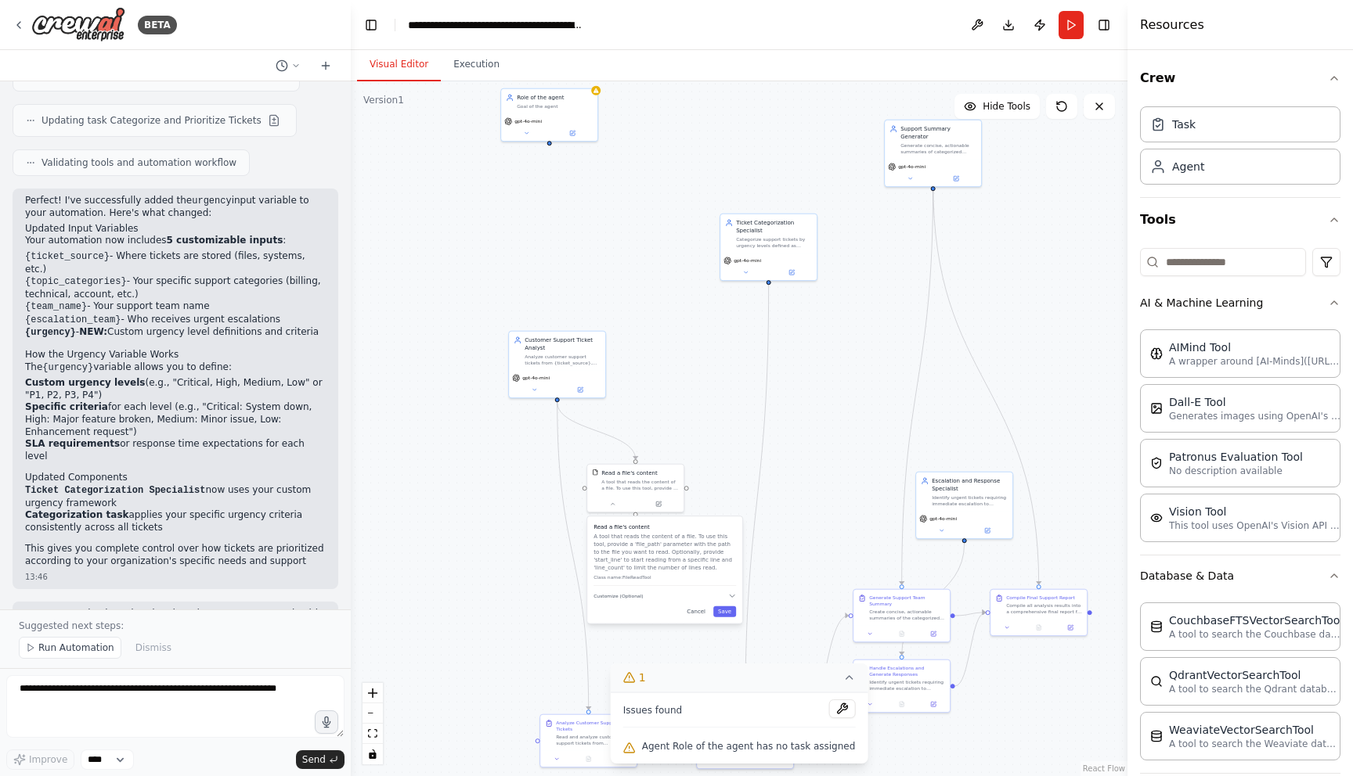
scroll to position [2441, 0]
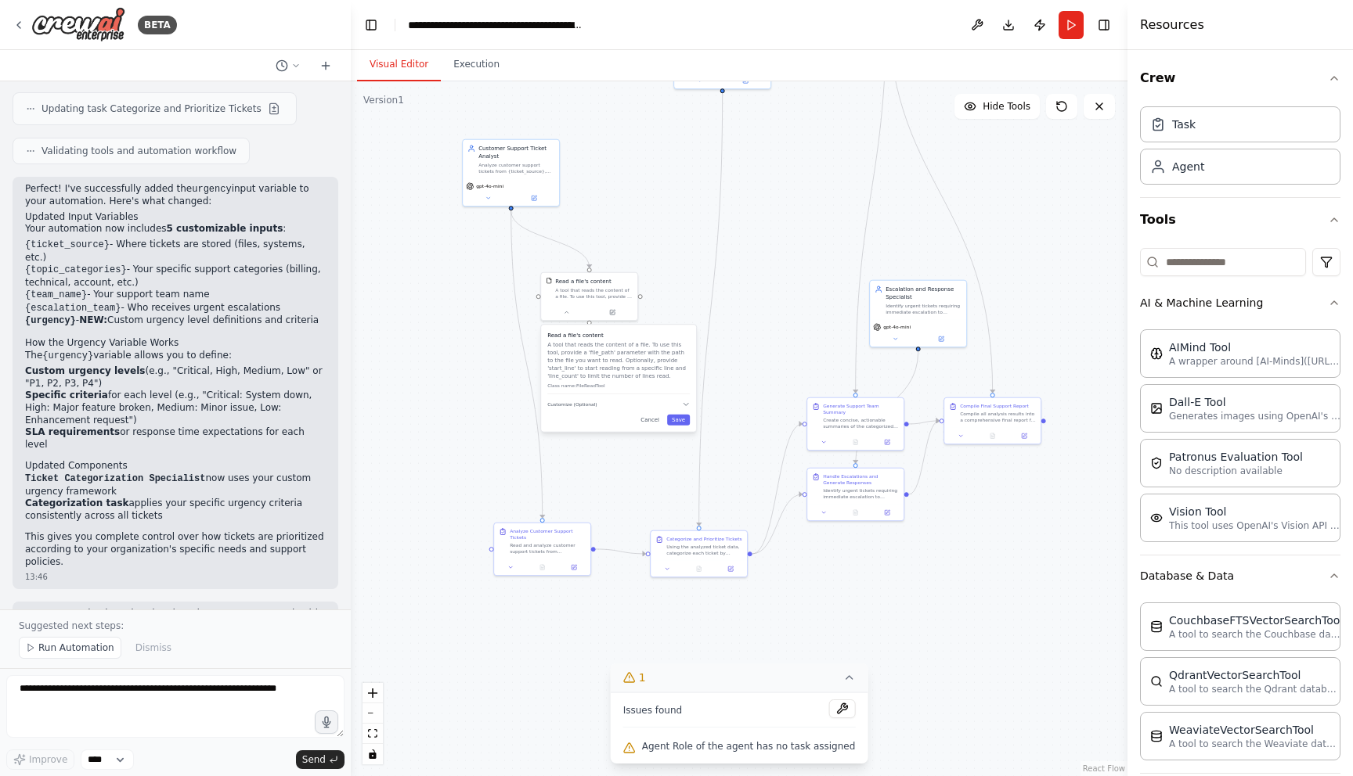
drag, startPoint x: 481, startPoint y: 488, endPoint x: 435, endPoint y: 316, distance: 178.1
click at [435, 316] on div ".deletable-edge-delete-btn { width: 20px; height: 20px; border: 0px solid #ffff…" at bounding box center [739, 428] width 776 height 695
